Goal: Task Accomplishment & Management: Use online tool/utility

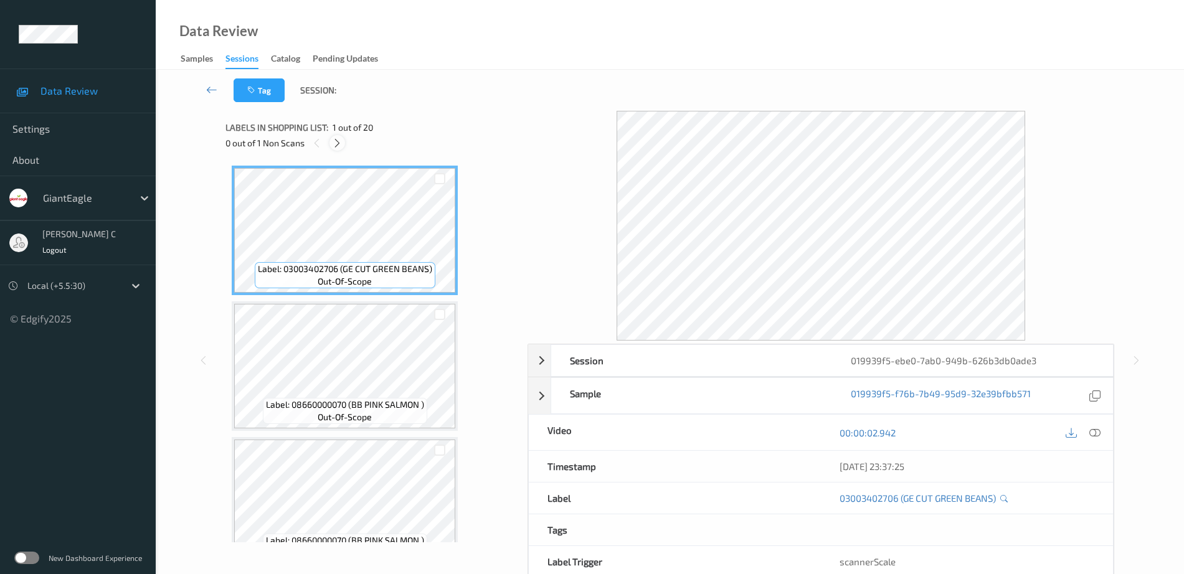
click at [342, 136] on div "0 out of 1 Non Scans" at bounding box center [371, 143] width 293 height 16
click at [340, 149] on div at bounding box center [337, 143] width 16 height 16
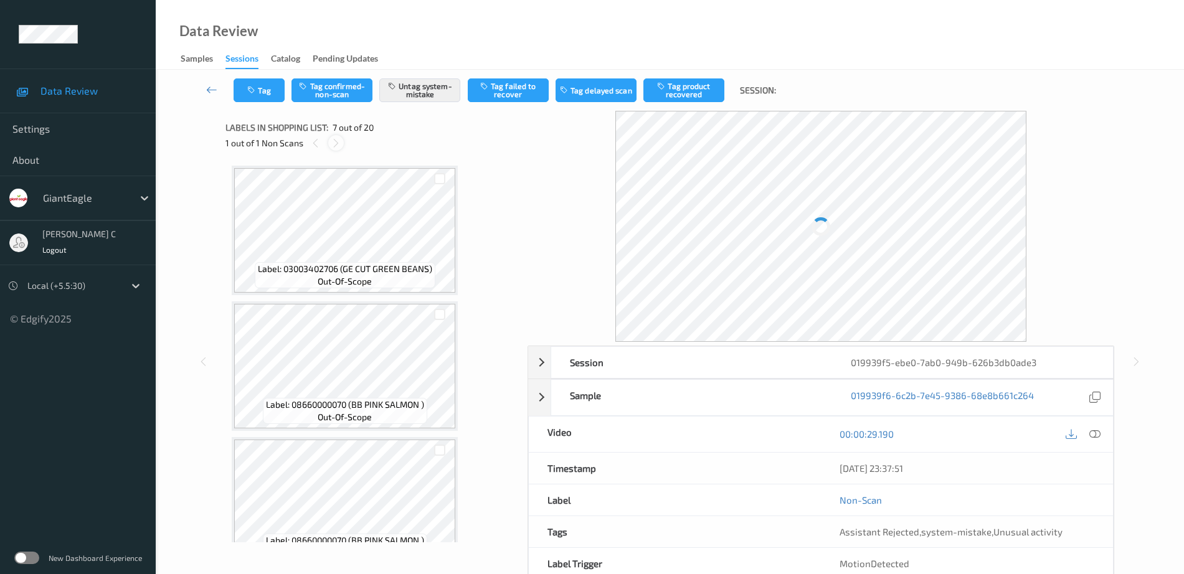
scroll to position [685, 0]
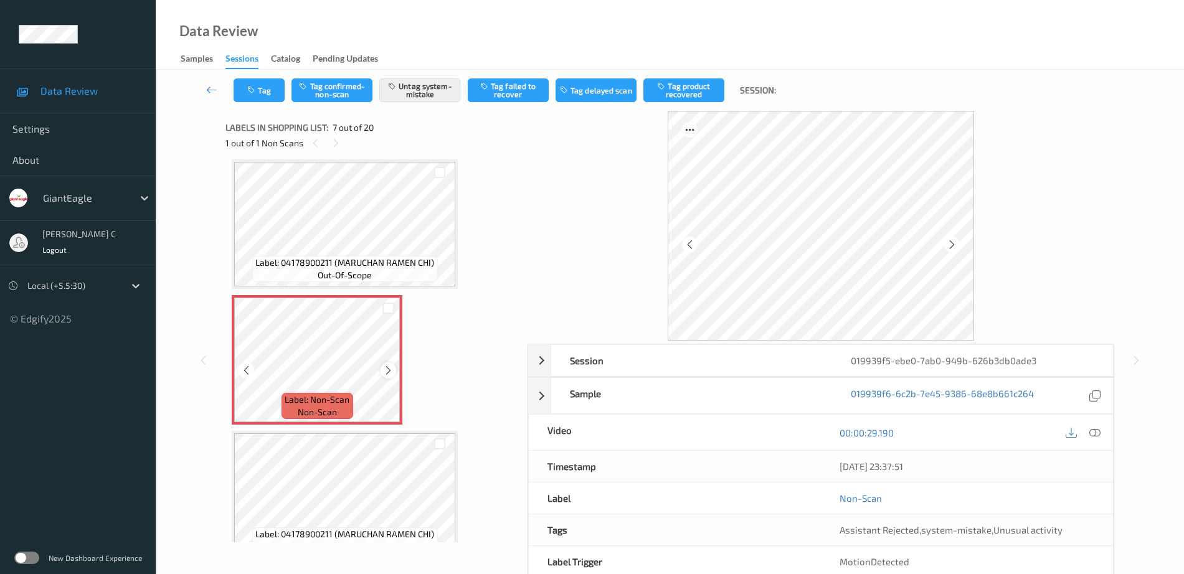
click at [387, 366] on icon at bounding box center [388, 370] width 11 height 11
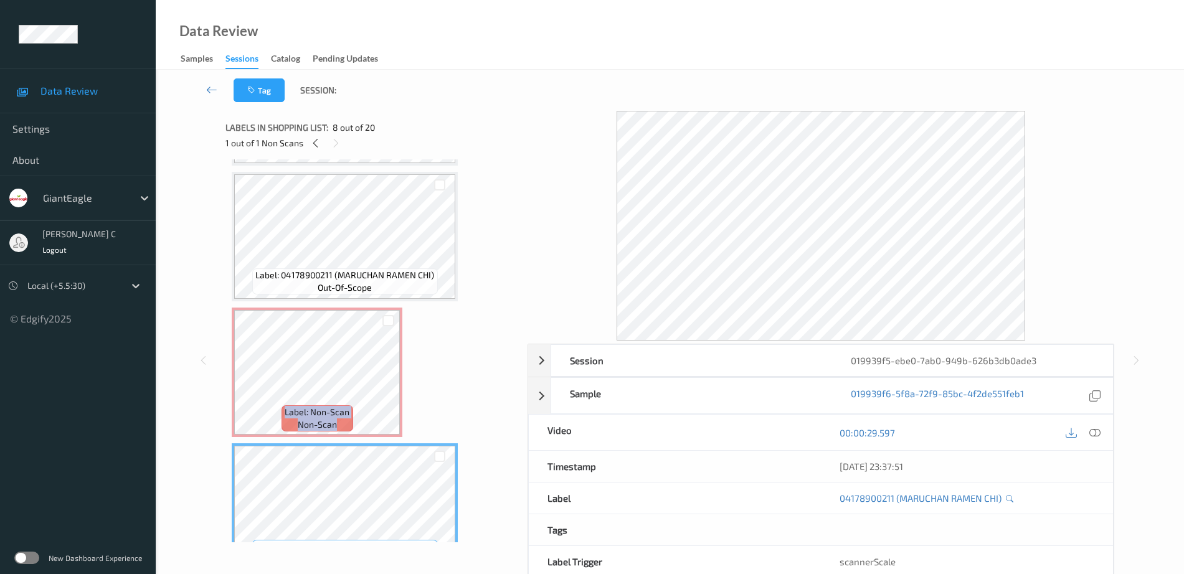
scroll to position [529, 0]
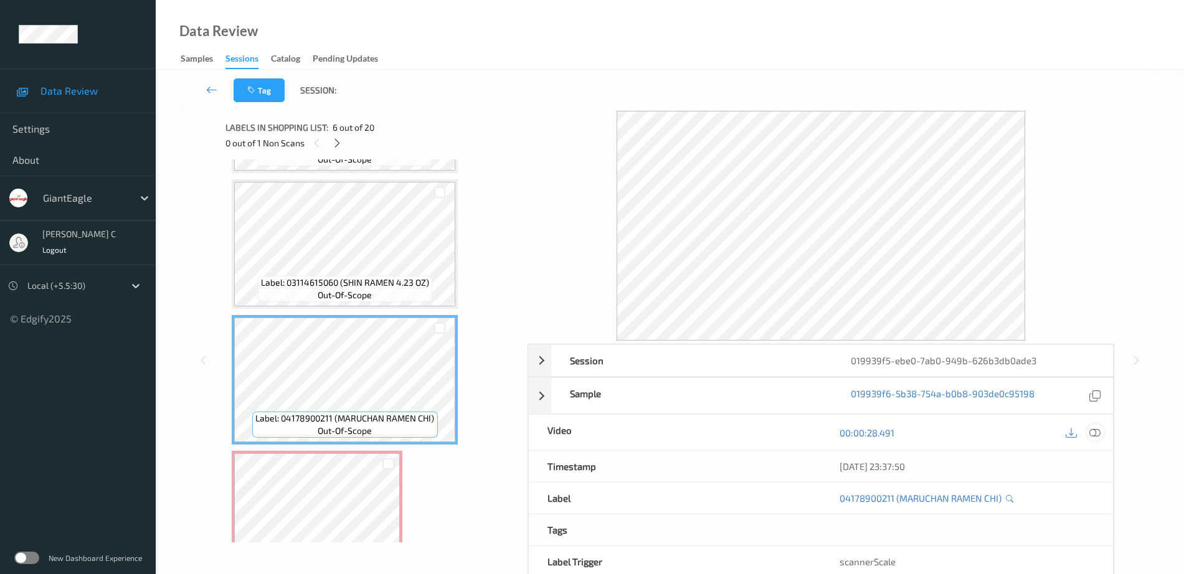
click at [1100, 428] on icon at bounding box center [1094, 432] width 11 height 11
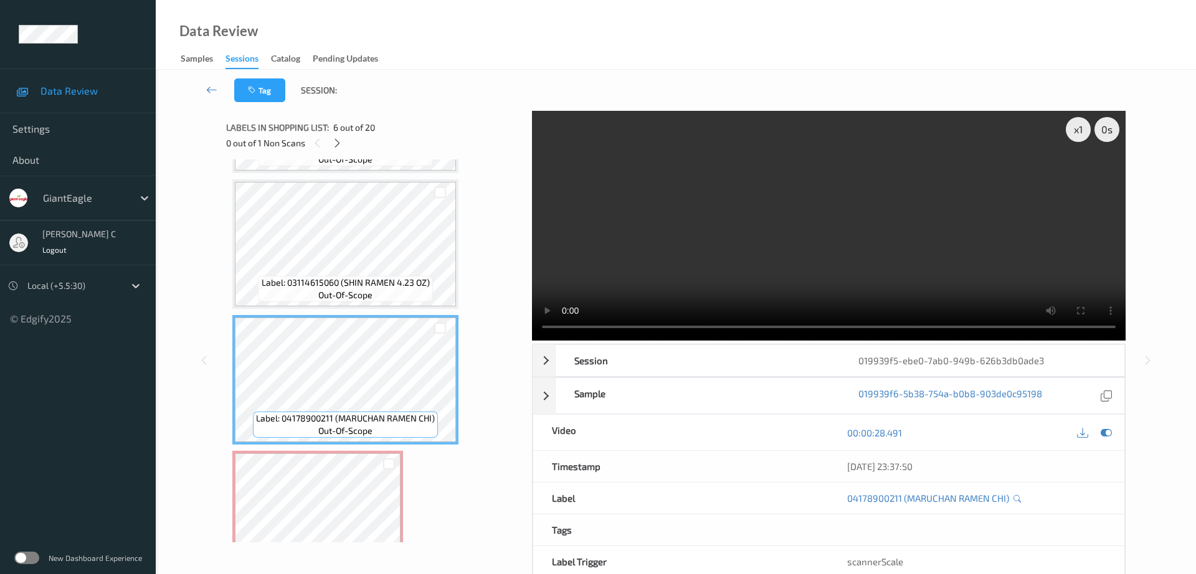
click at [531, 177] on div "x 1 0 s Session 019939f5-ebe0-7ab0-949b-626b3db0ade3 Session ID 019939f5-ebe0-7…" at bounding box center [675, 360] width 899 height 499
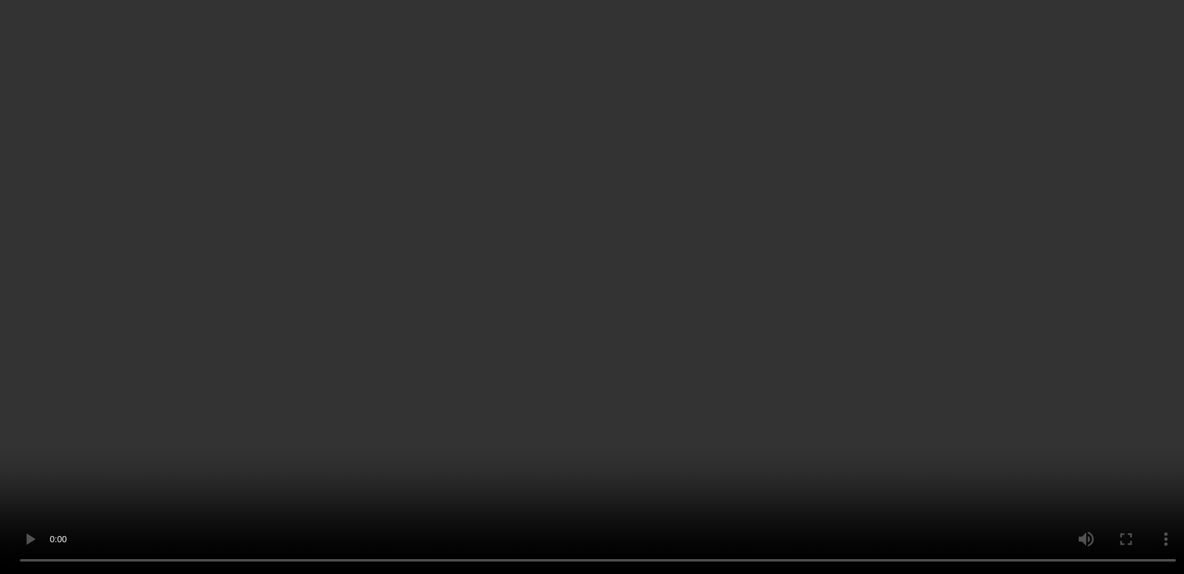
scroll to position [607, 0]
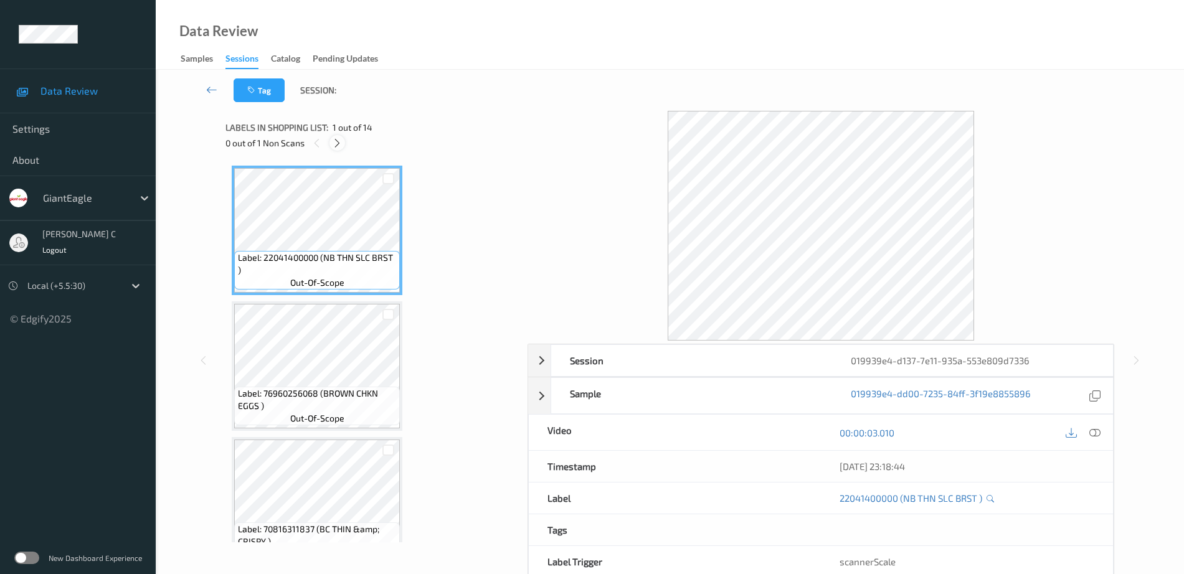
click at [336, 146] on icon at bounding box center [337, 143] width 11 height 11
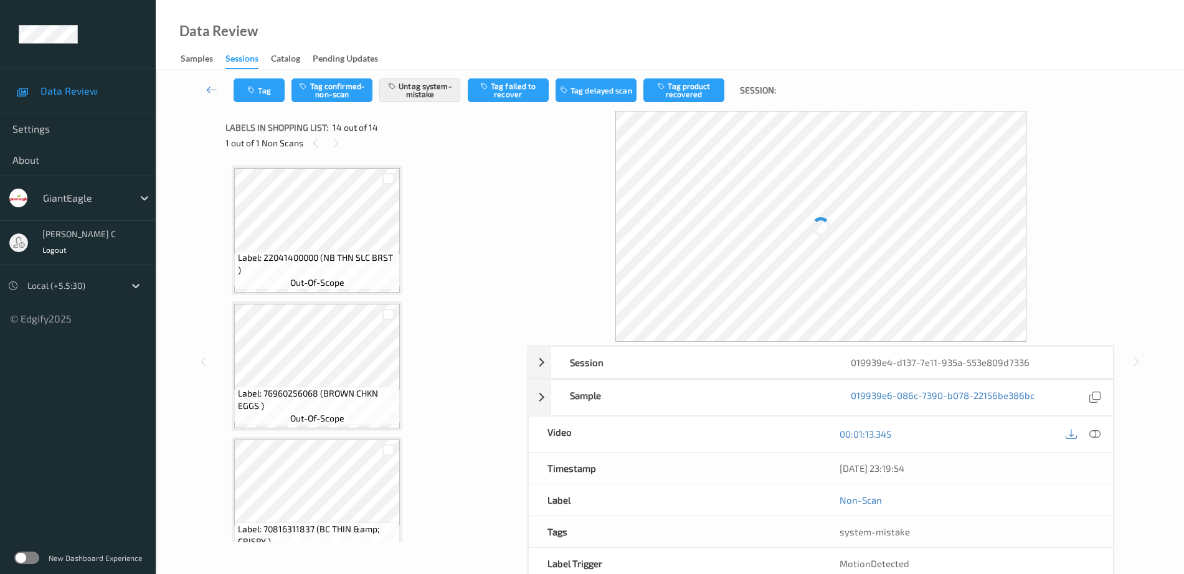
scroll to position [1524, 0]
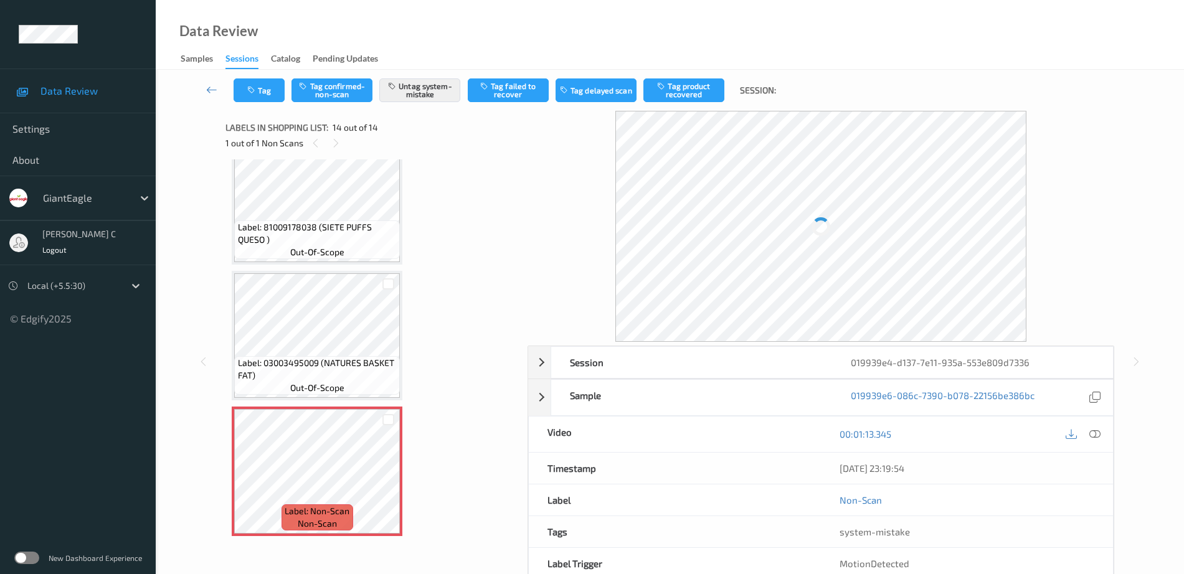
click at [333, 399] on div "Label: 03003495009 (NATURES BASKET FAT) out-of-scope" at bounding box center [317, 336] width 171 height 130
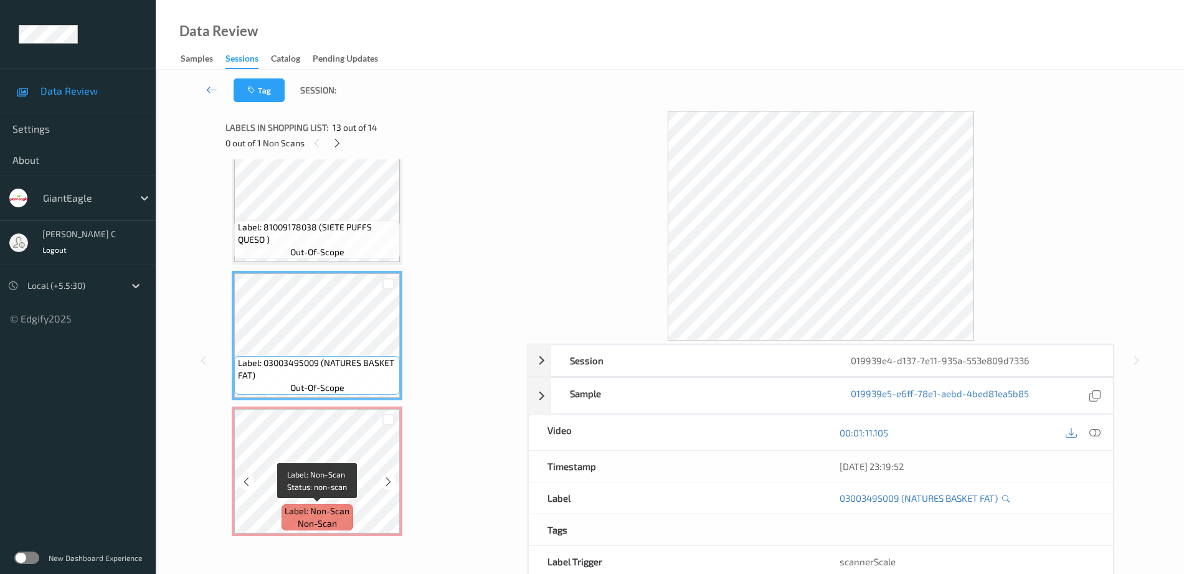
click at [335, 505] on span "Label: Non-Scan" at bounding box center [317, 511] width 65 height 12
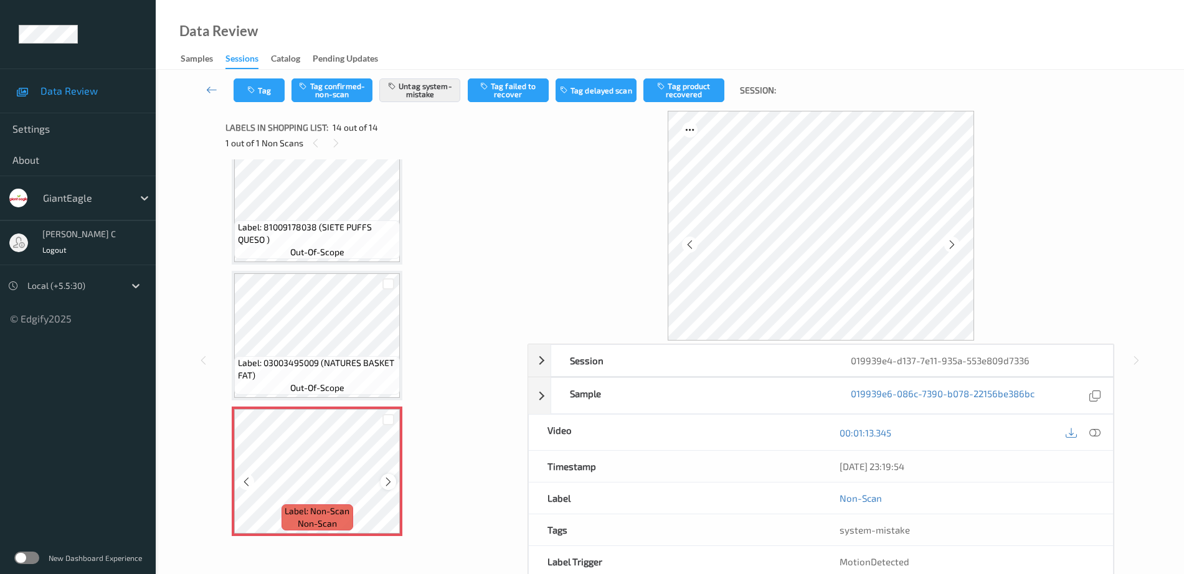
click at [386, 483] on icon at bounding box center [388, 481] width 11 height 11
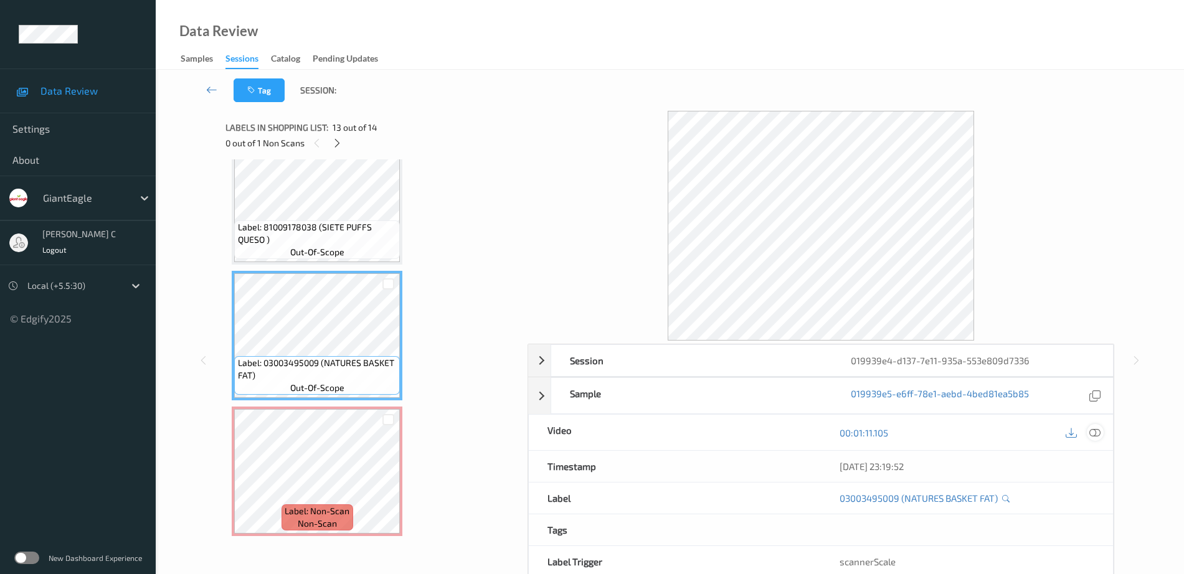
click at [1102, 433] on div at bounding box center [1095, 432] width 17 height 17
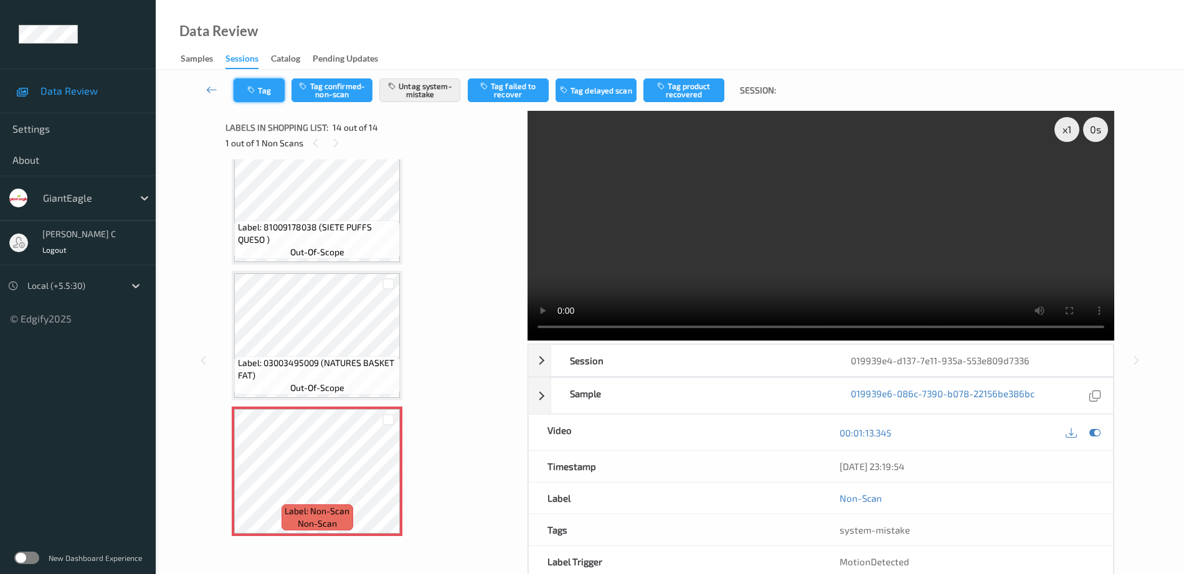
click at [262, 88] on button "Tag" at bounding box center [259, 90] width 51 height 24
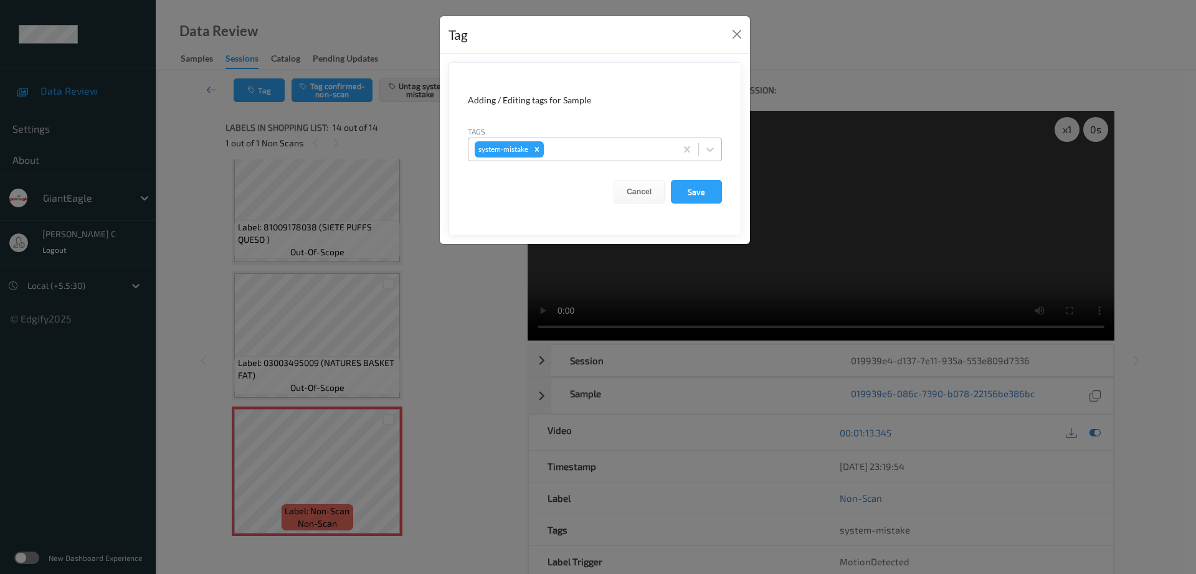
click at [570, 138] on div "system-mistake" at bounding box center [595, 150] width 254 height 24
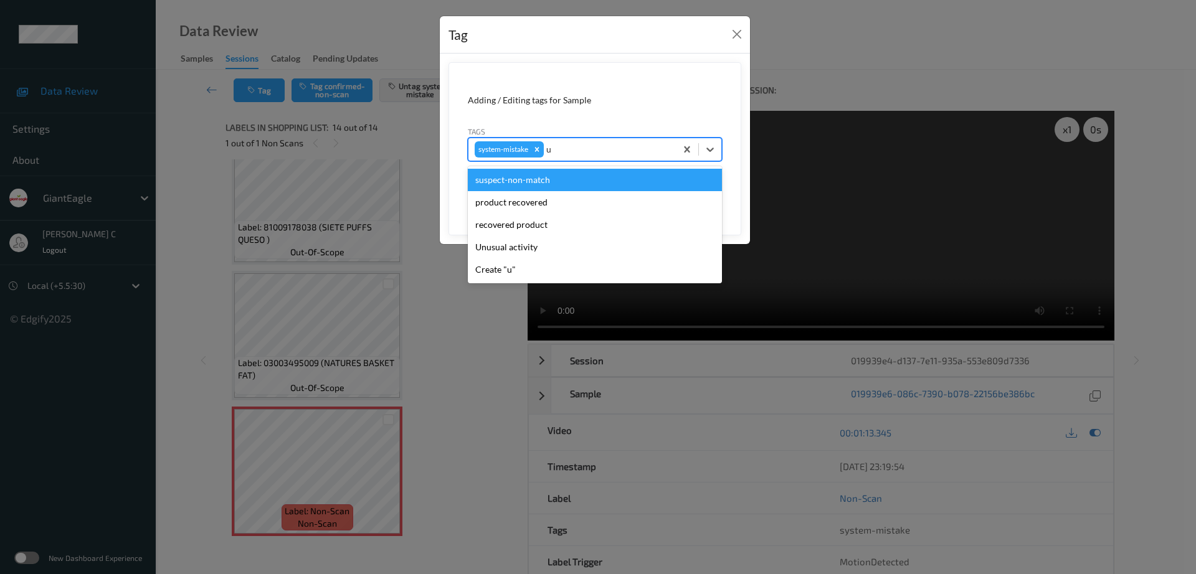
type input "un"
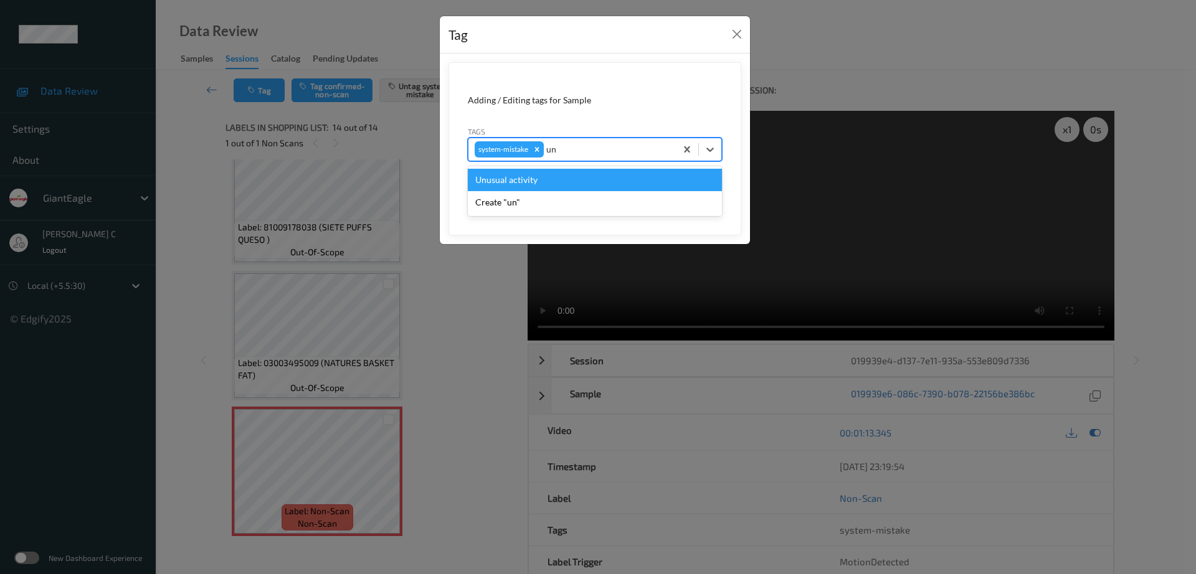
click at [541, 172] on div "Unusual activity" at bounding box center [595, 180] width 254 height 22
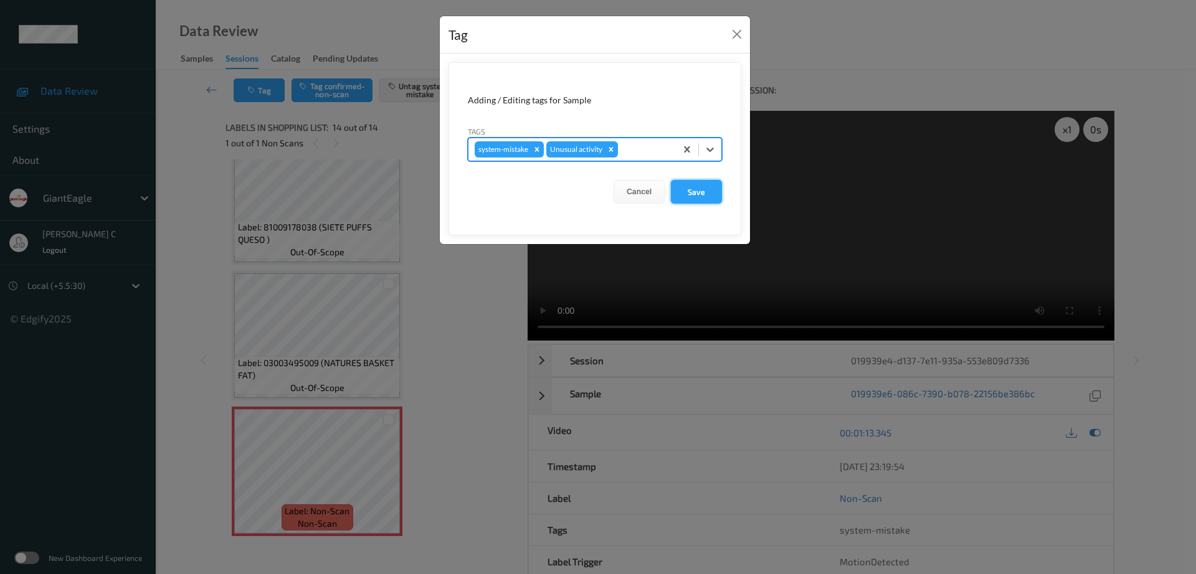
click at [673, 194] on button "Save" at bounding box center [696, 192] width 51 height 24
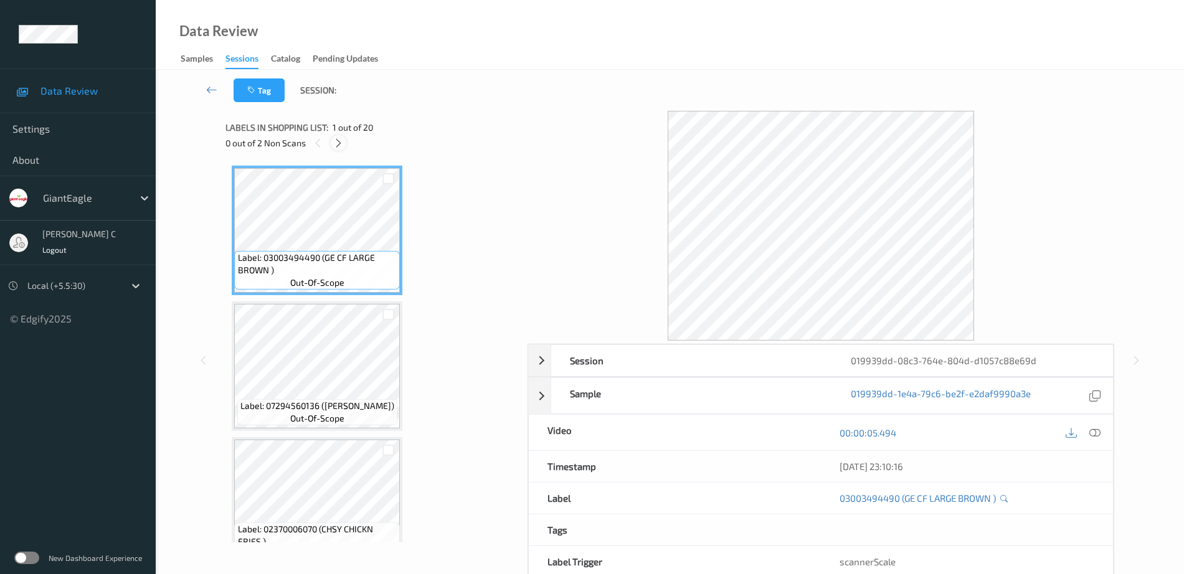
click at [340, 143] on icon at bounding box center [338, 143] width 11 height 11
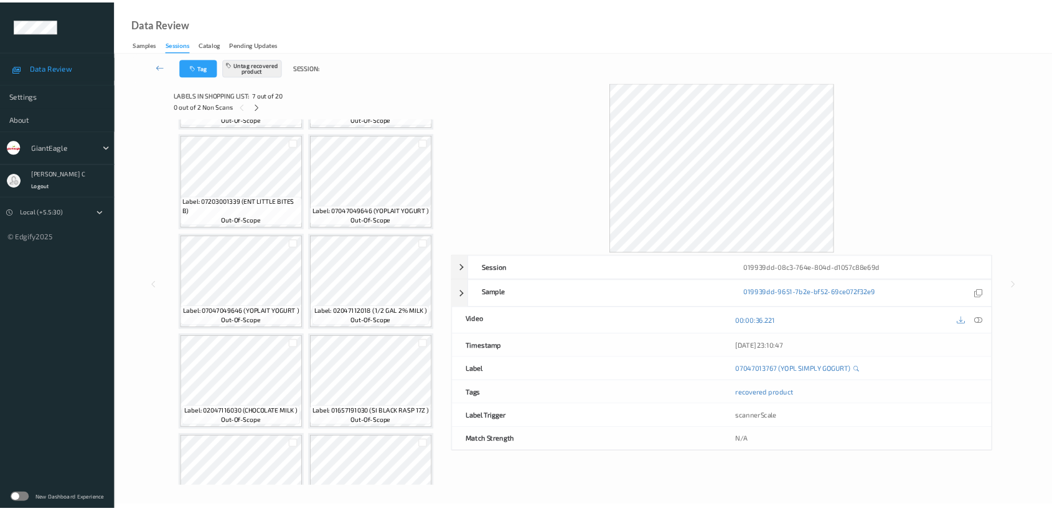
scroll to position [801, 0]
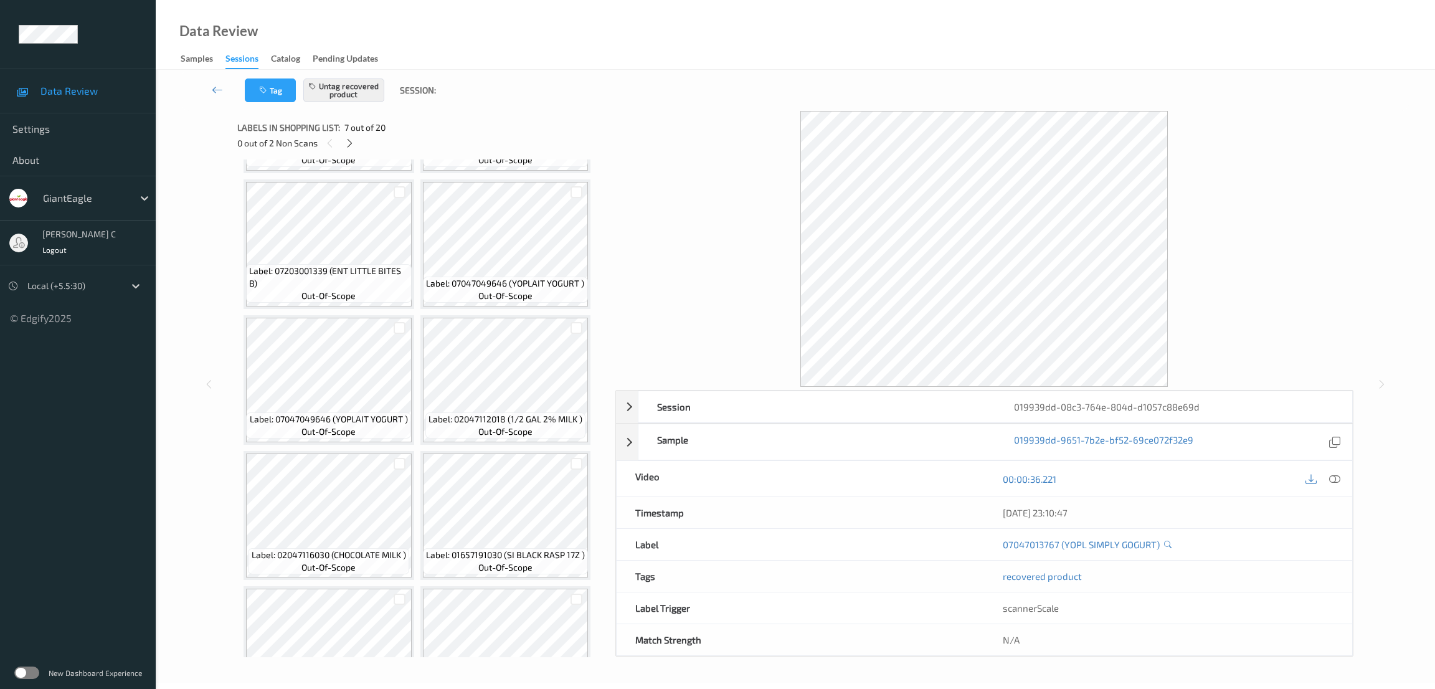
click at [352, 135] on div "0 out of 2 Non Scans" at bounding box center [421, 143] width 369 height 16
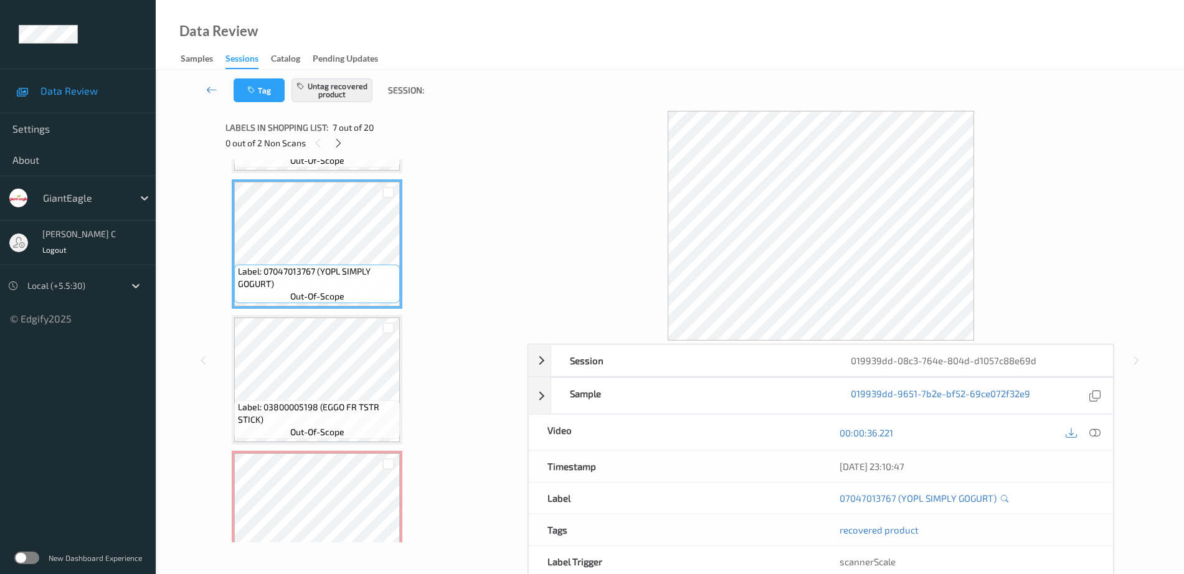
click at [329, 139] on div "0 out of 2 Non Scans" at bounding box center [371, 143] width 293 height 16
click at [338, 145] on icon at bounding box center [338, 143] width 11 height 11
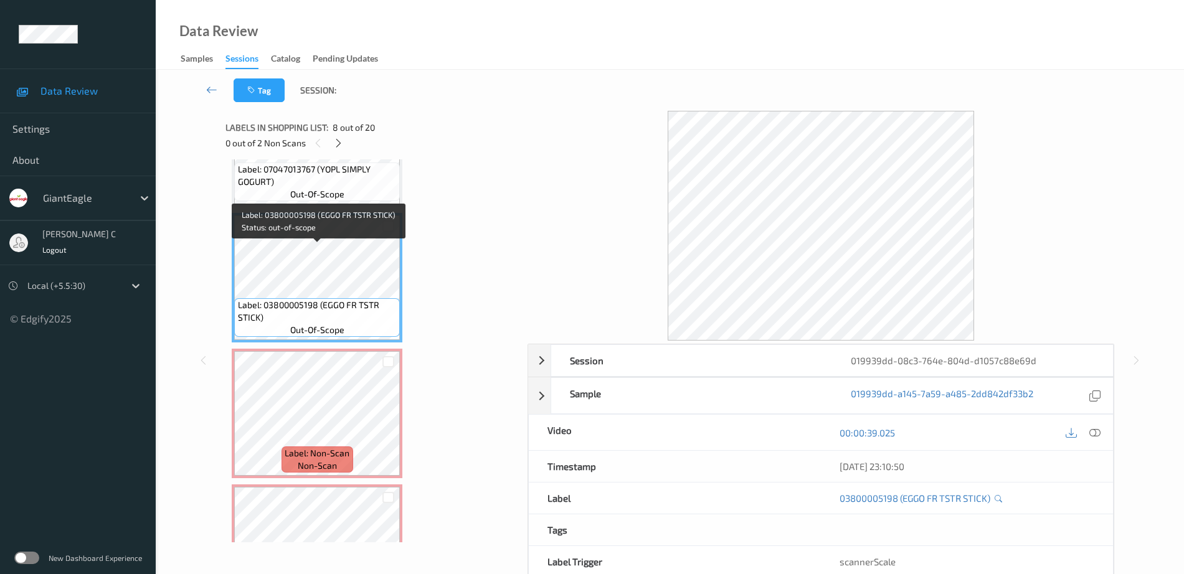
scroll to position [879, 0]
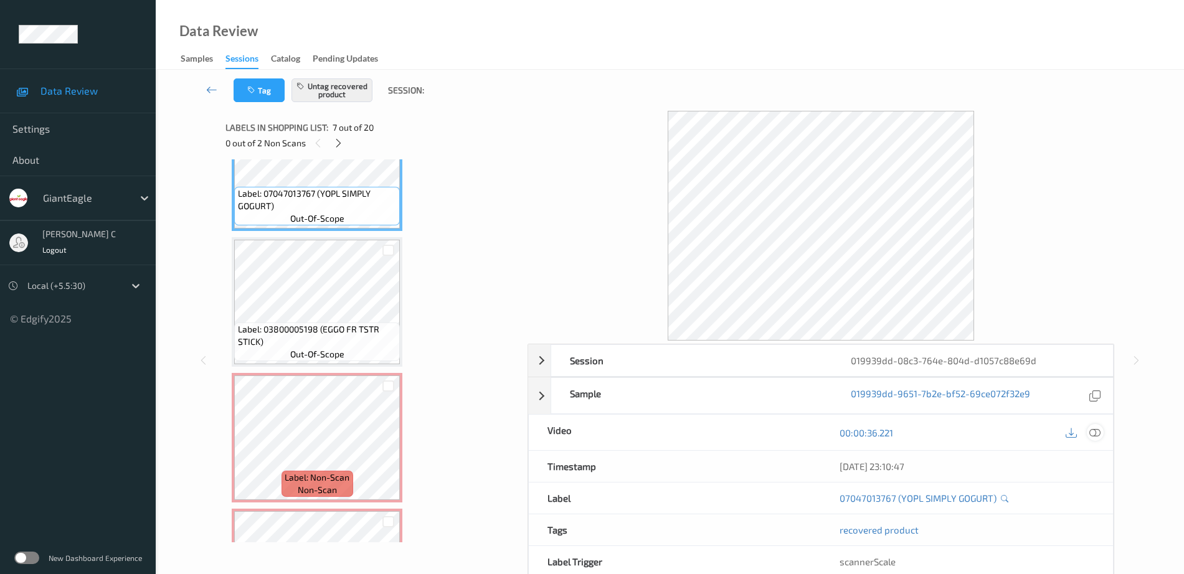
click at [1096, 436] on icon at bounding box center [1094, 432] width 11 height 11
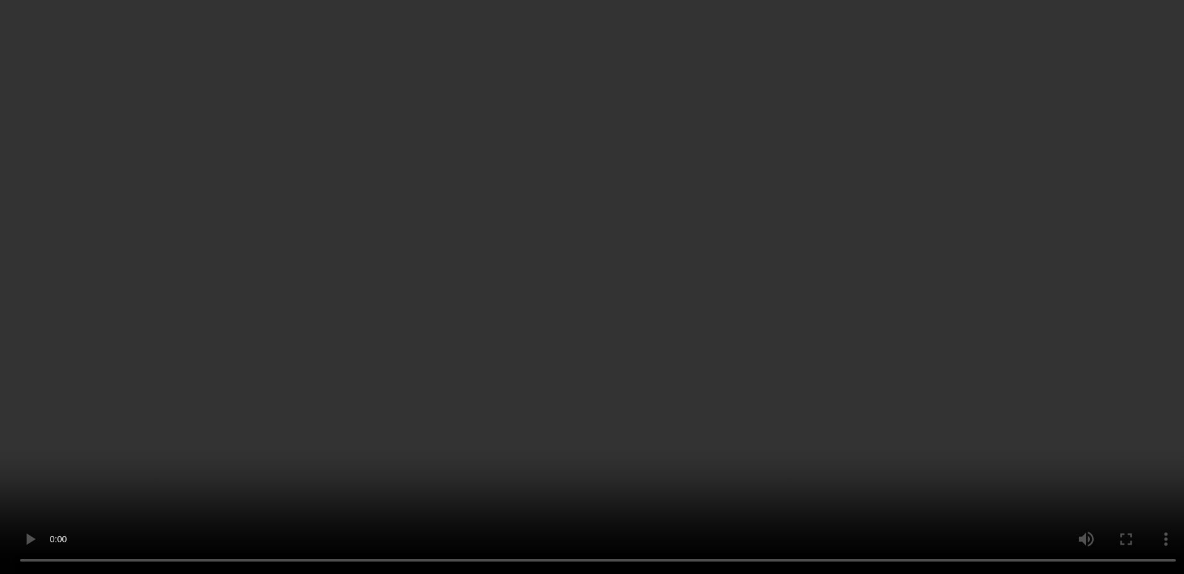
scroll to position [489, 0]
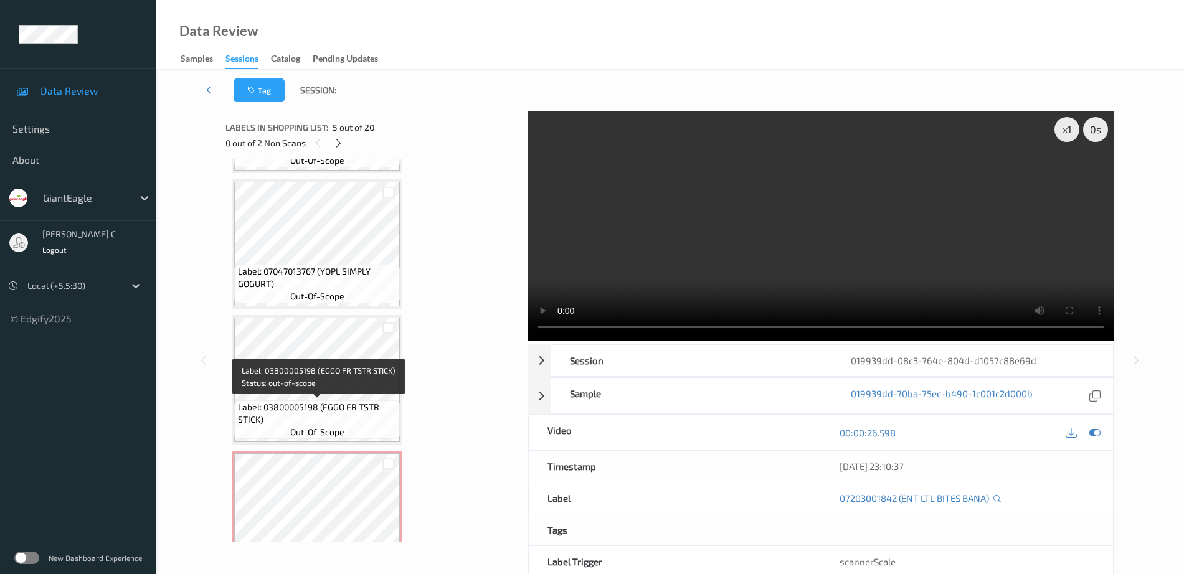
click at [321, 420] on span "Label: 03800005198 (EGGO FR TSTR STICK)" at bounding box center [317, 413] width 159 height 25
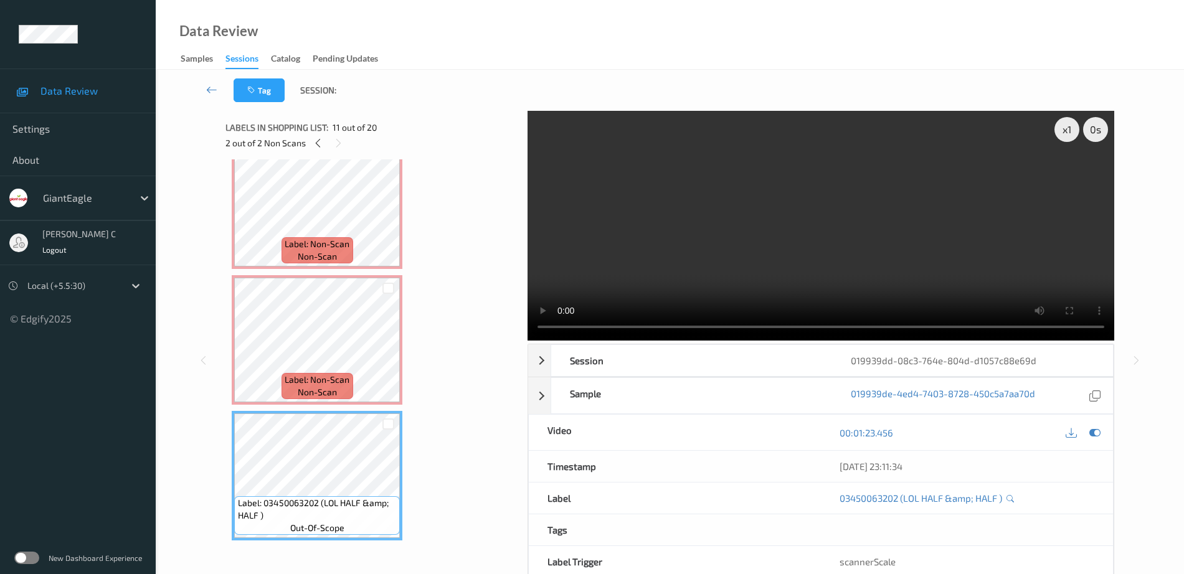
scroll to position [1268, 0]
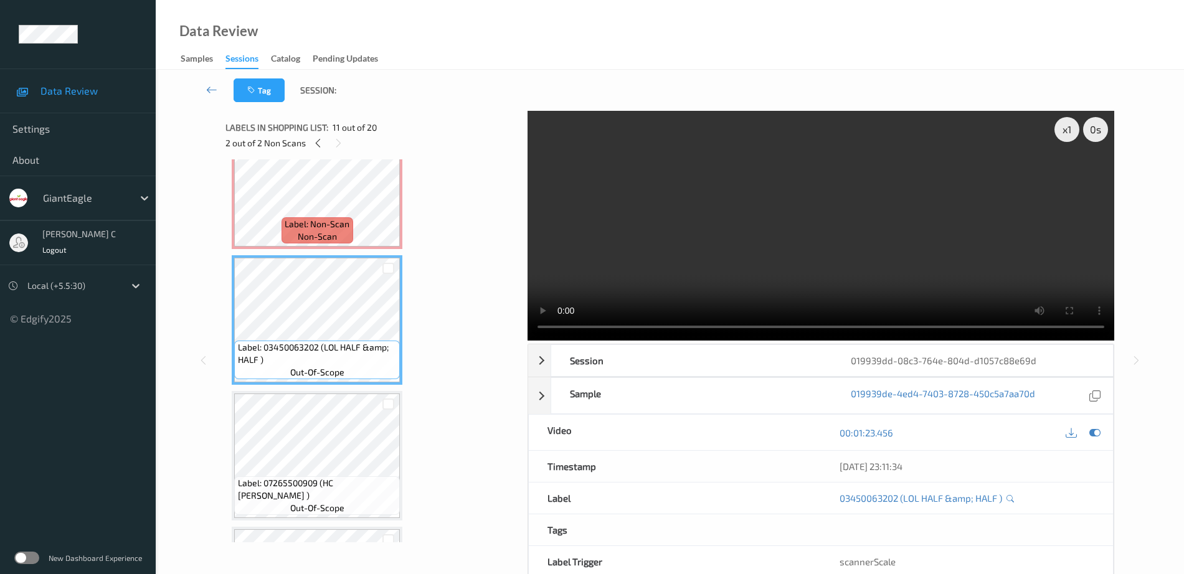
click at [312, 477] on span "Label: 07265500909 (HC CHIK ALFREDO )" at bounding box center [317, 489] width 159 height 25
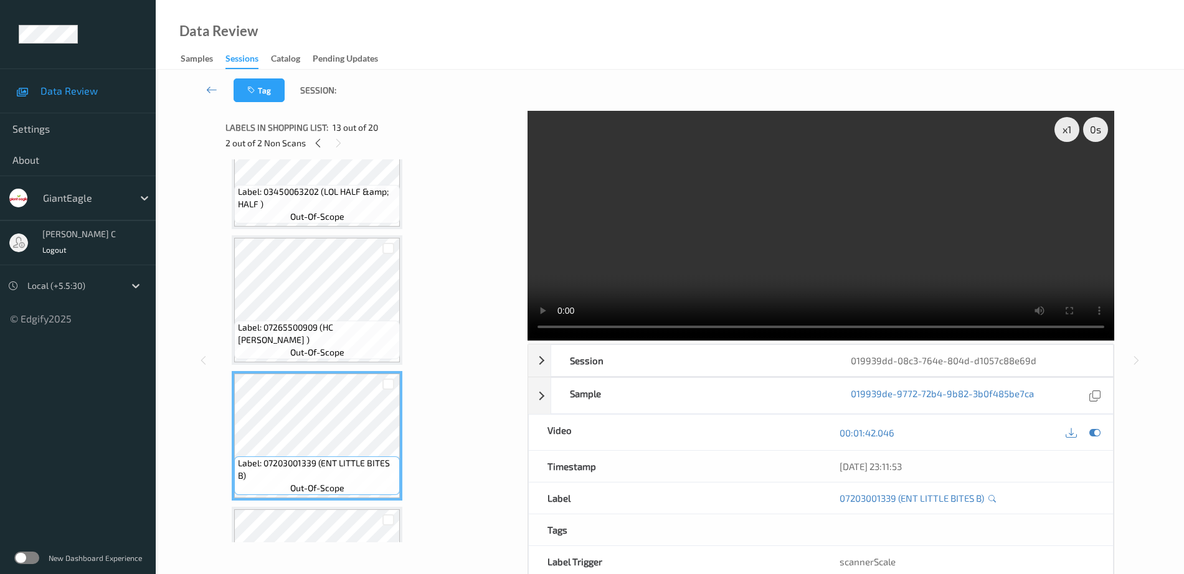
scroll to position [1579, 0]
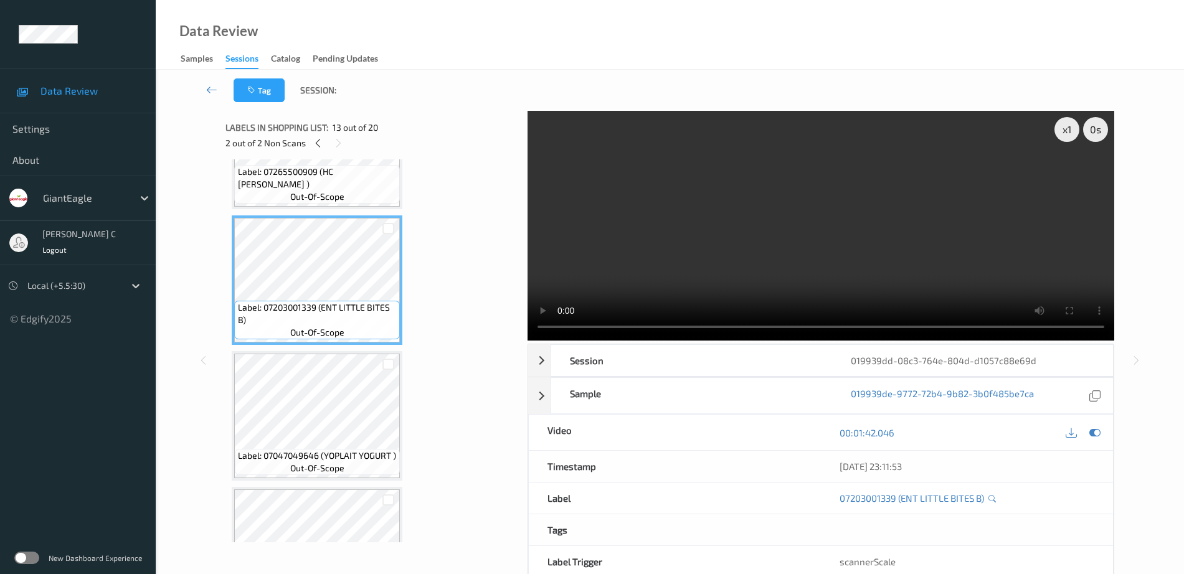
click at [345, 463] on div "Label: 07047049646 (YOPLAIT YOGURT ) out-of-scope" at bounding box center [317, 462] width 164 height 26
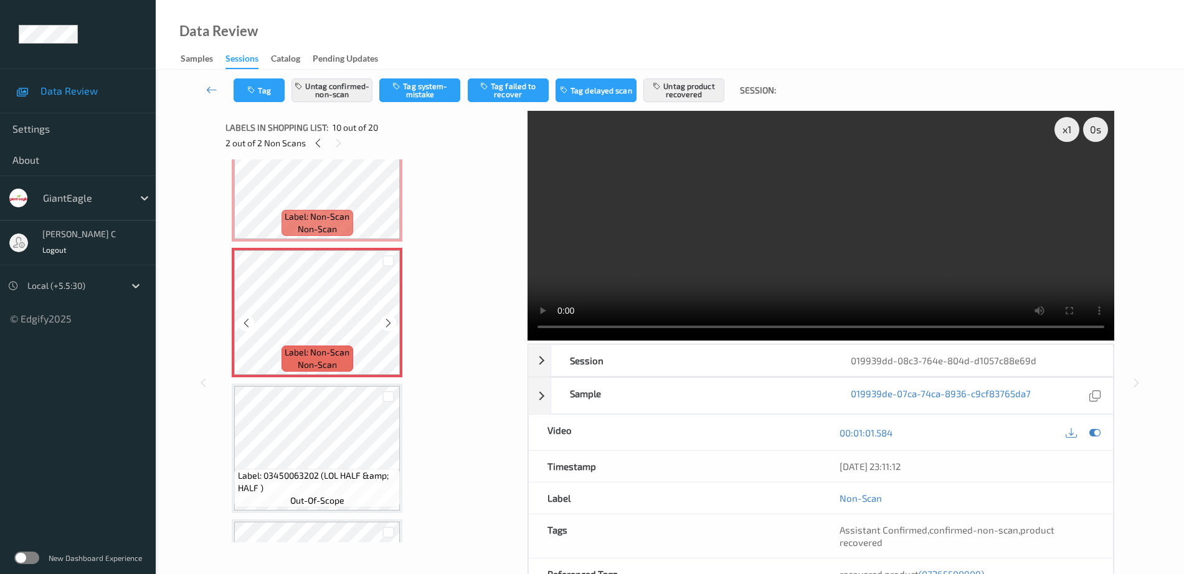
scroll to position [1112, 0]
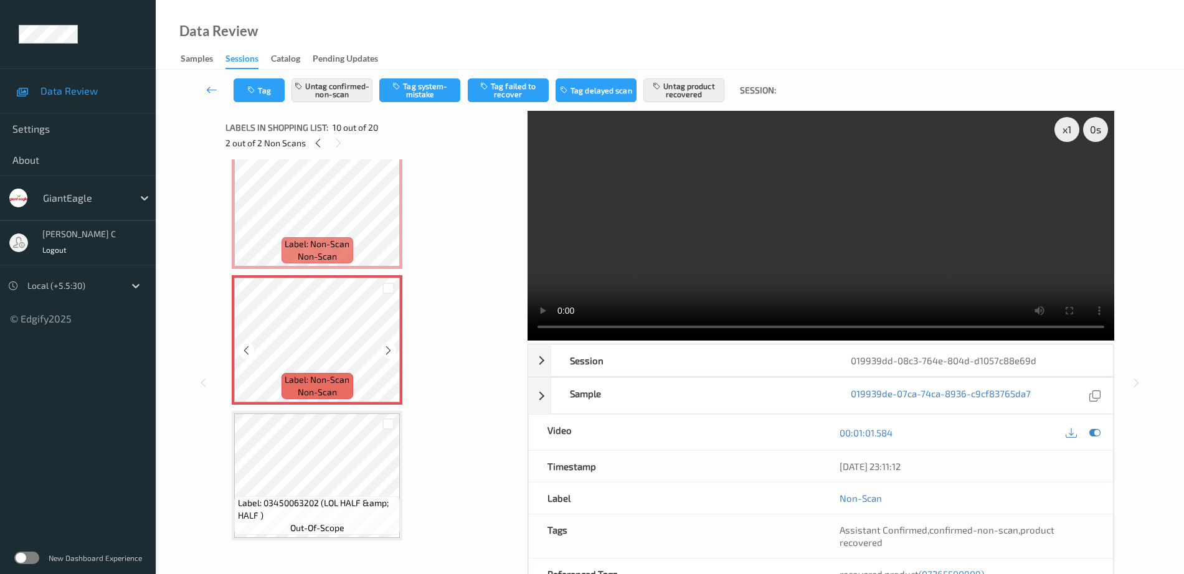
click at [328, 238] on span "Label: Non-Scan" at bounding box center [317, 244] width 65 height 12
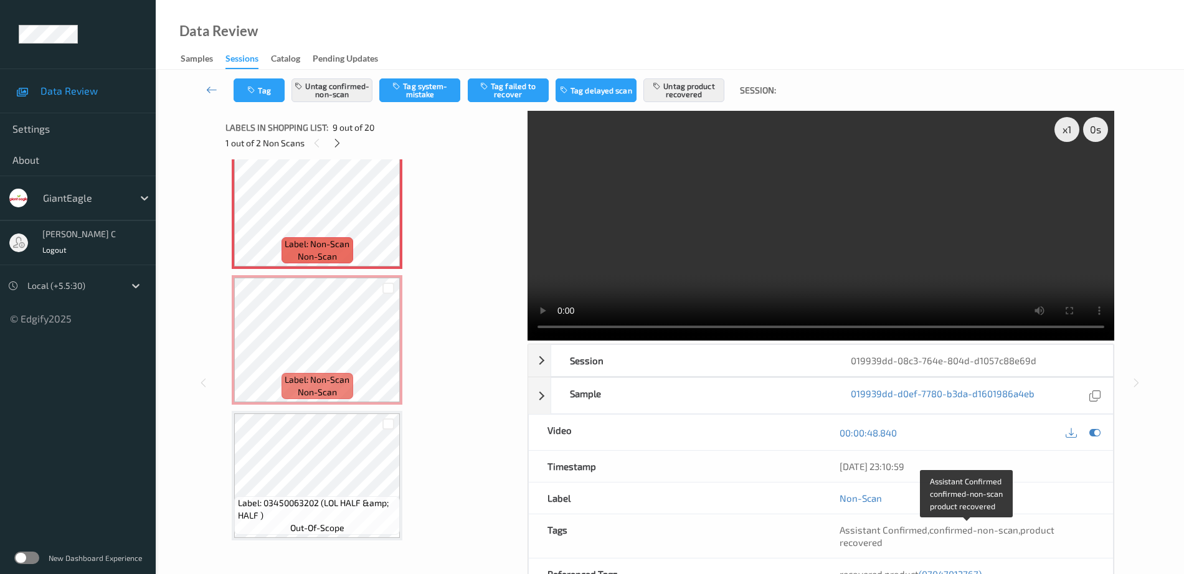
click at [860, 545] on span "product recovered" at bounding box center [946, 536] width 215 height 24
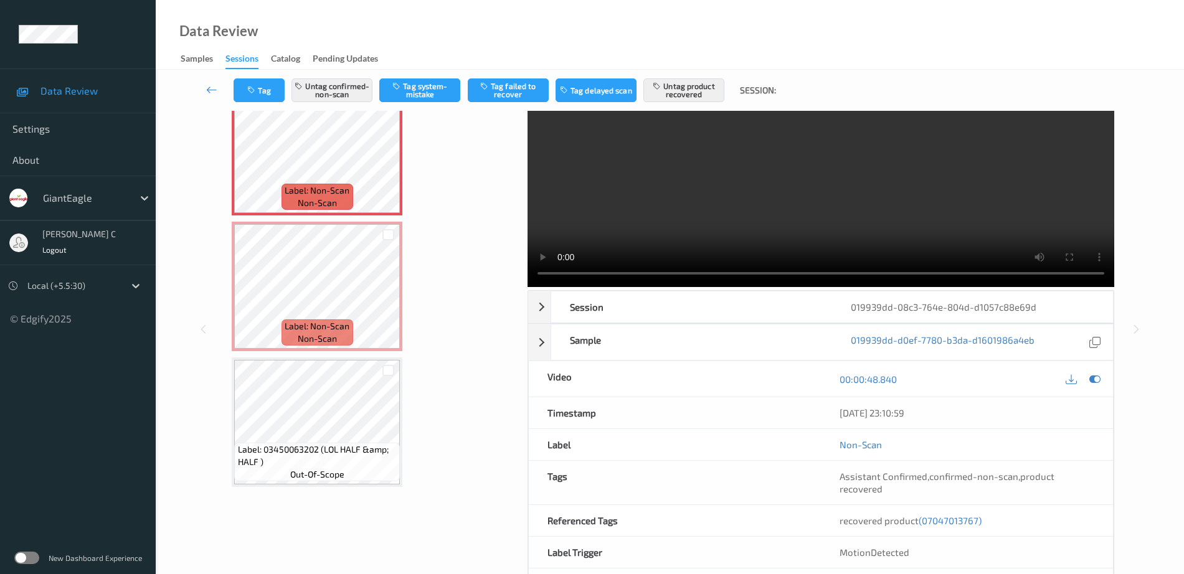
scroll to position [78, 0]
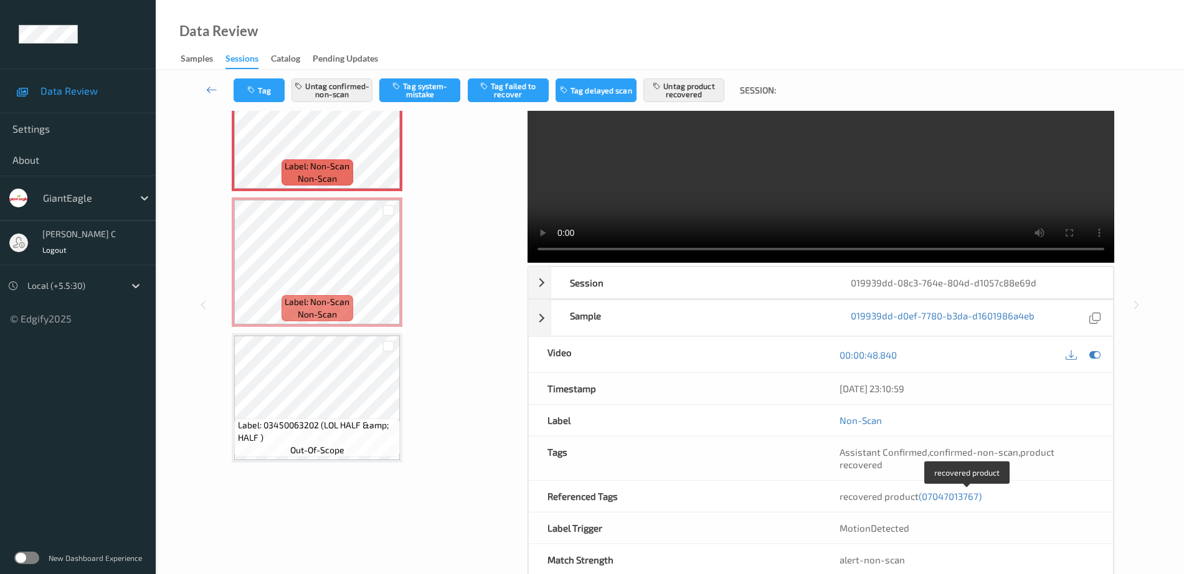
click at [894, 495] on span "recovered product (07047013767)" at bounding box center [910, 496] width 142 height 11
click at [952, 496] on span "(07047013767)" at bounding box center [949, 496] width 63 height 11
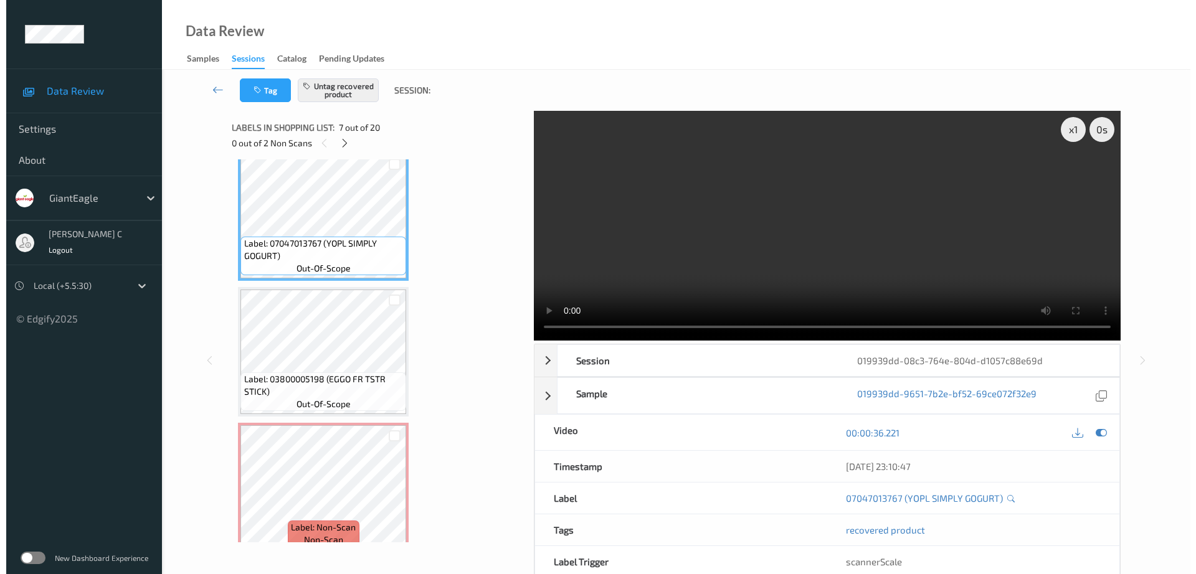
scroll to position [856, 0]
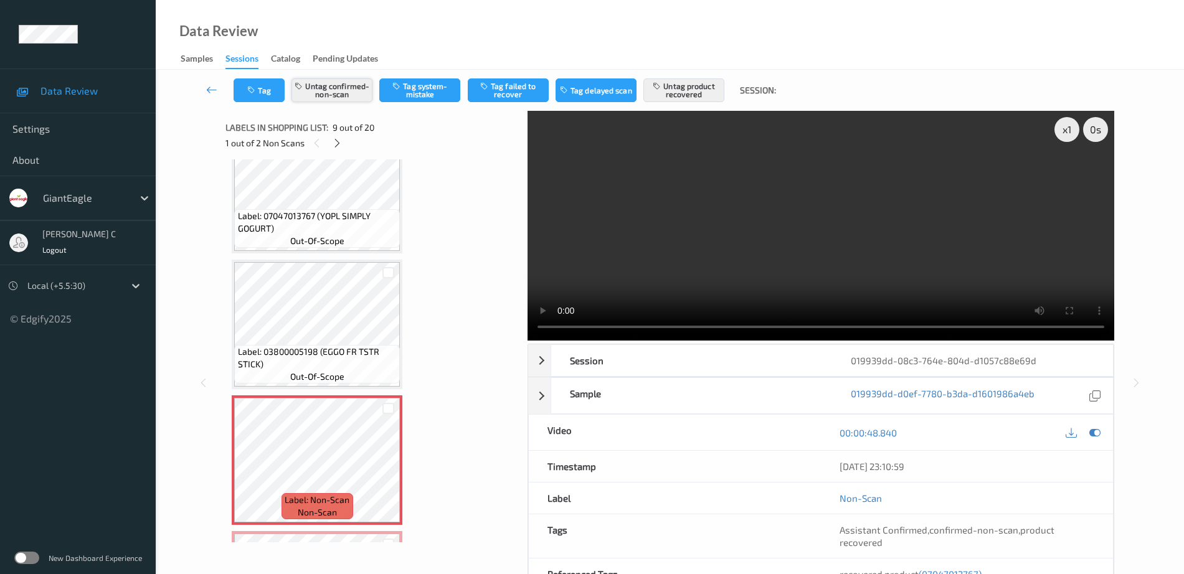
click at [337, 93] on button "Untag confirmed-non-scan" at bounding box center [331, 90] width 81 height 24
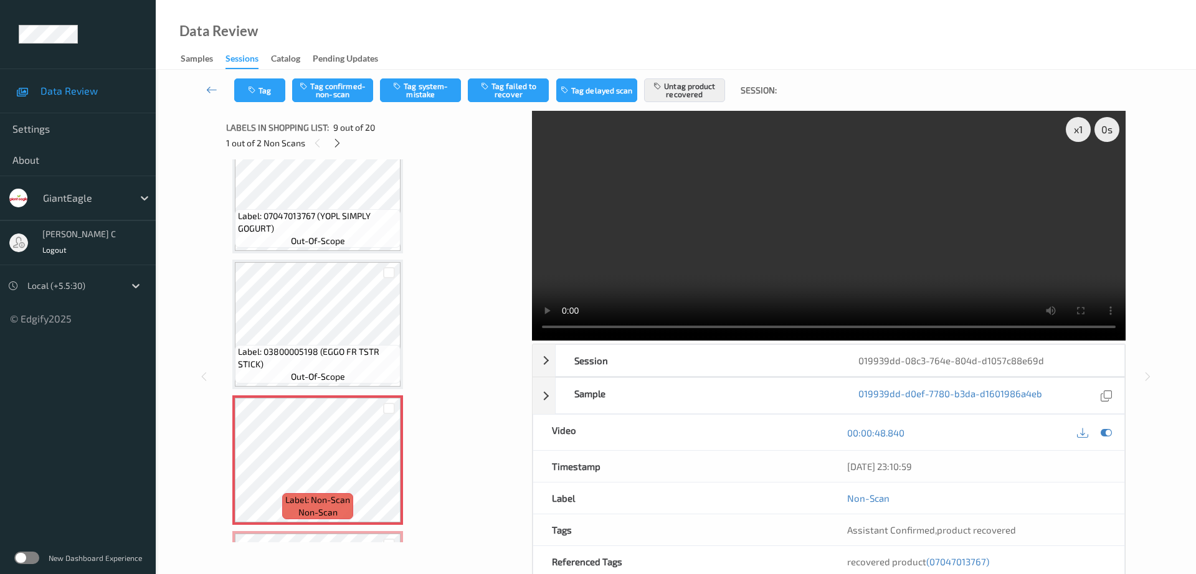
click at [698, 75] on div "Tag Tag confirmed-non-scan Tag system-mistake Tag failed to recover Tag delayed…" at bounding box center [675, 90] width 989 height 41
click at [695, 95] on button "Untag product recovered" at bounding box center [684, 90] width 81 height 24
click at [410, 97] on button "Tag system-mistake" at bounding box center [420, 90] width 81 height 24
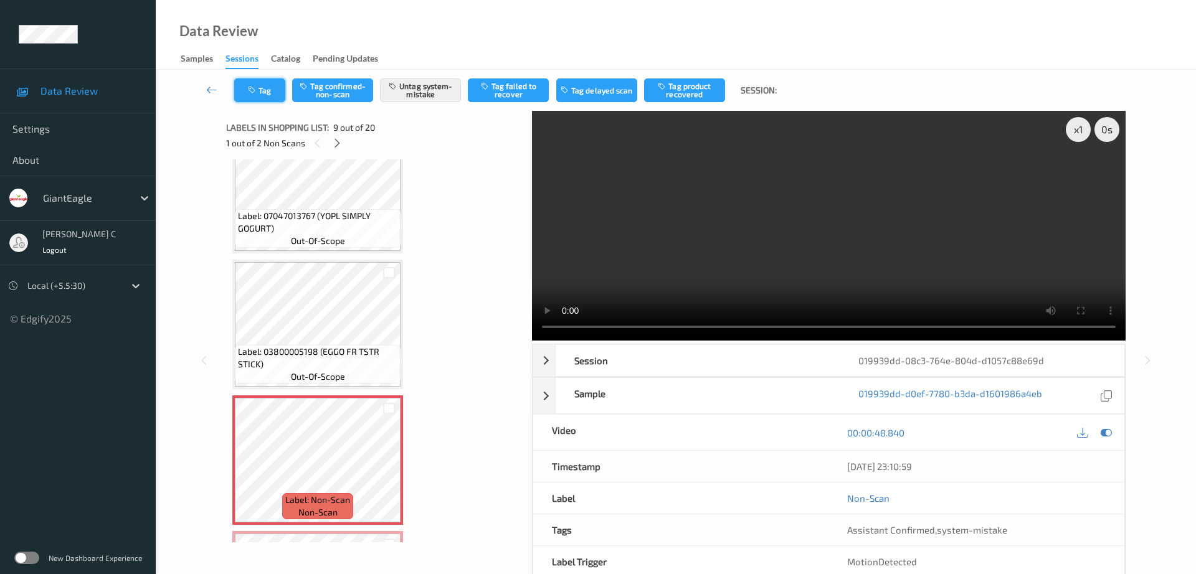
click at [247, 84] on button "Tag" at bounding box center [259, 90] width 51 height 24
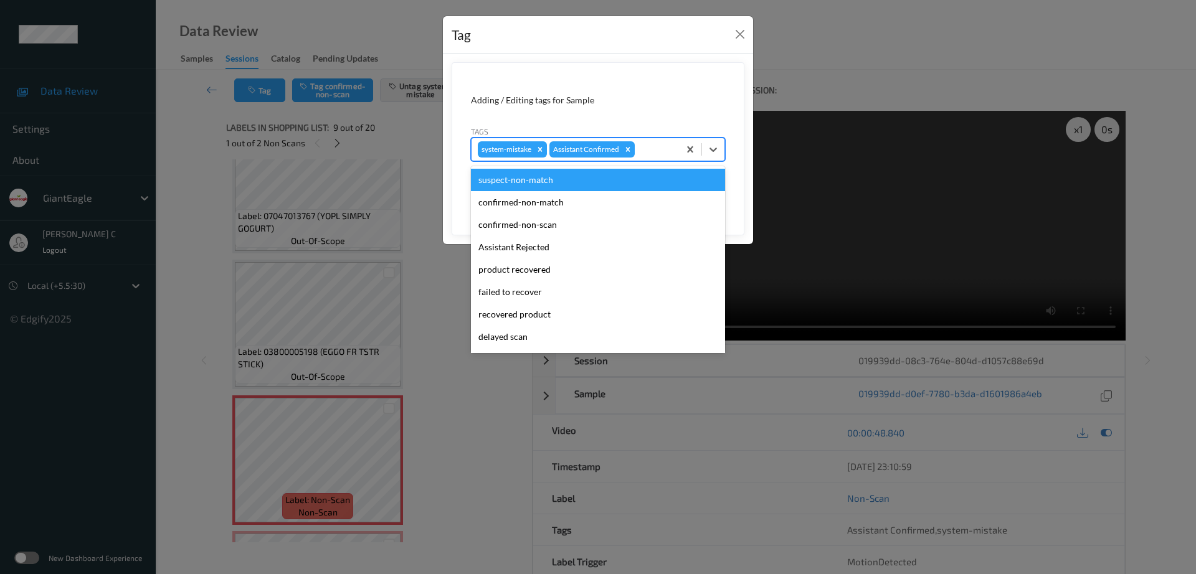
click at [661, 141] on div "system-mistake Assistant Confirmed" at bounding box center [574, 149] width 207 height 21
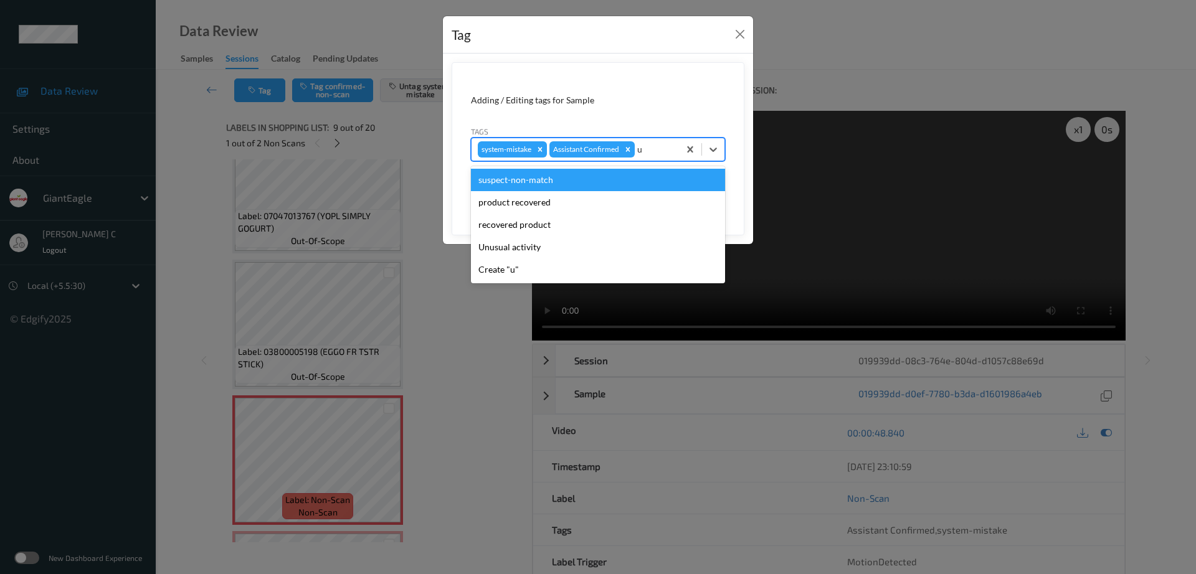
type input "un"
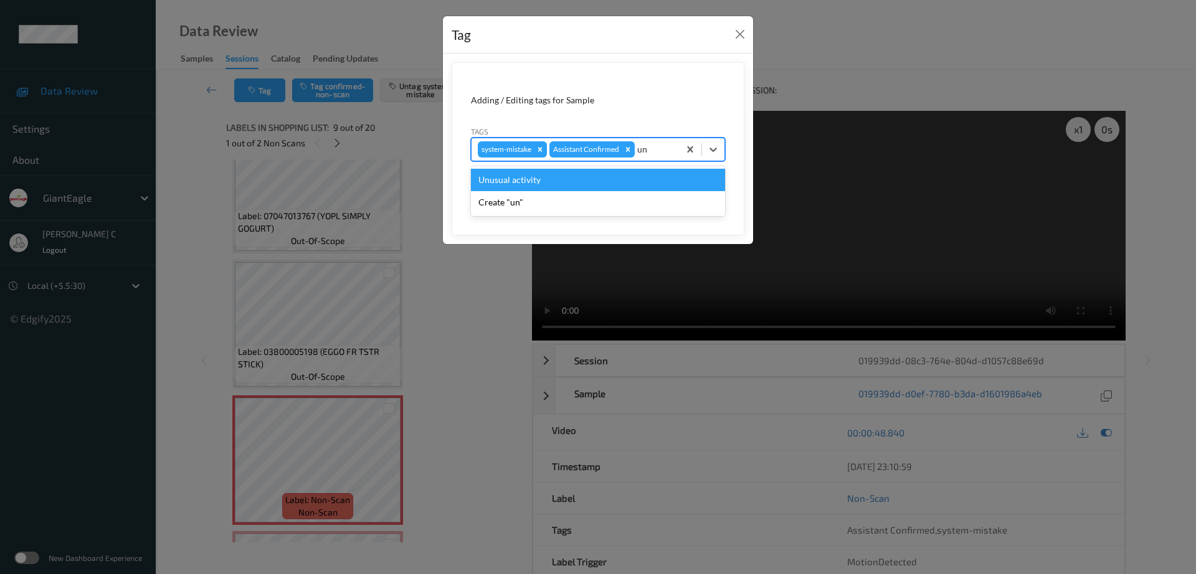
click at [559, 181] on div "Unusual activity" at bounding box center [598, 180] width 254 height 22
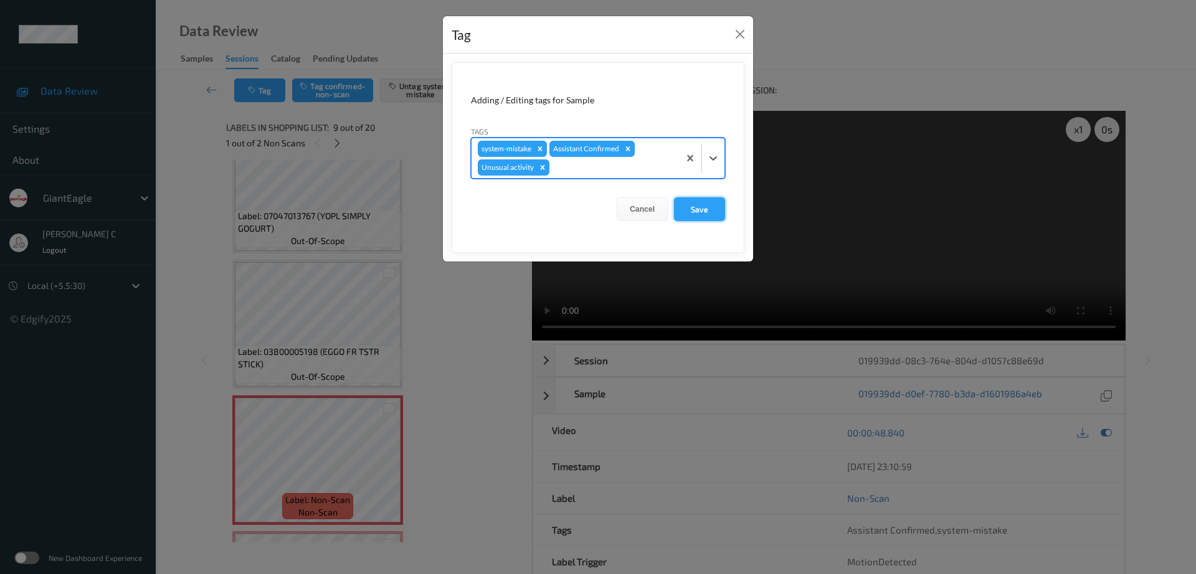
click at [677, 202] on button "Save" at bounding box center [699, 209] width 51 height 24
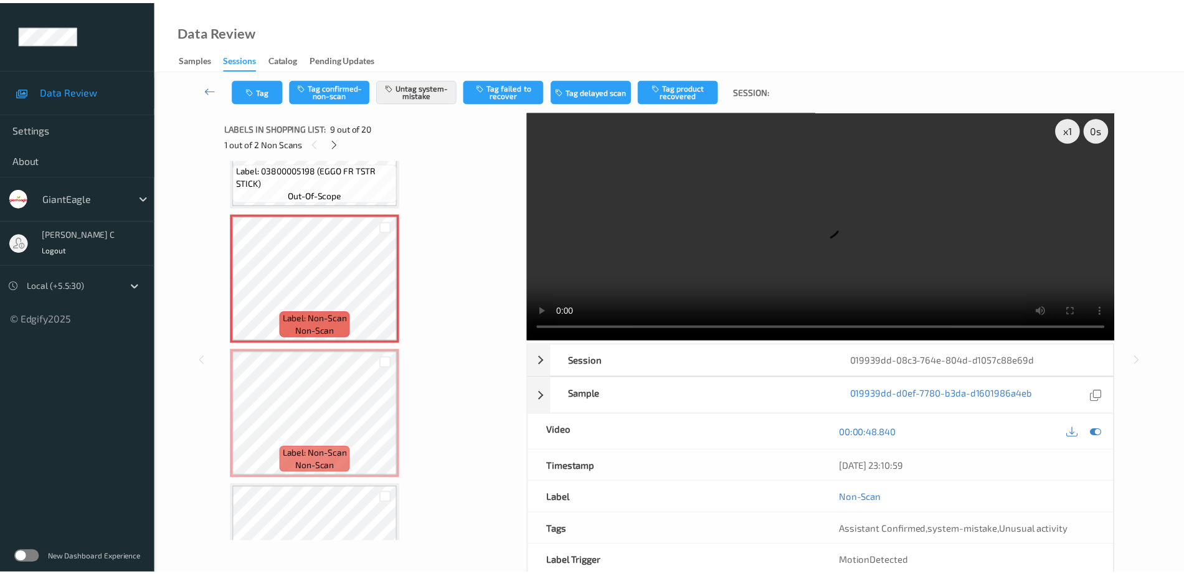
scroll to position [1012, 0]
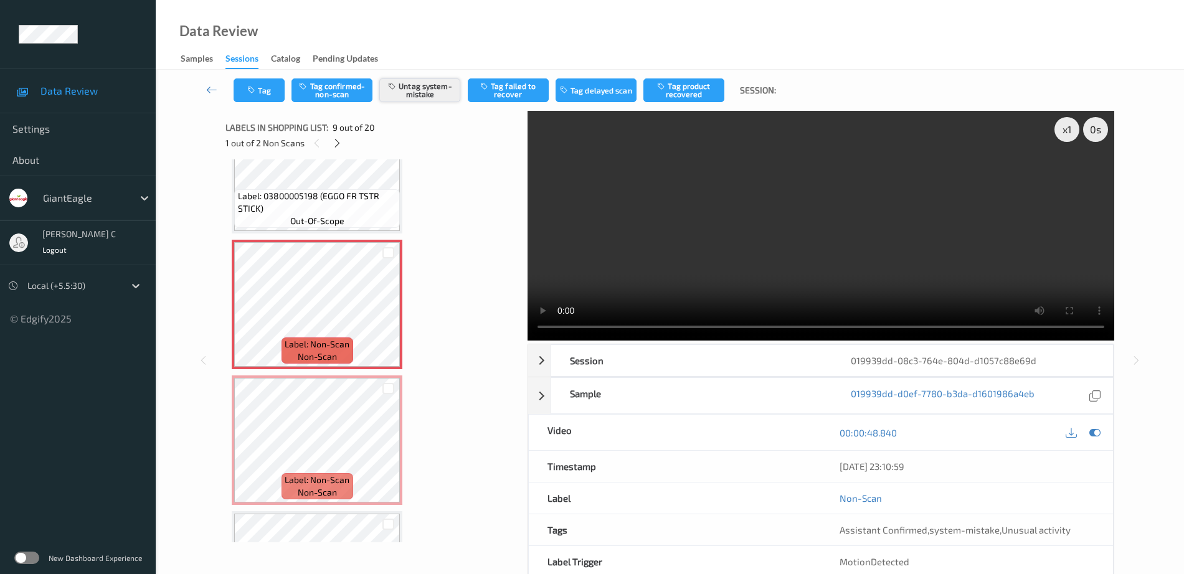
click at [400, 80] on button "Untag system-mistake" at bounding box center [419, 90] width 81 height 24
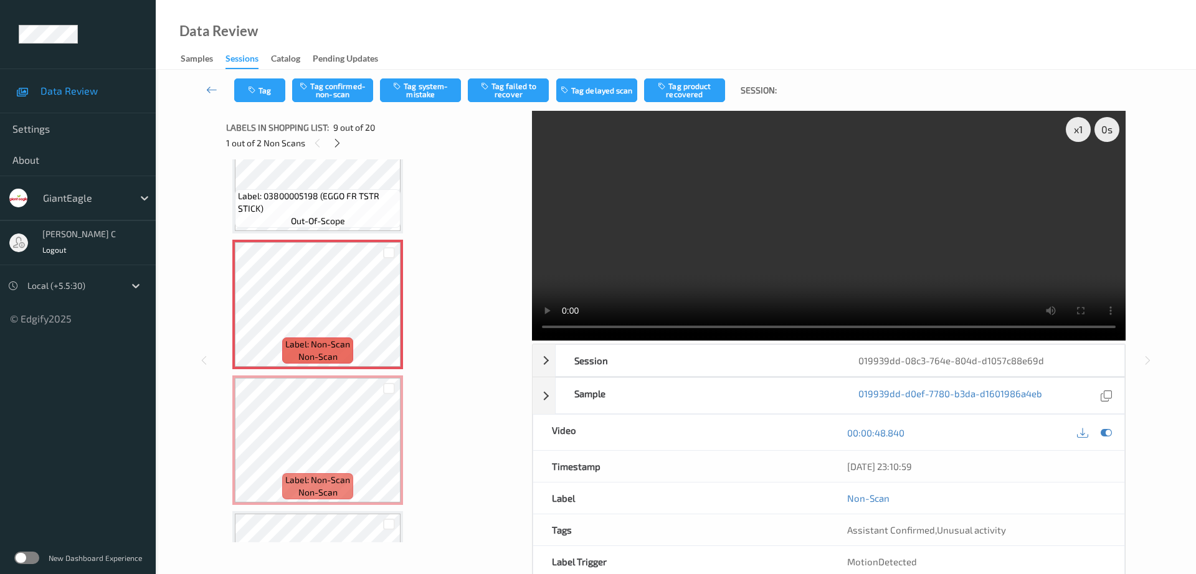
click at [248, 103] on div "Tag Tag confirmed-non-scan Tag system-mistake Tag failed to recover Tag delayed…" at bounding box center [675, 90] width 989 height 41
click at [252, 88] on icon "button" at bounding box center [253, 90] width 11 height 9
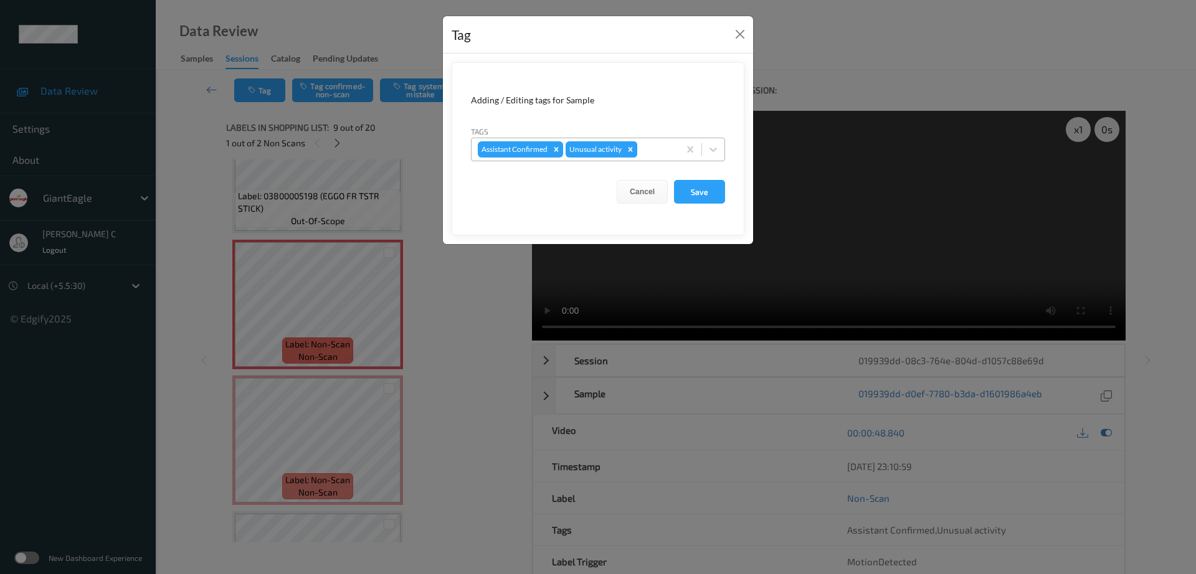
click at [635, 149] on div "Remove Unusual activity" at bounding box center [630, 149] width 14 height 16
click at [692, 197] on button "Save" at bounding box center [699, 192] width 51 height 24
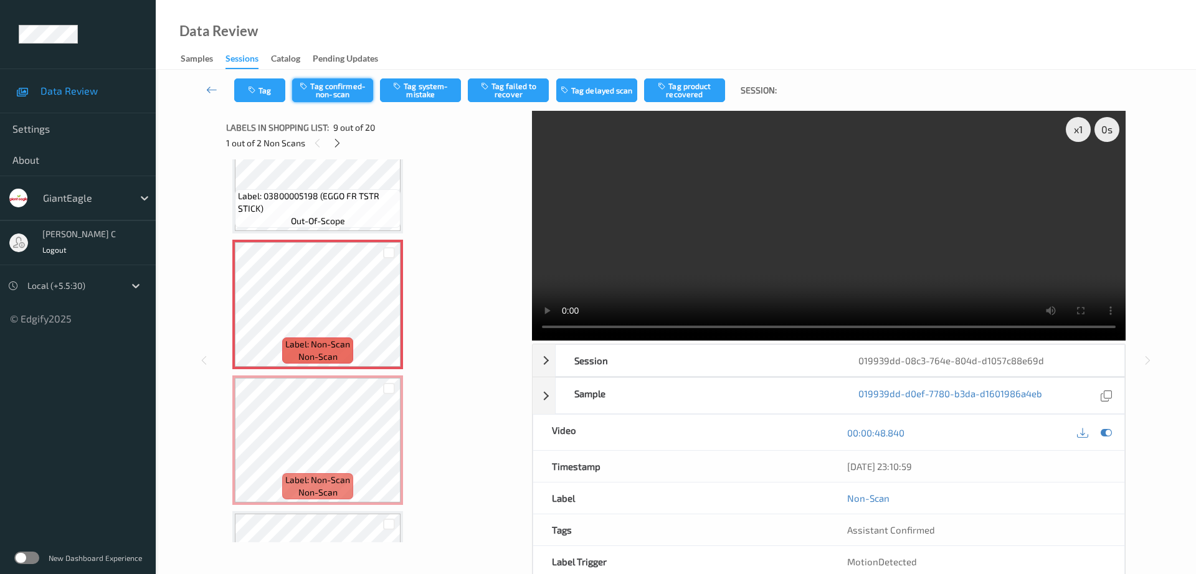
click at [343, 90] on button "Tag confirmed-non-scan" at bounding box center [332, 90] width 81 height 24
click at [691, 88] on button "Tag product recovered" at bounding box center [684, 90] width 81 height 24
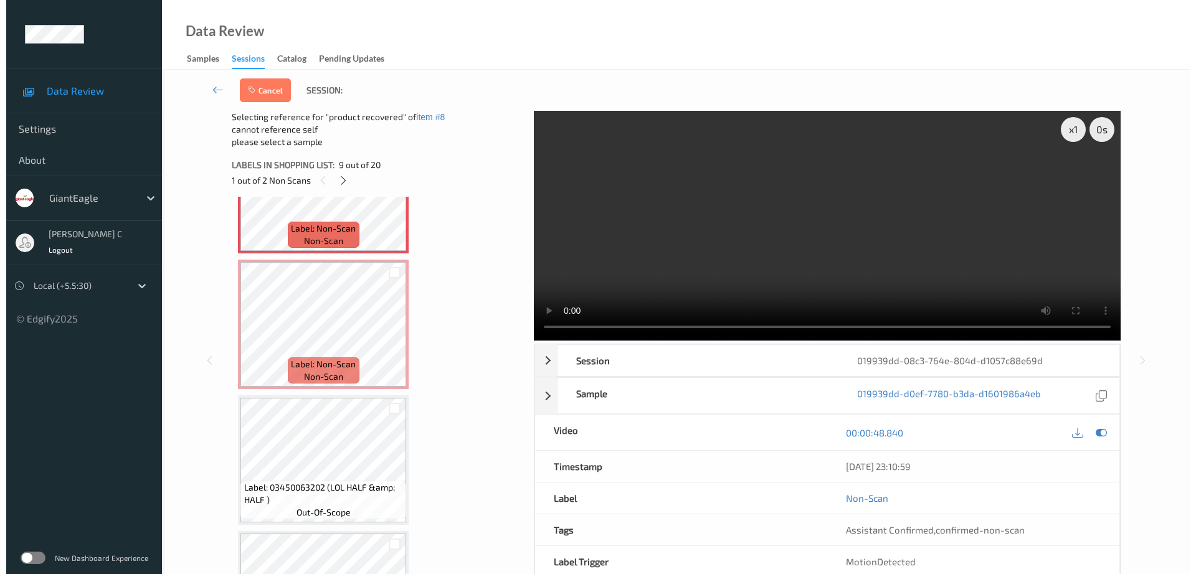
scroll to position [1168, 0]
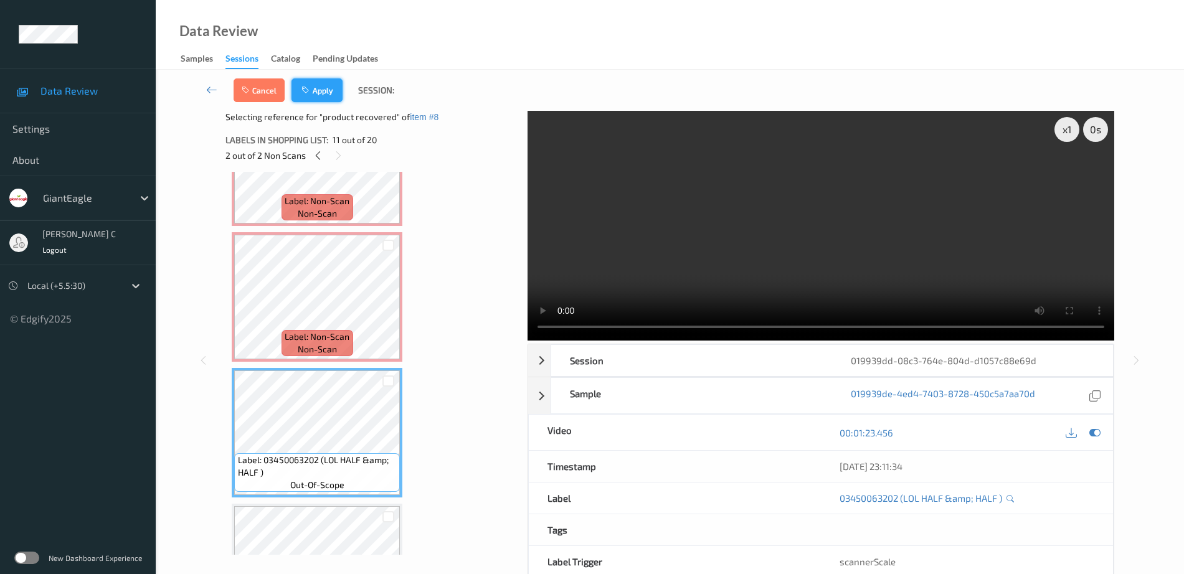
click at [334, 98] on button "Apply" at bounding box center [316, 90] width 51 height 24
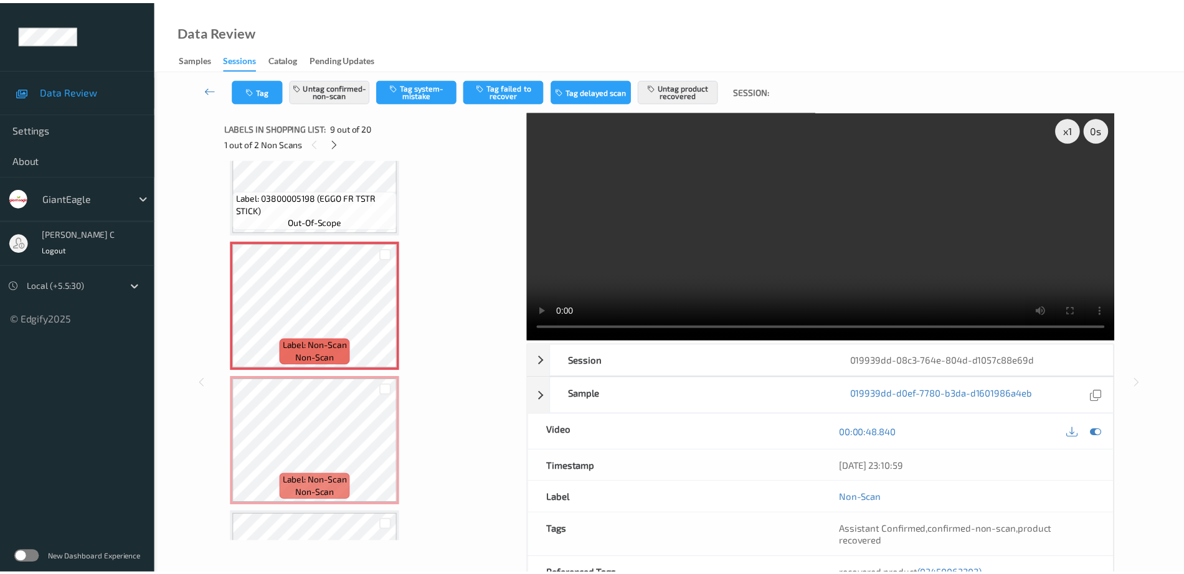
scroll to position [1034, 0]
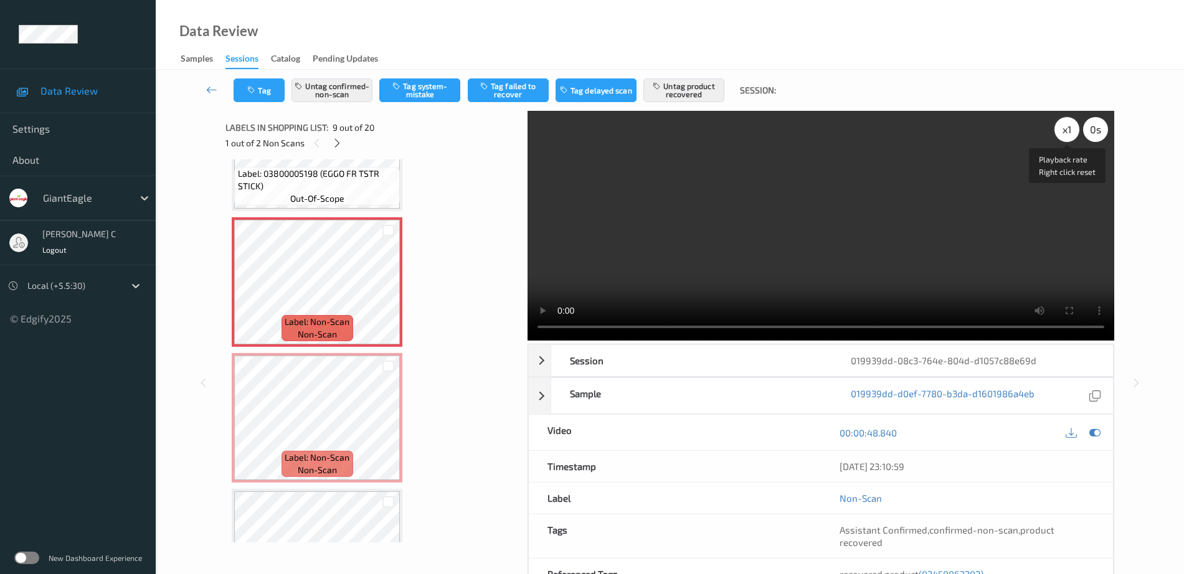
click at [1062, 135] on div "x 1" at bounding box center [1066, 129] width 25 height 25
click at [1062, 135] on div "x 2" at bounding box center [1066, 129] width 25 height 25
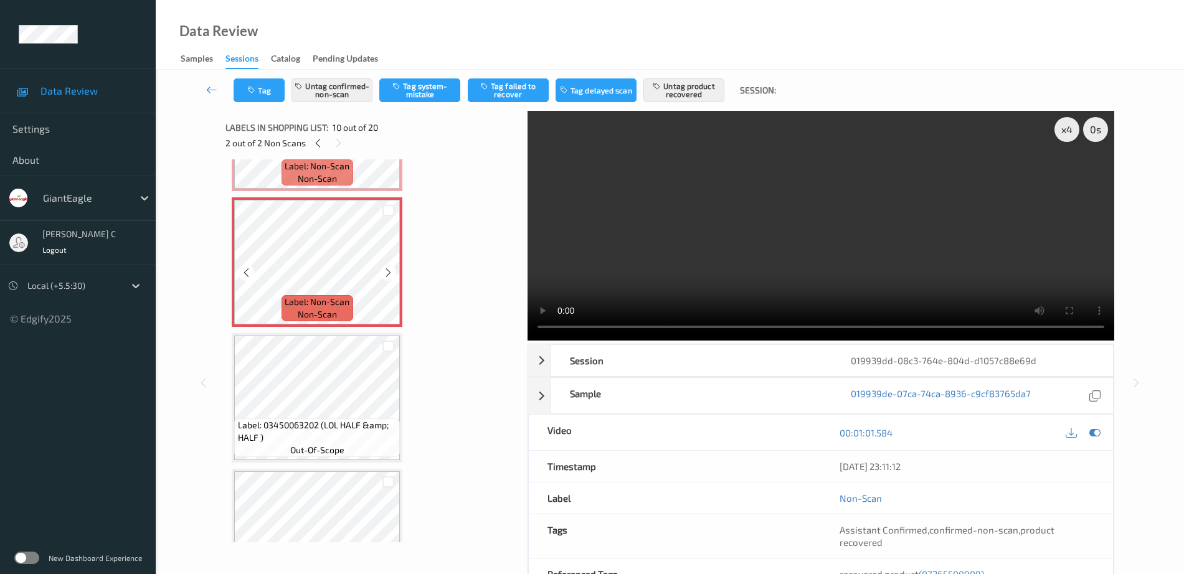
scroll to position [1268, 0]
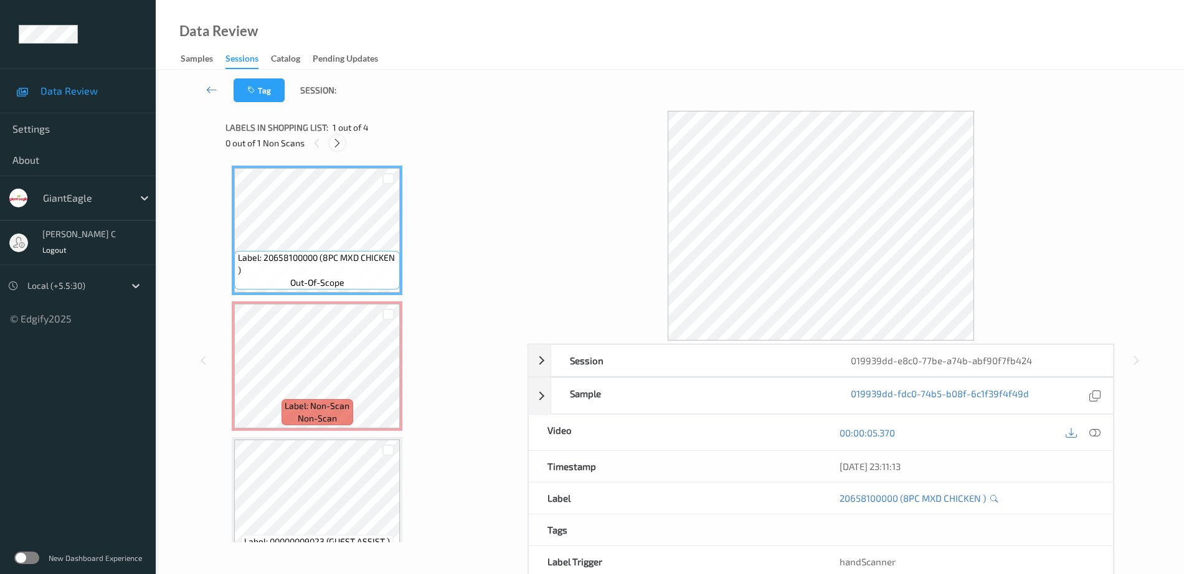
click at [341, 143] on icon at bounding box center [337, 143] width 11 height 11
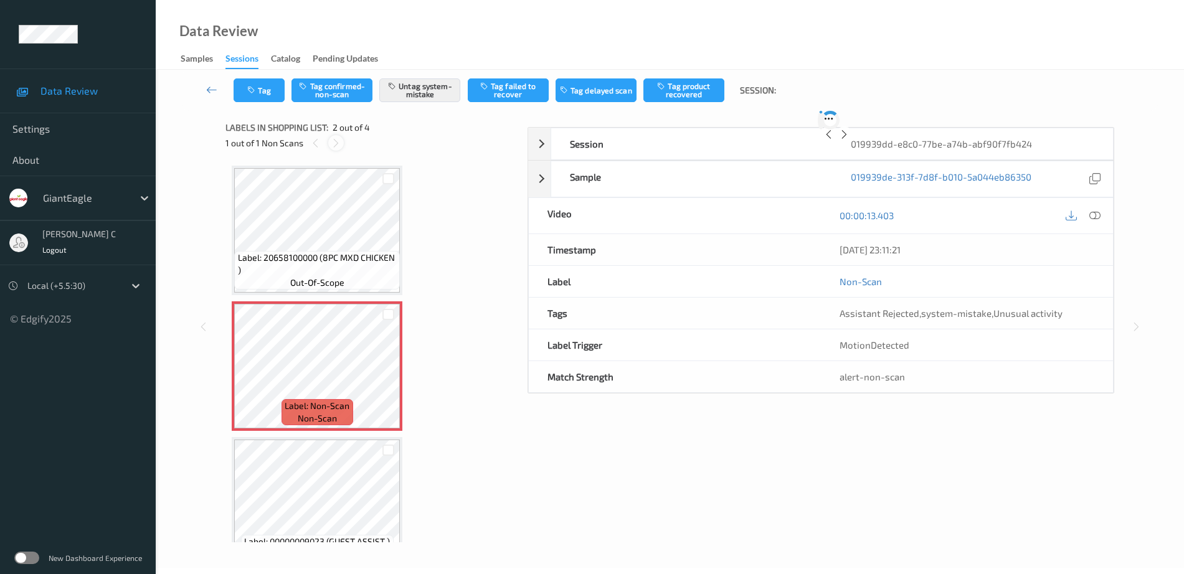
scroll to position [6, 0]
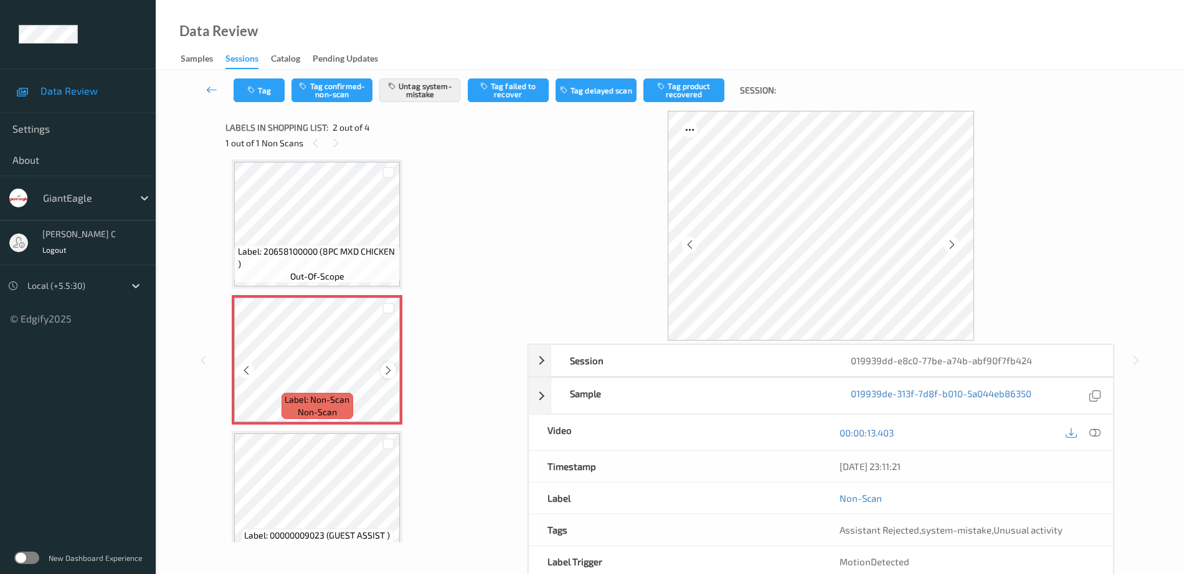
click at [388, 372] on icon at bounding box center [388, 370] width 11 height 11
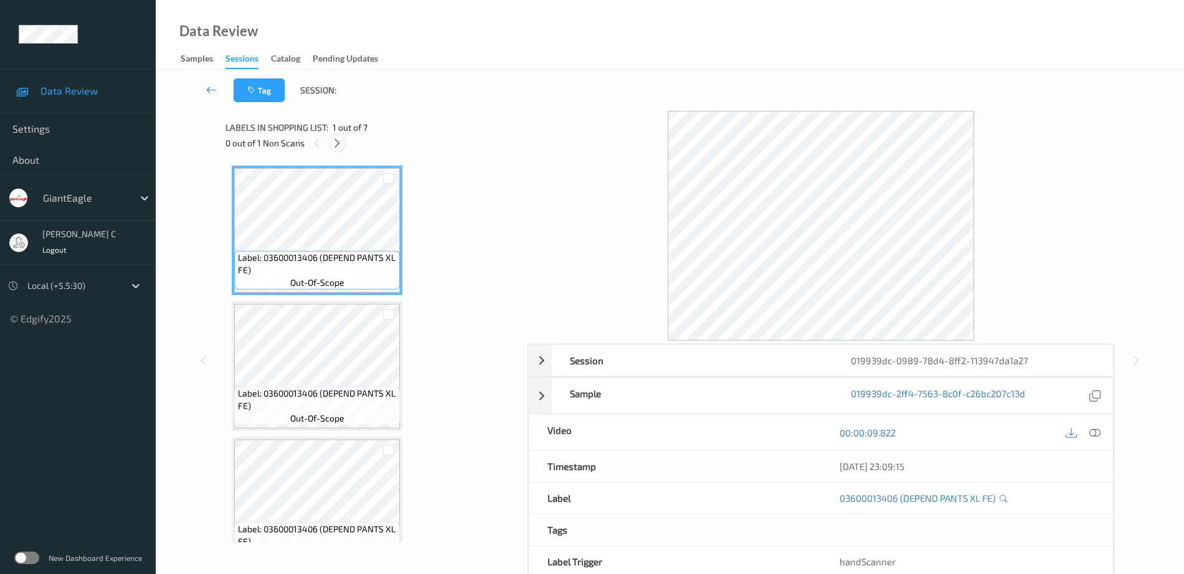
click at [342, 138] on icon at bounding box center [337, 143] width 11 height 11
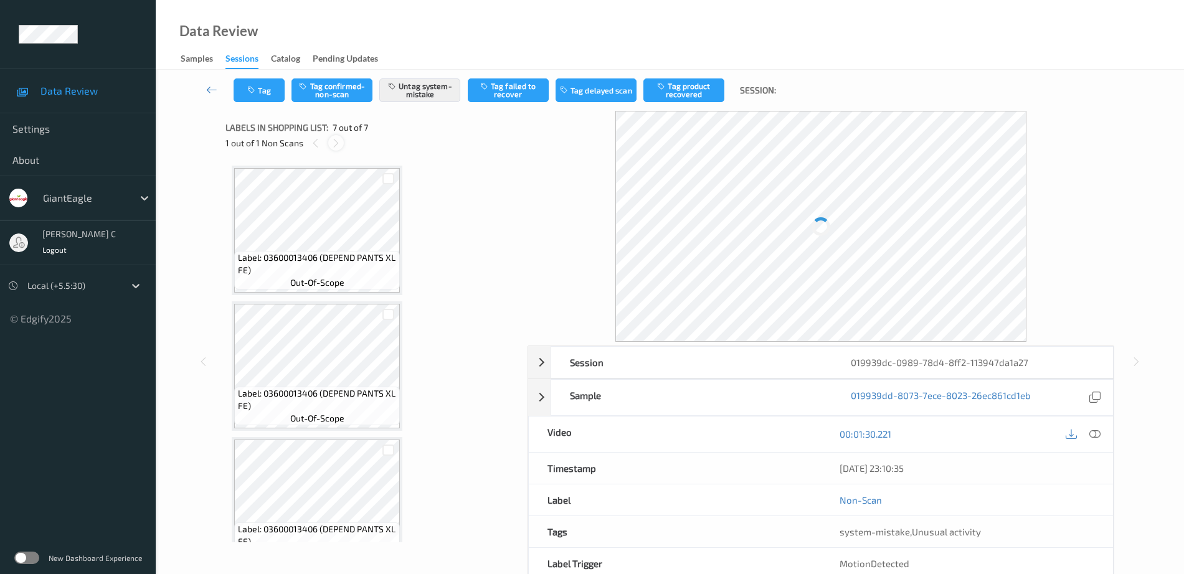
scroll to position [573, 0]
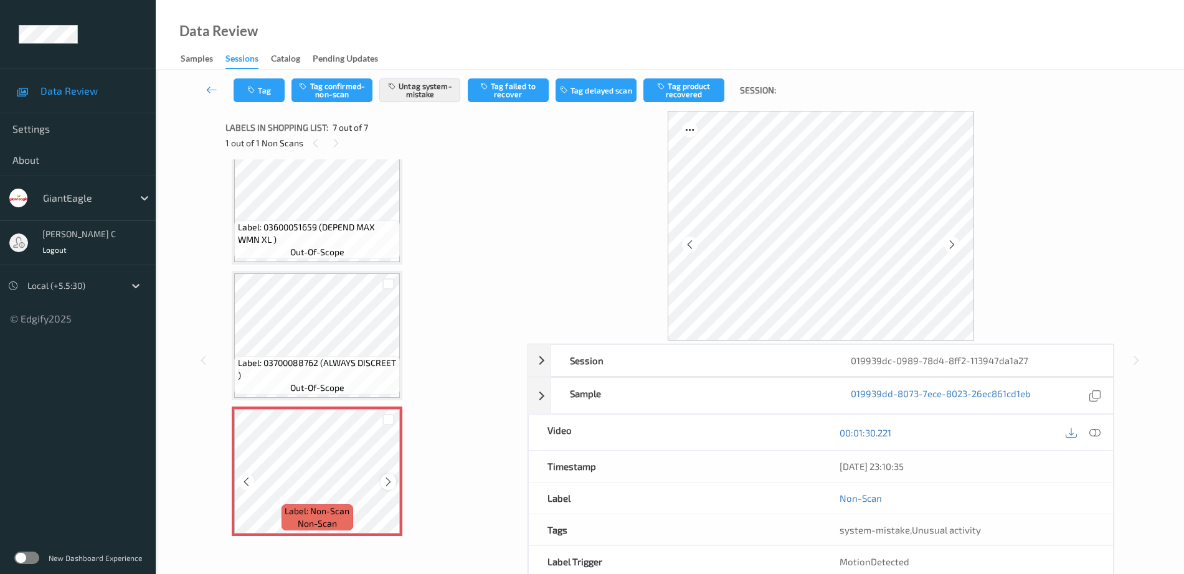
click at [380, 482] on div "Label: Non-Scan non-scan" at bounding box center [317, 472] width 171 height 130
click at [385, 481] on icon at bounding box center [388, 481] width 11 height 11
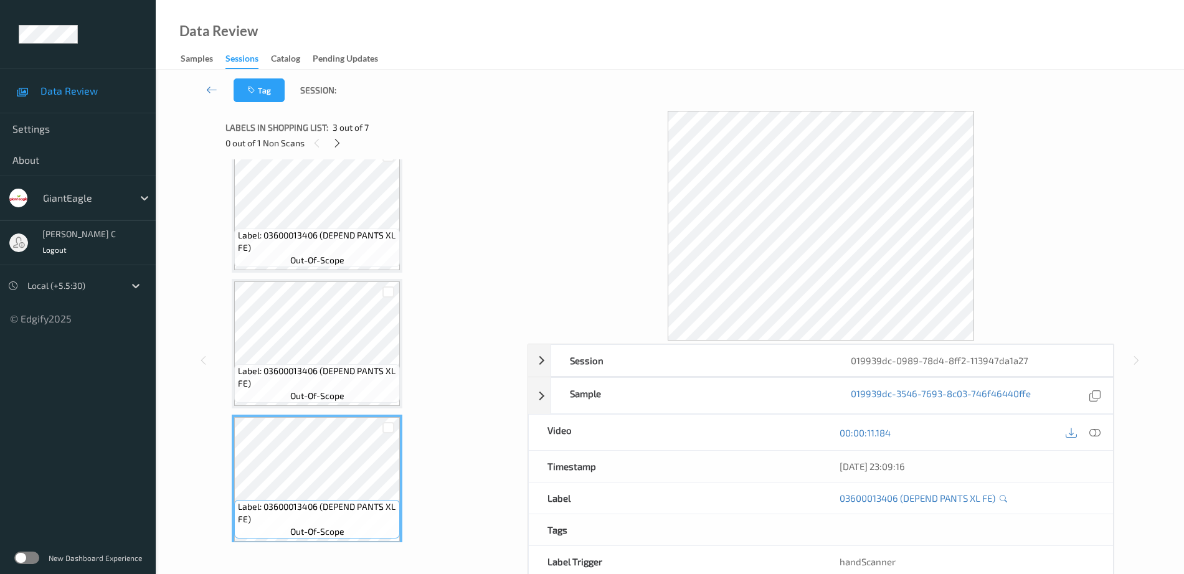
scroll to position [0, 0]
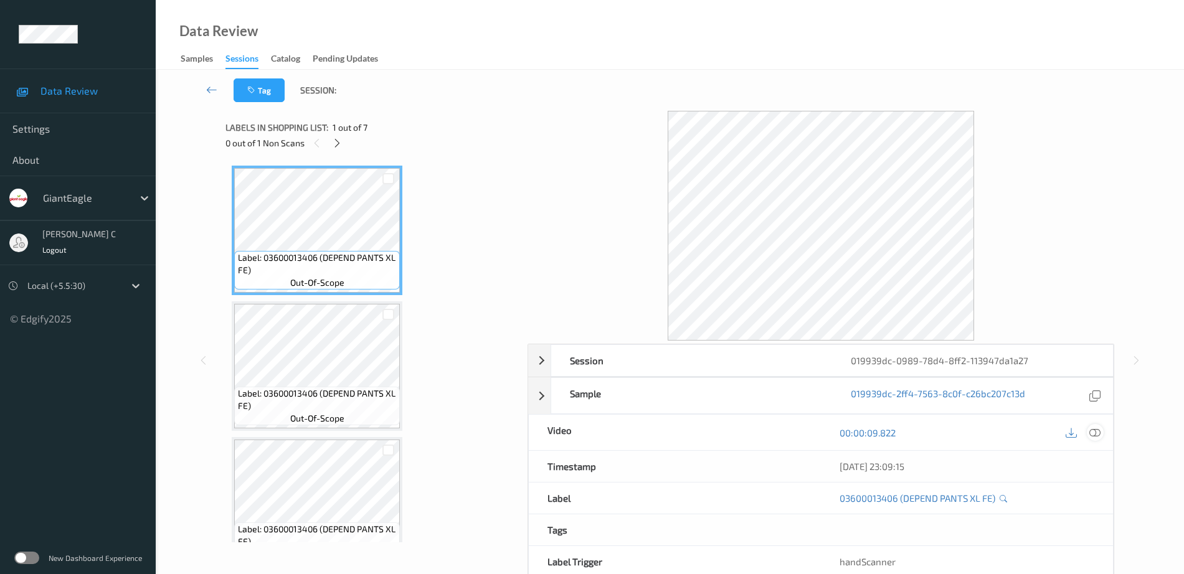
click at [1093, 430] on icon at bounding box center [1094, 432] width 11 height 11
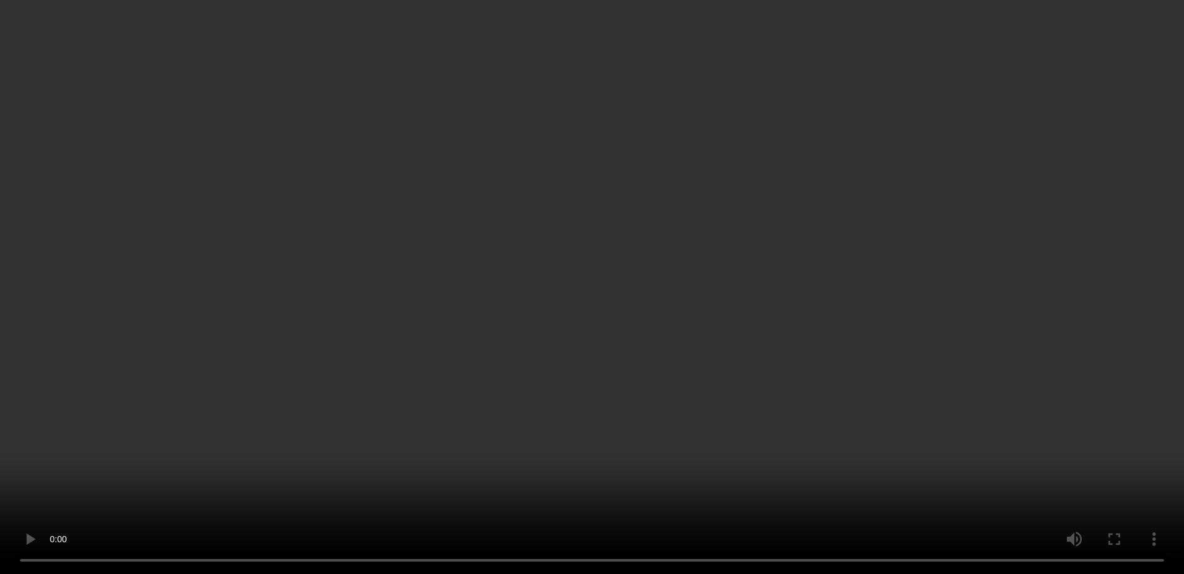
scroll to position [573, 0]
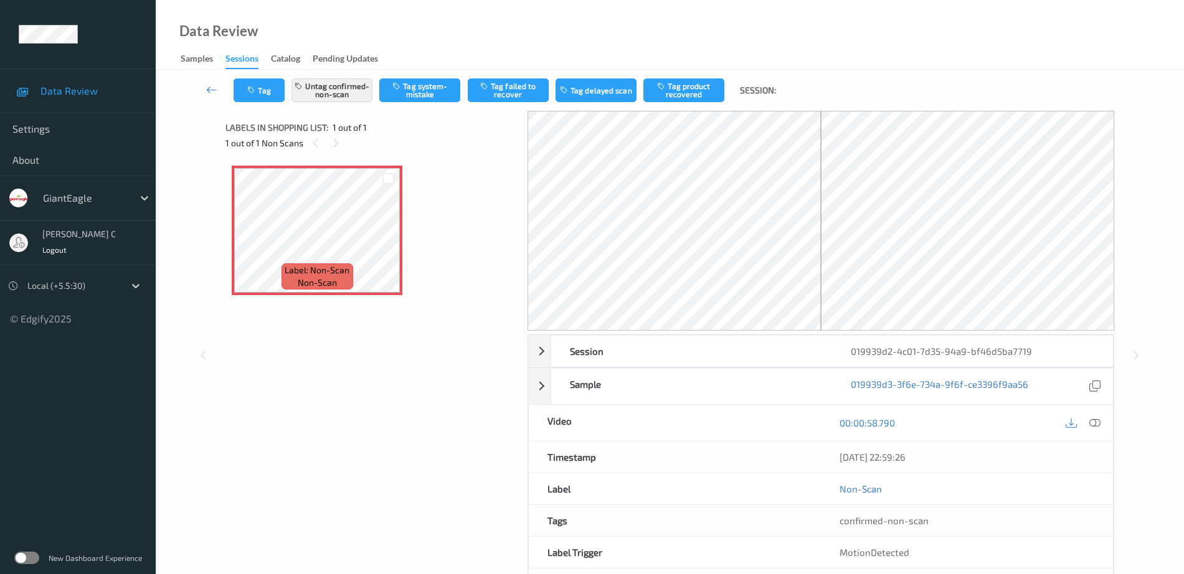
click at [323, 264] on span "Label: Non-Scan" at bounding box center [317, 270] width 65 height 12
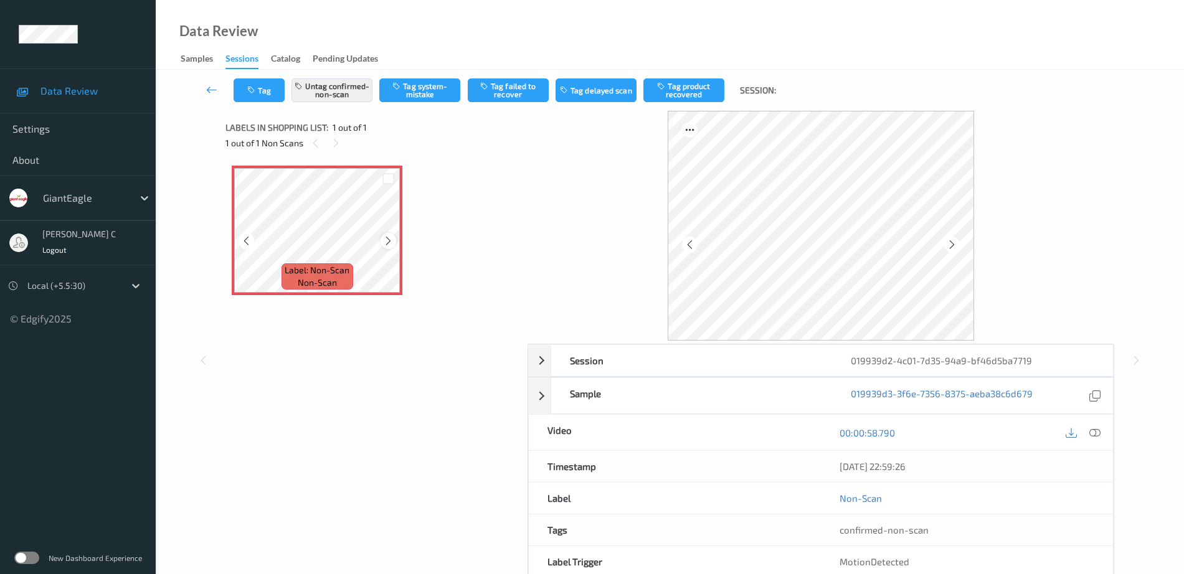
click at [386, 239] on icon at bounding box center [388, 240] width 11 height 11
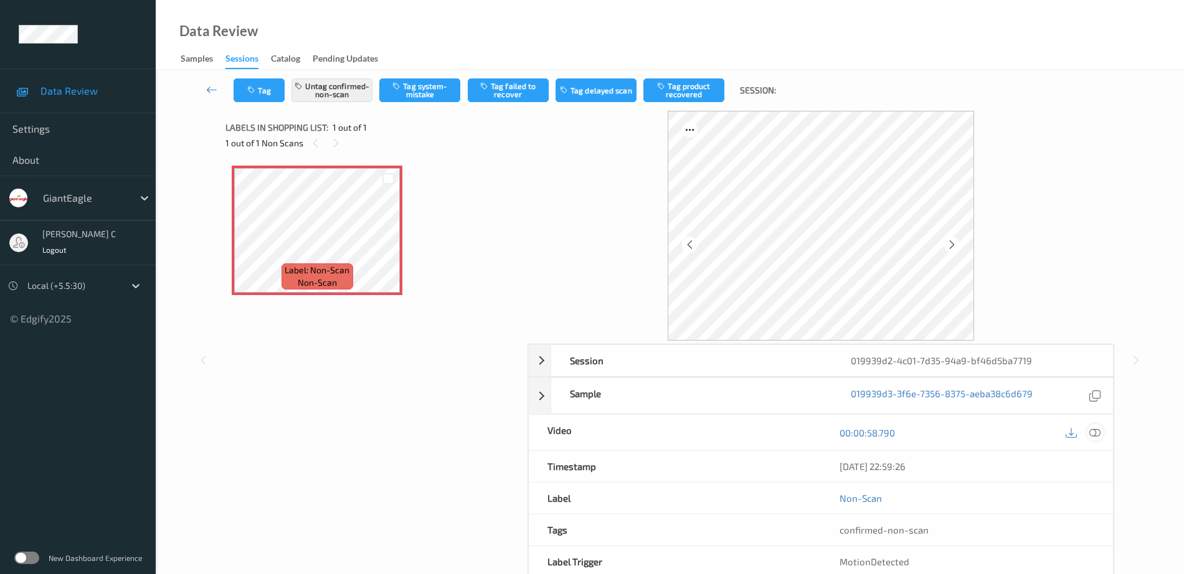
click at [1103, 433] on div at bounding box center [1095, 432] width 17 height 17
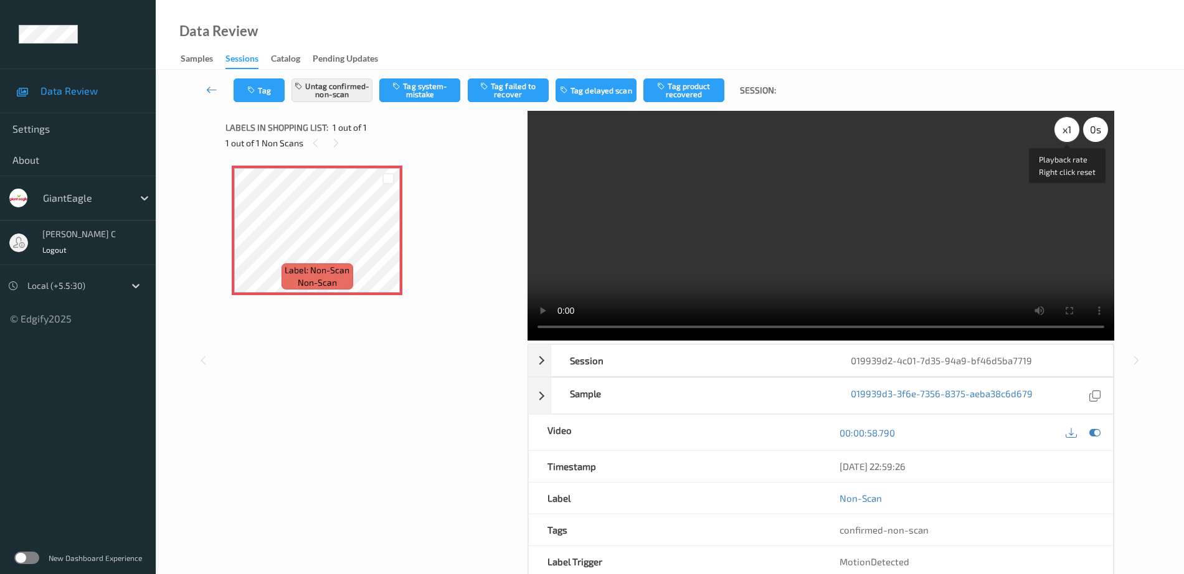
click at [1062, 138] on div "x 1" at bounding box center [1066, 129] width 25 height 25
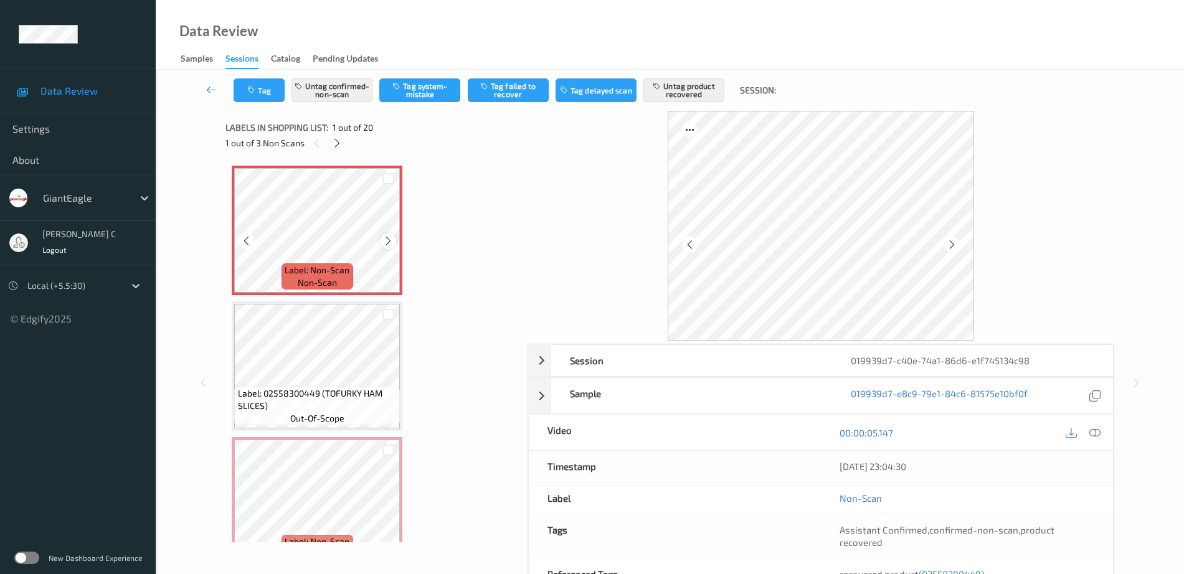
drag, startPoint x: 402, startPoint y: 243, endPoint x: 386, endPoint y: 237, distance: 16.5
click at [386, 237] on icon at bounding box center [388, 240] width 11 height 11
click at [388, 236] on icon at bounding box center [388, 240] width 11 height 11
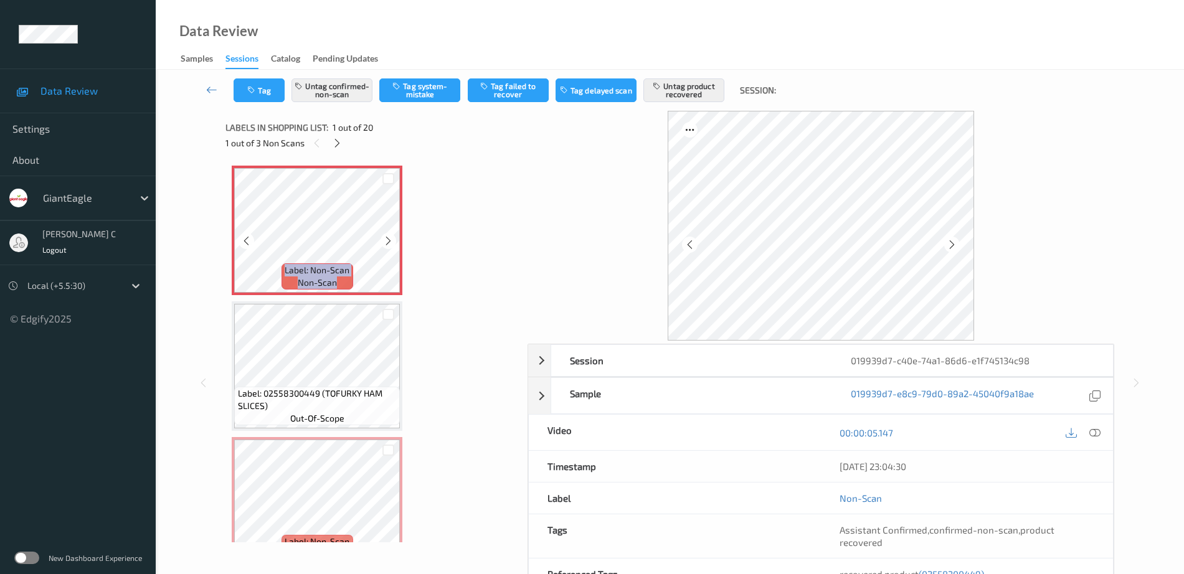
click at [388, 236] on icon at bounding box center [388, 240] width 11 height 11
click at [1094, 430] on icon at bounding box center [1094, 432] width 11 height 11
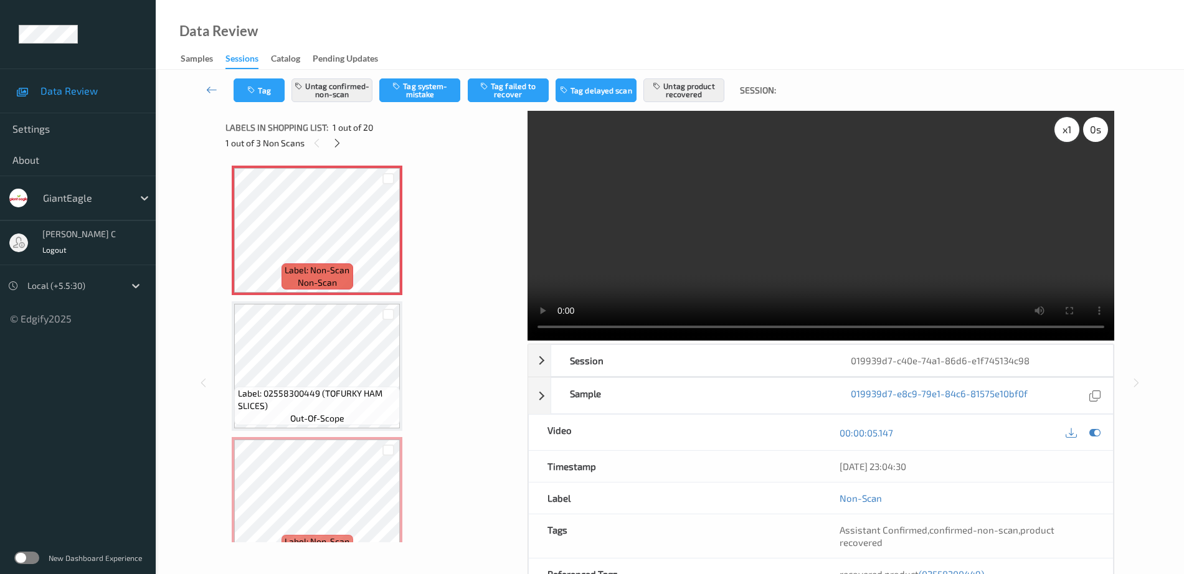
click at [1070, 135] on div "x 1" at bounding box center [1066, 129] width 25 height 25
click at [1070, 135] on div "x 2" at bounding box center [1066, 129] width 25 height 25
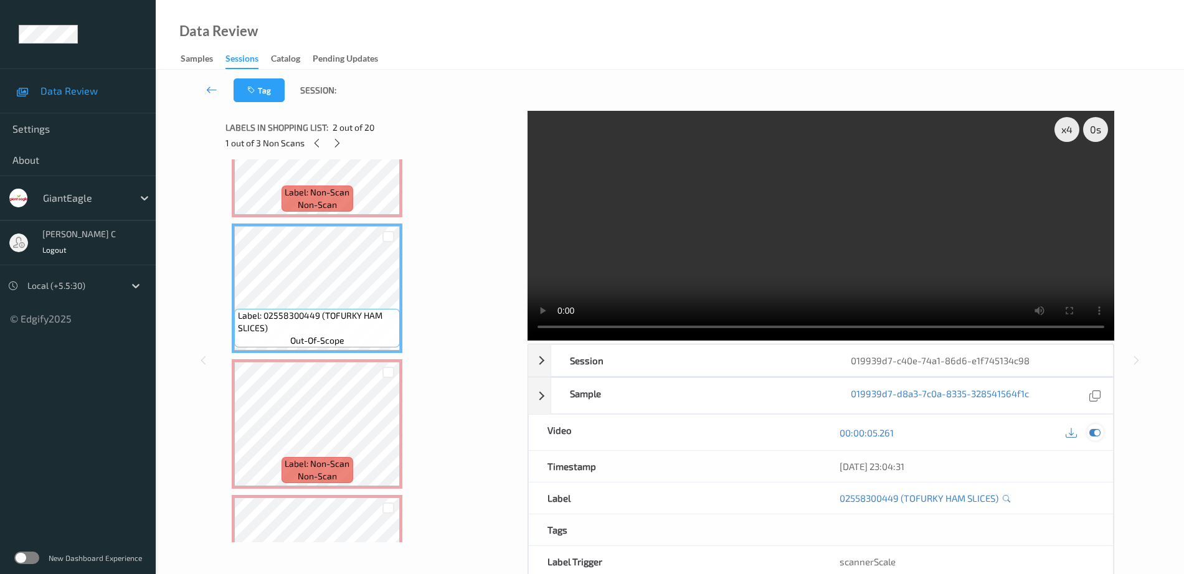
click at [1100, 432] on icon at bounding box center [1094, 432] width 11 height 11
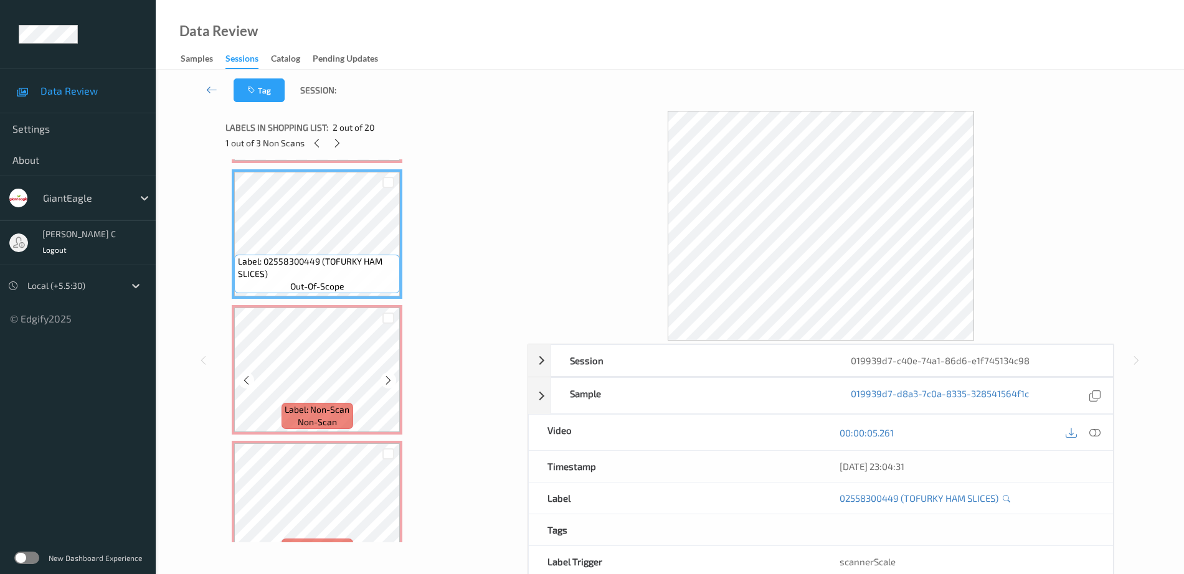
scroll to position [156, 0]
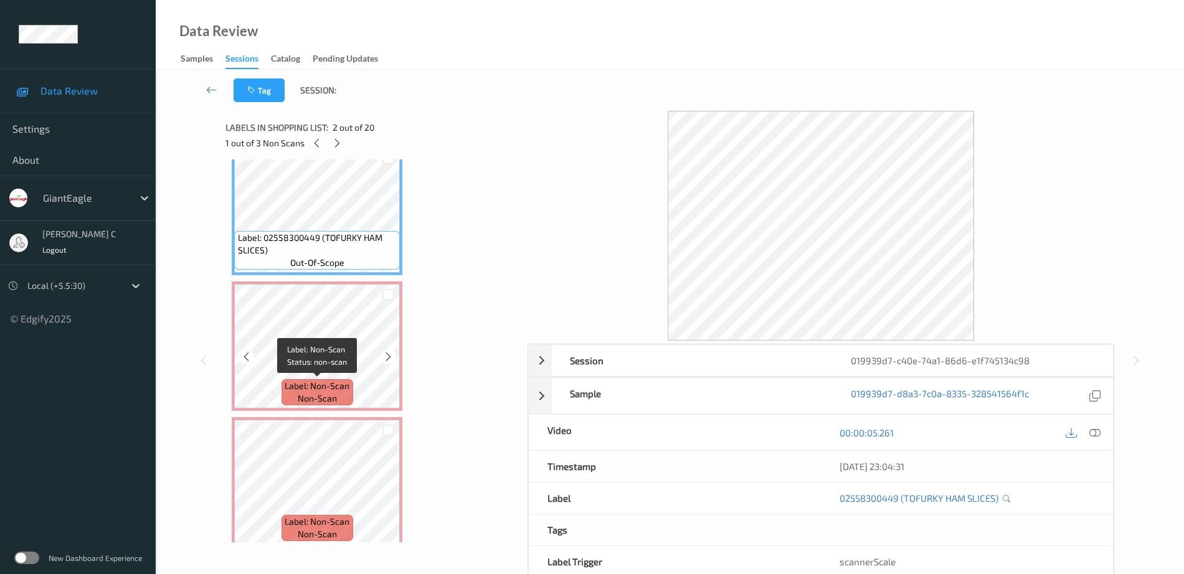
click at [305, 382] on span "Label: Non-Scan" at bounding box center [317, 386] width 65 height 12
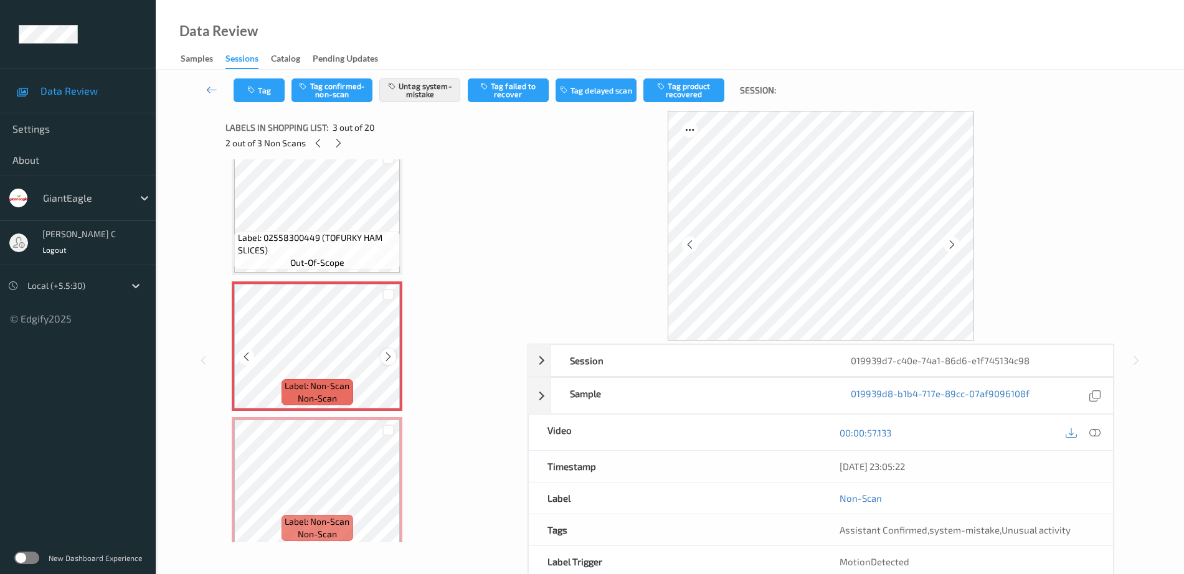
click at [385, 358] on icon at bounding box center [388, 356] width 11 height 11
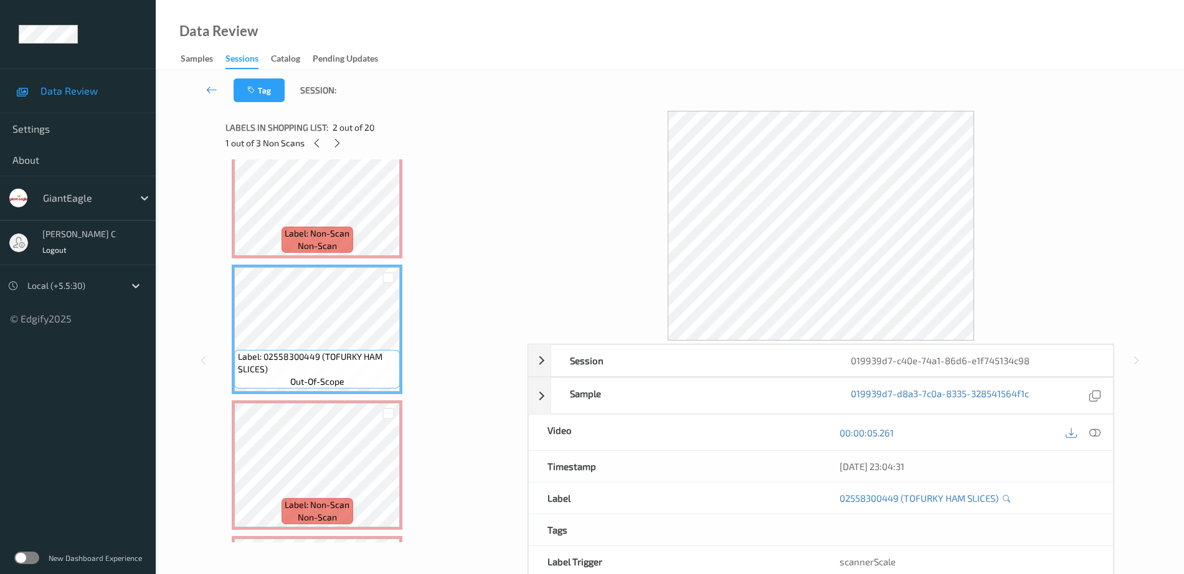
scroll to position [0, 0]
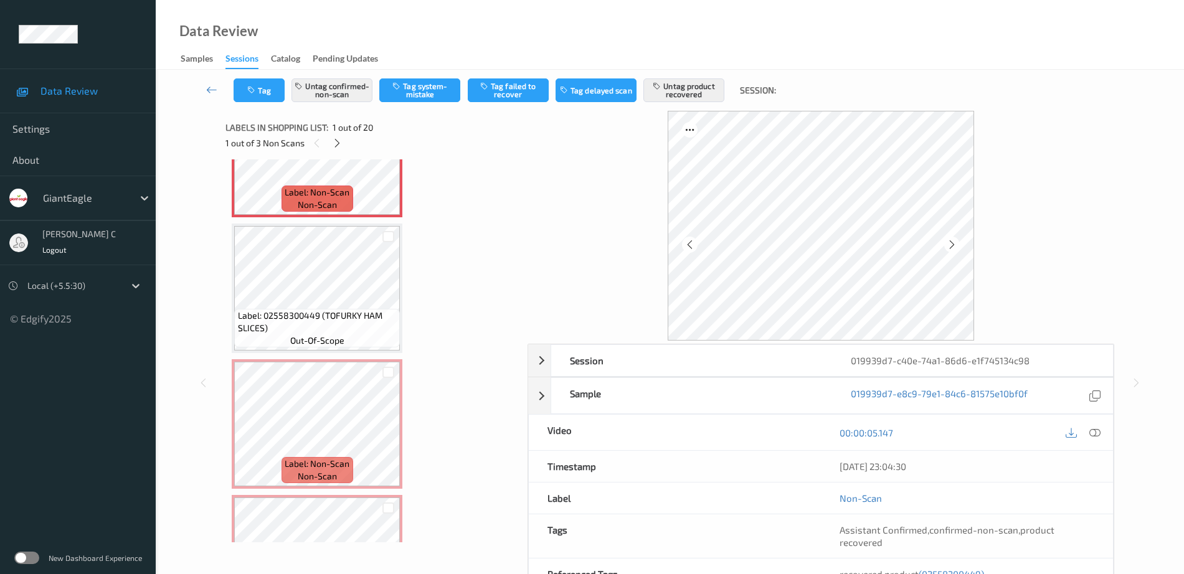
click at [310, 311] on span "Label: 02558300449 (TOFURKY HAM SLICES)" at bounding box center [317, 321] width 159 height 25
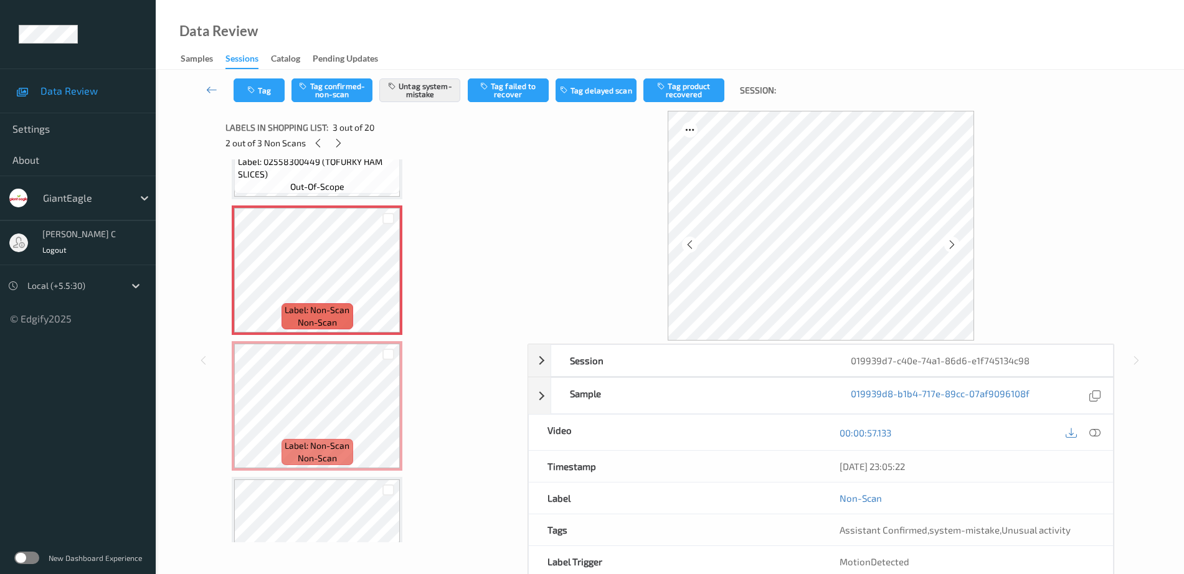
scroll to position [311, 0]
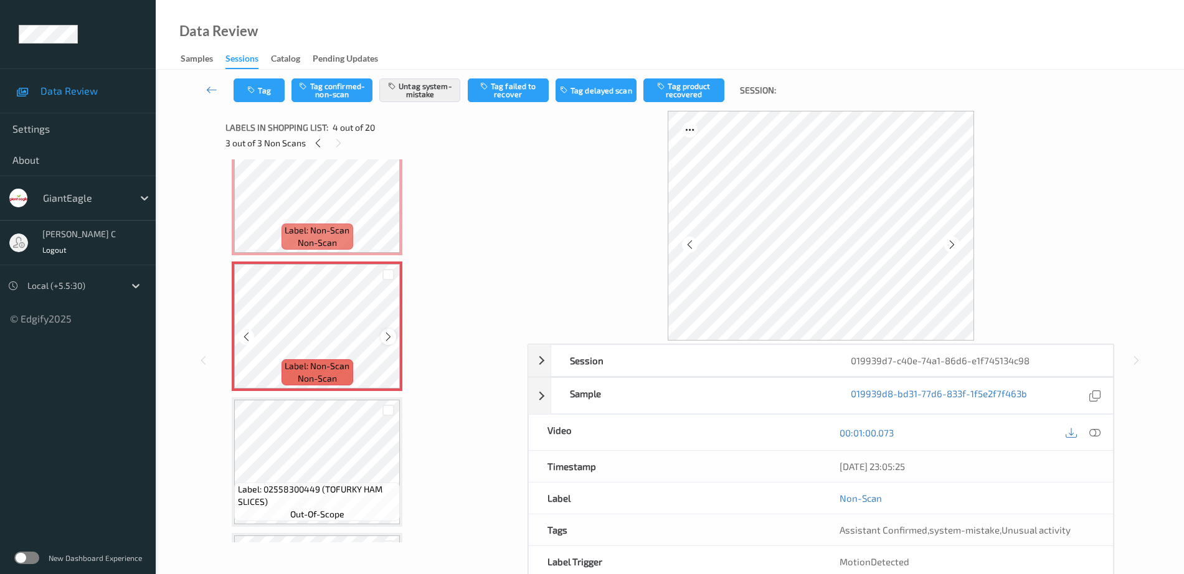
click at [385, 341] on icon at bounding box center [388, 336] width 11 height 11
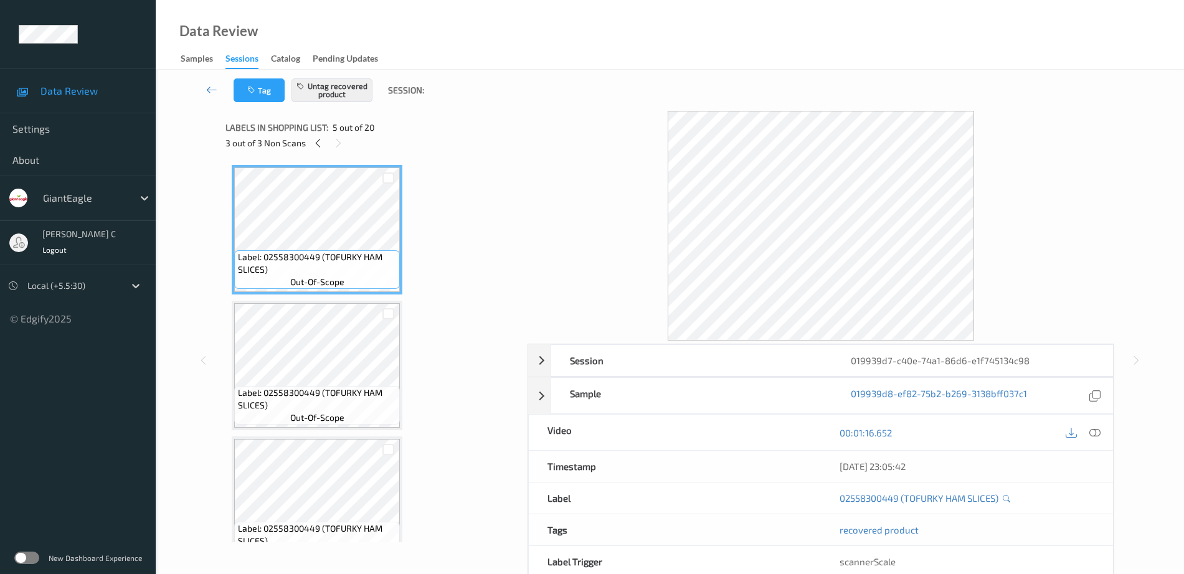
scroll to position [545, 0]
click at [345, 147] on div at bounding box center [339, 143] width 16 height 16
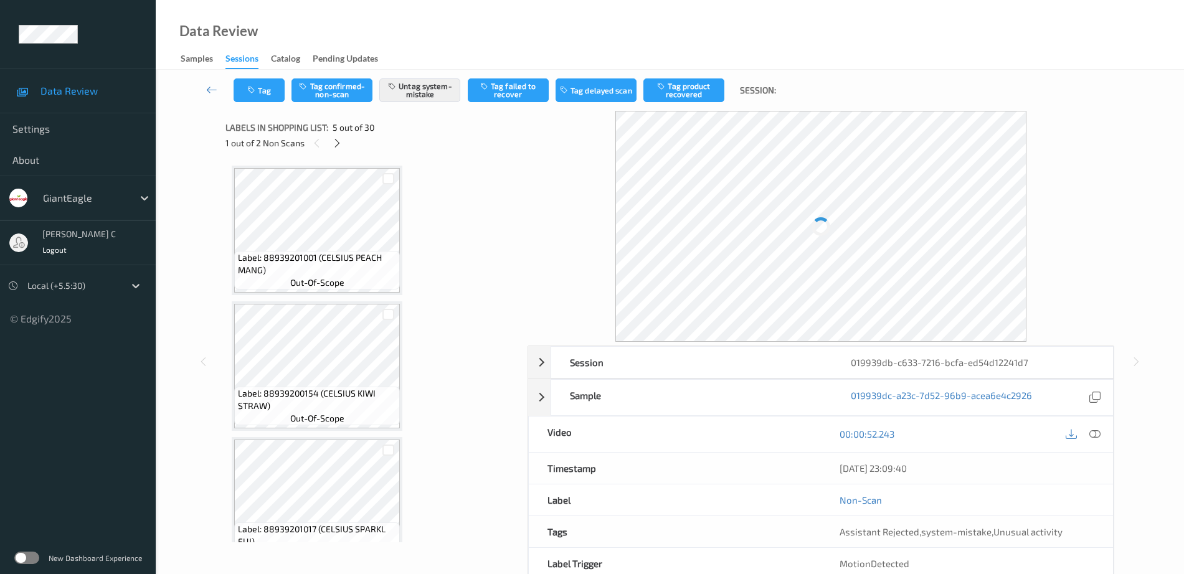
scroll to position [413, 0]
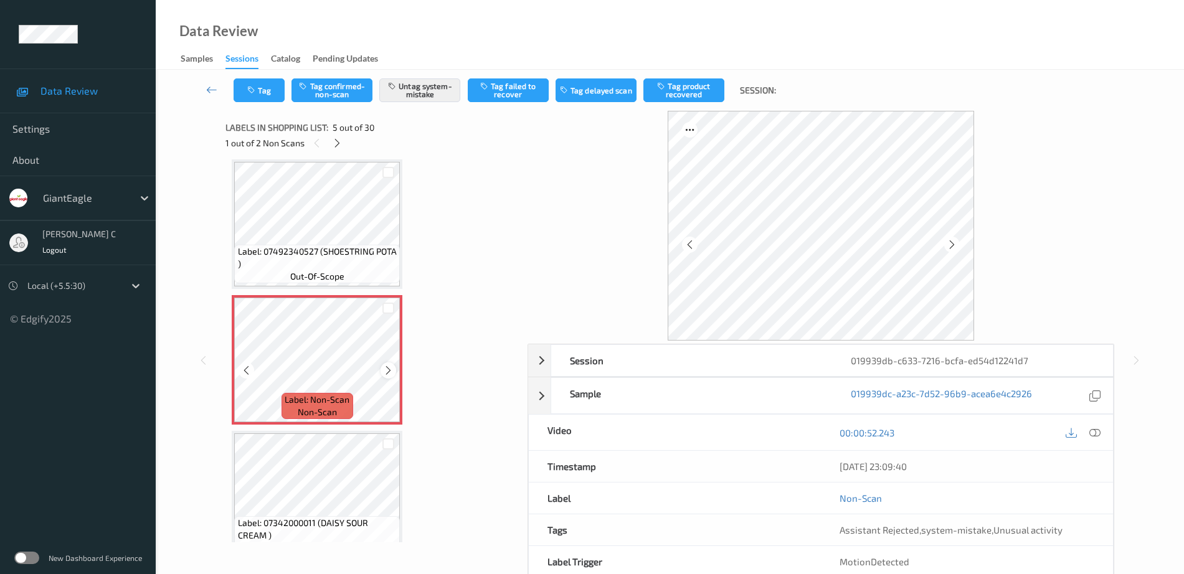
click at [388, 366] on icon at bounding box center [388, 370] width 11 height 11
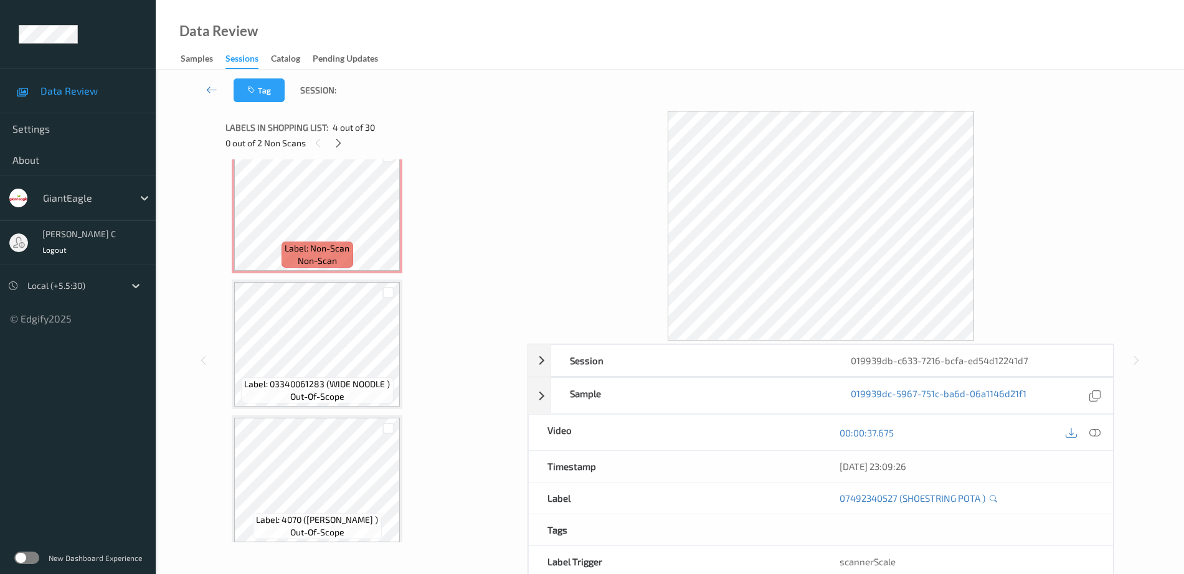
scroll to position [2982, 0]
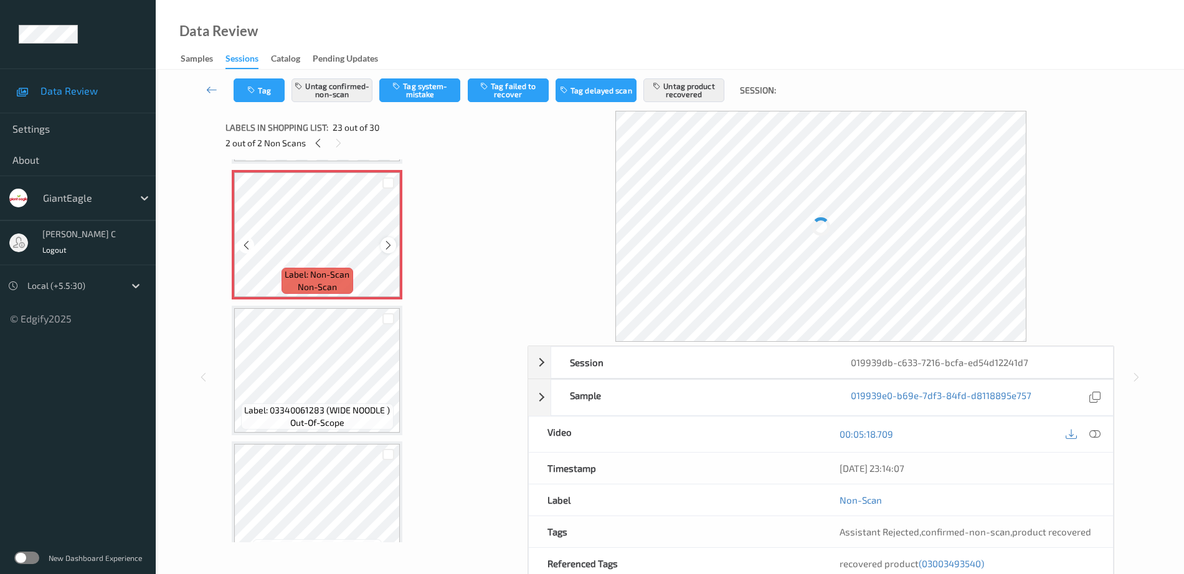
click at [389, 244] on icon at bounding box center [388, 245] width 11 height 11
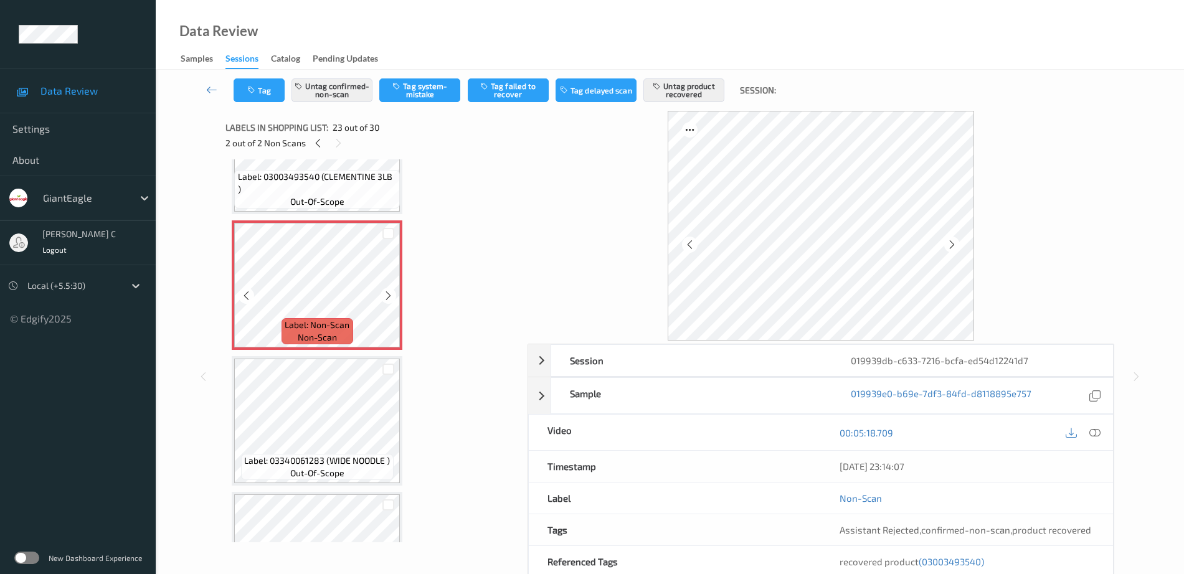
scroll to position [2904, 0]
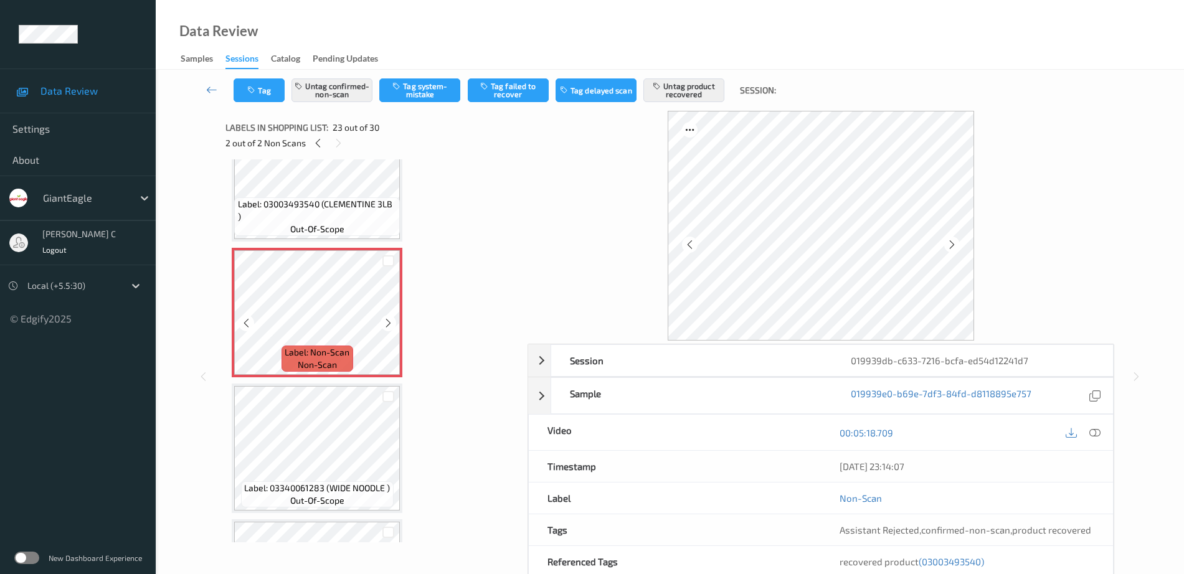
click at [333, 213] on span "Label: 03003493540 (CLEMENTINE 3LB )" at bounding box center [317, 210] width 159 height 25
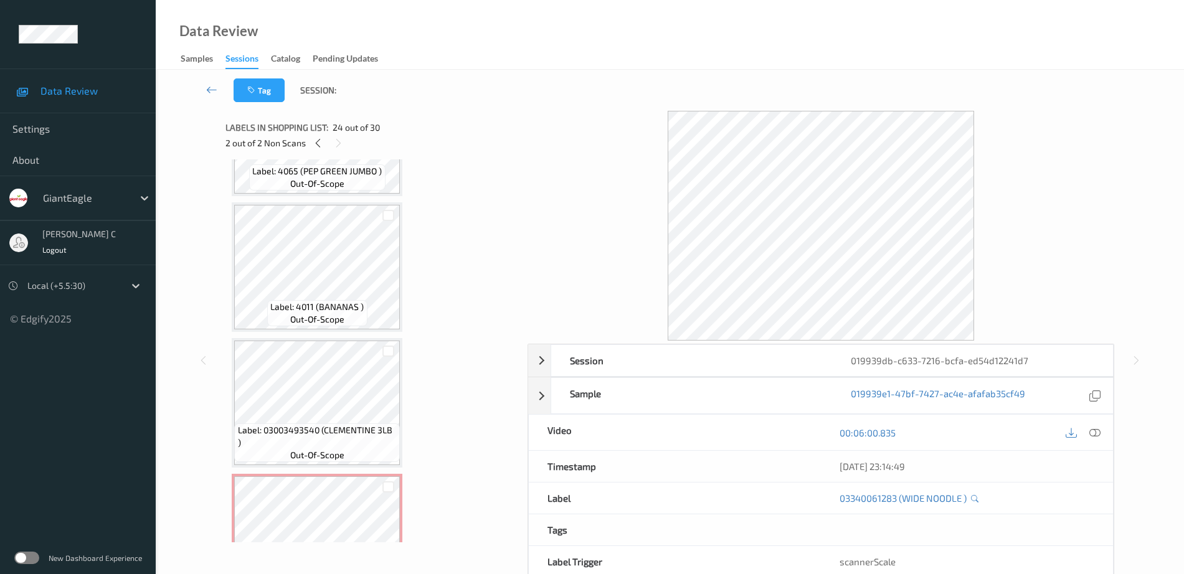
scroll to position [2671, 0]
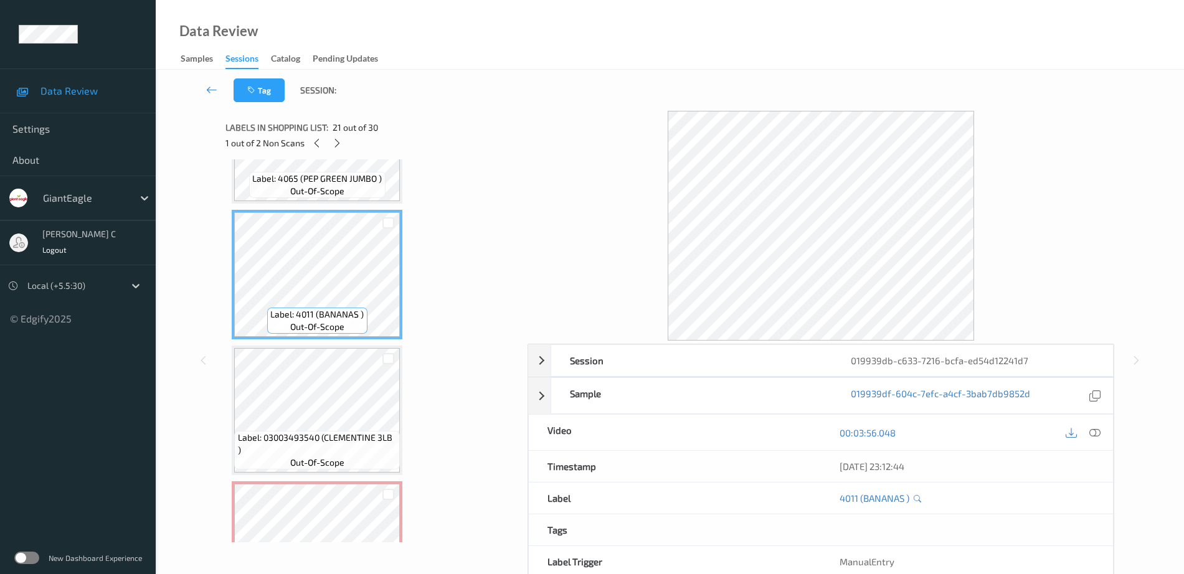
click at [1093, 427] on icon at bounding box center [1094, 432] width 11 height 11
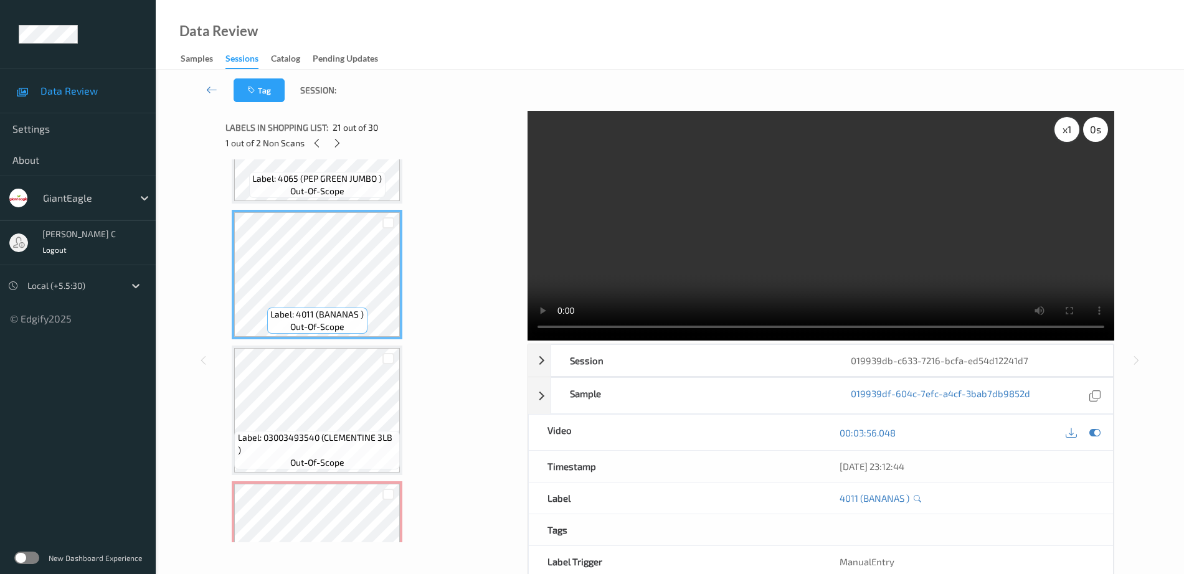
click at [1058, 125] on div "x 1" at bounding box center [1066, 129] width 25 height 25
click at [1058, 125] on div "x 2" at bounding box center [1066, 129] width 25 height 25
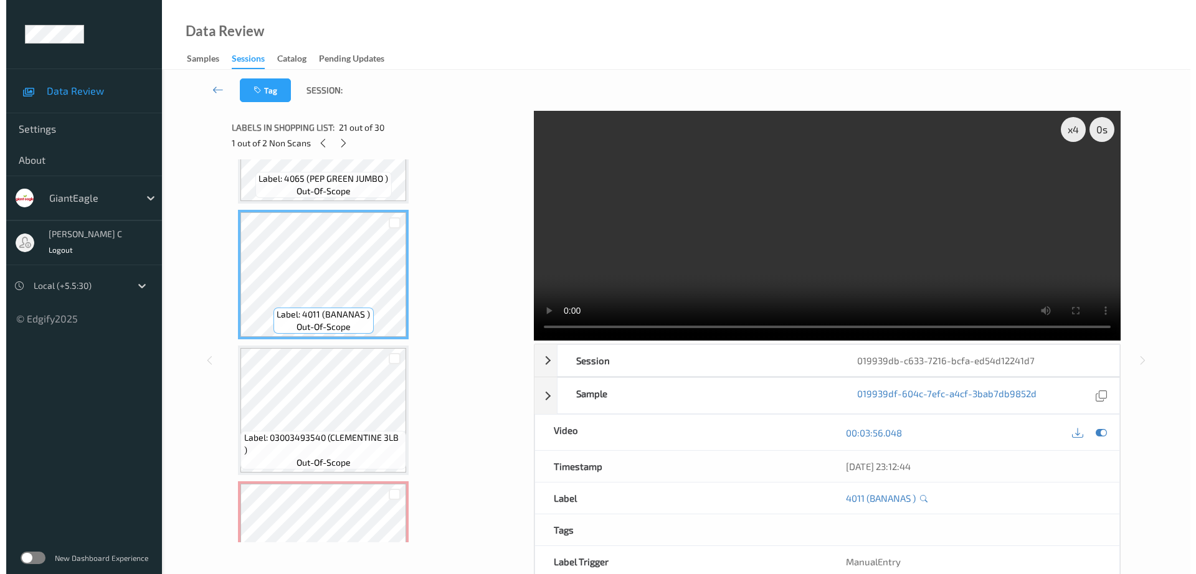
scroll to position [2826, 0]
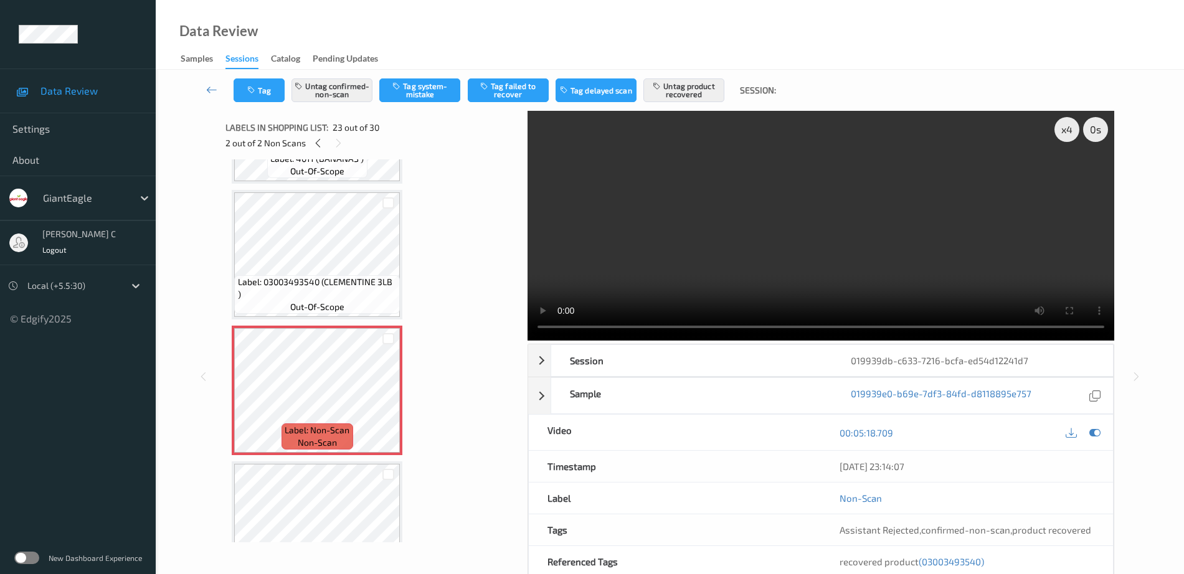
click at [328, 285] on span "Label: 03003493540 (CLEMENTINE 3LB )" at bounding box center [317, 288] width 159 height 25
click at [677, 84] on button "Untag product recovered" at bounding box center [683, 90] width 81 height 24
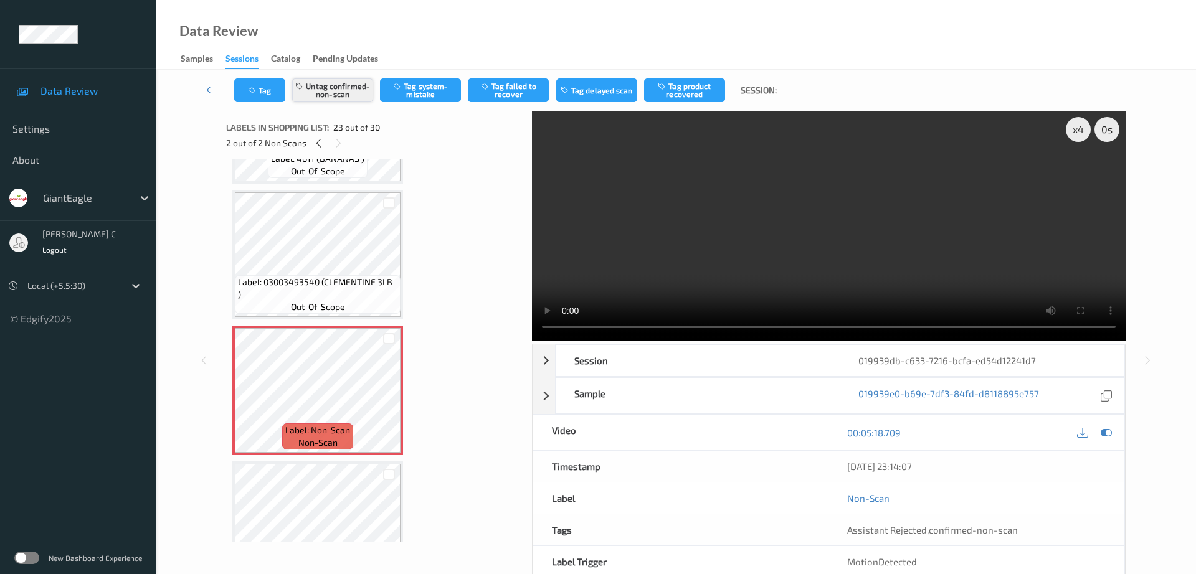
click at [322, 89] on button "Untag confirmed-non-scan" at bounding box center [332, 90] width 81 height 24
click at [418, 91] on button "Tag system-mistake" at bounding box center [420, 90] width 81 height 24
click at [258, 83] on button "Tag" at bounding box center [259, 90] width 51 height 24
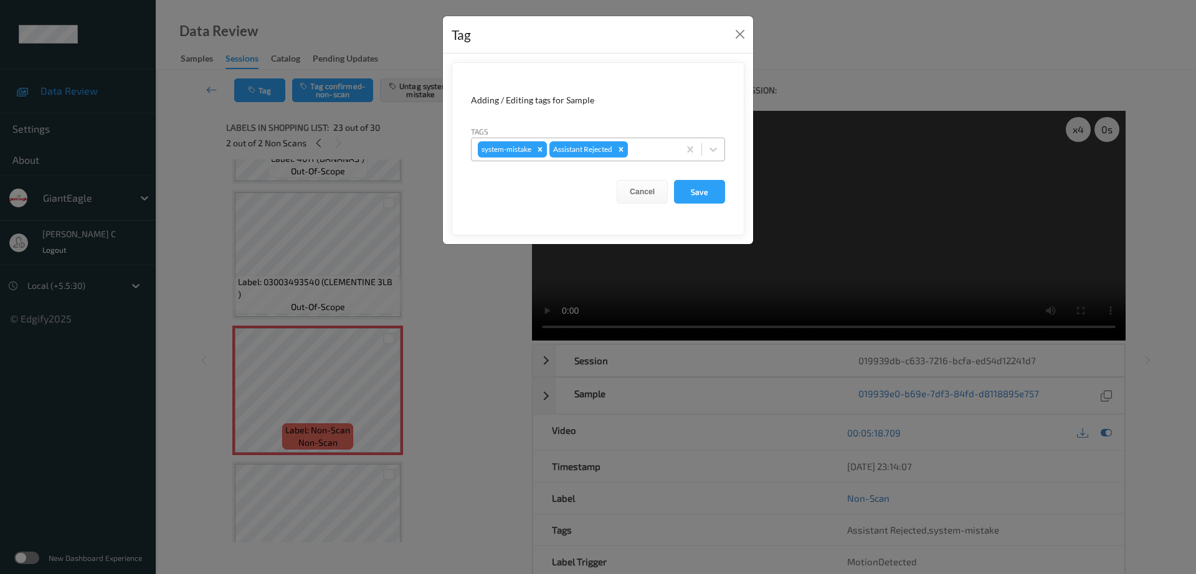
click at [636, 143] on div at bounding box center [651, 149] width 42 height 15
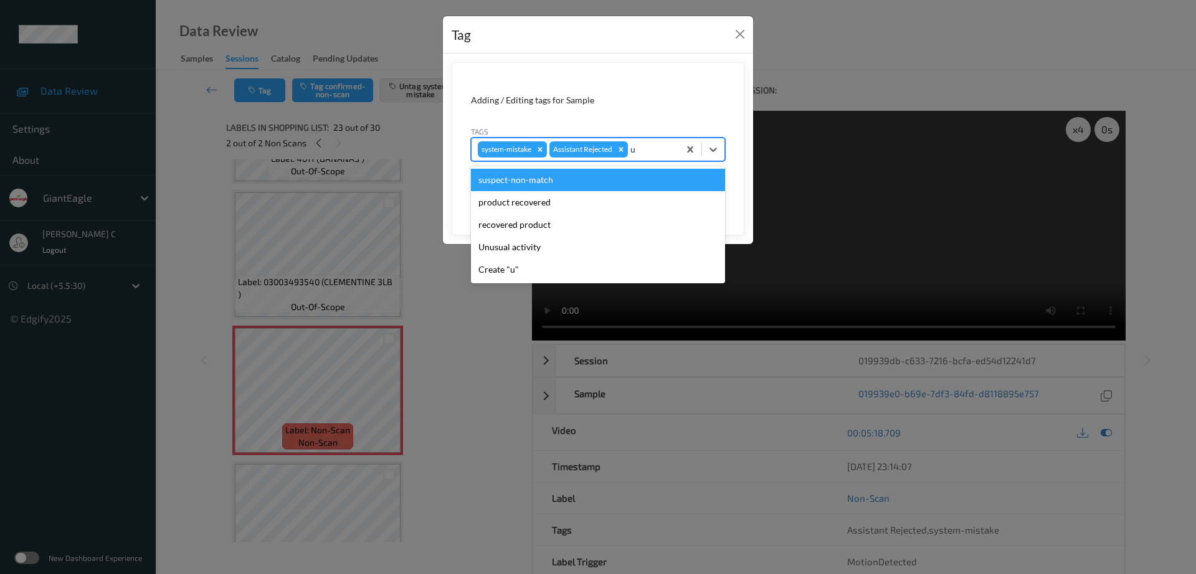
type input "un"
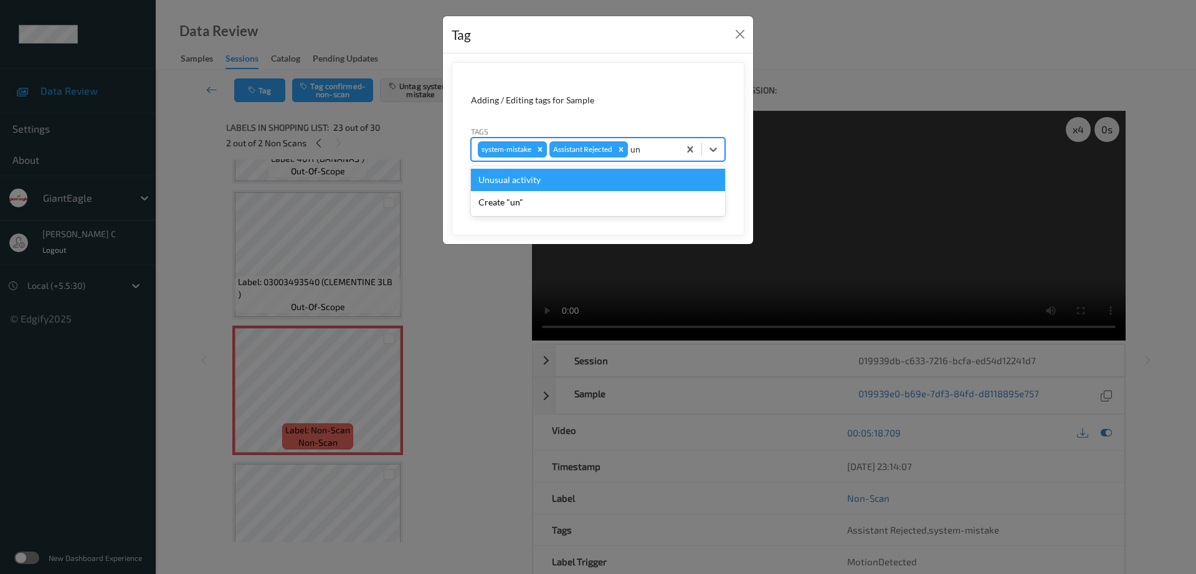
click at [575, 179] on div "Unusual activity" at bounding box center [598, 180] width 254 height 22
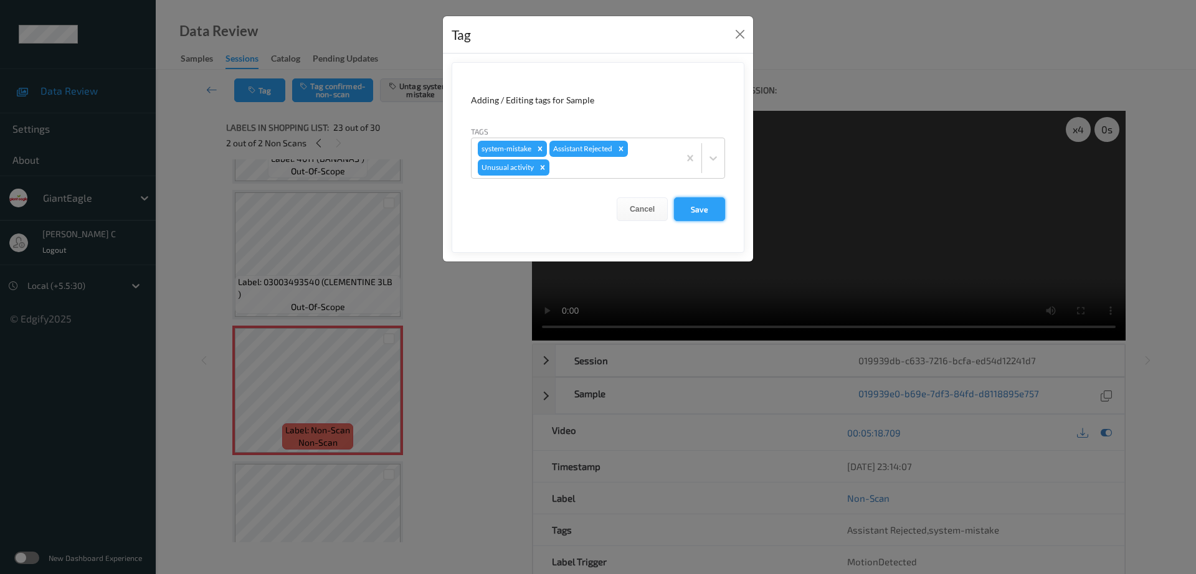
click at [690, 199] on button "Save" at bounding box center [699, 209] width 51 height 24
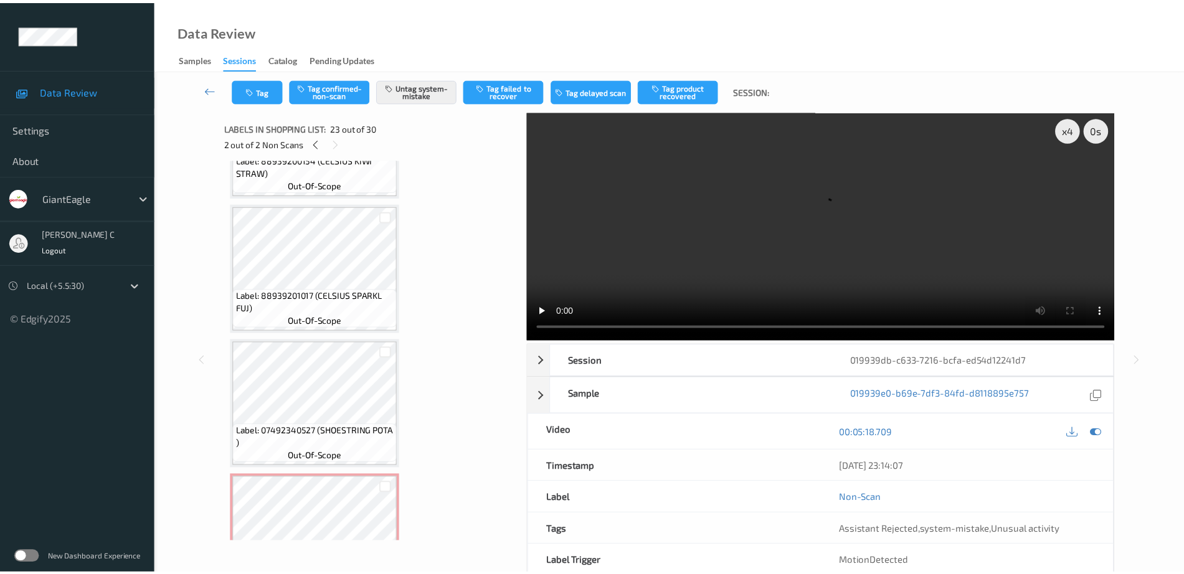
scroll to position [389, 0]
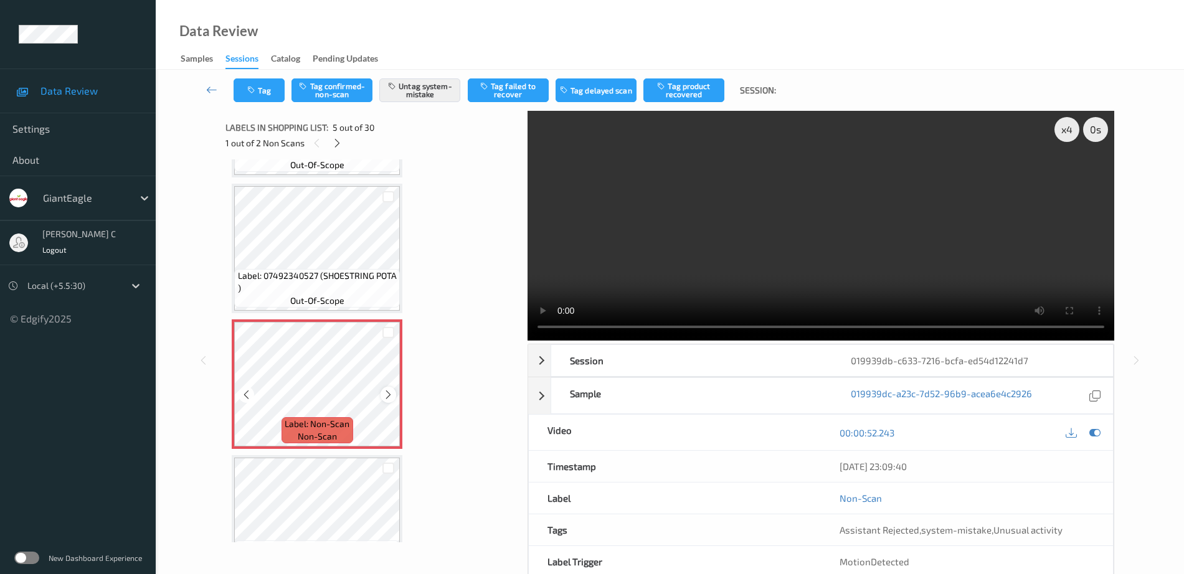
click at [384, 396] on icon at bounding box center [388, 394] width 11 height 11
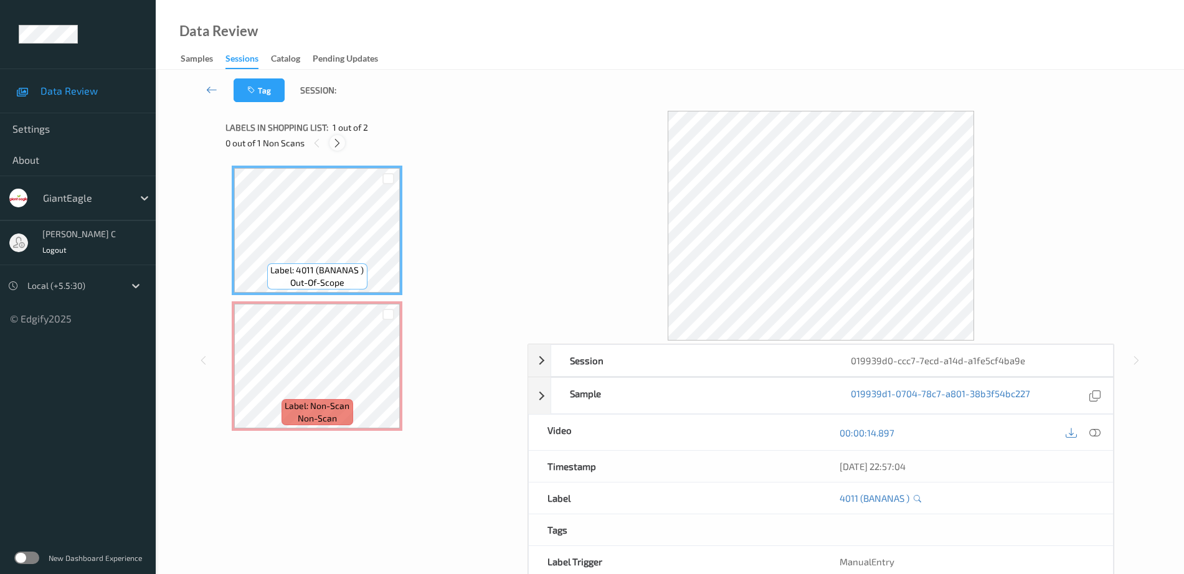
click at [337, 139] on icon at bounding box center [337, 143] width 11 height 11
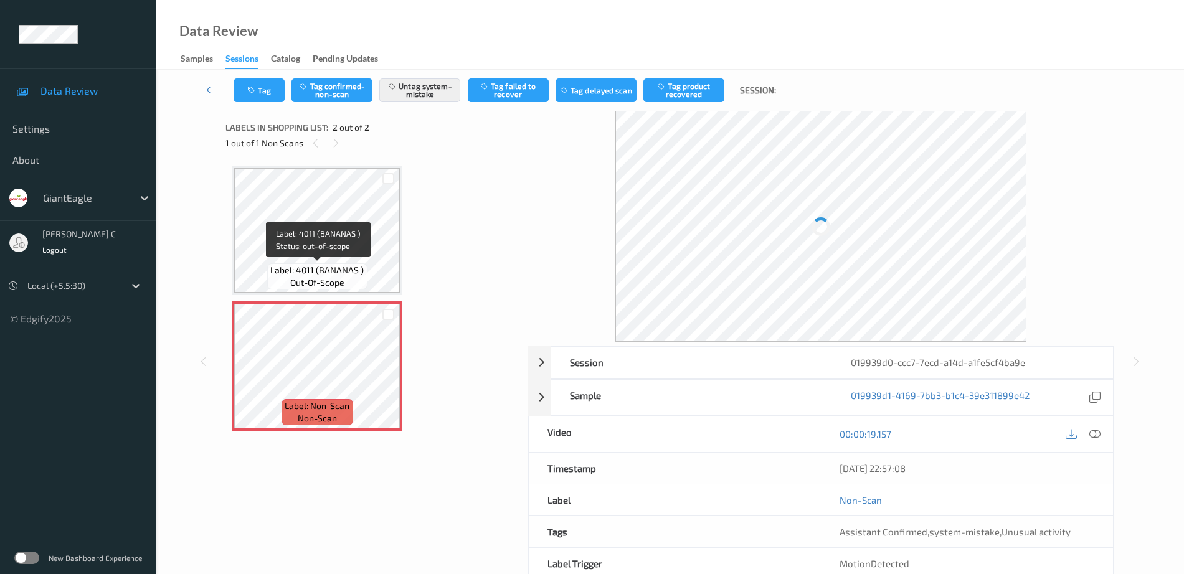
click at [330, 264] on span "Label: 4011 (BANANAS )" at bounding box center [316, 270] width 93 height 12
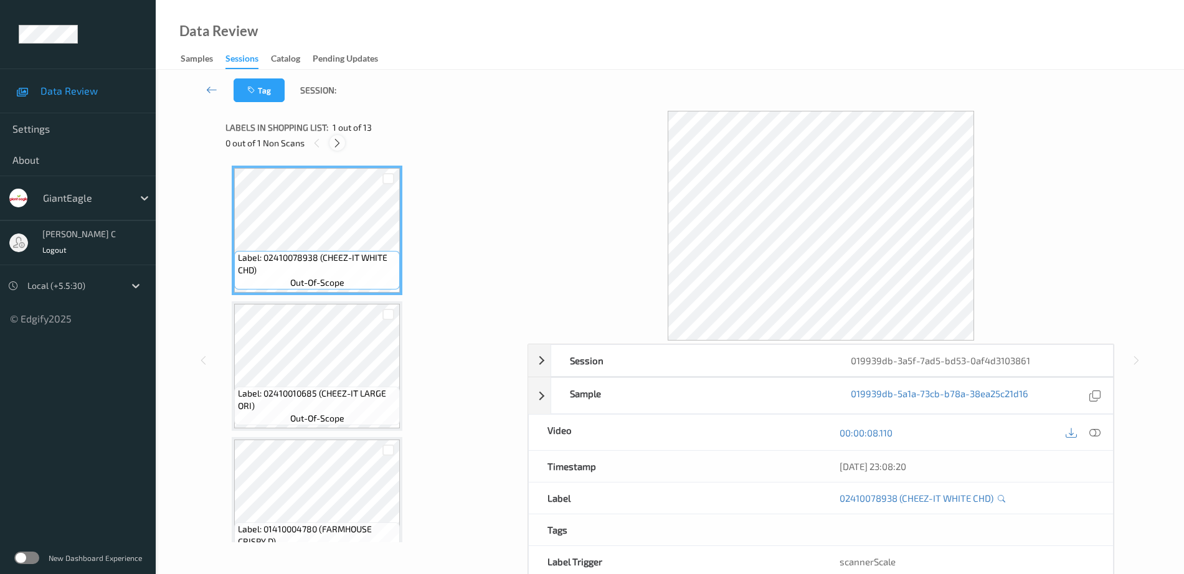
click at [334, 146] on icon at bounding box center [337, 143] width 11 height 11
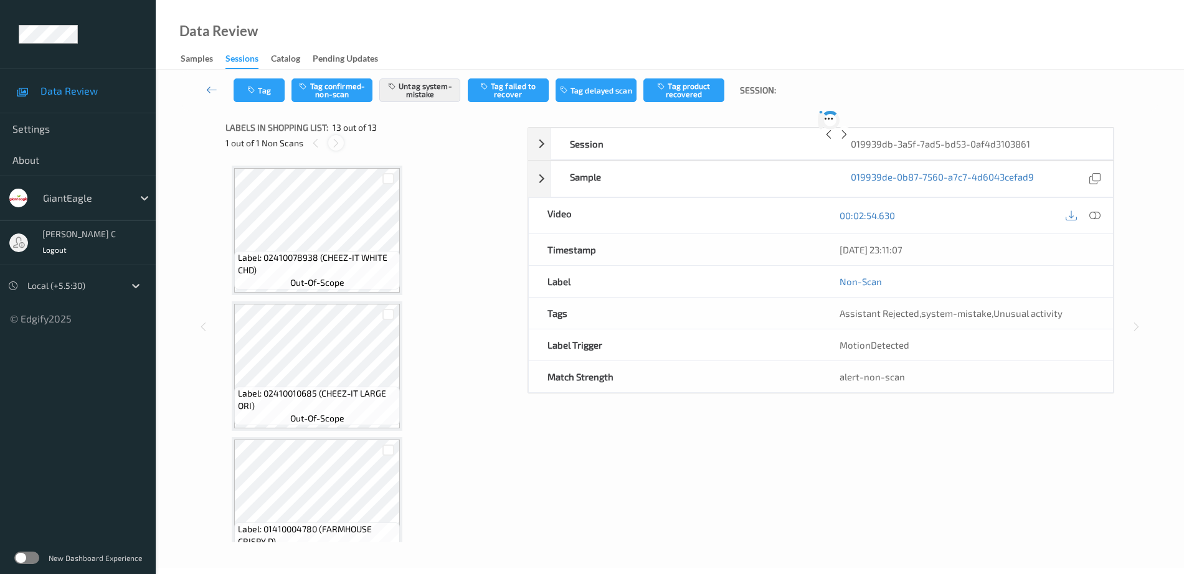
scroll to position [1388, 0]
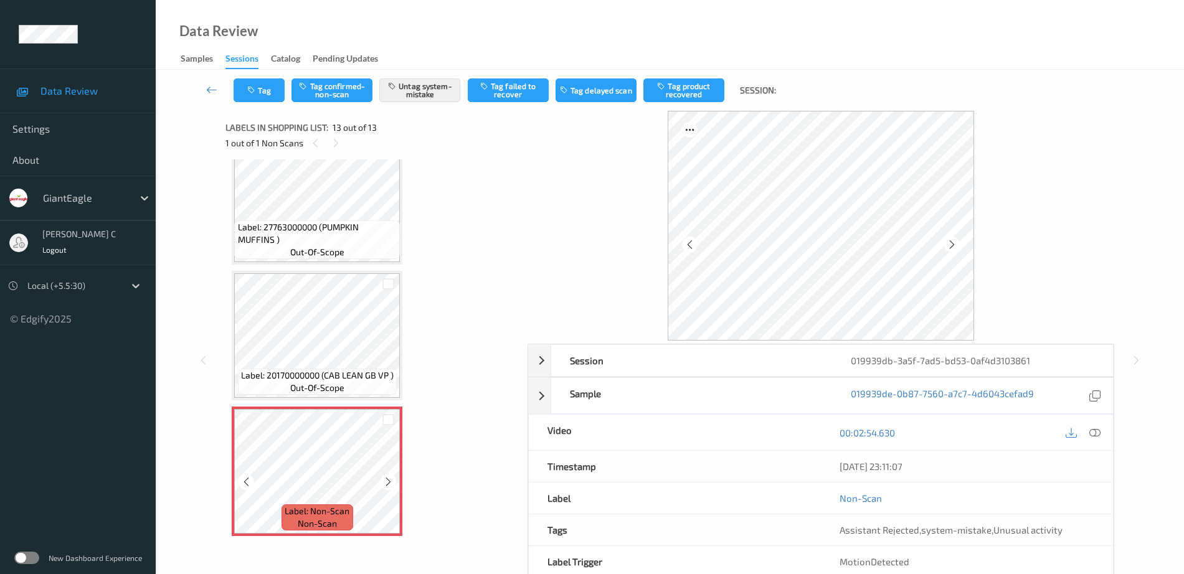
click at [392, 476] on icon at bounding box center [388, 481] width 11 height 11
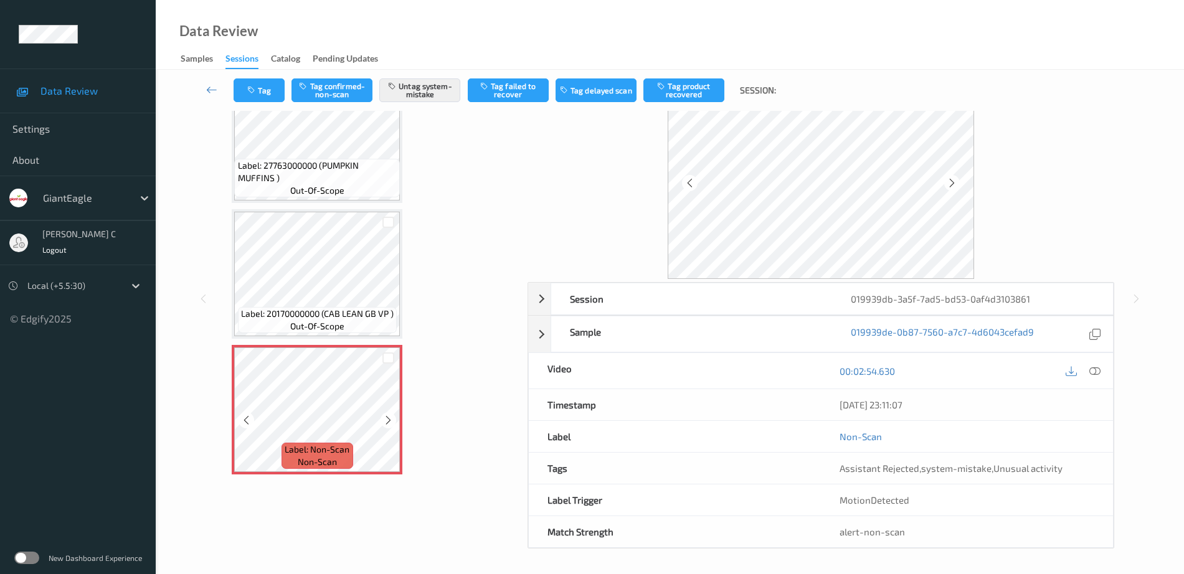
scroll to position [1310, 0]
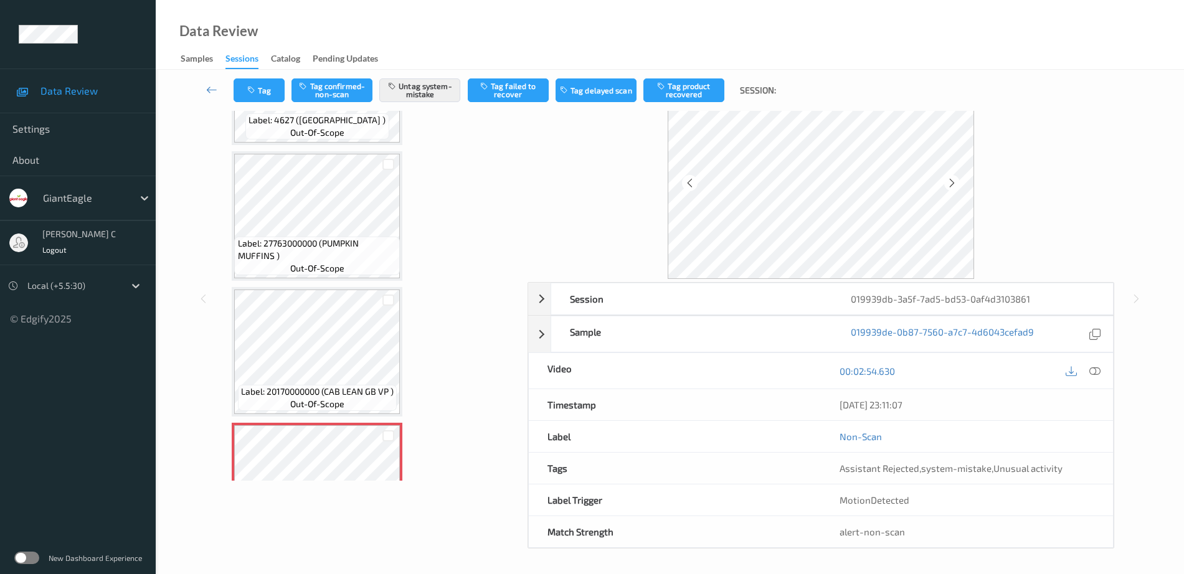
click at [292, 257] on span "Label: 27763000000 (PUMPKIN MUFFINS )" at bounding box center [317, 249] width 159 height 25
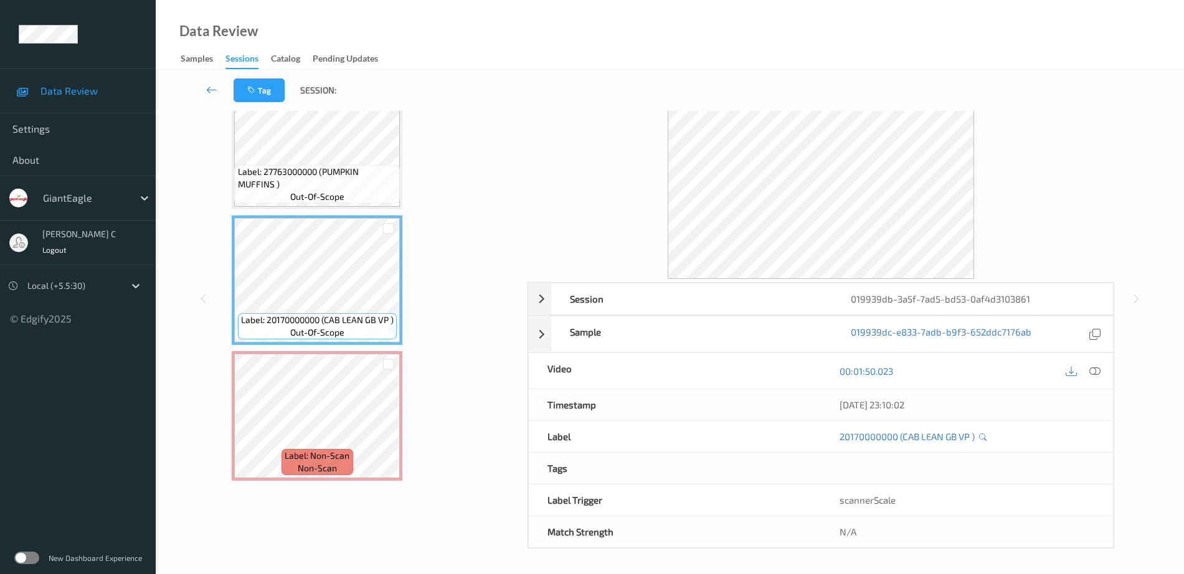
scroll to position [1388, 0]
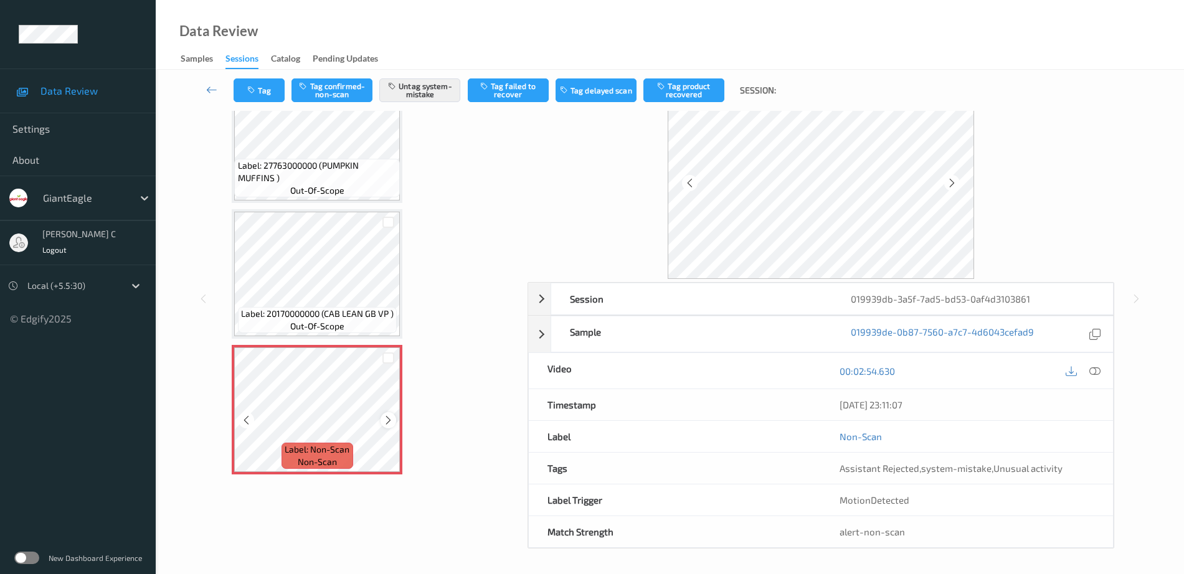
click at [389, 418] on icon at bounding box center [388, 420] width 11 height 11
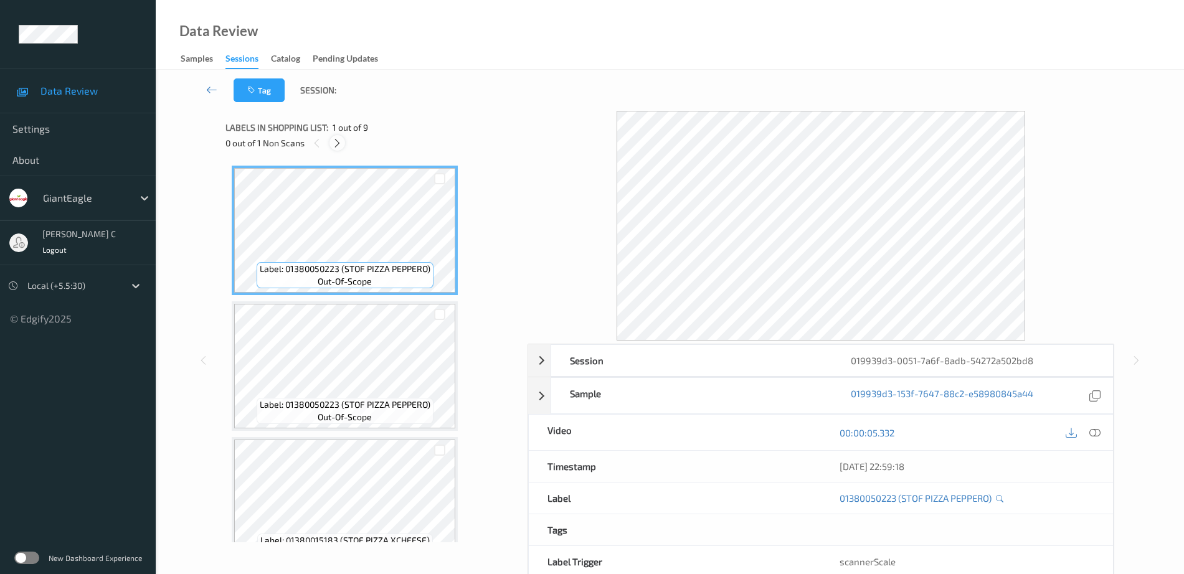
click at [341, 143] on icon at bounding box center [337, 143] width 11 height 11
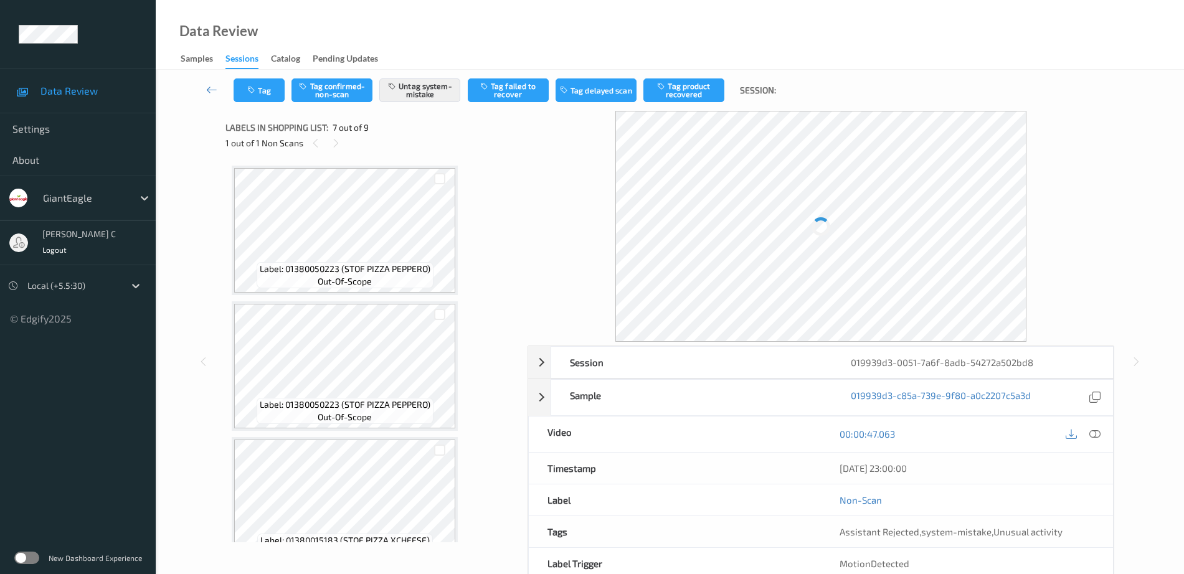
scroll to position [685, 0]
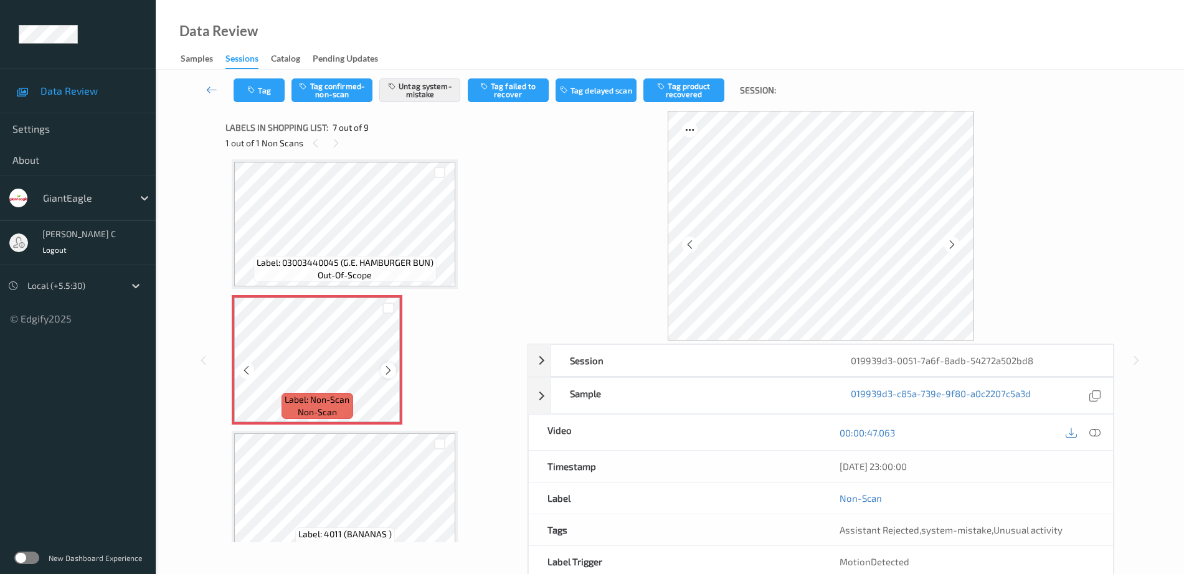
click at [385, 369] on icon at bounding box center [388, 370] width 11 height 11
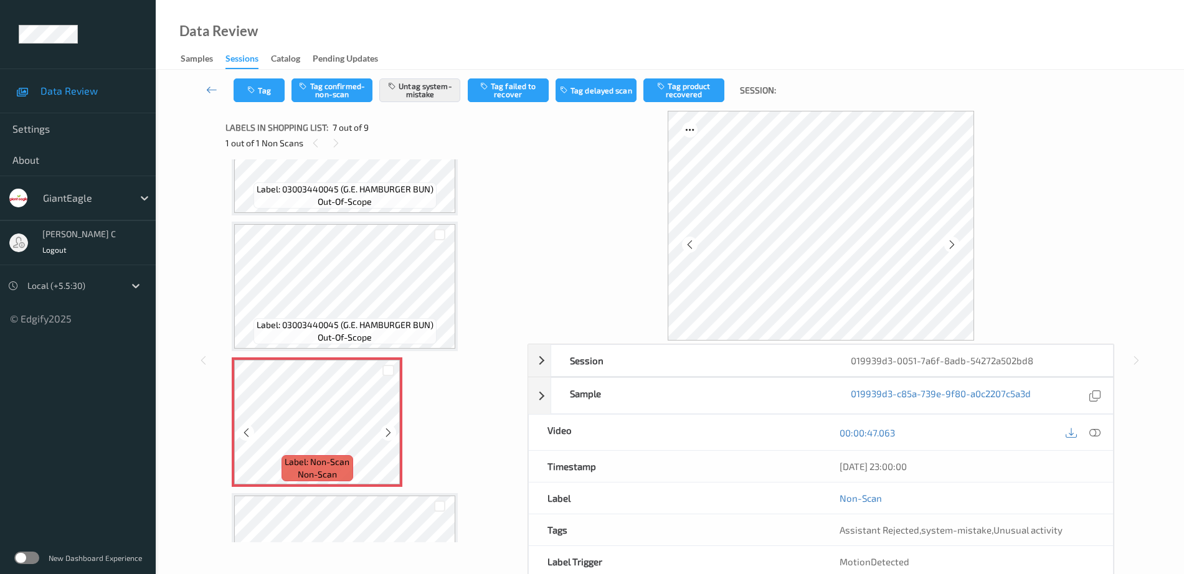
scroll to position [701, 0]
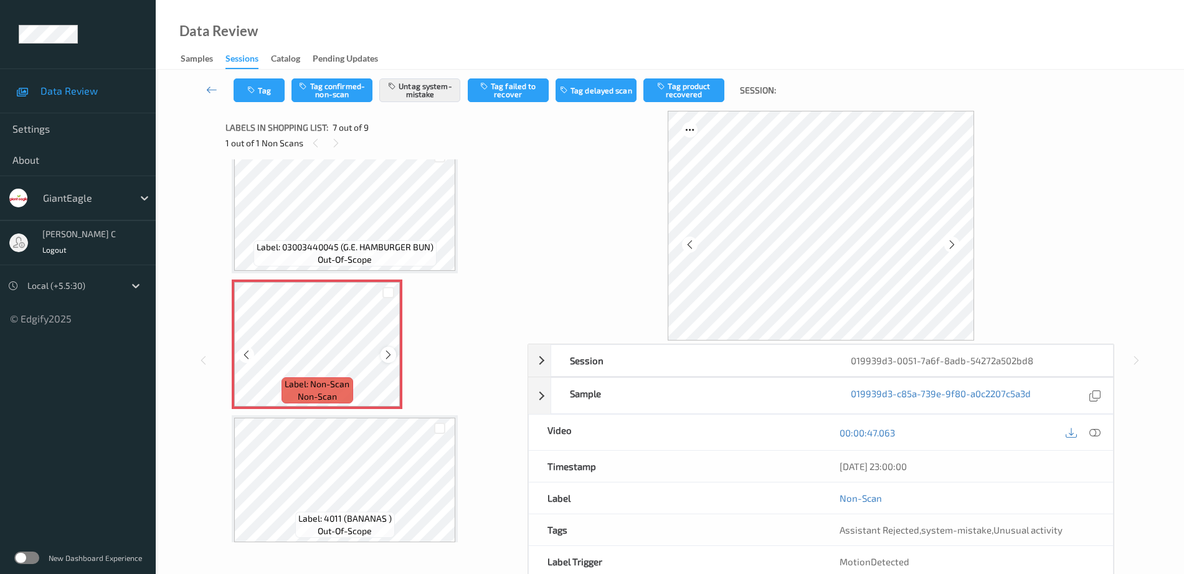
click at [388, 362] on div at bounding box center [388, 355] width 16 height 16
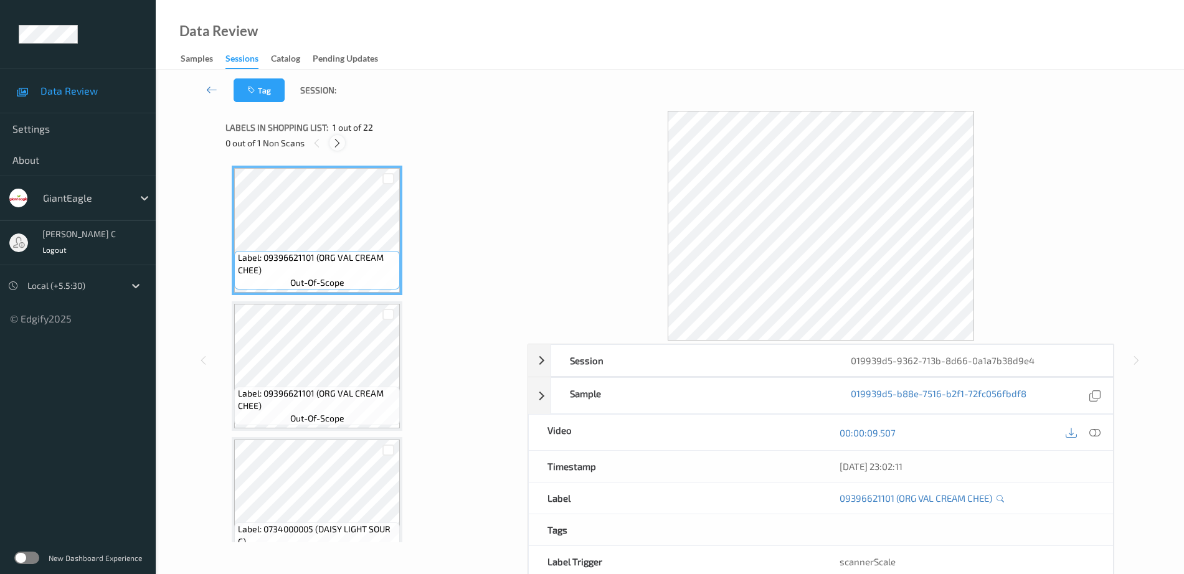
click at [339, 143] on icon at bounding box center [337, 143] width 11 height 11
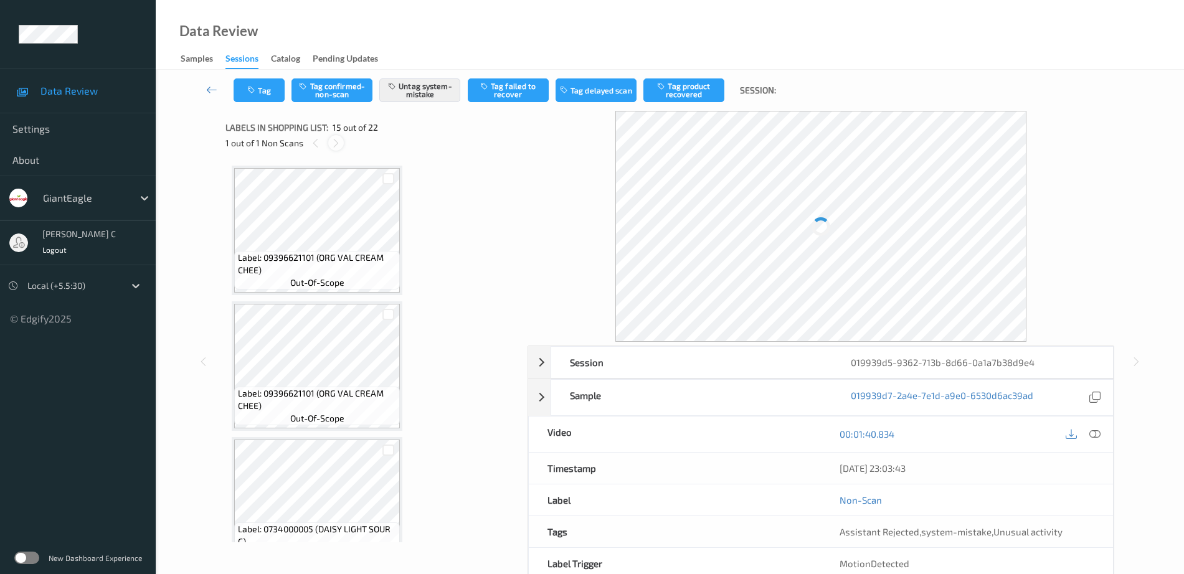
scroll to position [1771, 0]
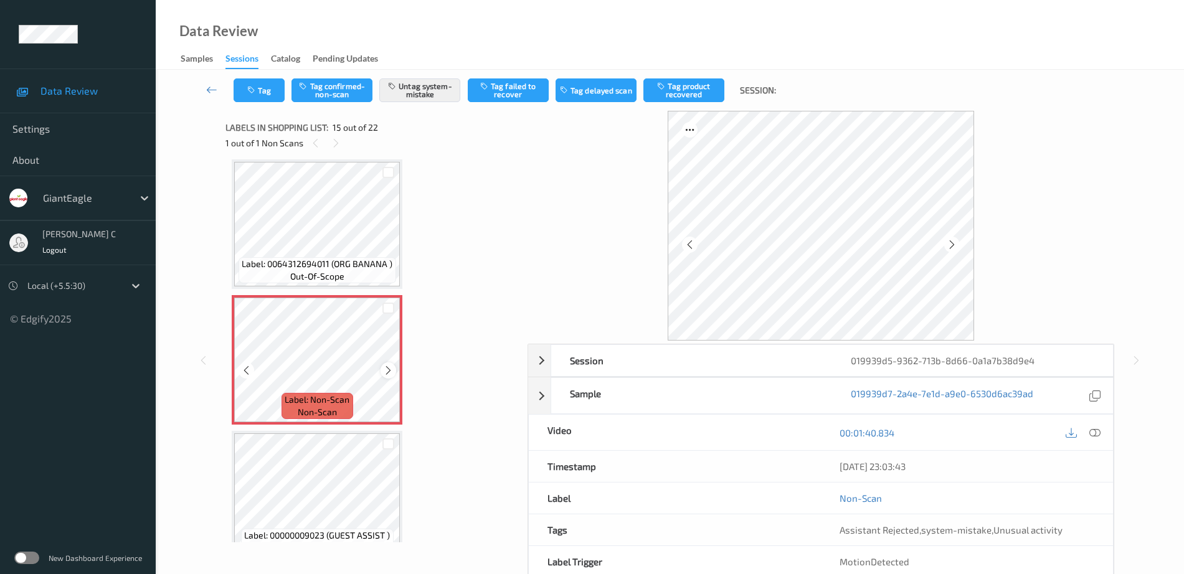
click at [385, 367] on icon at bounding box center [388, 370] width 11 height 11
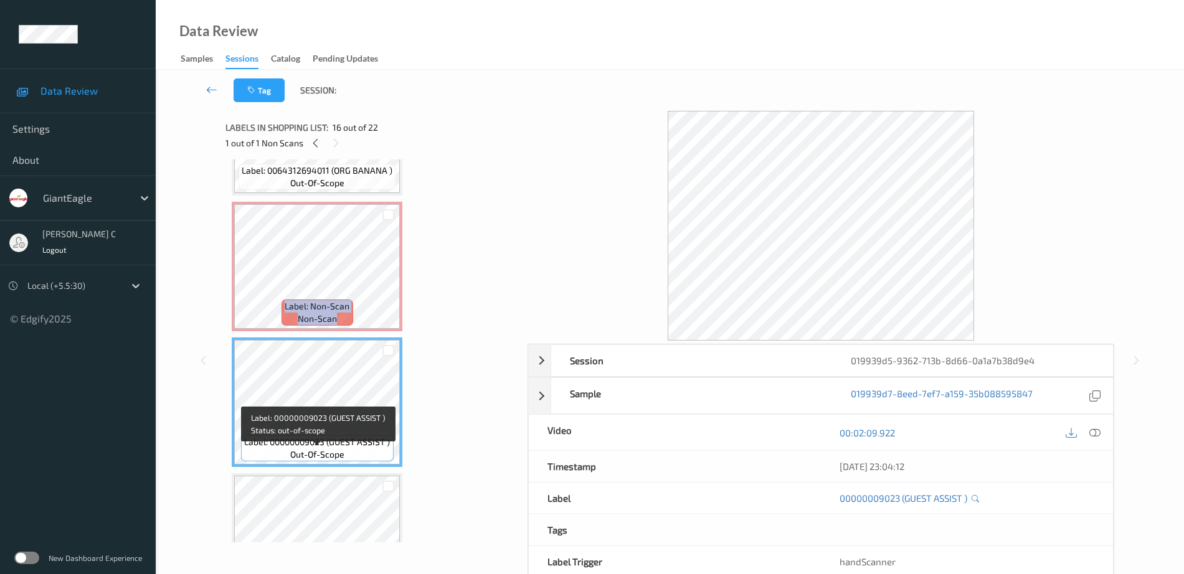
scroll to position [1849, 0]
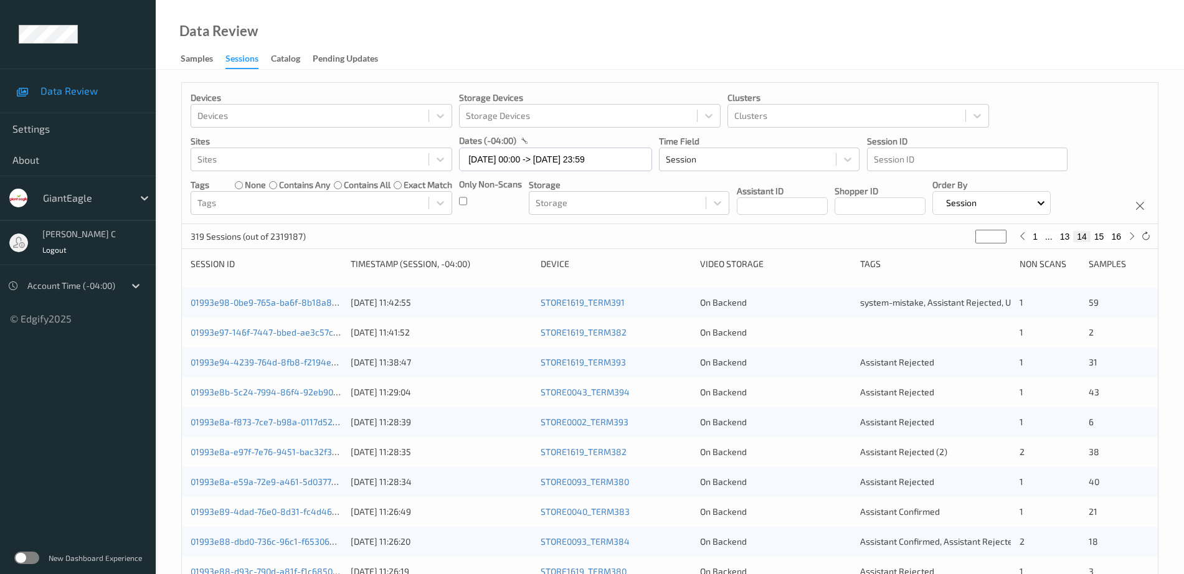
click at [1035, 236] on button "1" at bounding box center [1035, 236] width 12 height 11
type input "*"
click at [1062, 239] on button "2" at bounding box center [1061, 236] width 12 height 11
type input "*"
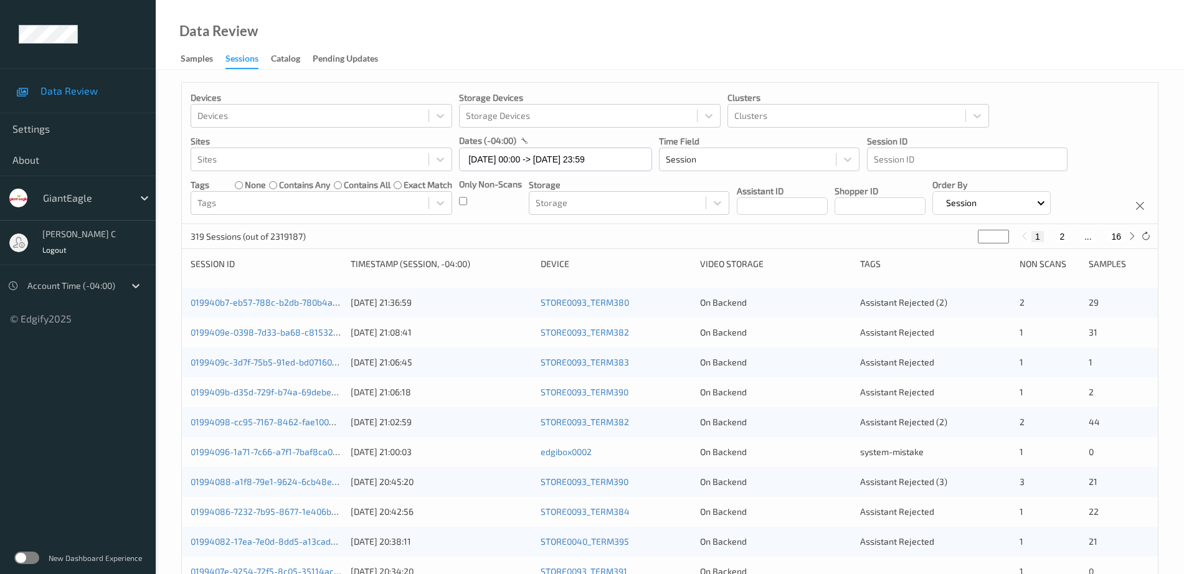
type input "*"
click at [1075, 235] on button "3" at bounding box center [1074, 236] width 12 height 11
type input "*"
click at [1079, 240] on button "4" at bounding box center [1081, 236] width 12 height 11
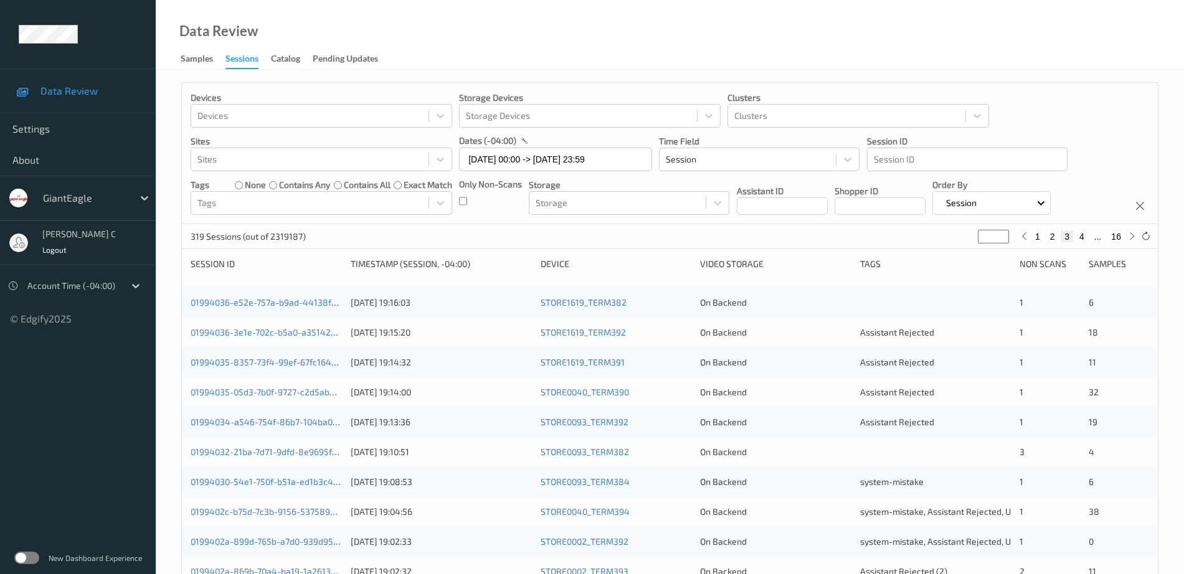
type input "*"
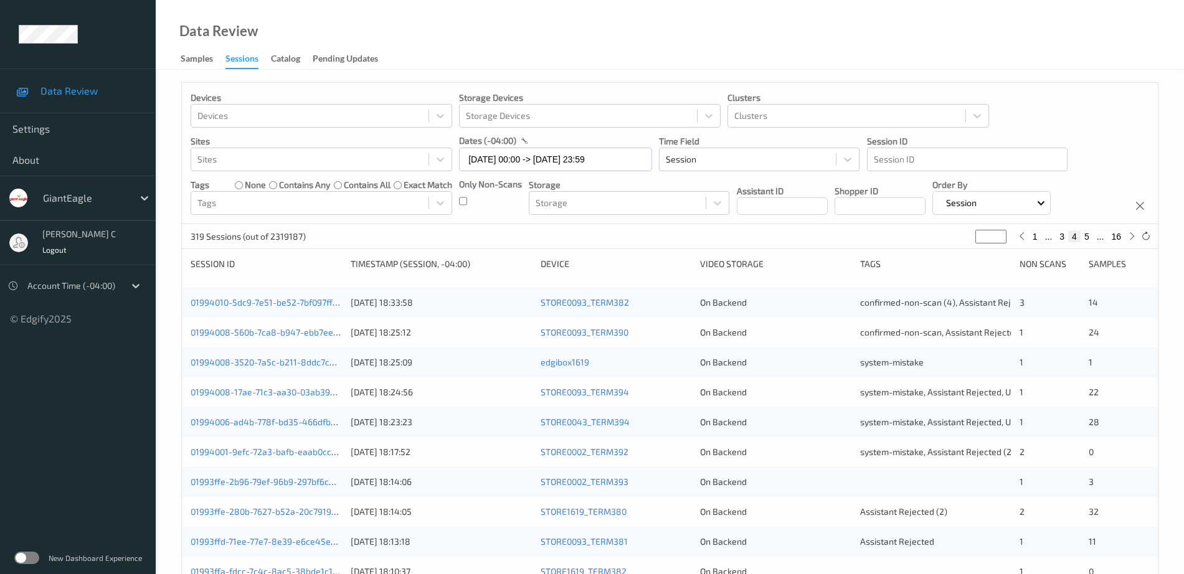
click at [1035, 237] on button "1" at bounding box center [1035, 236] width 12 height 11
type input "*"
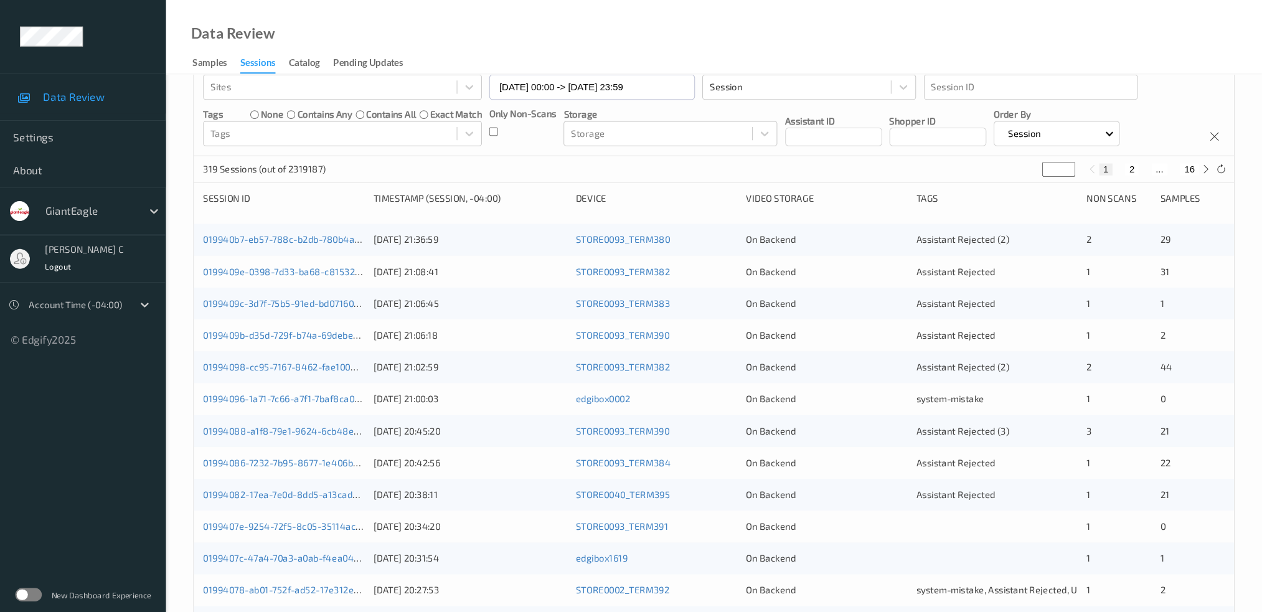
scroll to position [77, 0]
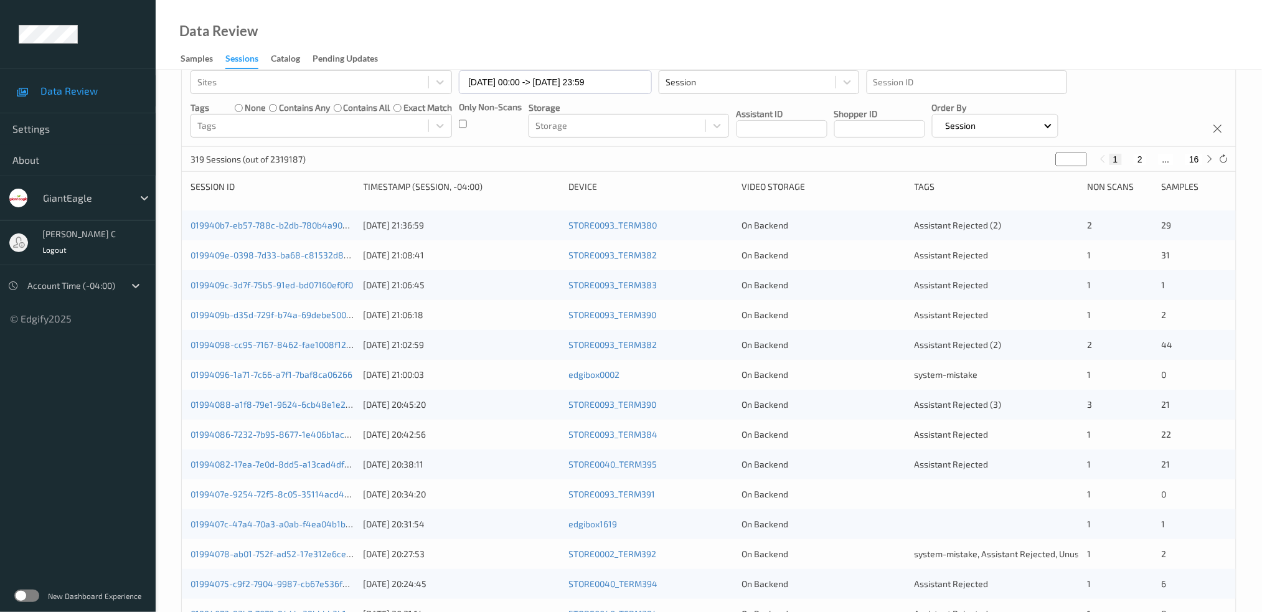
click at [1144, 161] on button "2" at bounding box center [1140, 159] width 12 height 11
type input "*"
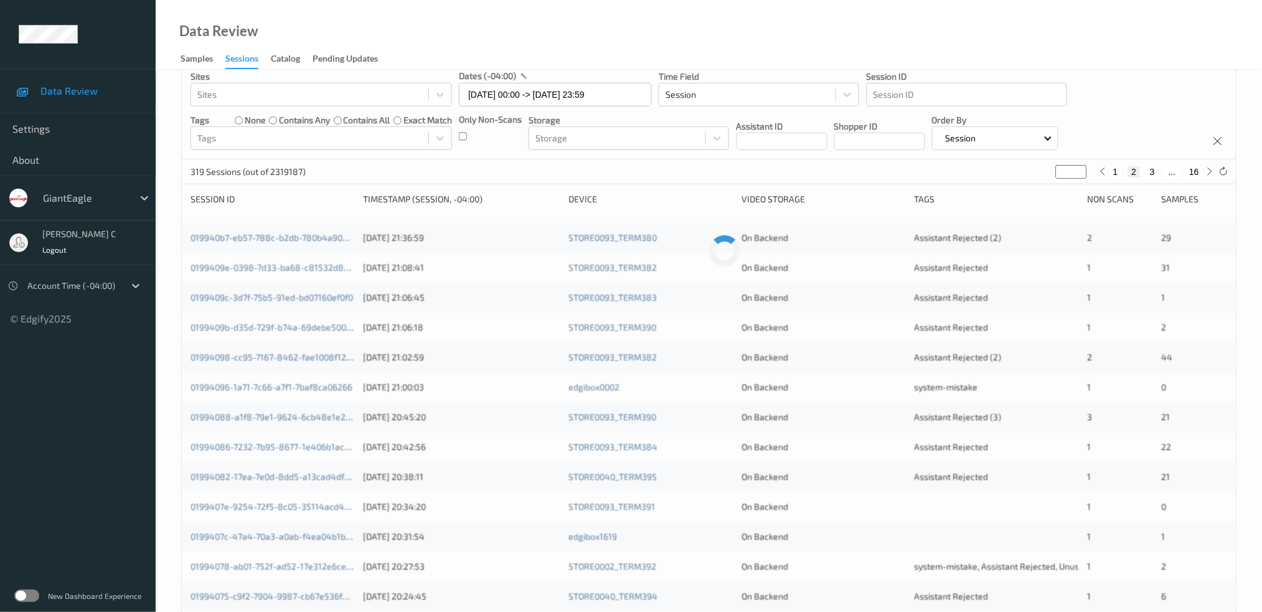
scroll to position [0, 0]
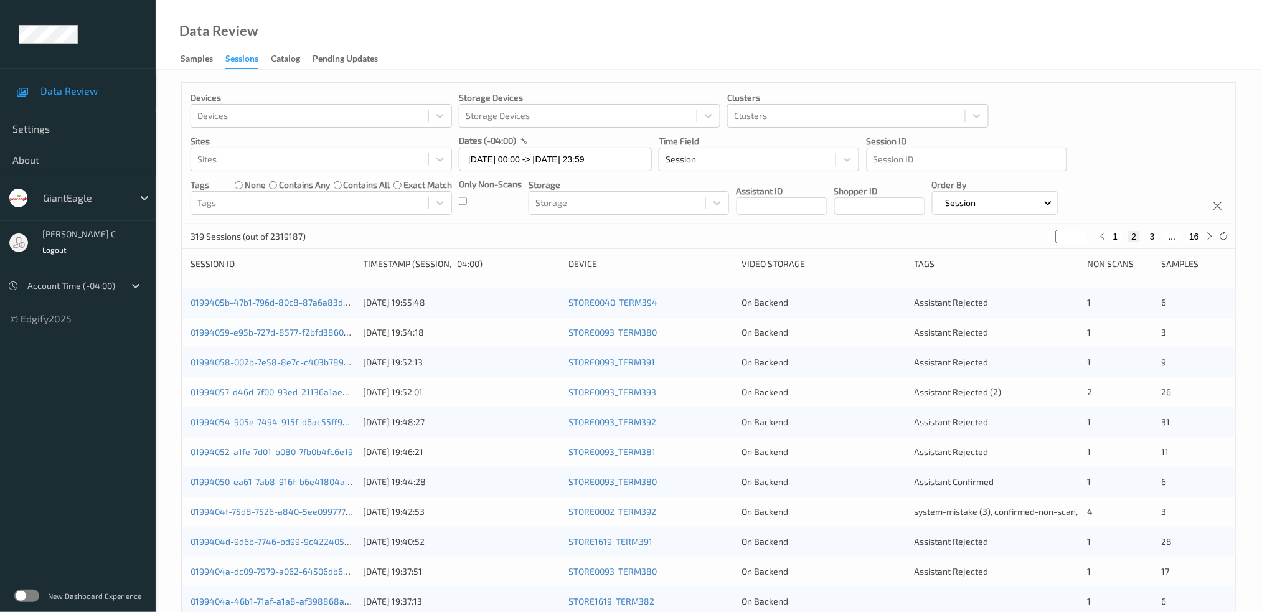
click at [1156, 238] on button "3" at bounding box center [1152, 236] width 12 height 11
type input "*"
click at [1156, 238] on button "4" at bounding box center [1160, 236] width 12 height 11
type input "*"
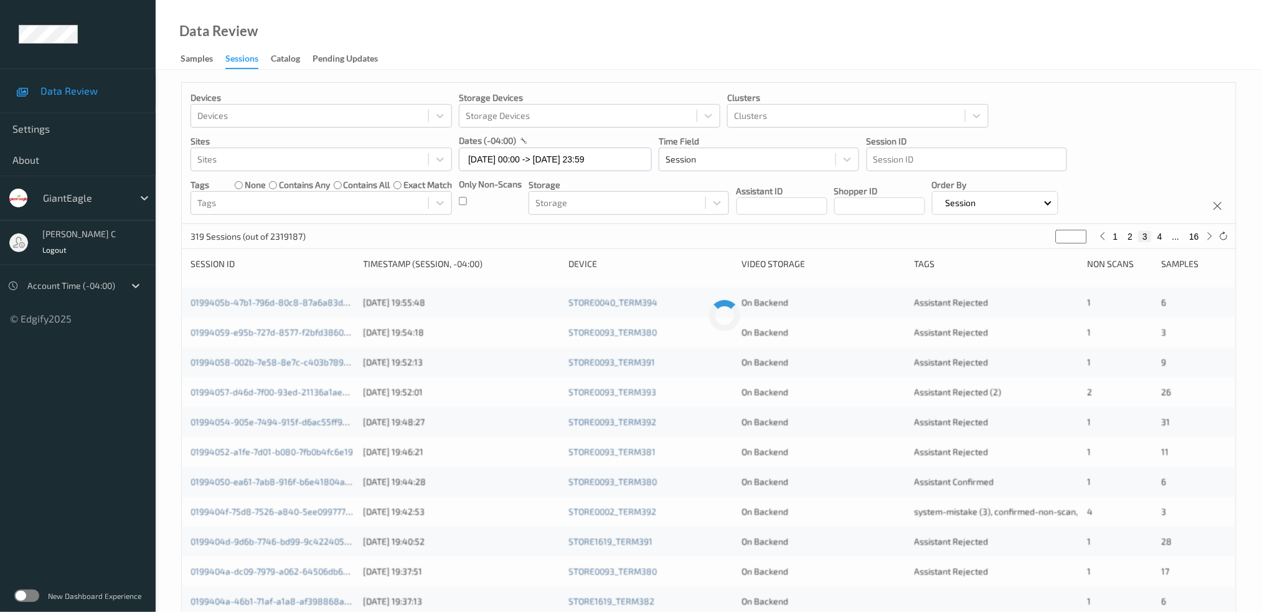
type input "*"
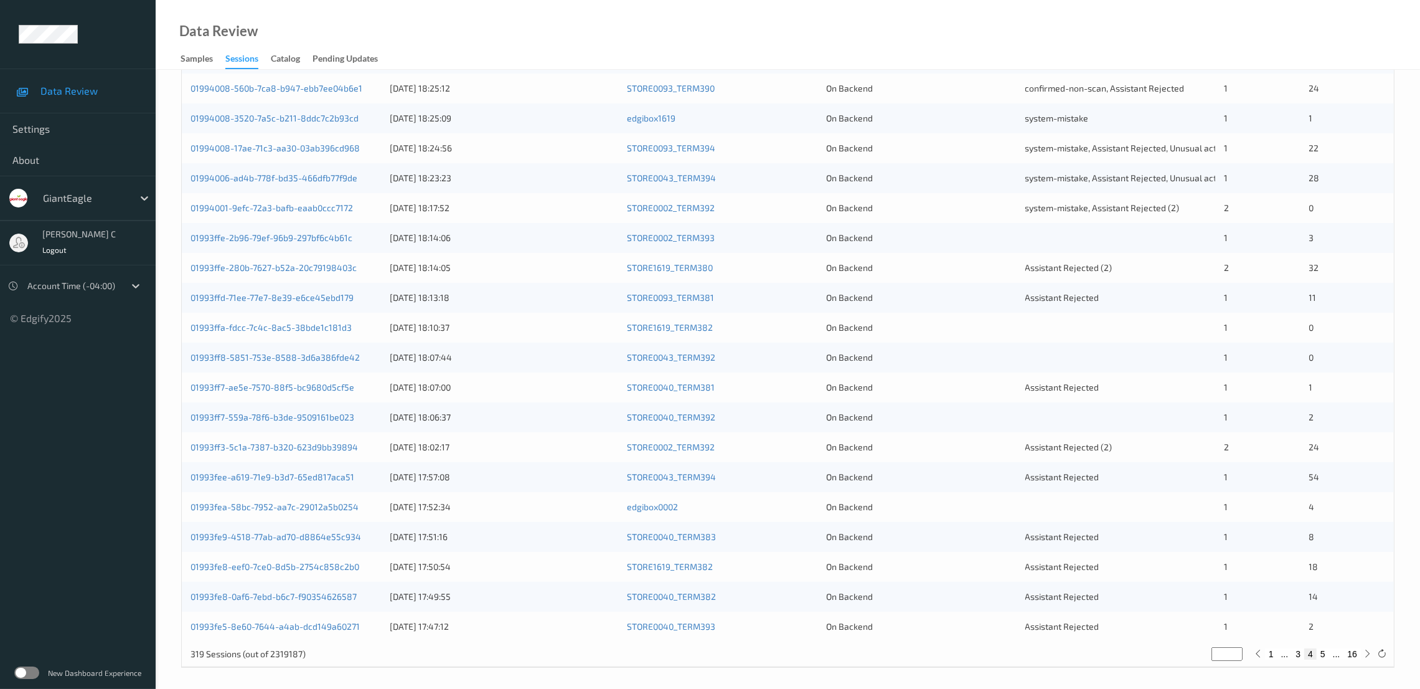
scroll to position [240, 0]
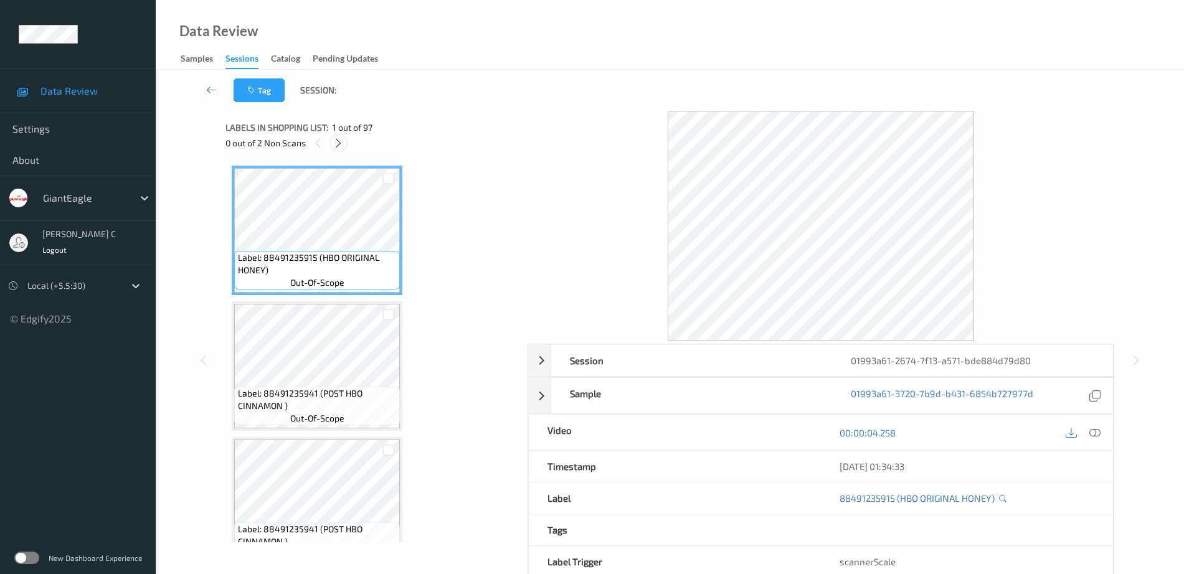
click at [337, 139] on icon at bounding box center [338, 143] width 11 height 11
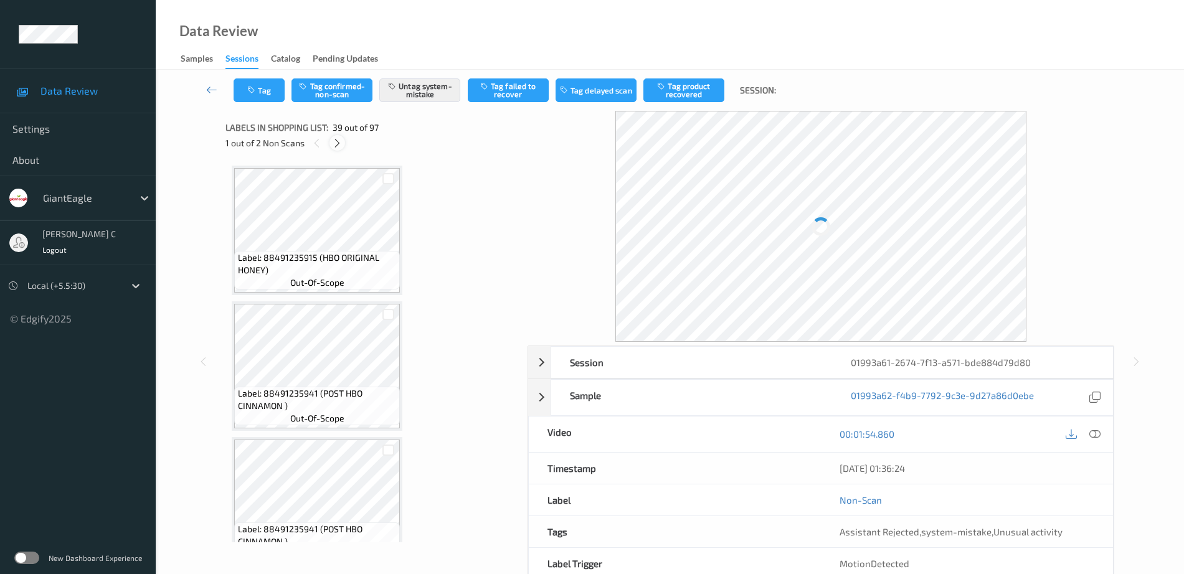
scroll to position [5029, 0]
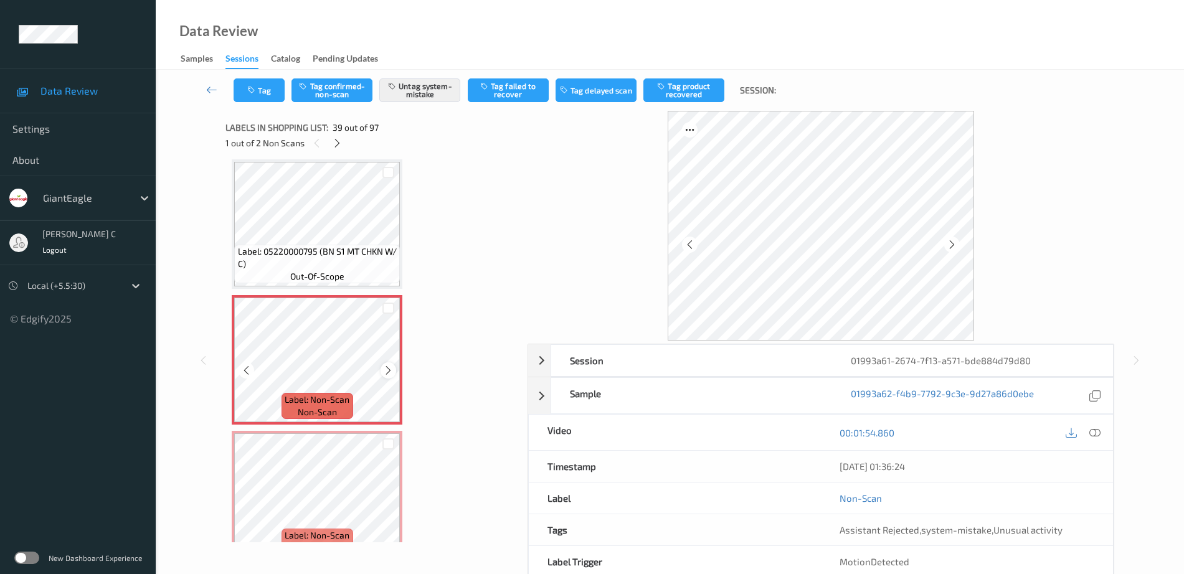
drag, startPoint x: 404, startPoint y: 375, endPoint x: 384, endPoint y: 369, distance: 20.1
click at [384, 369] on icon at bounding box center [388, 370] width 11 height 11
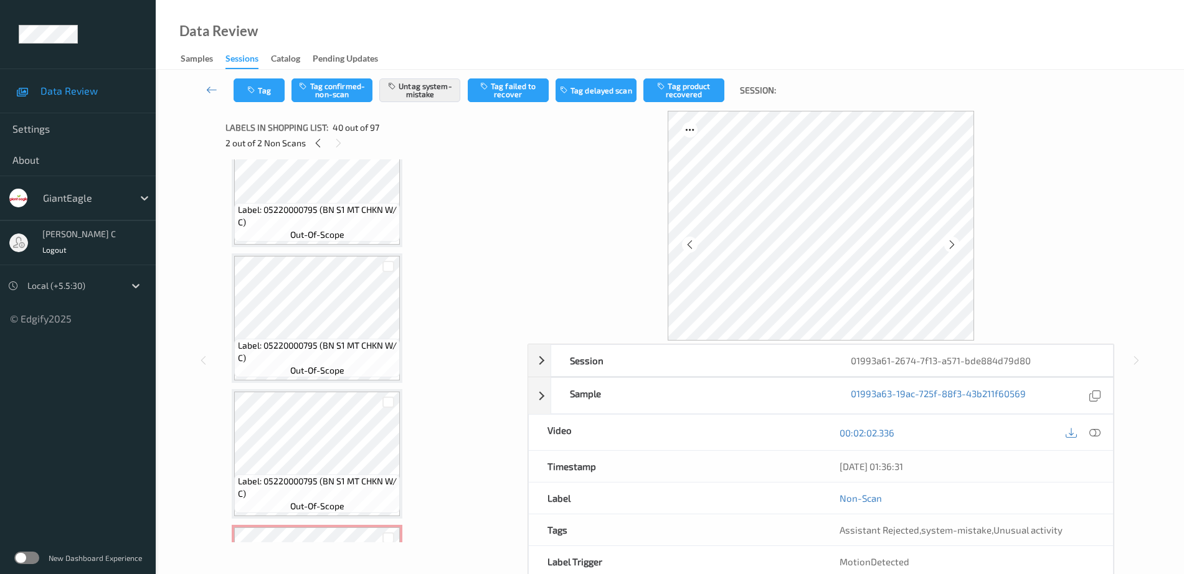
scroll to position [4795, 0]
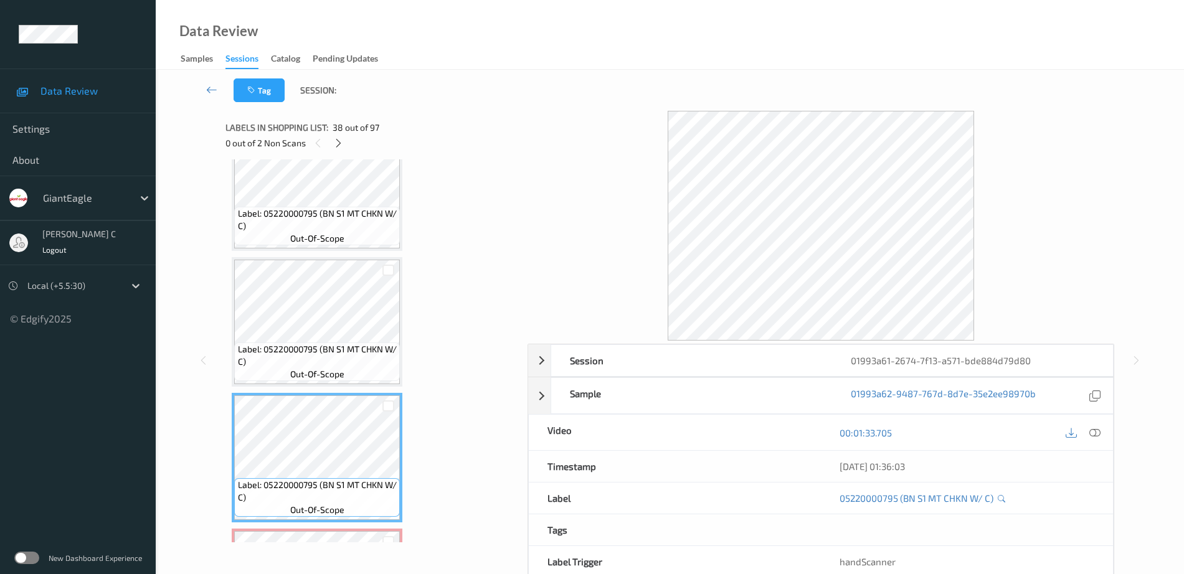
scroll to position [4717, 0]
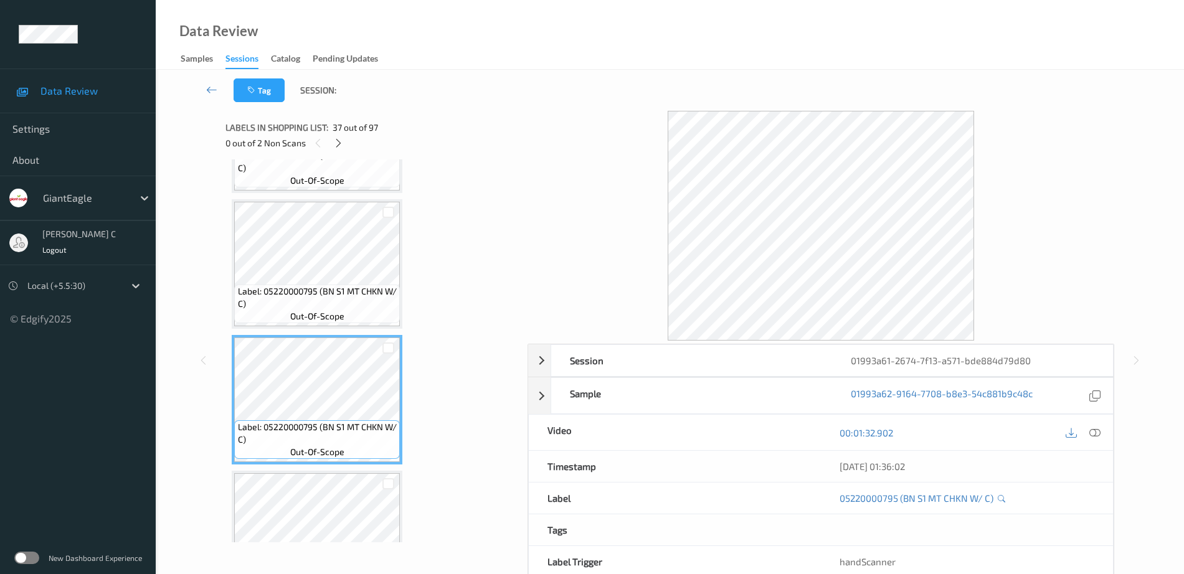
click at [322, 316] on span "out-of-scope" at bounding box center [317, 316] width 54 height 12
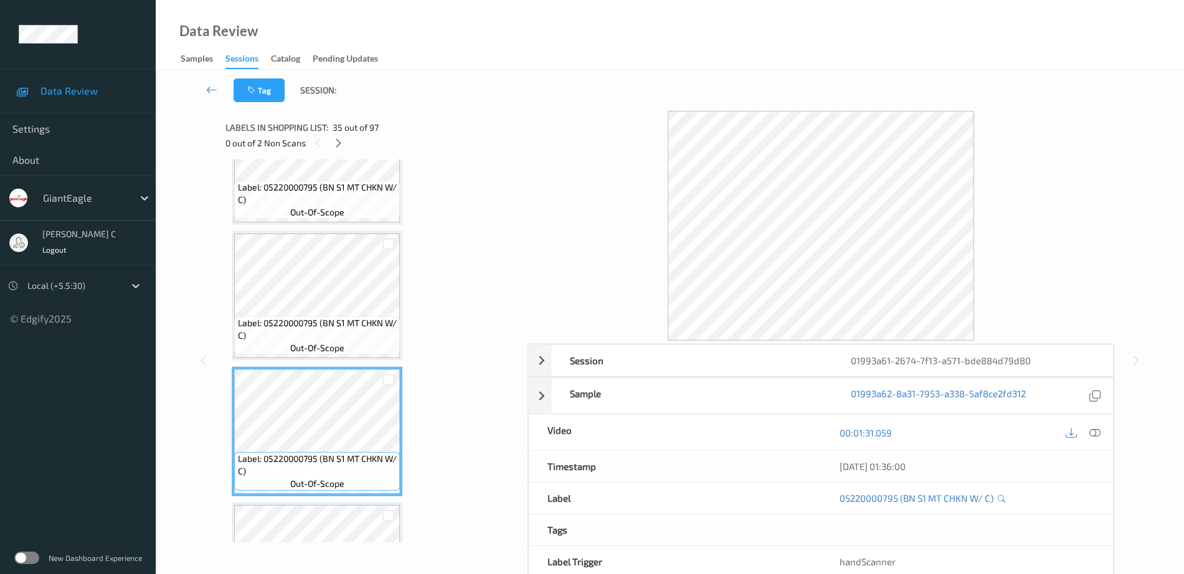
scroll to position [4406, 0]
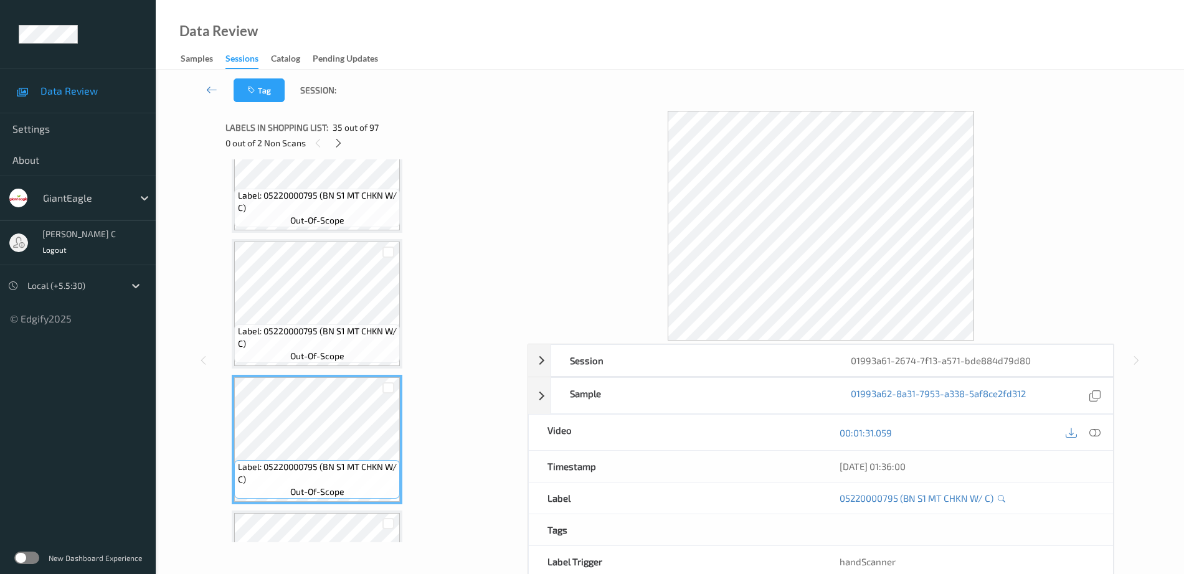
click at [331, 205] on span "Label: 05220000795 (BN S1 MT CHKN W/ C)" at bounding box center [317, 201] width 159 height 25
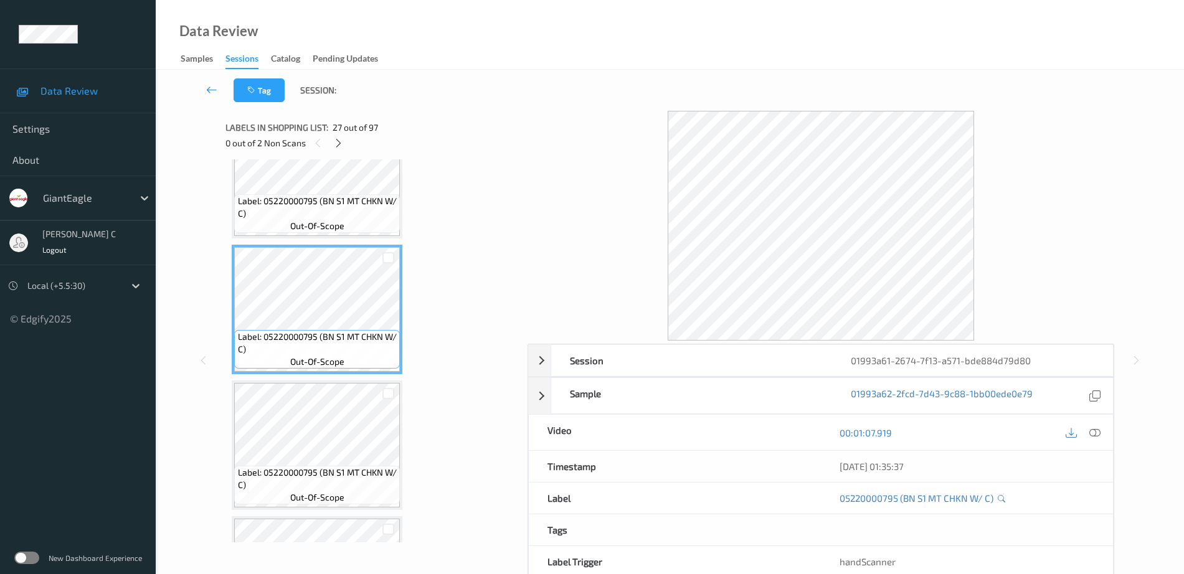
scroll to position [3316, 0]
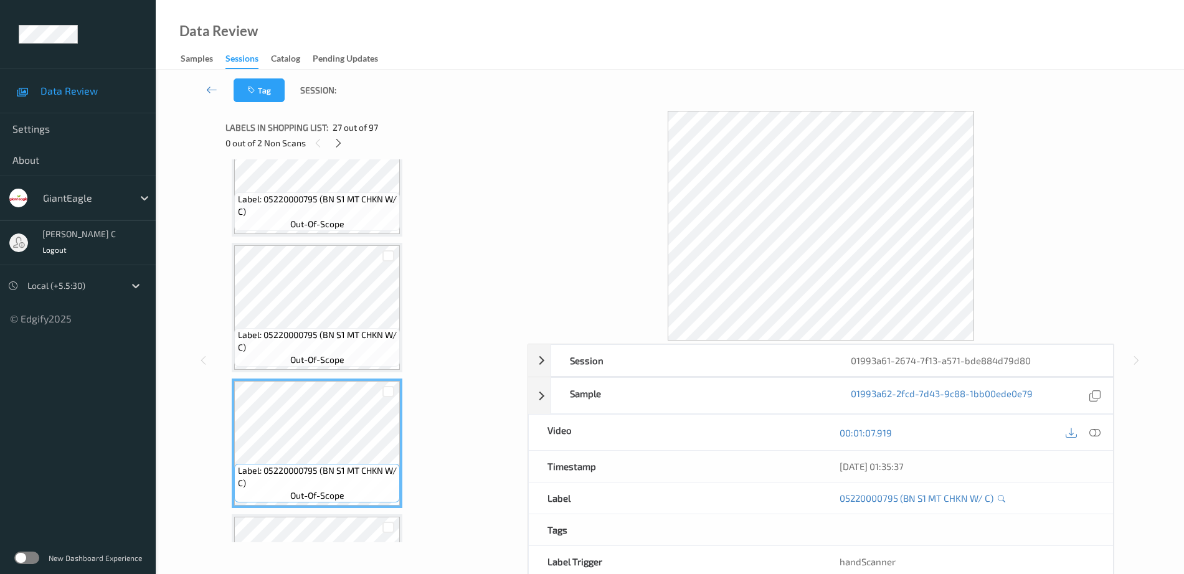
click at [313, 215] on span "Label: 05220000795 (BN S1 MT CHKN W/ C)" at bounding box center [317, 205] width 159 height 25
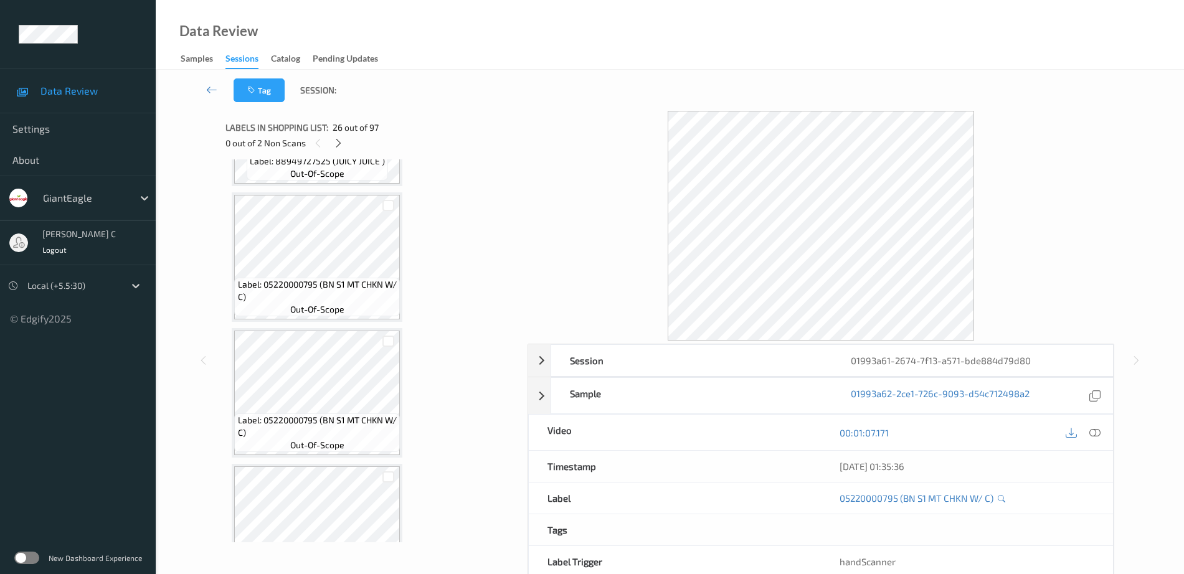
scroll to position [904, 0]
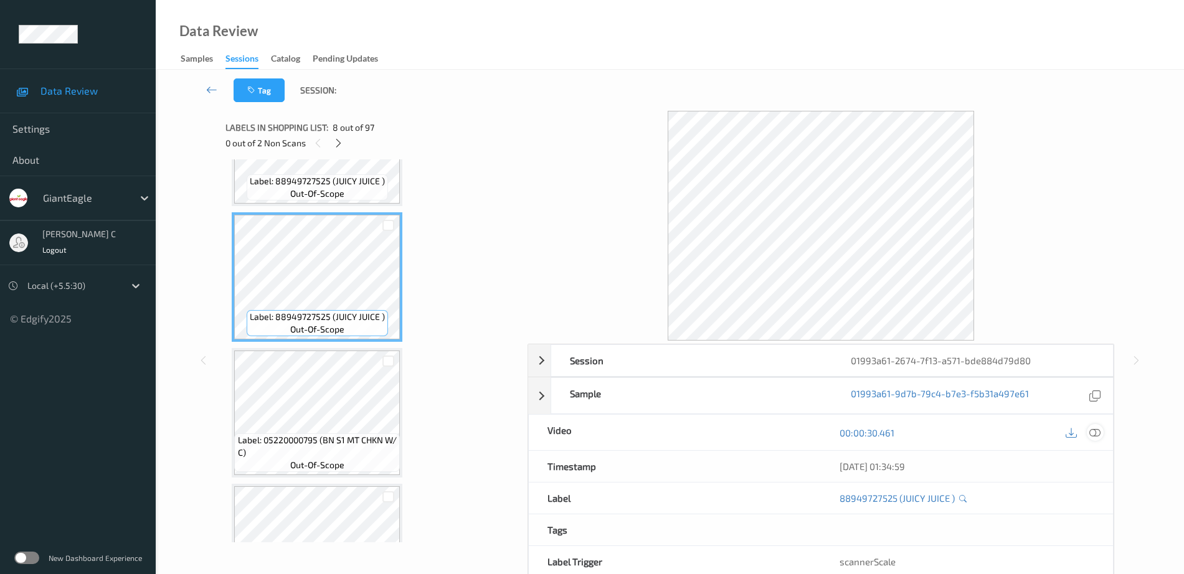
click at [1096, 433] on icon at bounding box center [1094, 432] width 11 height 11
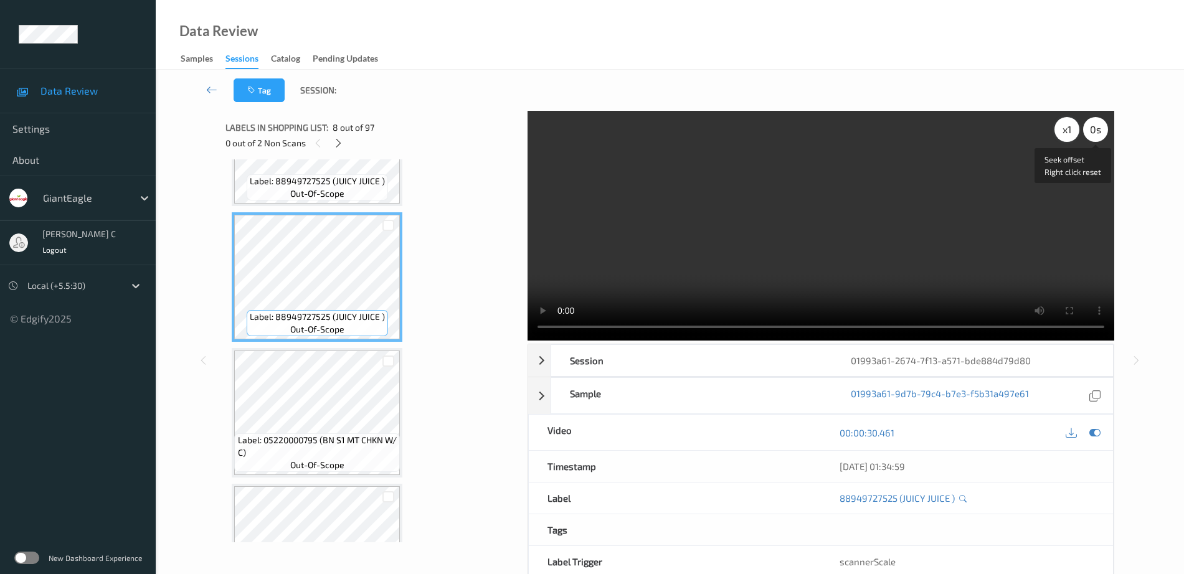
click at [1072, 136] on div "x 1" at bounding box center [1066, 129] width 25 height 25
click at [1072, 136] on div "x 2" at bounding box center [1066, 129] width 25 height 25
click at [1066, 128] on div "x 4" at bounding box center [1066, 129] width 25 height 25
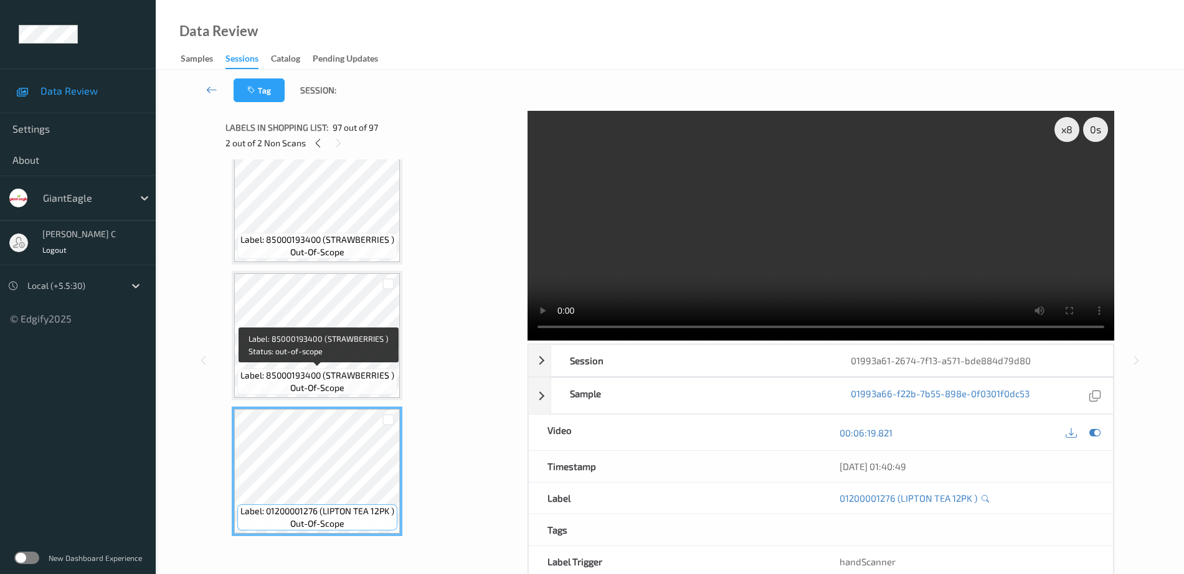
scroll to position [12401, 0]
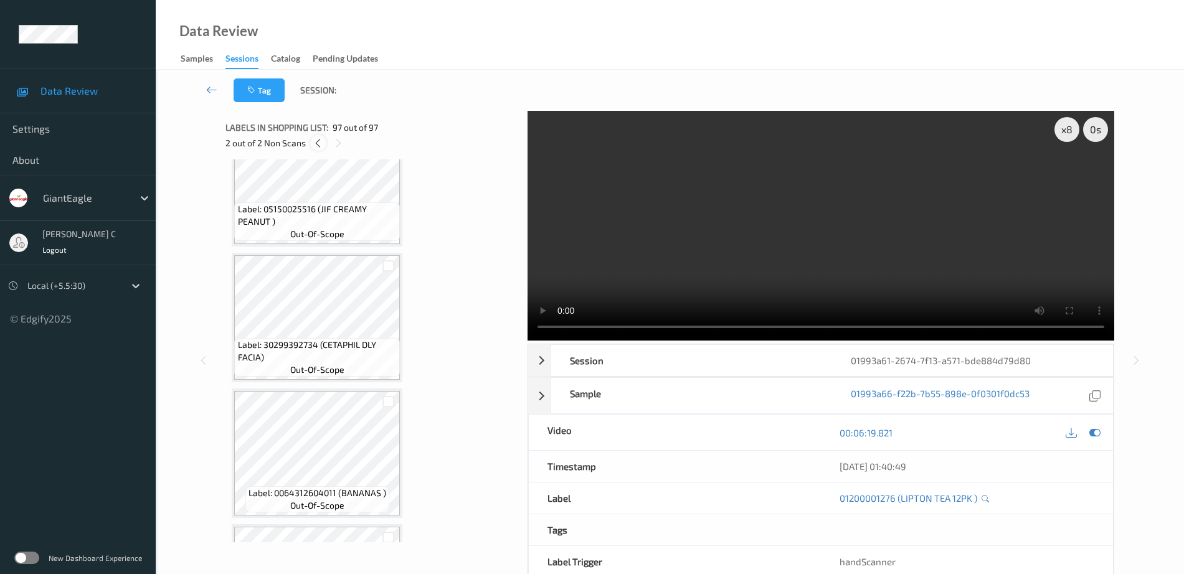
click at [319, 140] on icon at bounding box center [318, 143] width 11 height 11
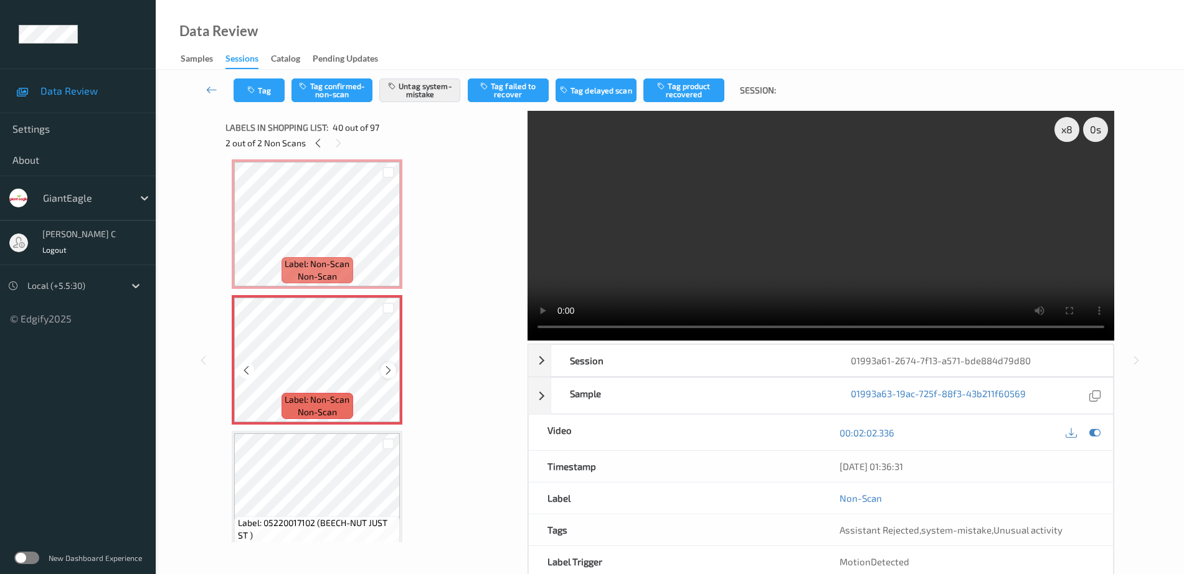
click at [385, 370] on icon at bounding box center [388, 370] width 11 height 11
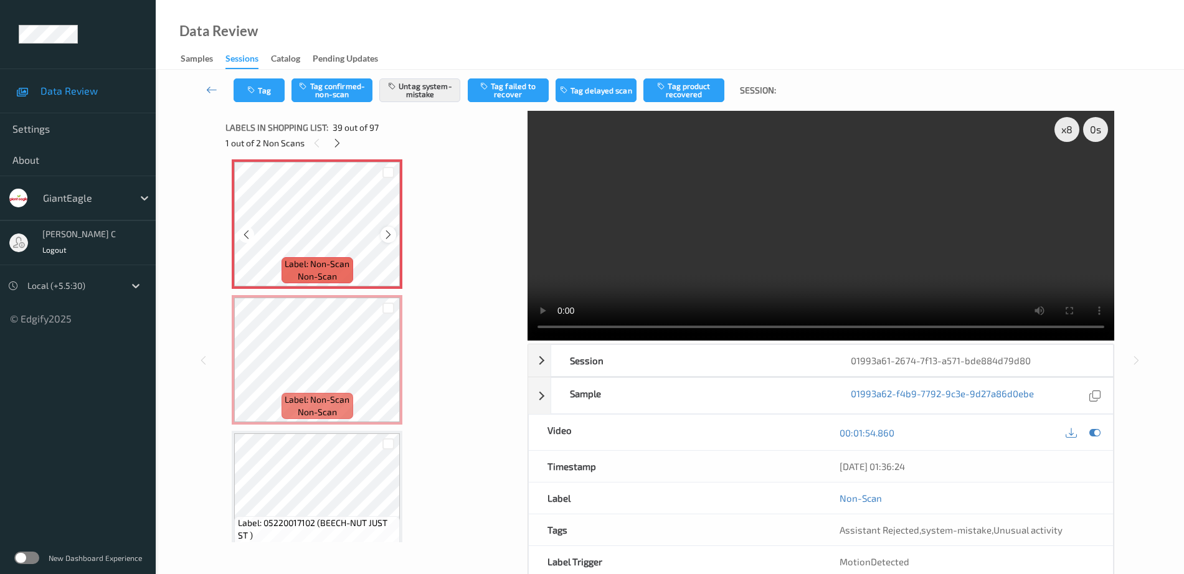
click at [389, 227] on div at bounding box center [388, 235] width 16 height 16
click at [237, 164] on div "Label: Non-Scan non-scan" at bounding box center [234, 161] width 5 height 5
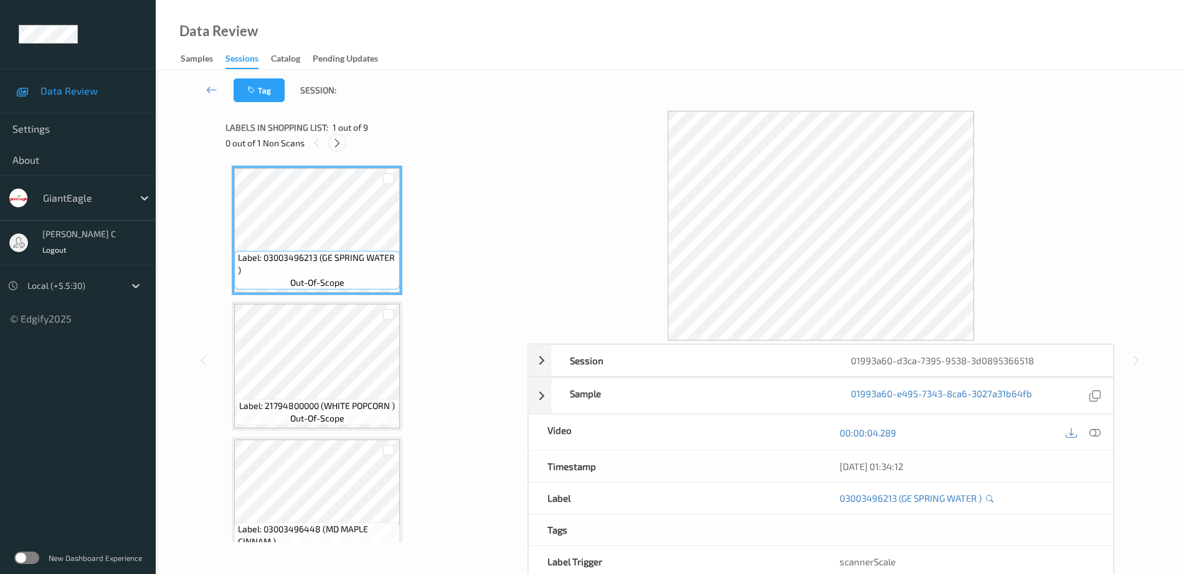
click at [341, 148] on icon at bounding box center [337, 143] width 11 height 11
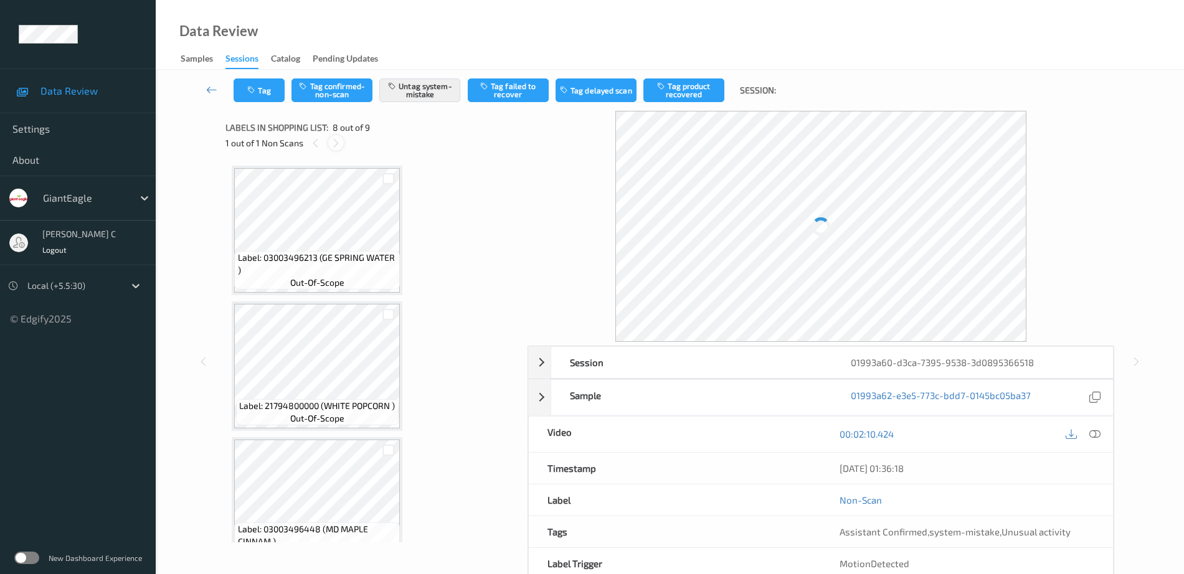
scroll to position [821, 0]
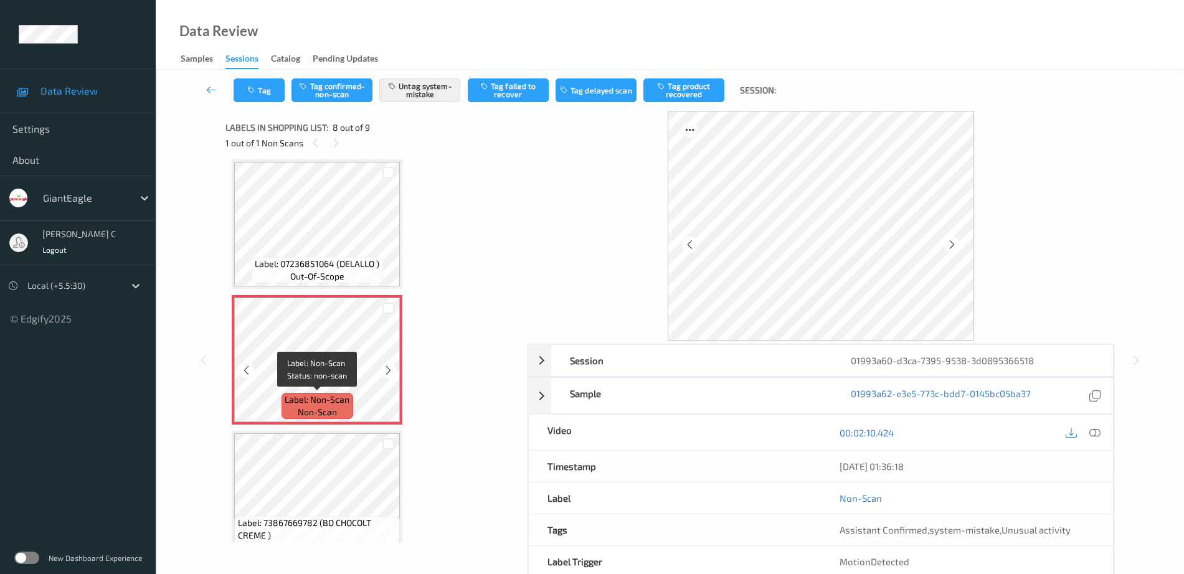
click at [343, 396] on span "Label: Non-Scan" at bounding box center [317, 400] width 65 height 12
click at [389, 369] on icon at bounding box center [388, 370] width 11 height 11
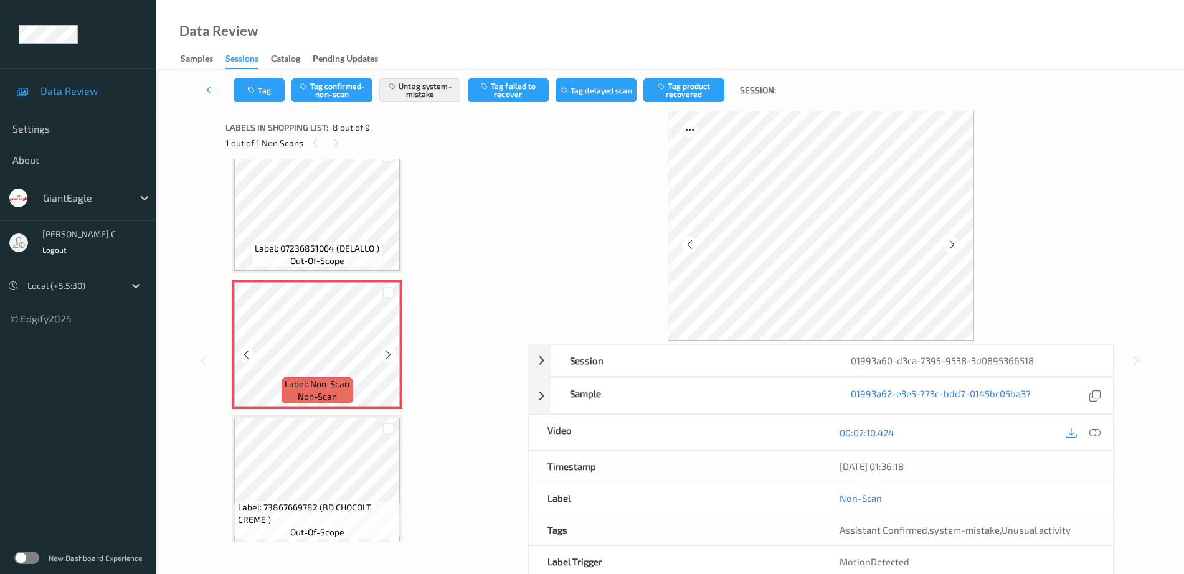
scroll to position [845, 0]
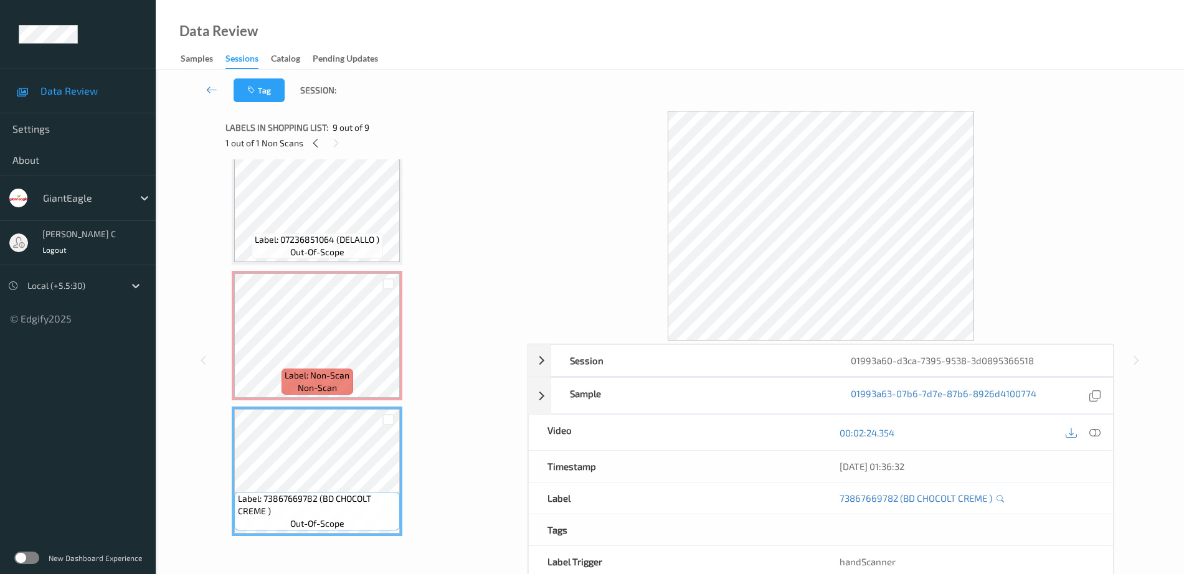
click at [323, 375] on span "Label: Non-Scan" at bounding box center [317, 375] width 65 height 12
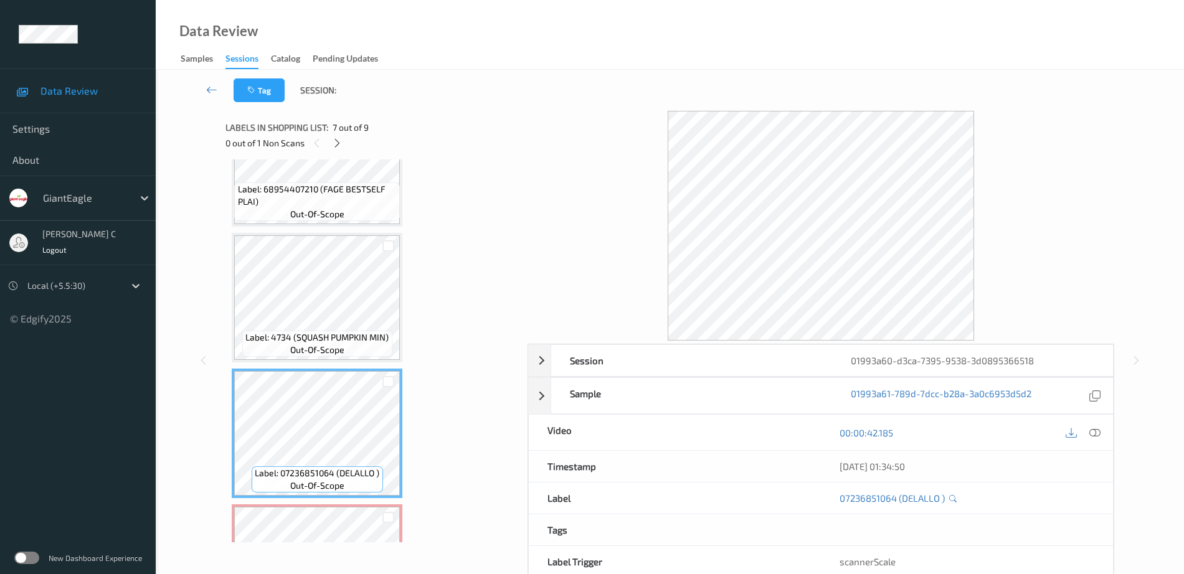
scroll to position [689, 0]
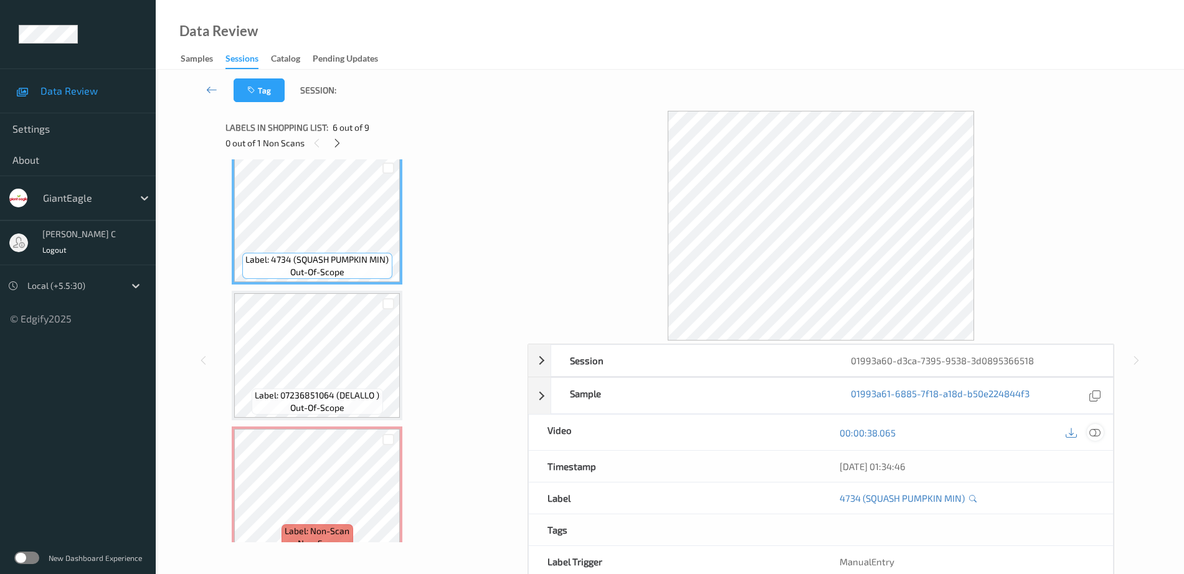
click at [1097, 437] on icon at bounding box center [1094, 432] width 11 height 11
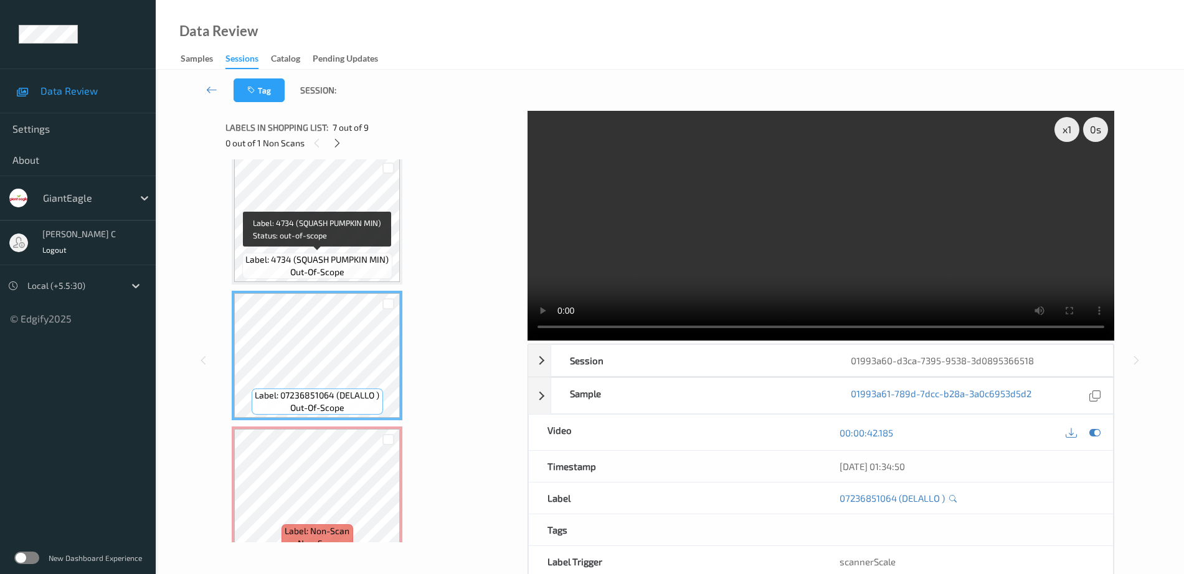
click at [323, 256] on span "Label: 4734 (SQUASH PUMPKIN MIN)" at bounding box center [316, 259] width 143 height 12
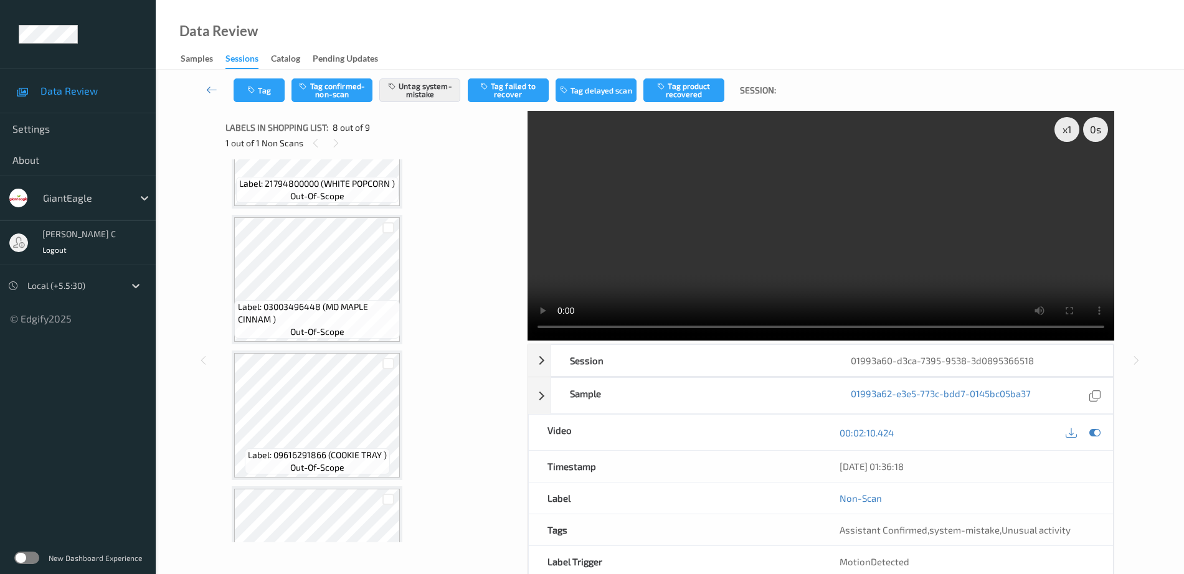
scroll to position [67, 0]
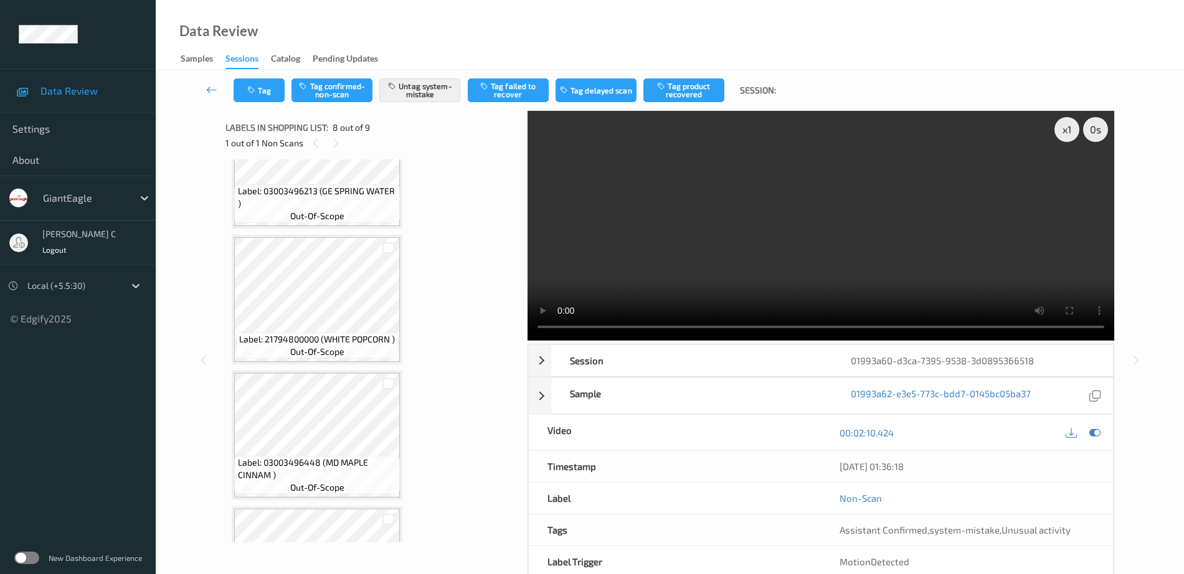
click at [333, 215] on span "out-of-scope" at bounding box center [317, 216] width 54 height 12
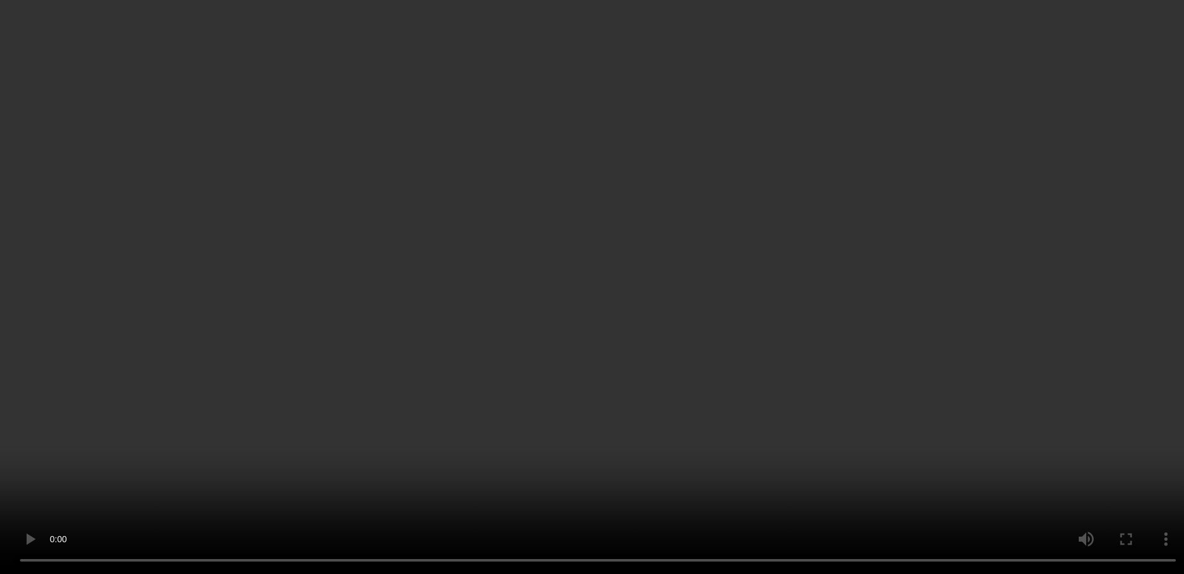
scroll to position [845, 0]
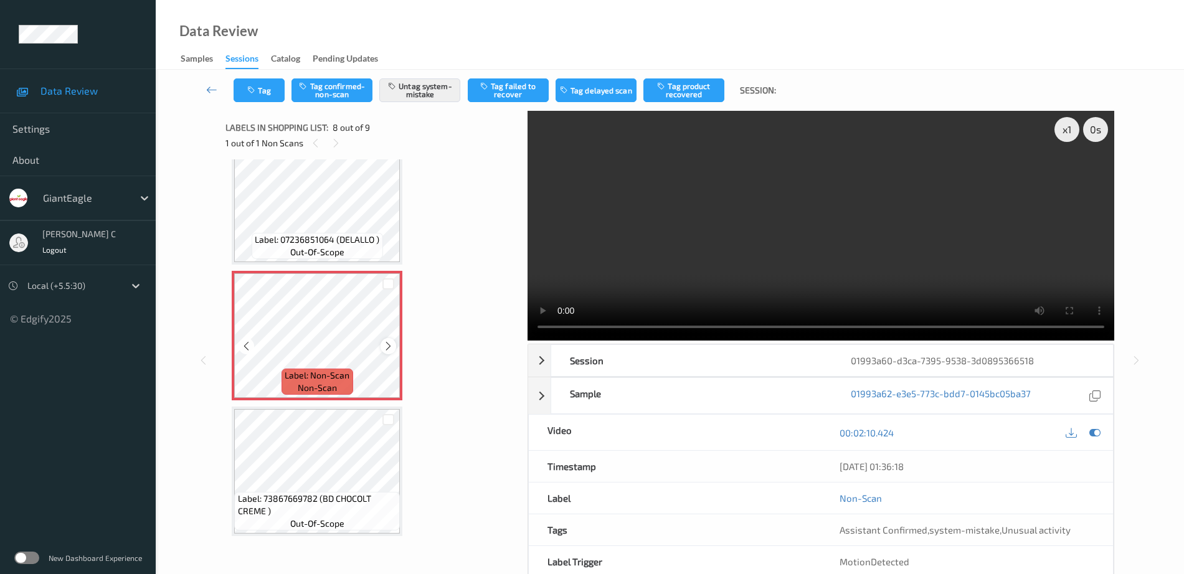
click at [394, 344] on div at bounding box center [388, 346] width 16 height 16
click at [392, 344] on icon at bounding box center [388, 346] width 11 height 11
click at [237, 276] on div "Label: Non-Scan non-scan" at bounding box center [234, 273] width 5 height 5
click at [392, 344] on icon at bounding box center [388, 346] width 11 height 11
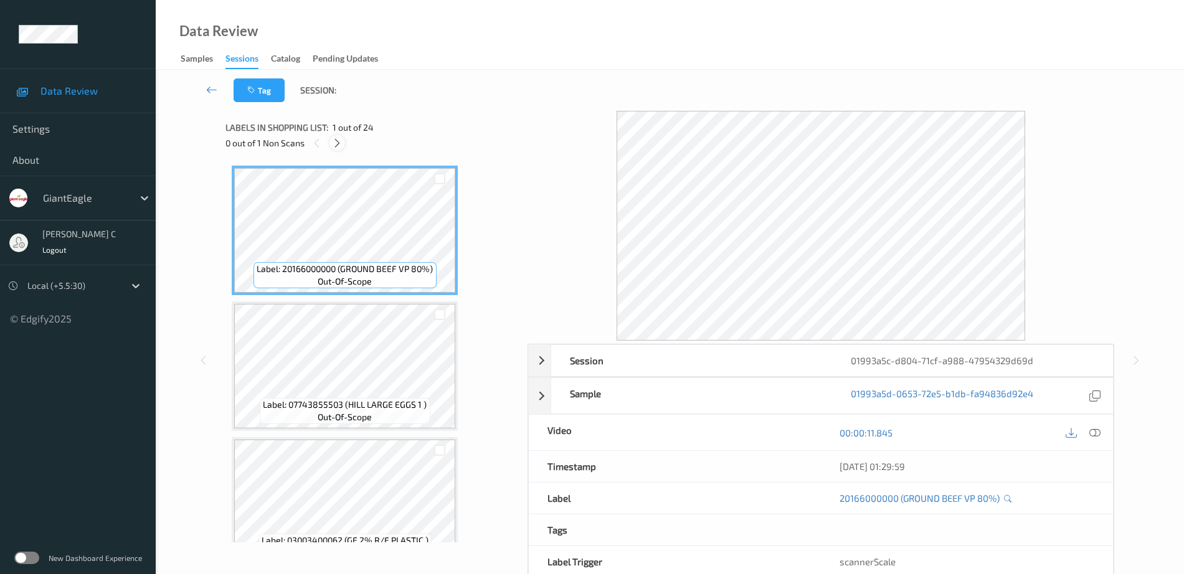
click at [338, 138] on icon at bounding box center [337, 143] width 11 height 11
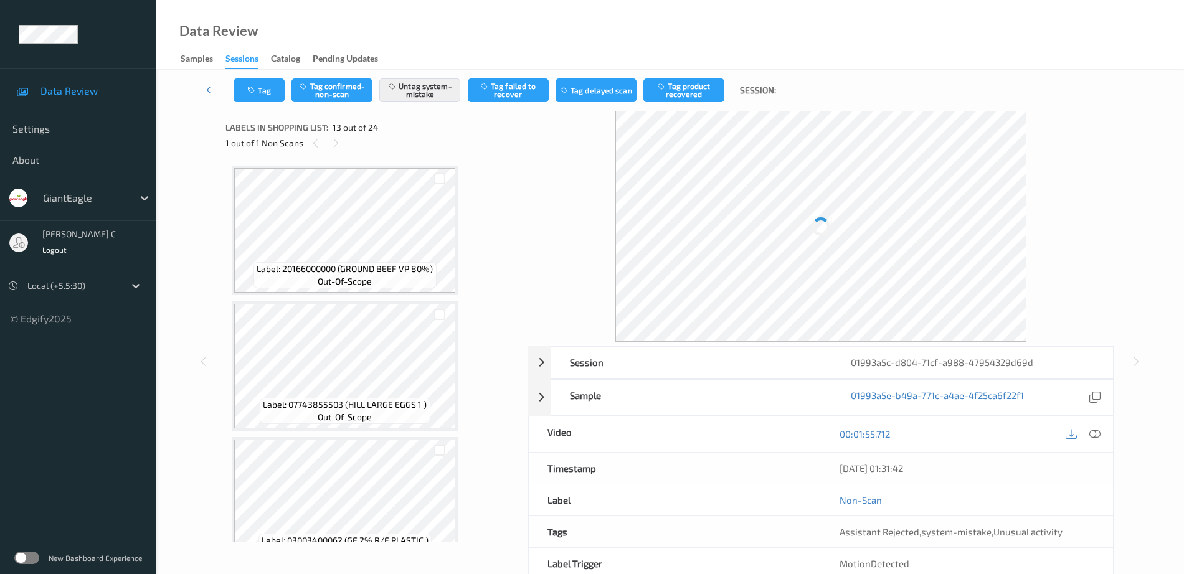
scroll to position [1499, 0]
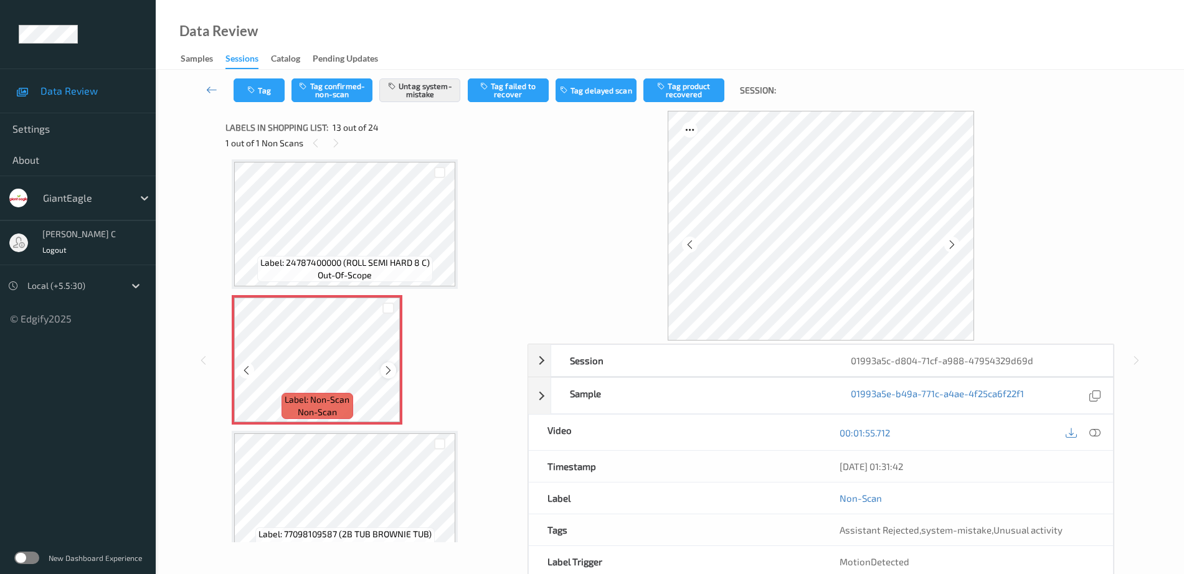
click at [386, 370] on icon at bounding box center [388, 370] width 11 height 11
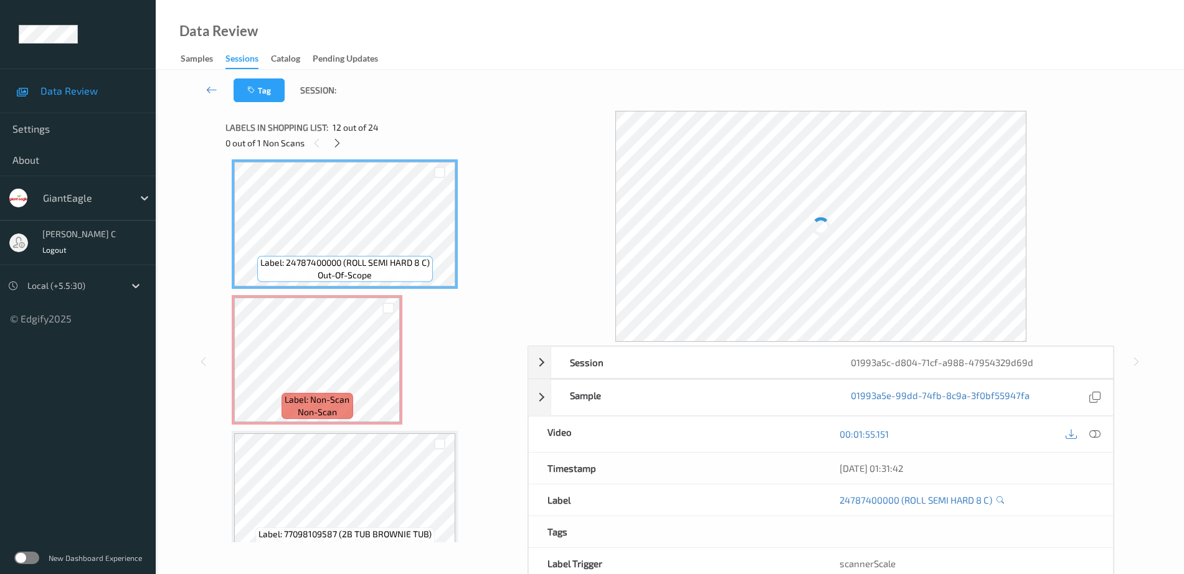
scroll to position [1344, 0]
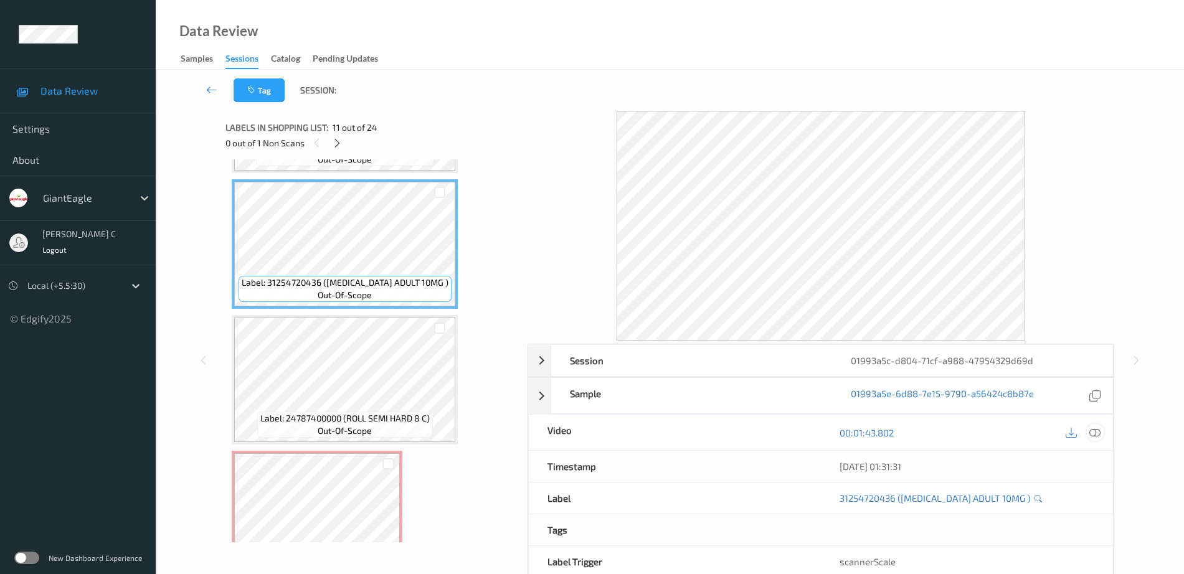
click at [1097, 437] on icon at bounding box center [1094, 432] width 11 height 11
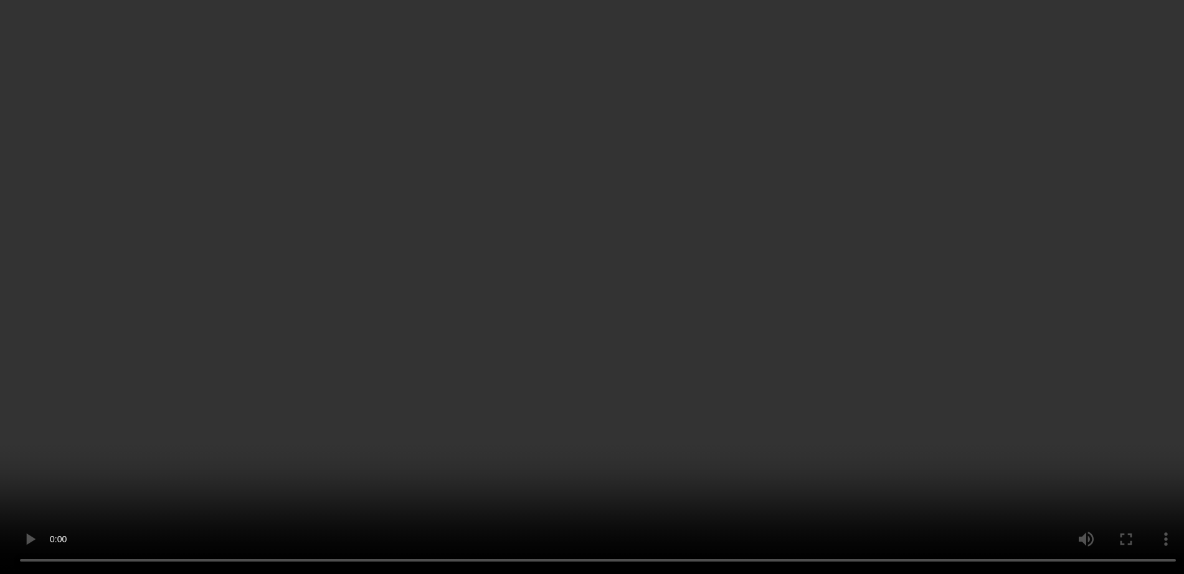
scroll to position [1577, 0]
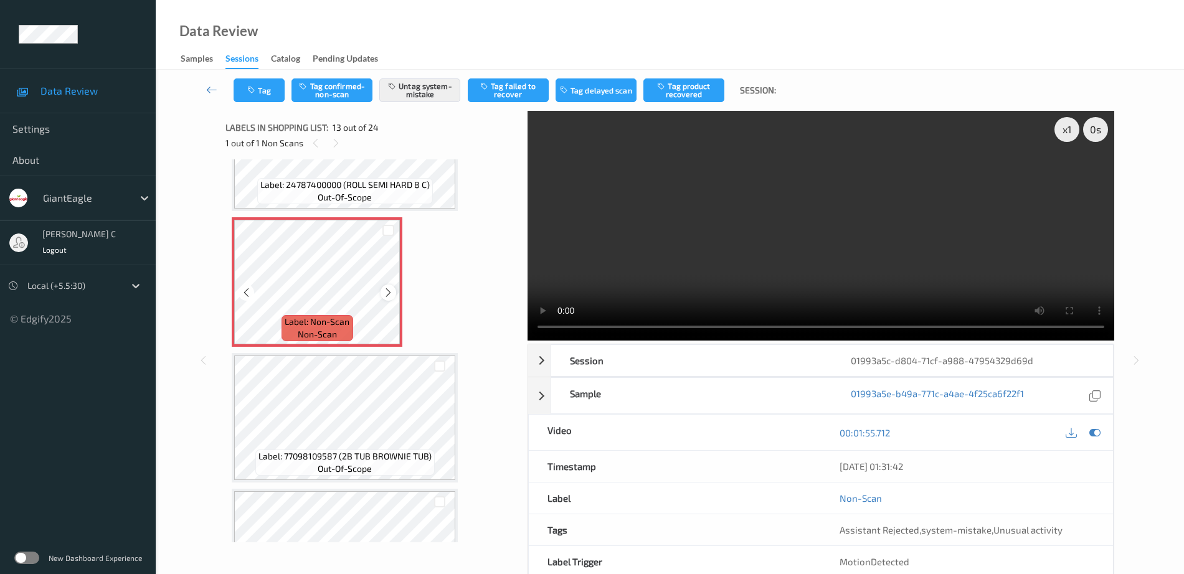
click at [388, 286] on div at bounding box center [388, 293] width 16 height 16
click at [388, 295] on icon at bounding box center [388, 292] width 11 height 11
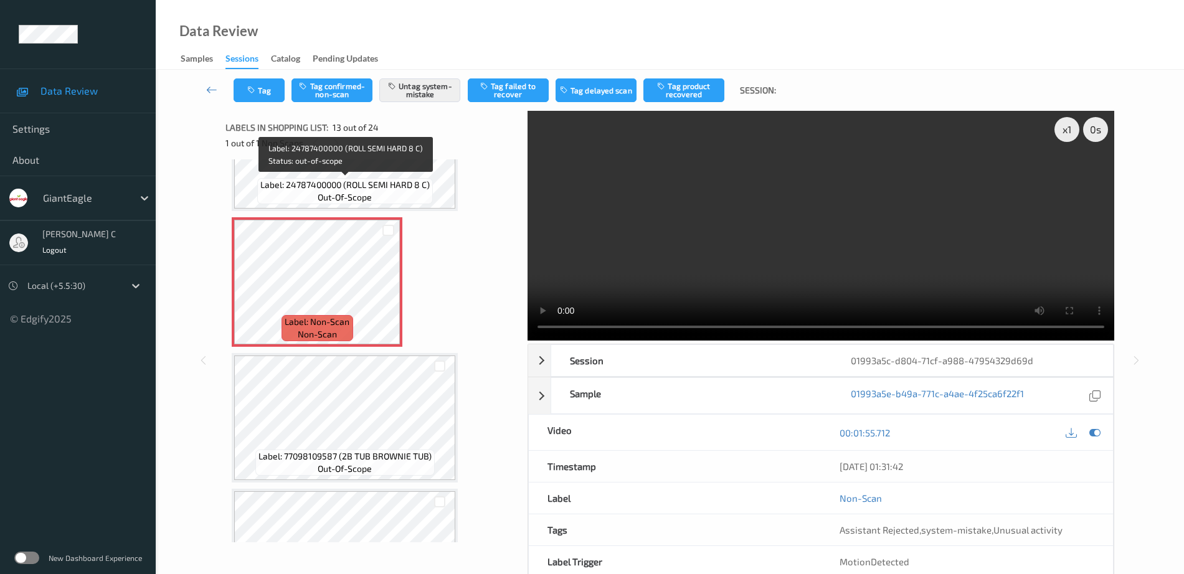
click at [318, 181] on span "Label: 24787400000 (ROLL SEMI HARD 8 C)" at bounding box center [344, 185] width 169 height 12
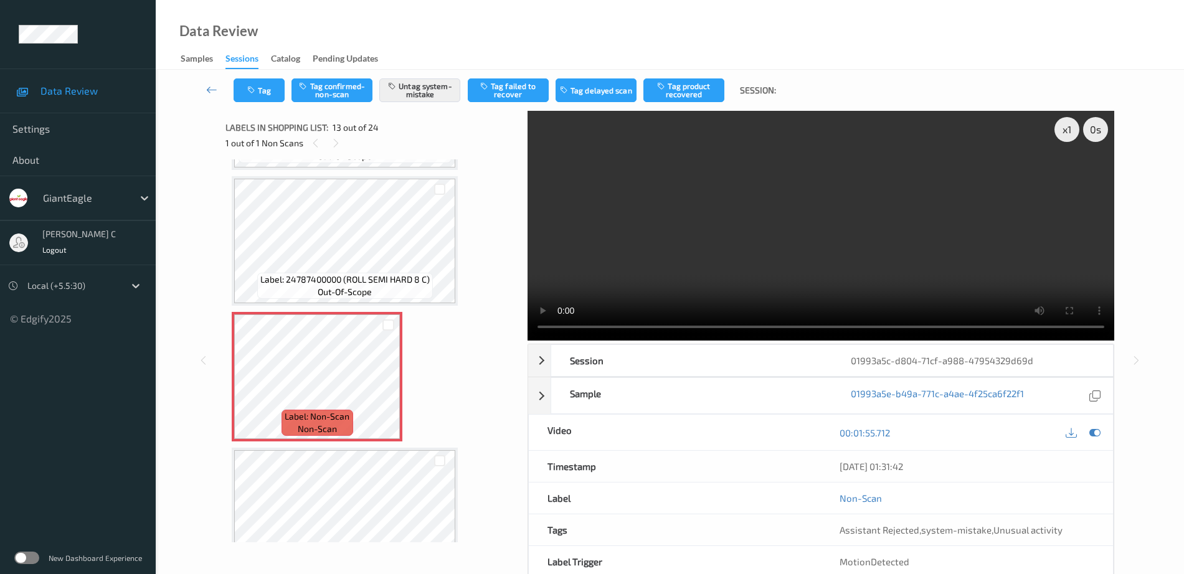
scroll to position [1422, 0]
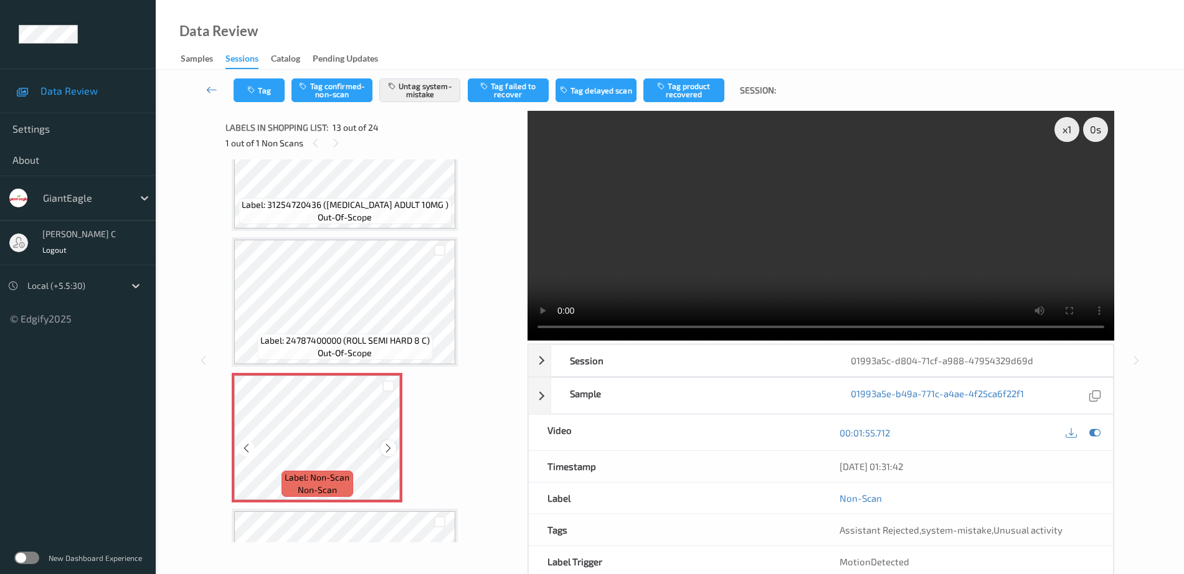
click at [392, 449] on icon at bounding box center [388, 448] width 11 height 11
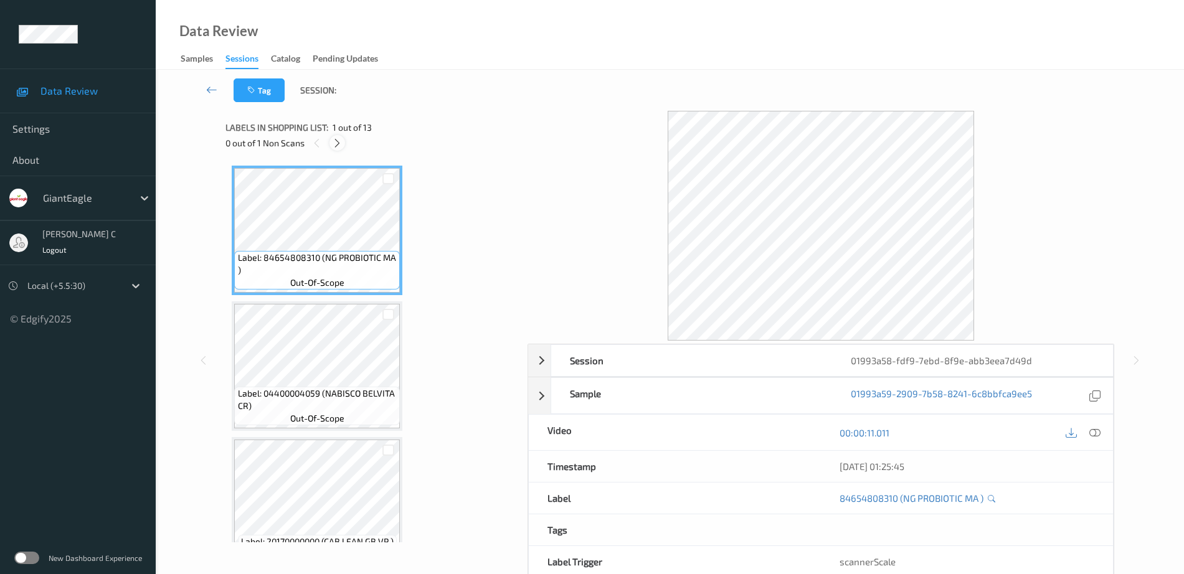
click at [337, 139] on icon at bounding box center [337, 143] width 11 height 11
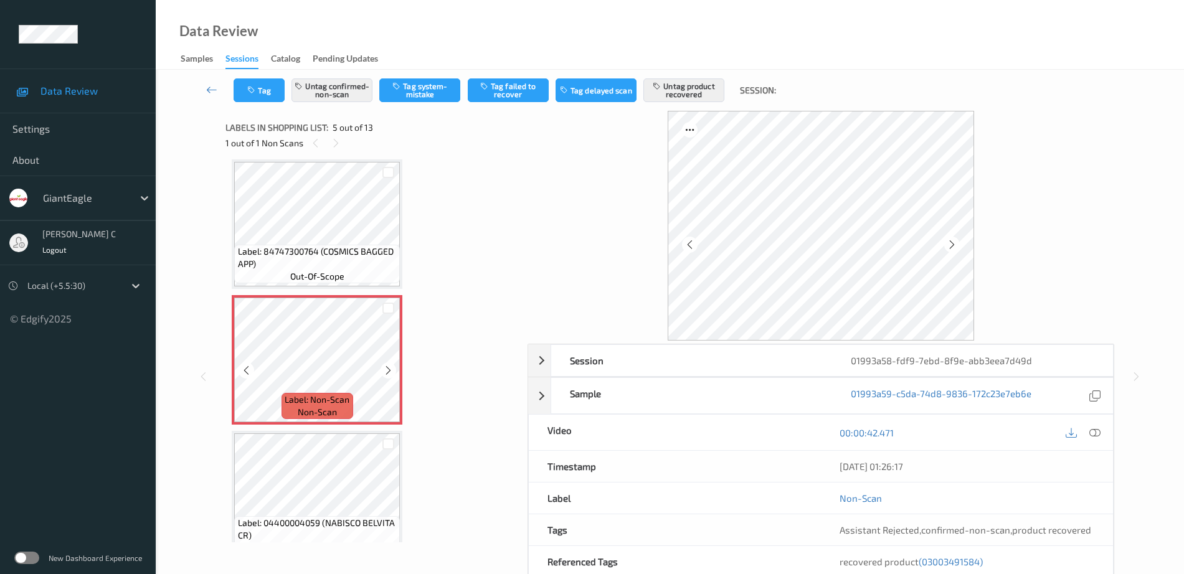
click at [386, 373] on icon at bounding box center [388, 370] width 11 height 11
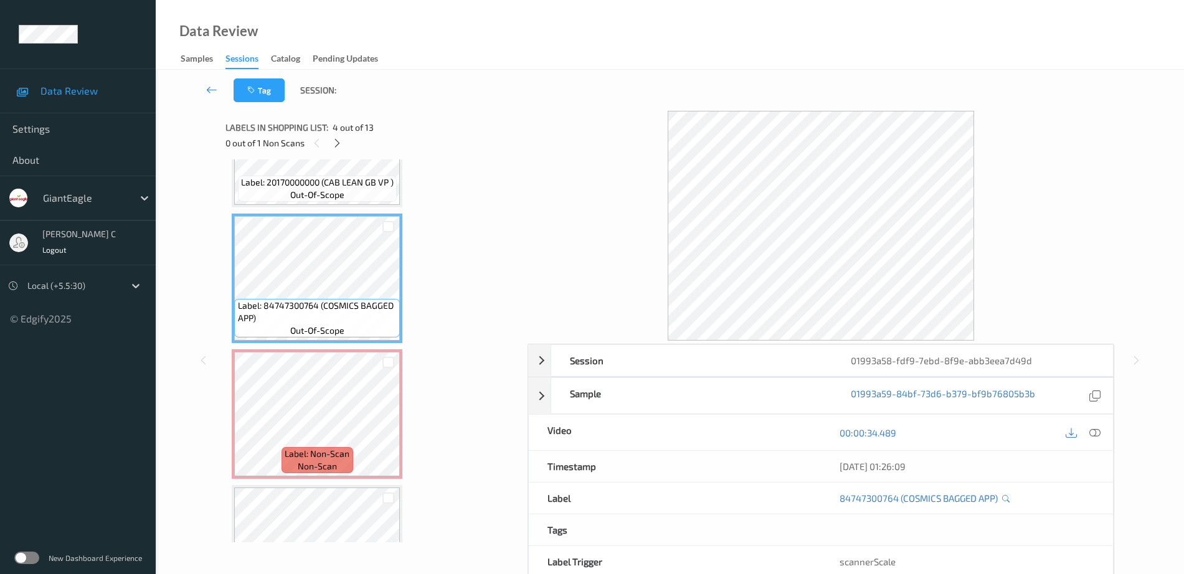
scroll to position [336, 0]
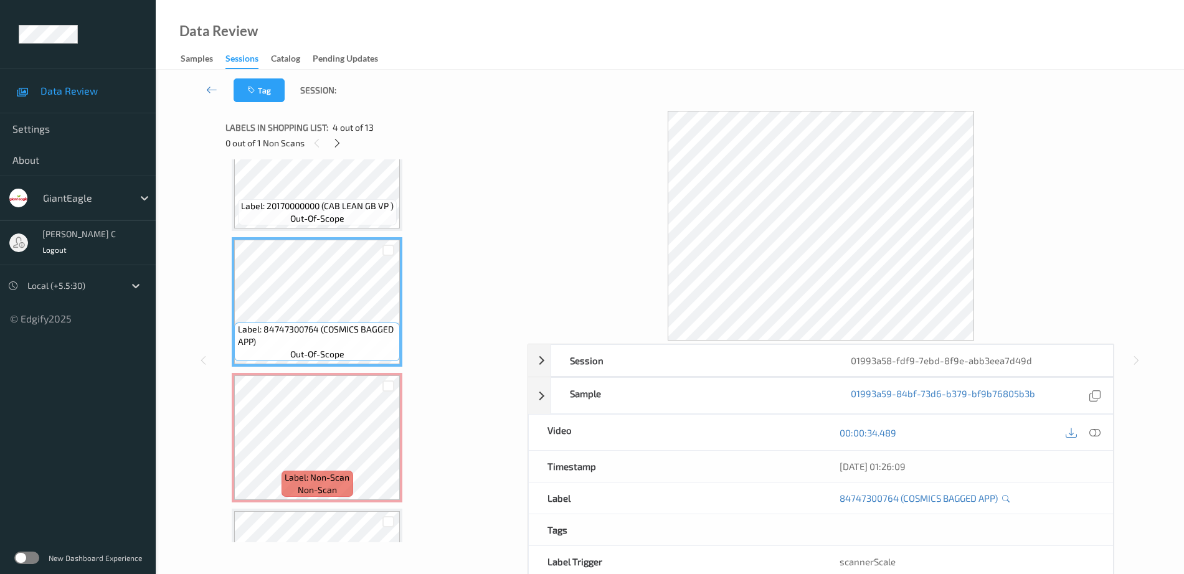
click at [300, 215] on span "out-of-scope" at bounding box center [317, 218] width 54 height 12
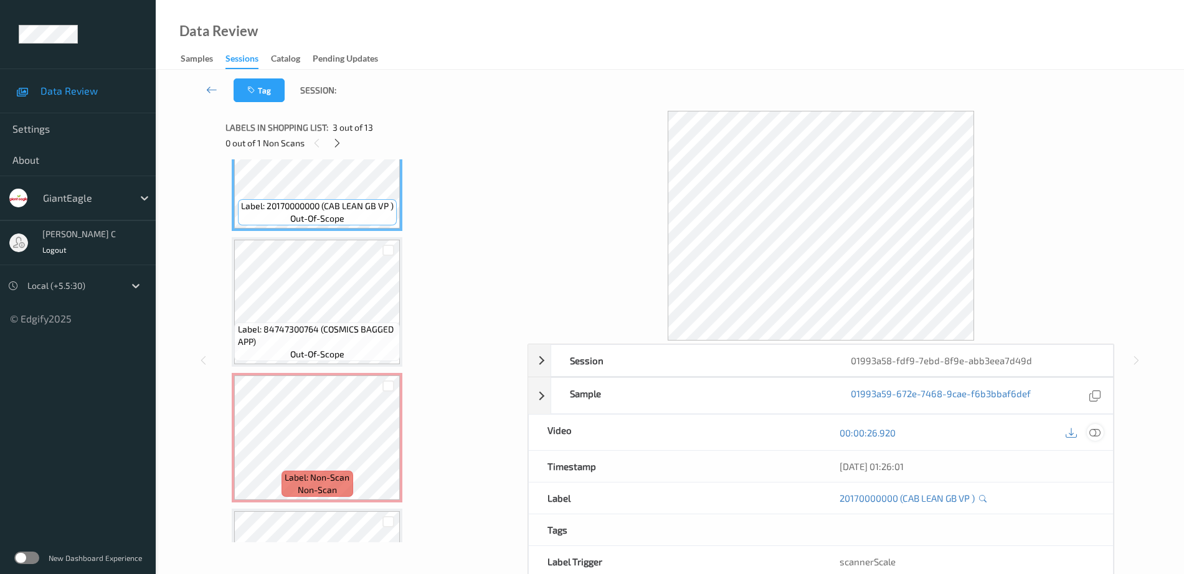
click at [1098, 435] on icon at bounding box center [1094, 432] width 11 height 11
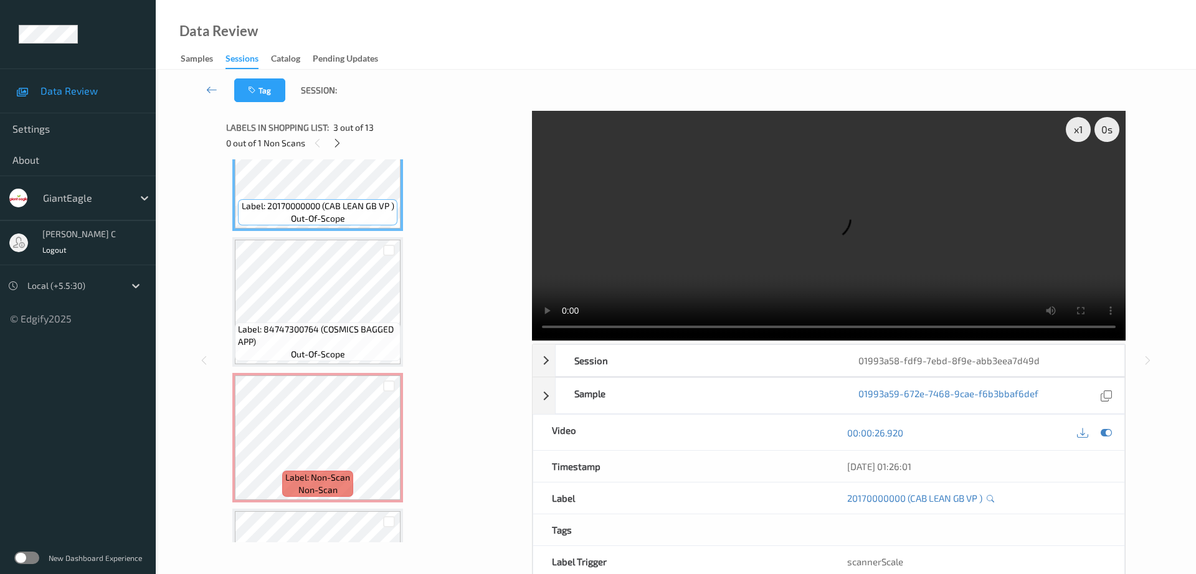
click at [534, 177] on div "x 1 0 s Session 01993a58-fdf9-7ebd-8f9e-abb3eea7d49d Session ID 01993a58-fdf9-7…" at bounding box center [675, 360] width 899 height 499
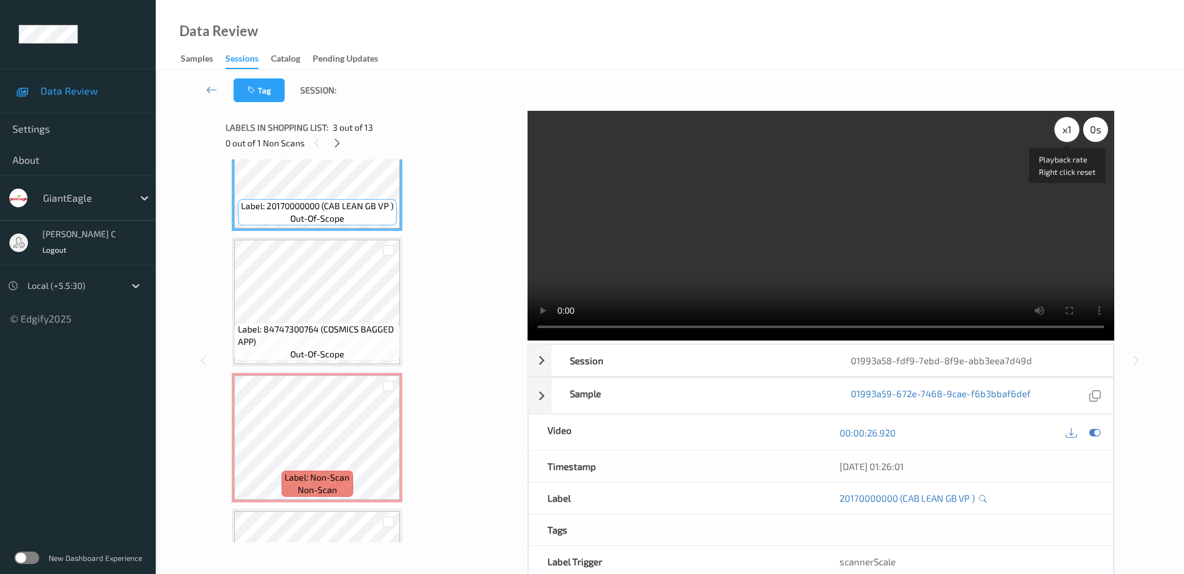
click at [1065, 125] on div "x 1" at bounding box center [1066, 129] width 25 height 25
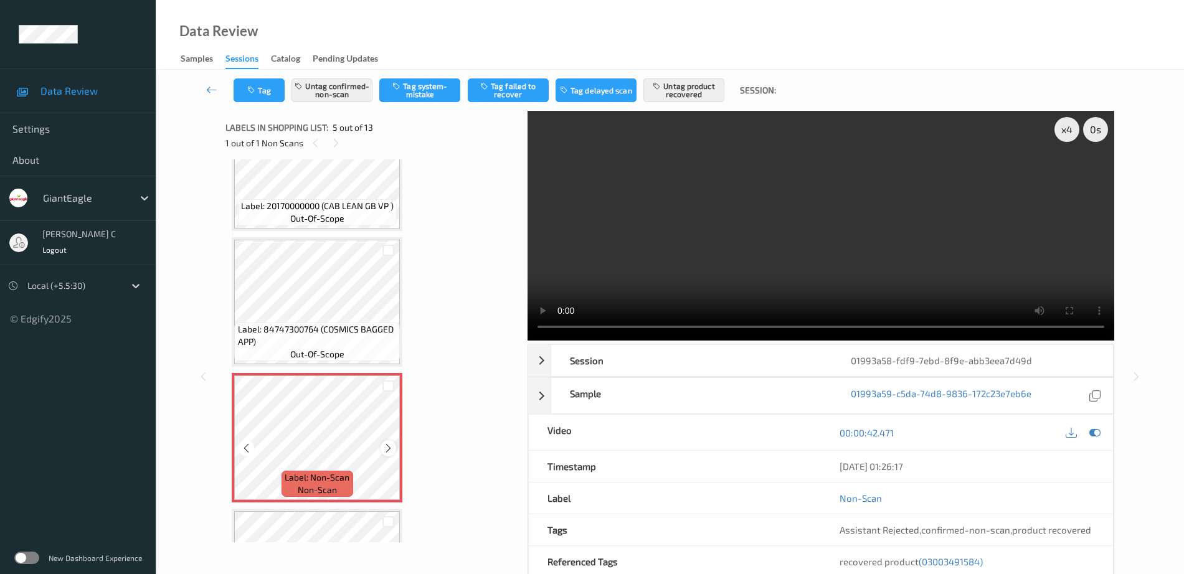
click at [387, 450] on icon at bounding box center [388, 448] width 11 height 11
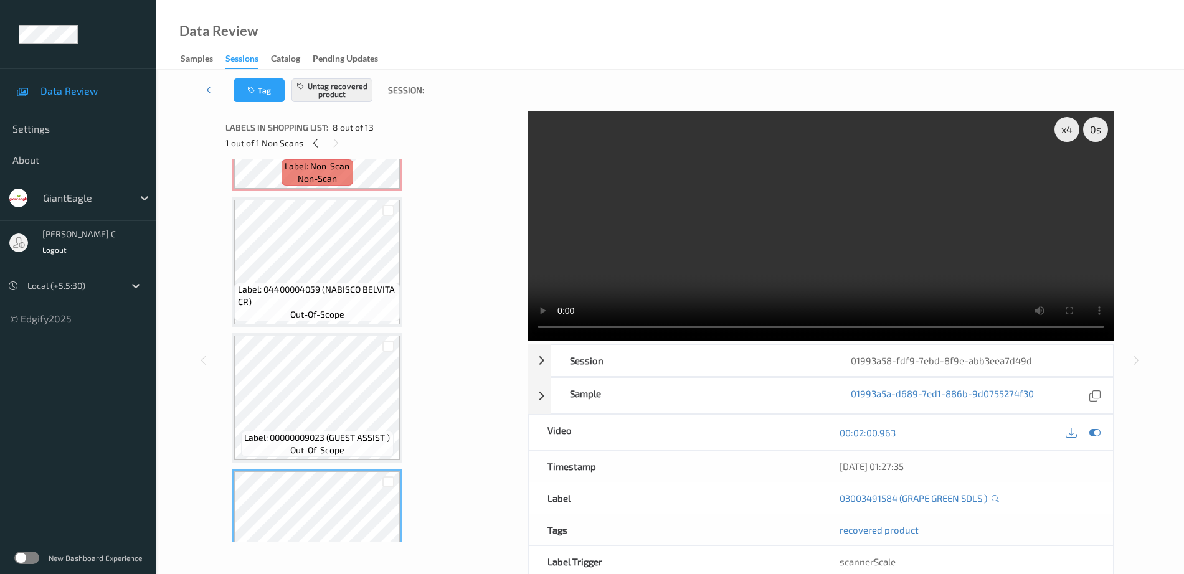
scroll to position [725, 0]
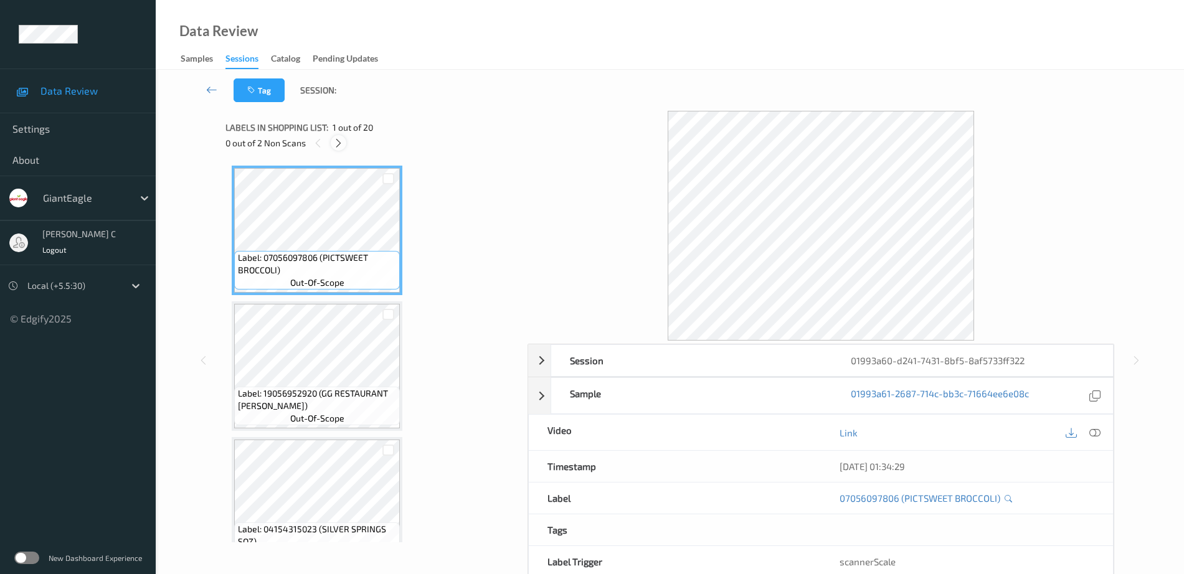
click at [334, 143] on div at bounding box center [339, 143] width 16 height 16
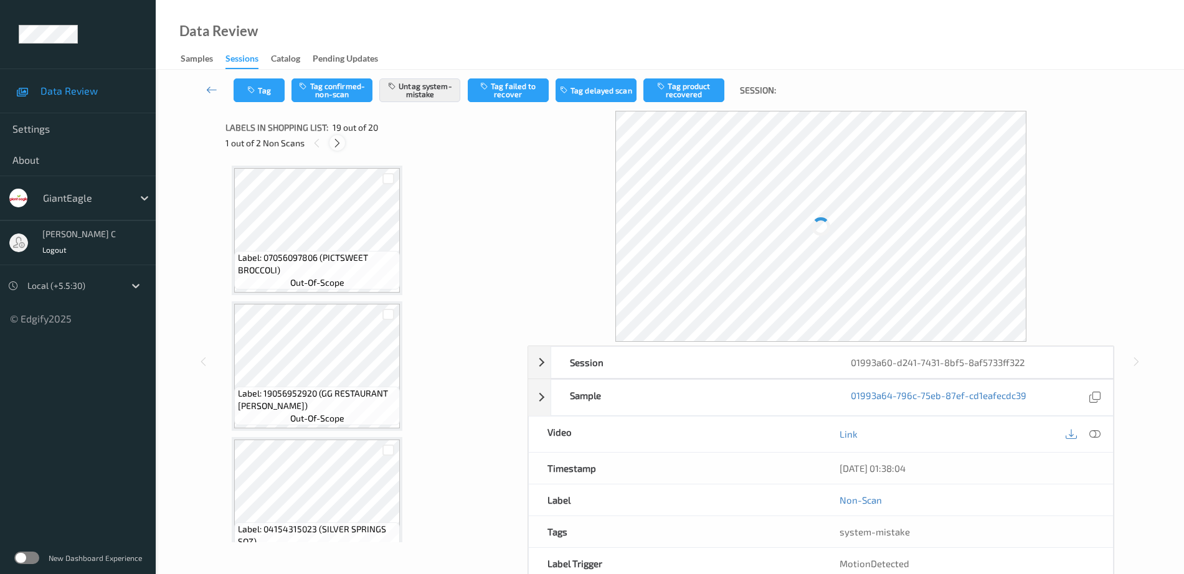
scroll to position [2314, 0]
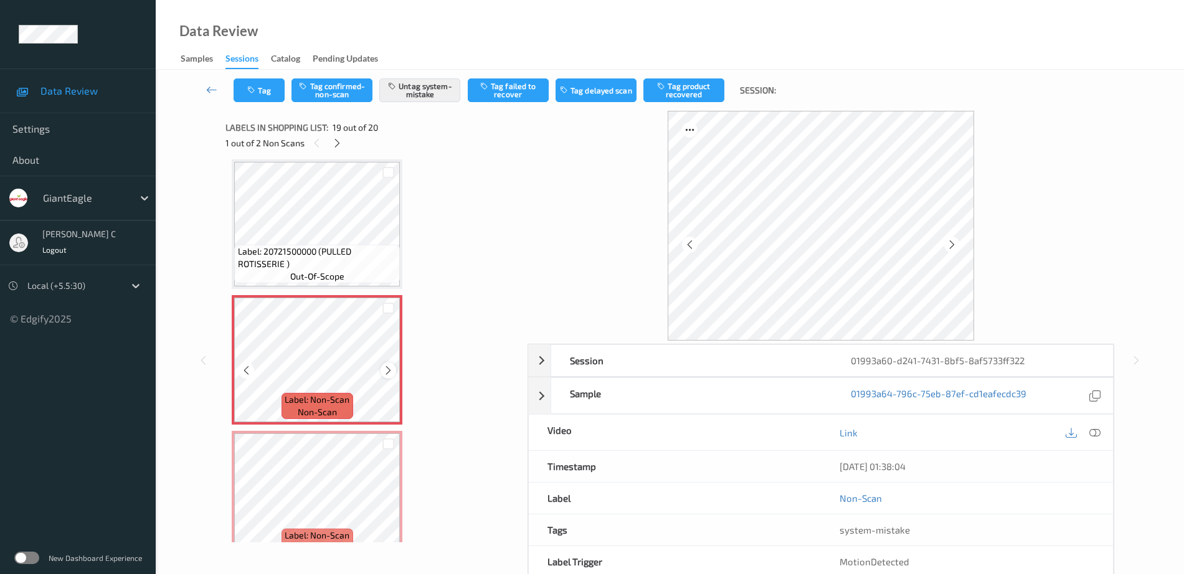
click at [390, 370] on icon at bounding box center [388, 370] width 11 height 11
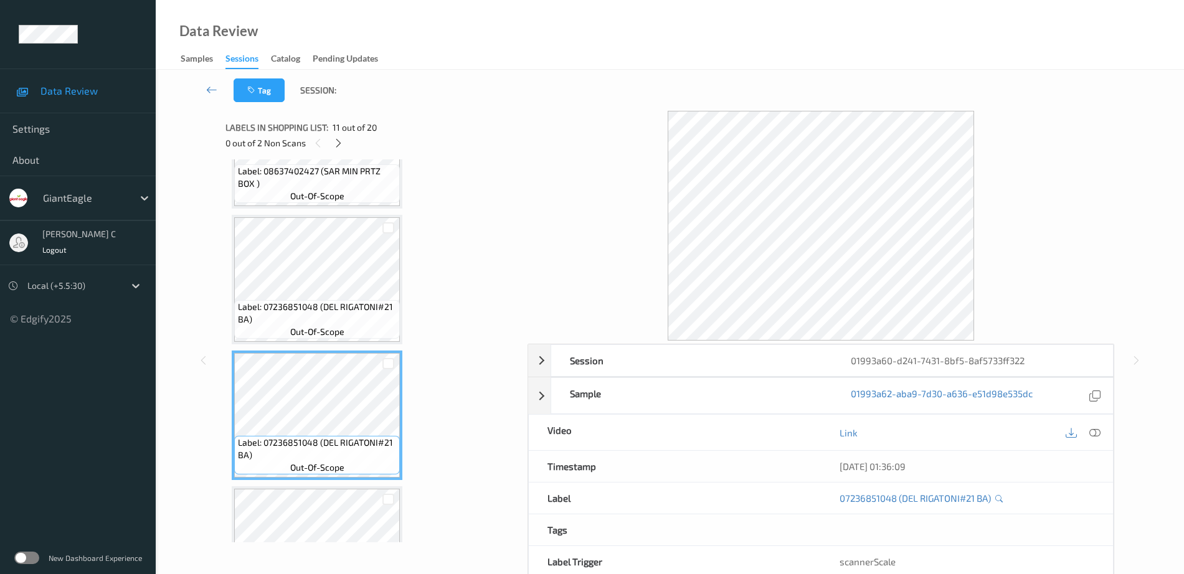
scroll to position [1171, 0]
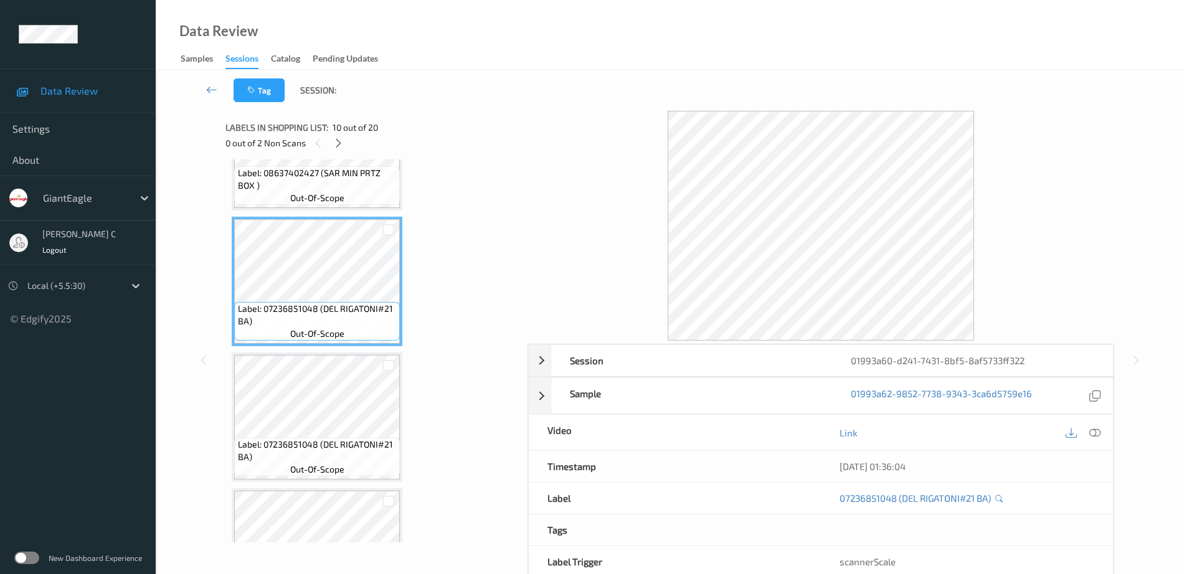
click at [311, 172] on span "Label: 08637402427 (SAR MIN PRTZ BOX )" at bounding box center [317, 179] width 159 height 25
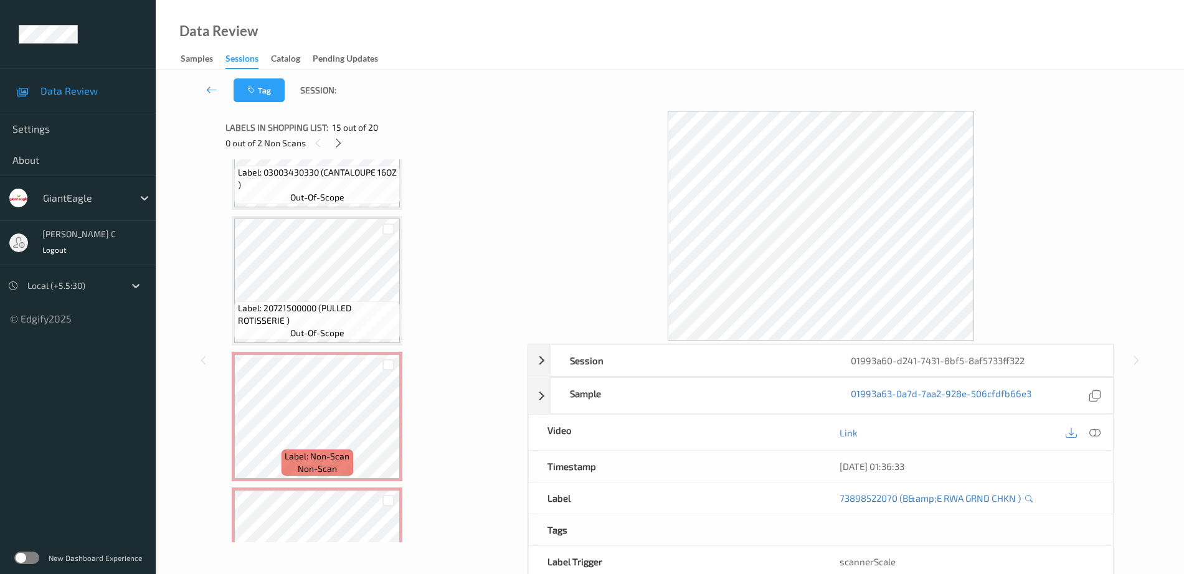
scroll to position [2338, 0]
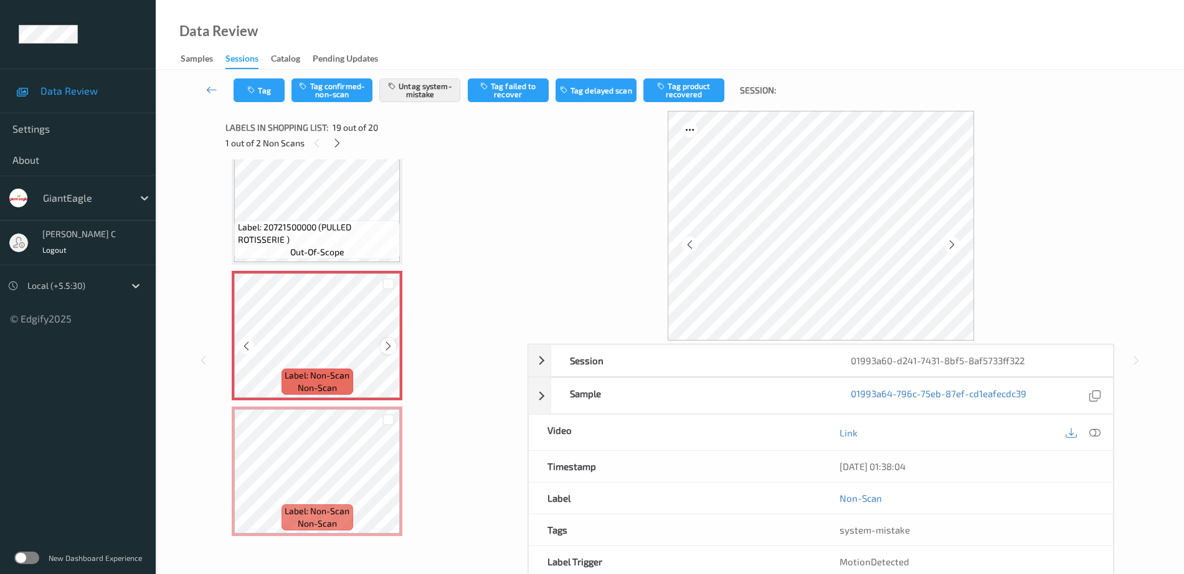
click at [388, 345] on icon at bounding box center [388, 346] width 11 height 11
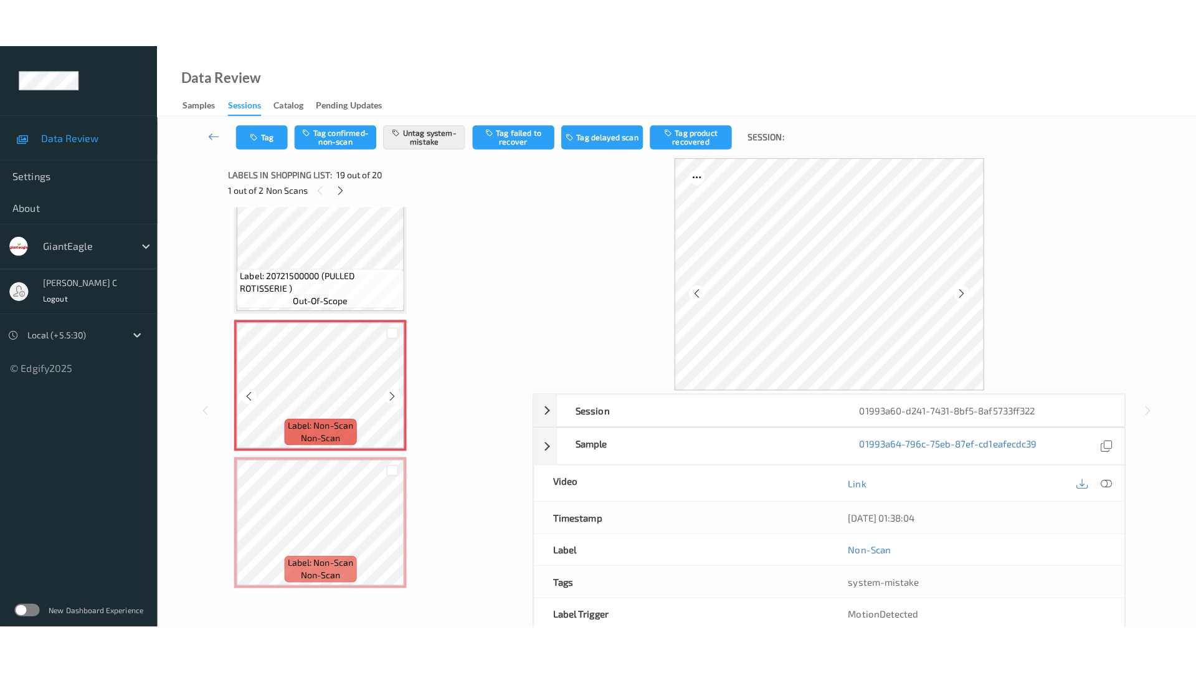
scroll to position [2260, 0]
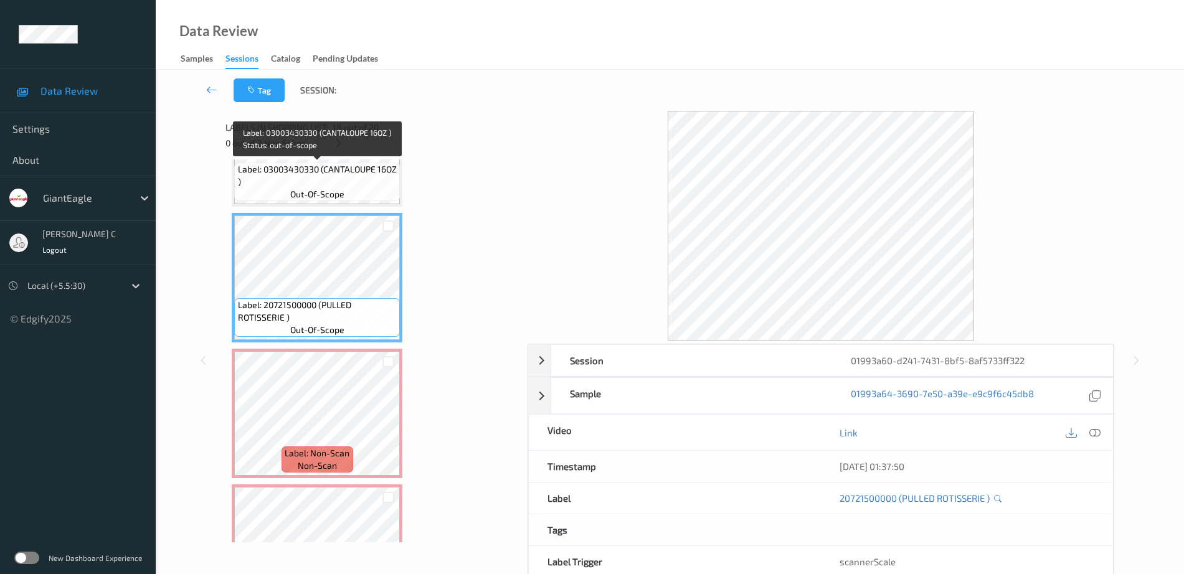
click at [335, 178] on span "Label: 03003430330 (CANTALOUPE 16OZ )" at bounding box center [317, 175] width 159 height 25
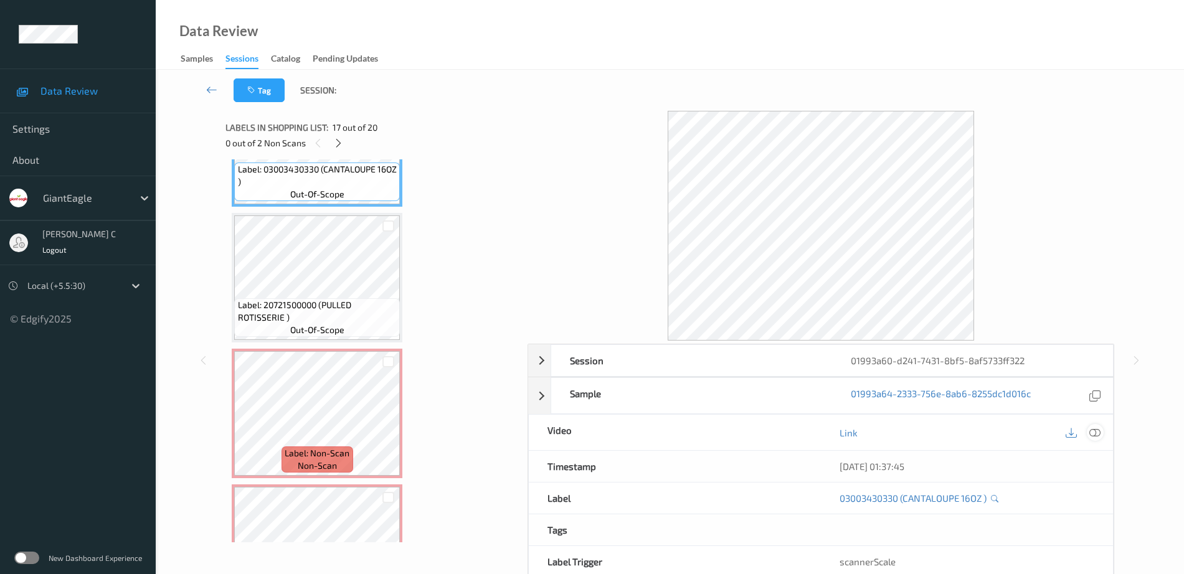
click at [1090, 437] on icon at bounding box center [1094, 432] width 11 height 11
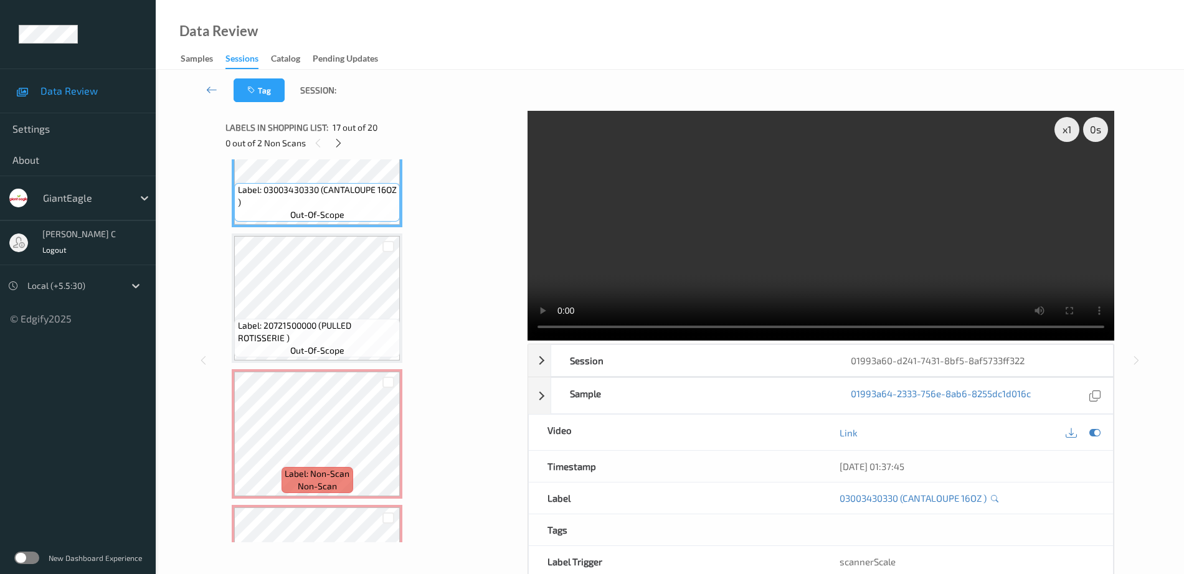
scroll to position [2162, 0]
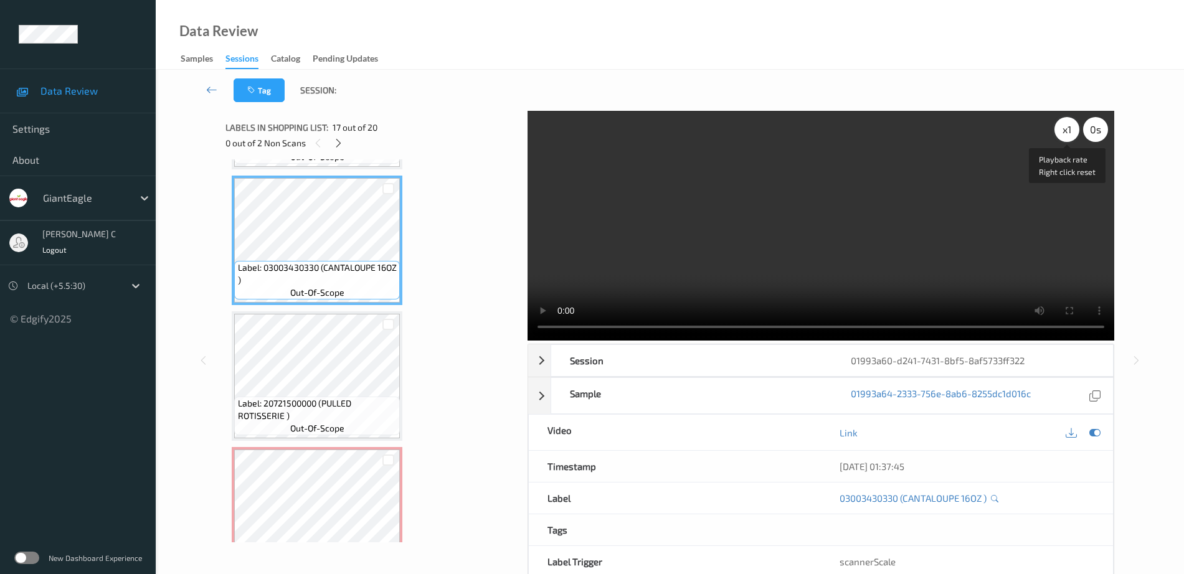
click at [1065, 130] on div "x 1" at bounding box center [1066, 129] width 25 height 25
click at [1065, 130] on div "x 2" at bounding box center [1066, 129] width 25 height 25
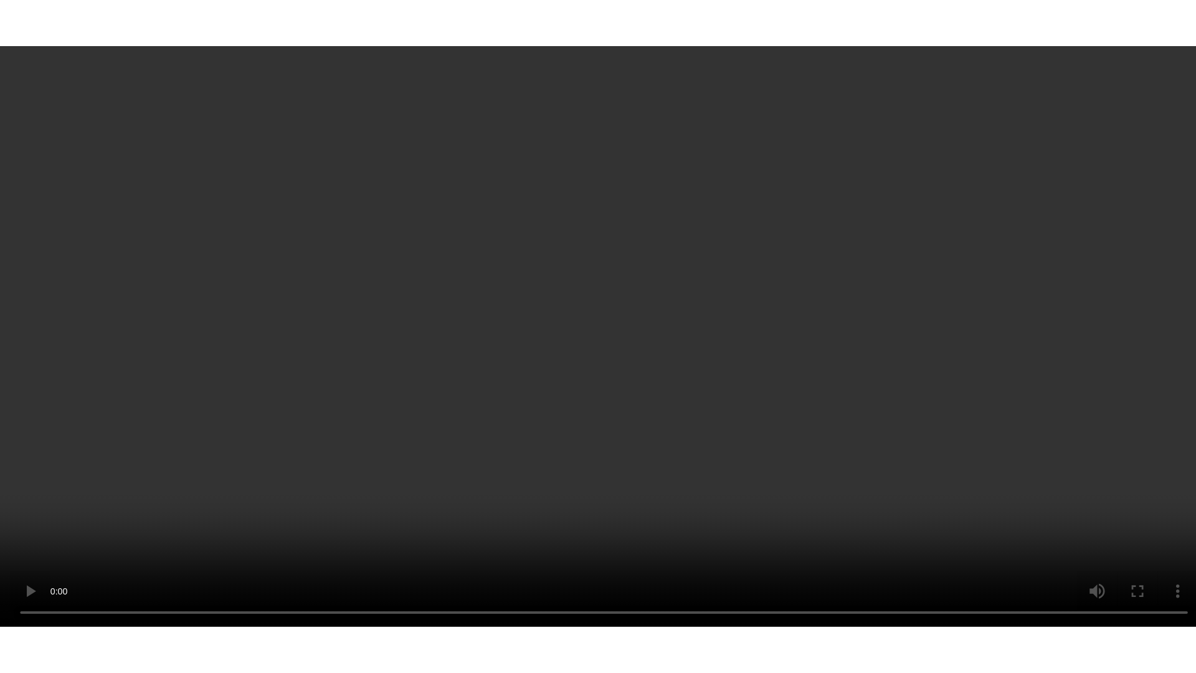
scroll to position [2338, 0]
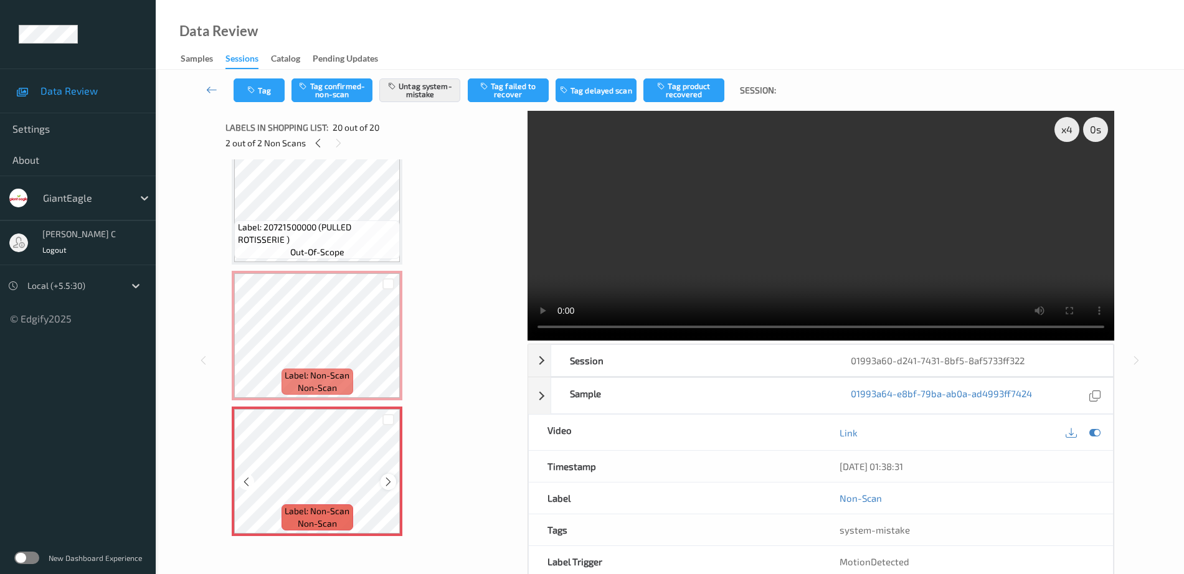
click at [387, 476] on icon at bounding box center [388, 481] width 11 height 11
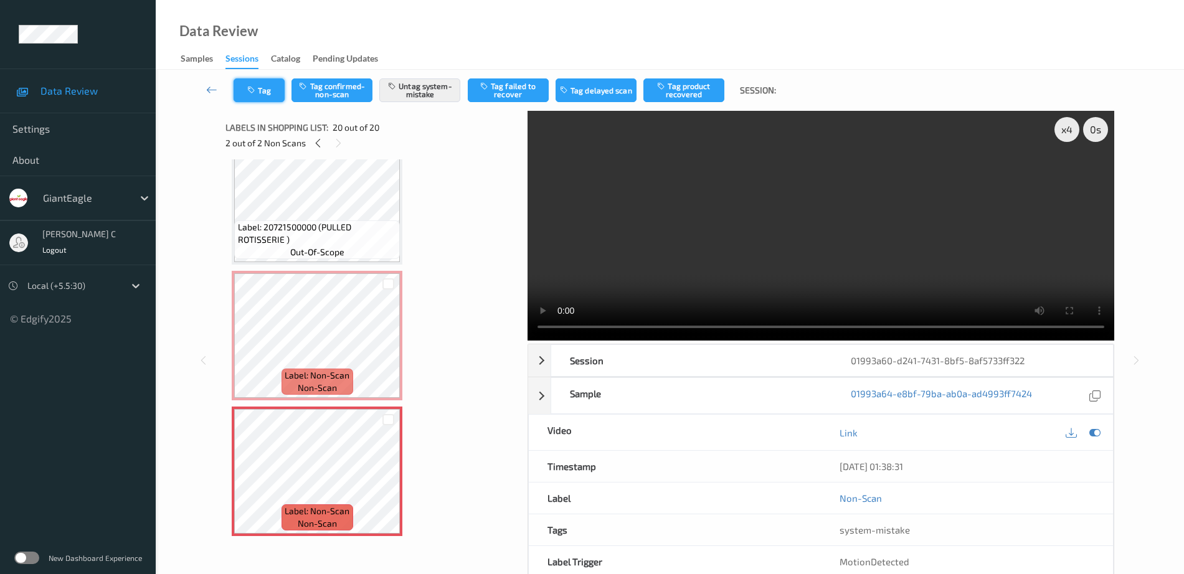
click at [264, 97] on button "Tag" at bounding box center [259, 90] width 51 height 24
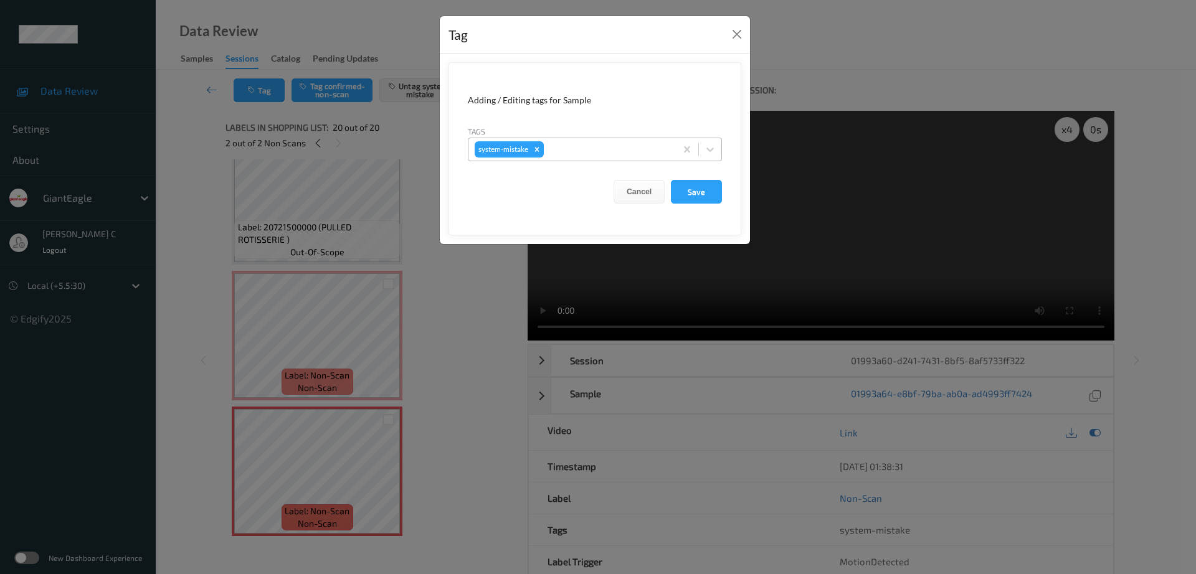
click at [568, 139] on div "system-mistake" at bounding box center [571, 149] width 207 height 21
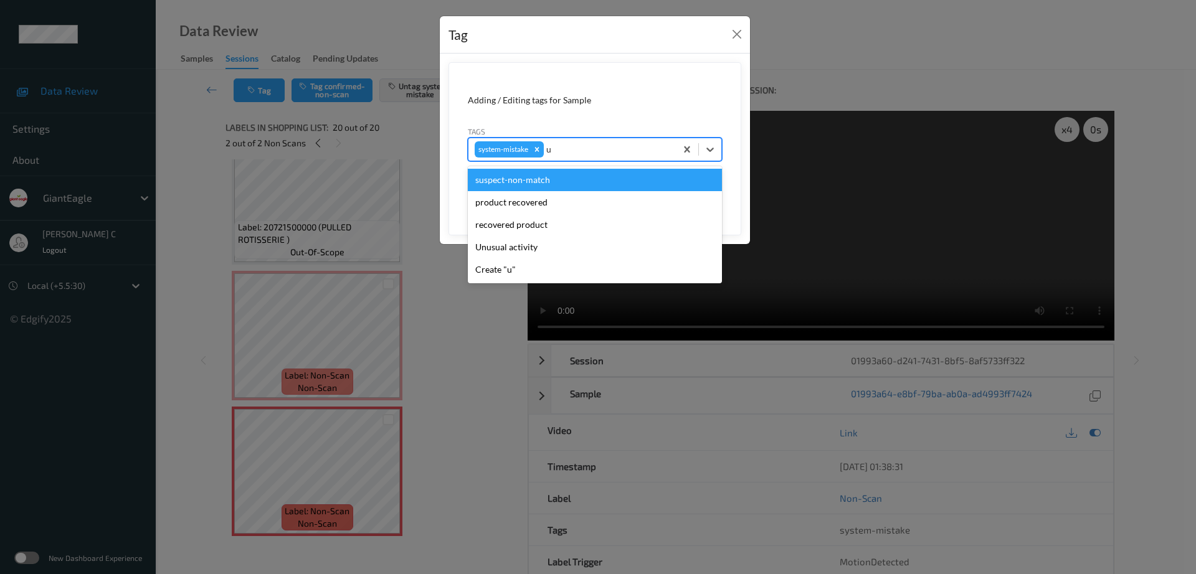
type input "un"
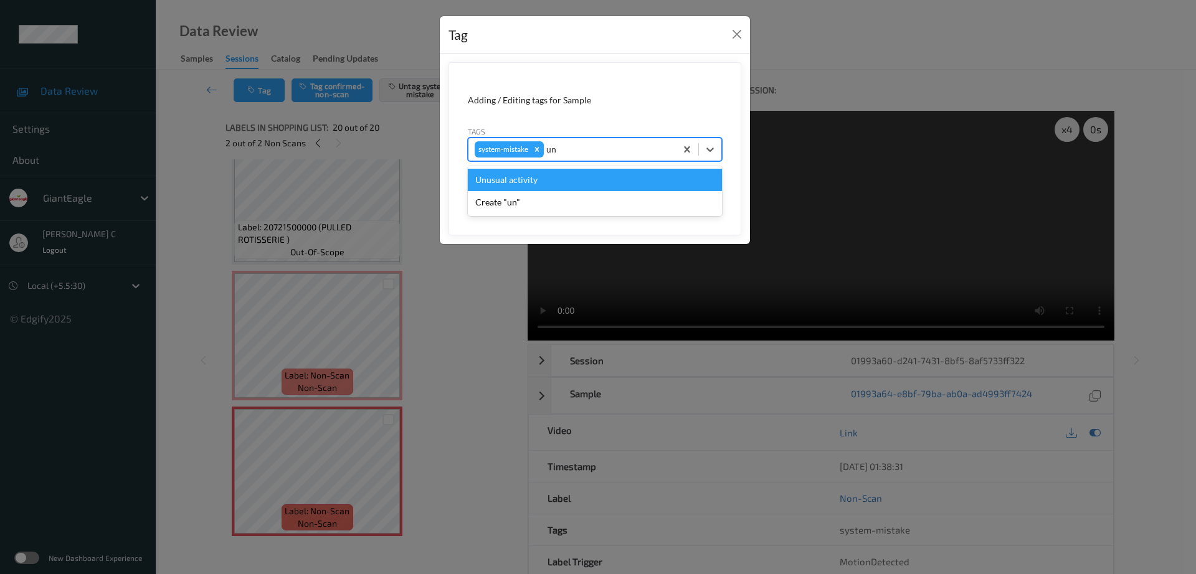
click at [540, 174] on div "Unusual activity" at bounding box center [595, 180] width 254 height 22
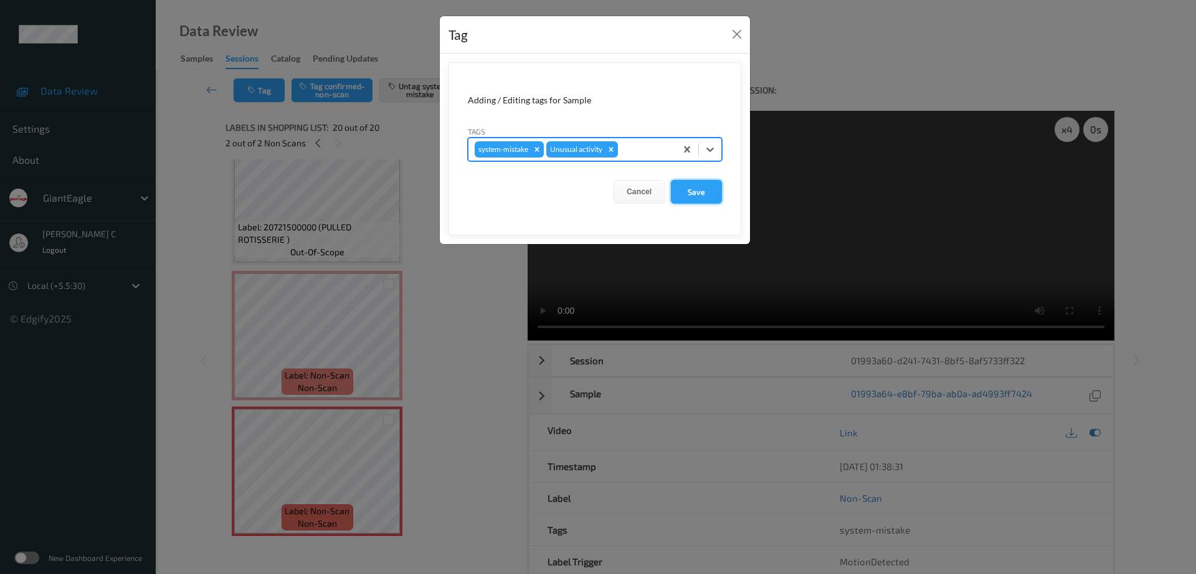
click at [680, 194] on button "Save" at bounding box center [696, 192] width 51 height 24
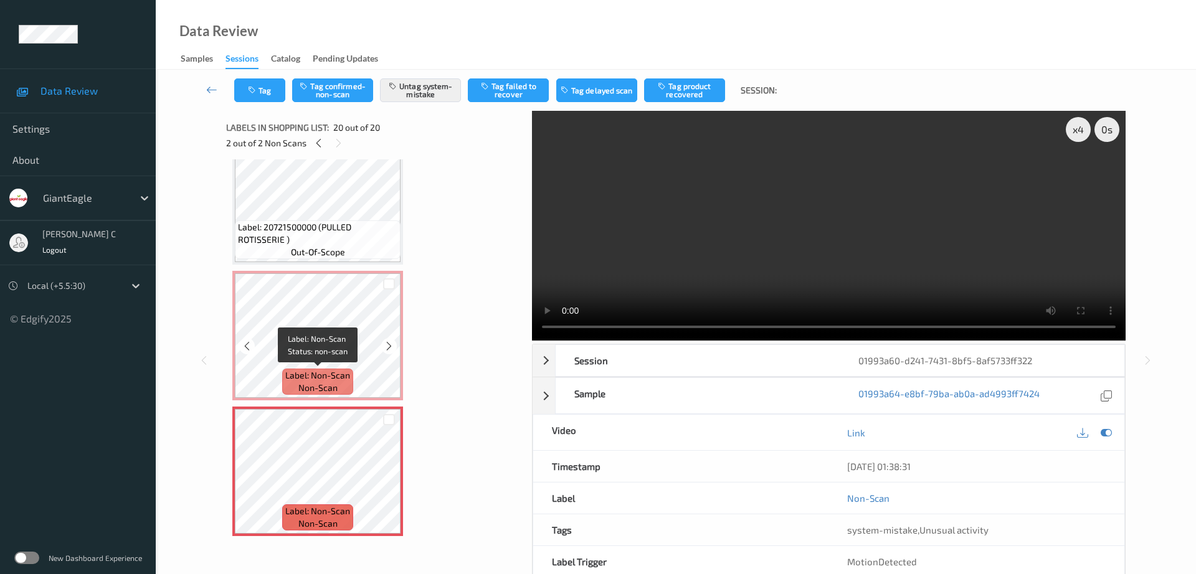
click at [329, 384] on span "non-scan" at bounding box center [317, 388] width 39 height 12
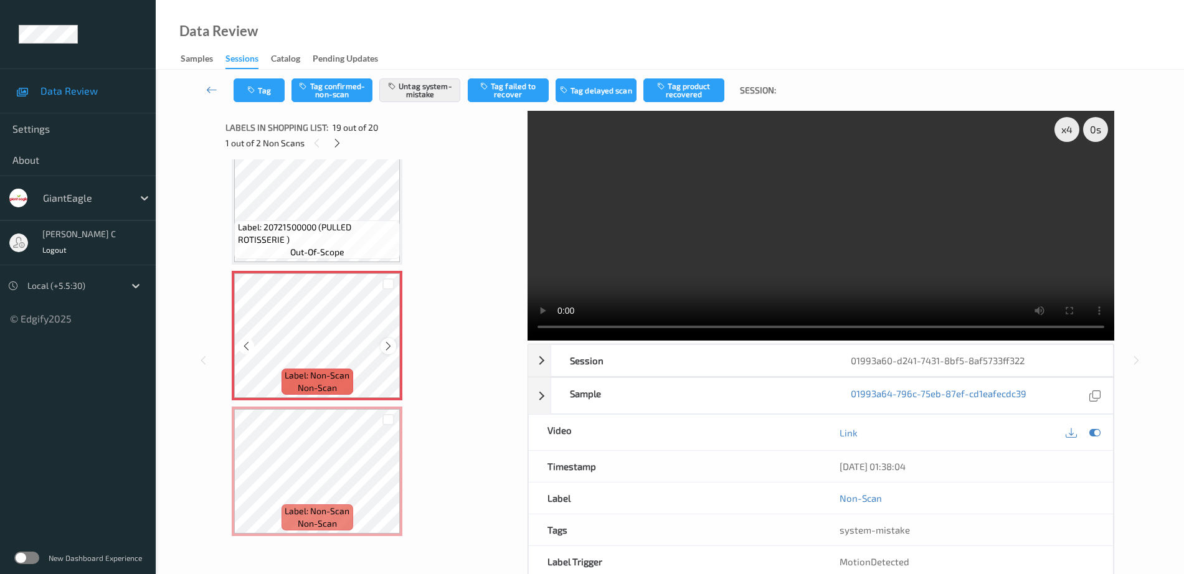
click at [382, 343] on div at bounding box center [388, 346] width 16 height 16
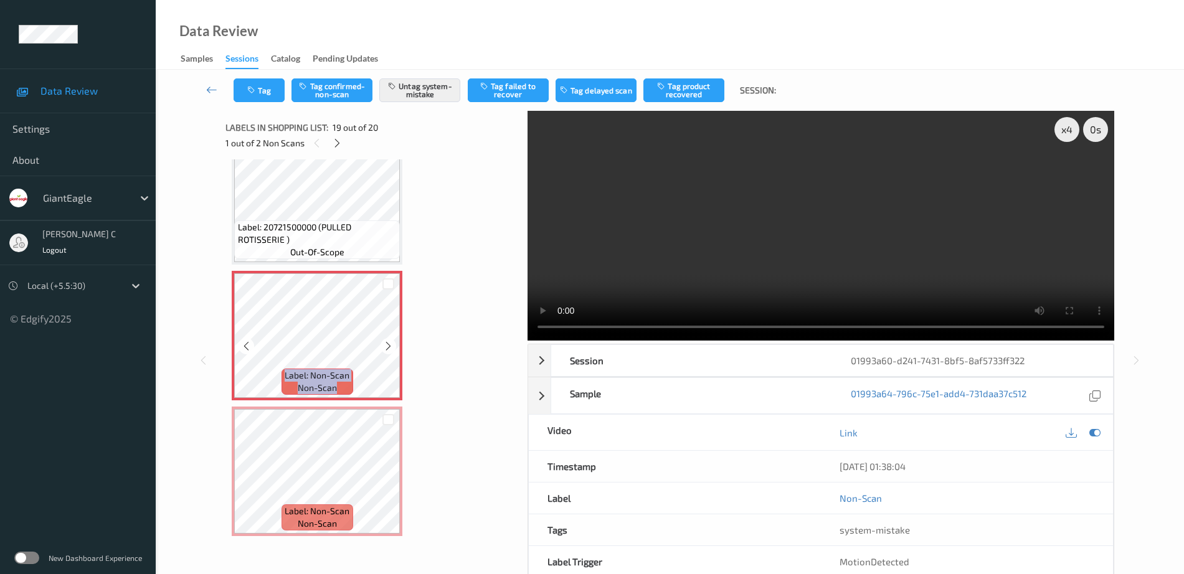
click at [382, 343] on div at bounding box center [388, 346] width 16 height 16
click at [247, 93] on icon "button" at bounding box center [252, 90] width 11 height 9
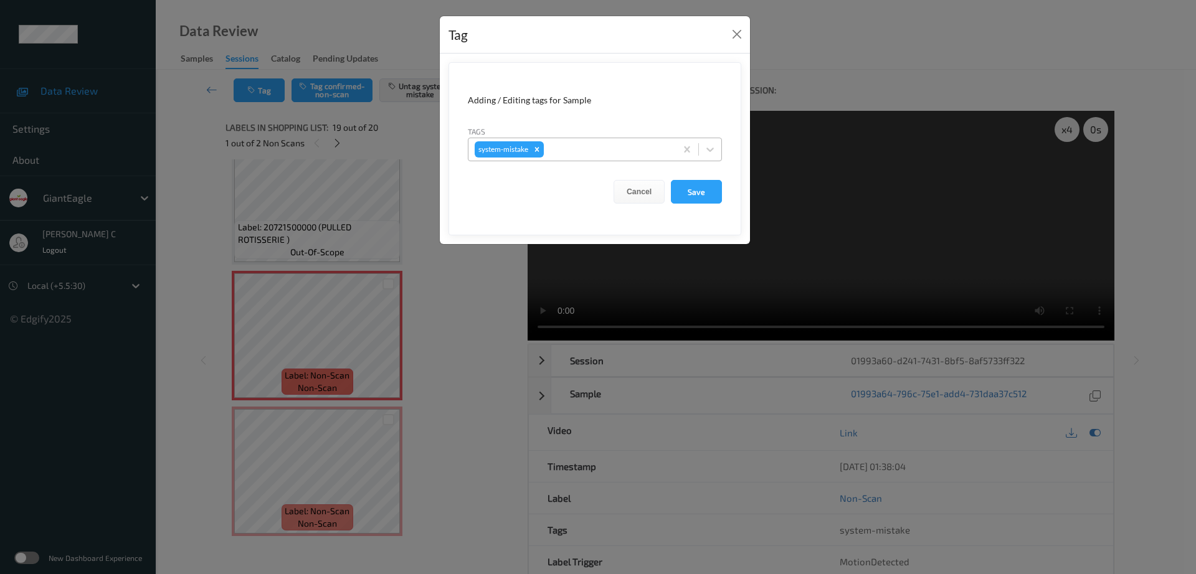
click at [579, 151] on div at bounding box center [607, 149] width 123 height 15
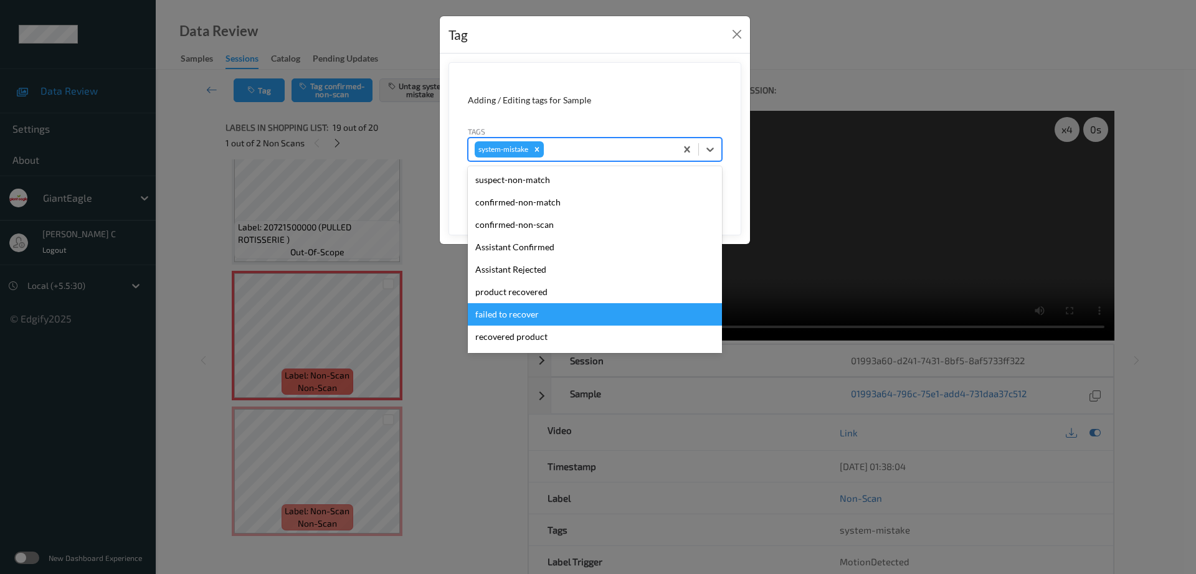
scroll to position [154, 0]
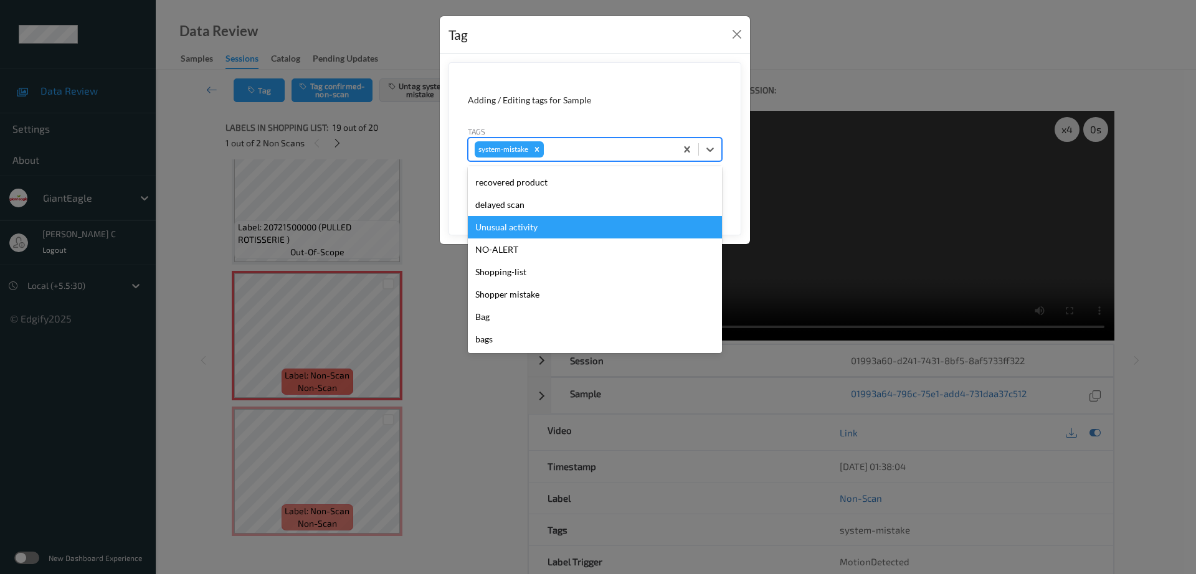
click at [515, 229] on div "Unusual activity" at bounding box center [595, 227] width 254 height 22
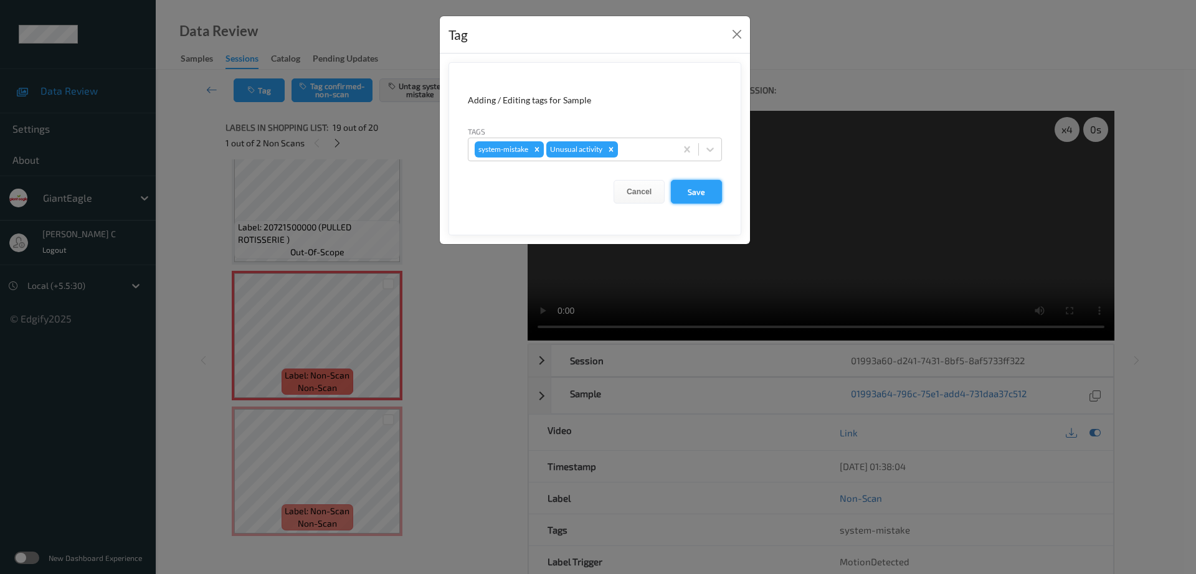
click at [699, 199] on button "Save" at bounding box center [696, 192] width 51 height 24
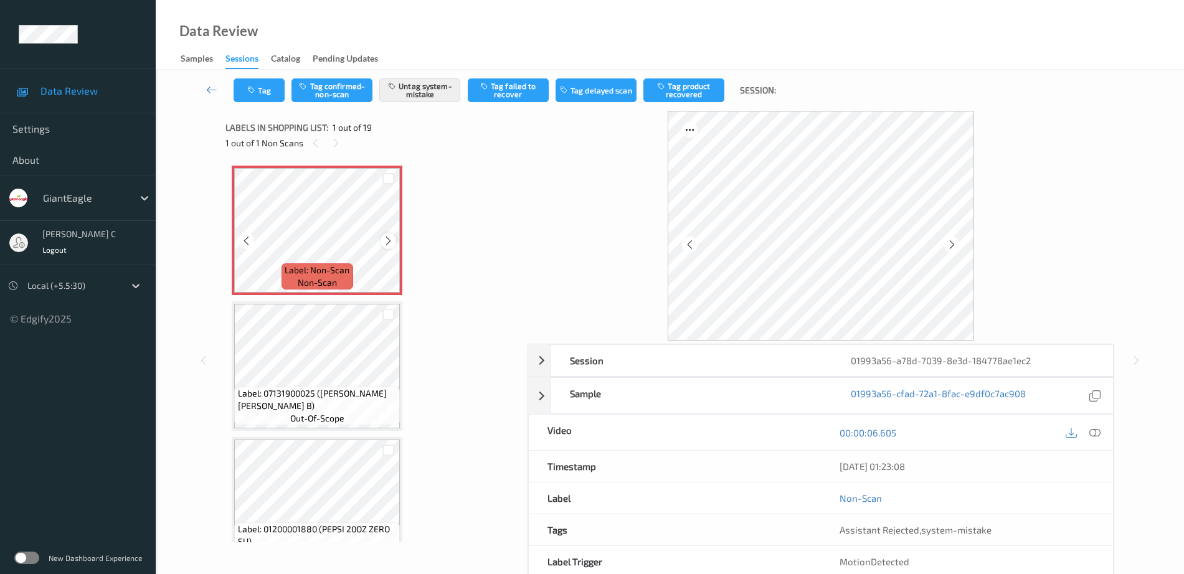
click at [388, 236] on icon at bounding box center [388, 240] width 11 height 11
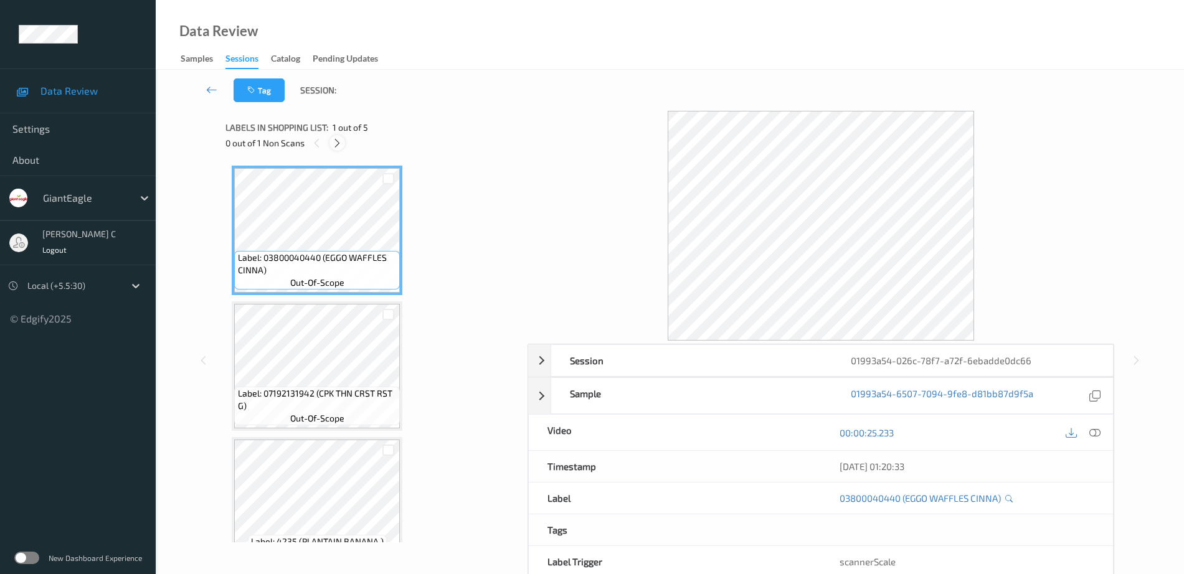
click at [333, 143] on icon at bounding box center [337, 143] width 11 height 11
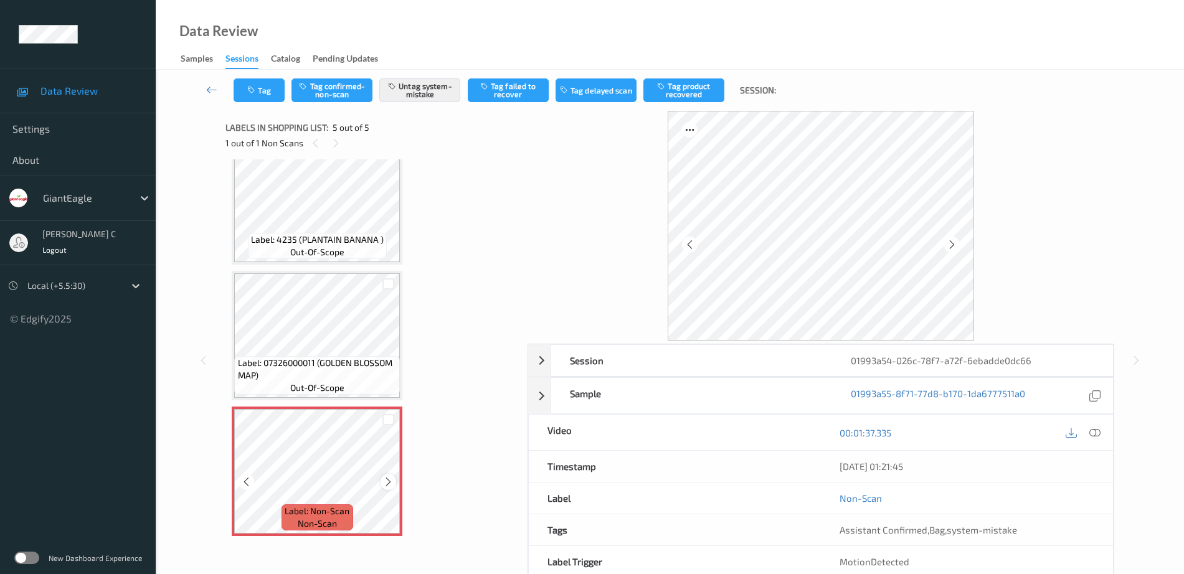
click at [384, 484] on icon at bounding box center [388, 481] width 11 height 11
click at [385, 482] on icon at bounding box center [388, 481] width 11 height 11
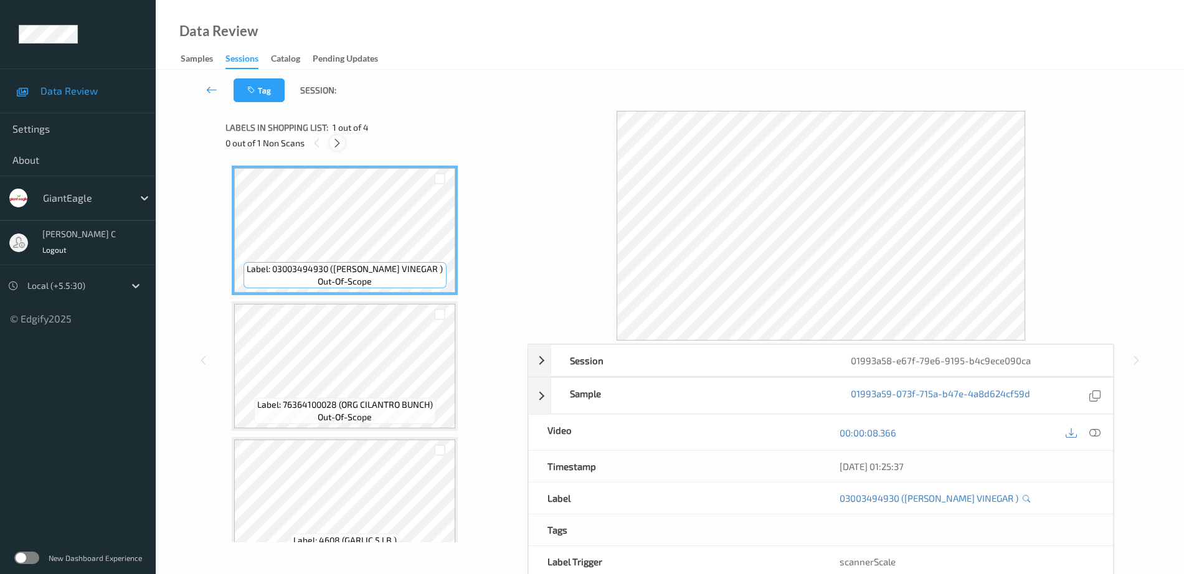
click at [333, 148] on icon at bounding box center [337, 143] width 11 height 11
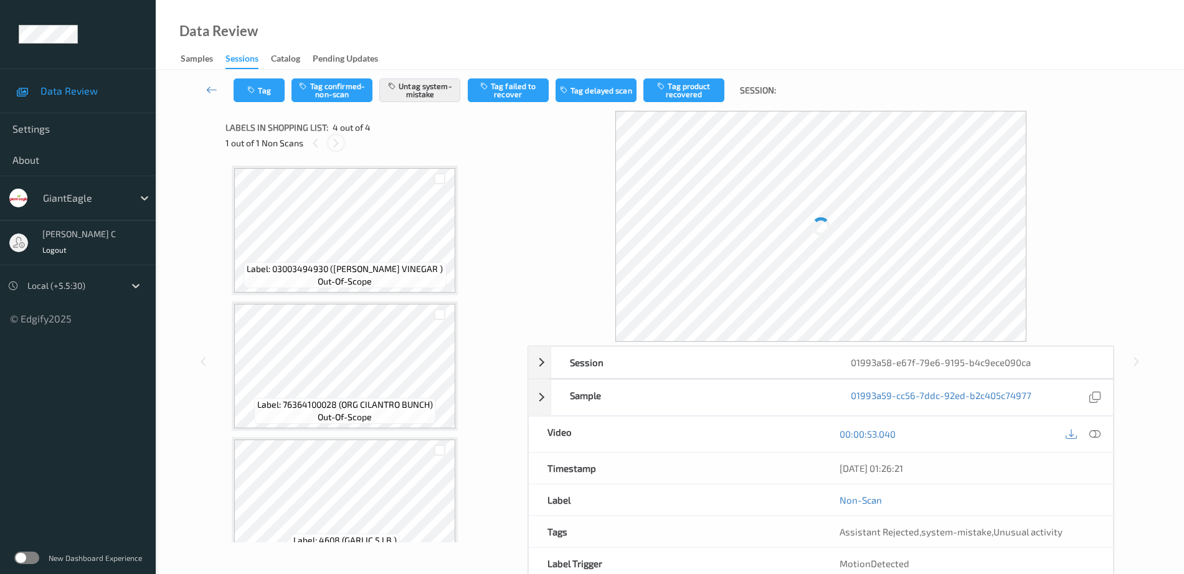
scroll to position [166, 0]
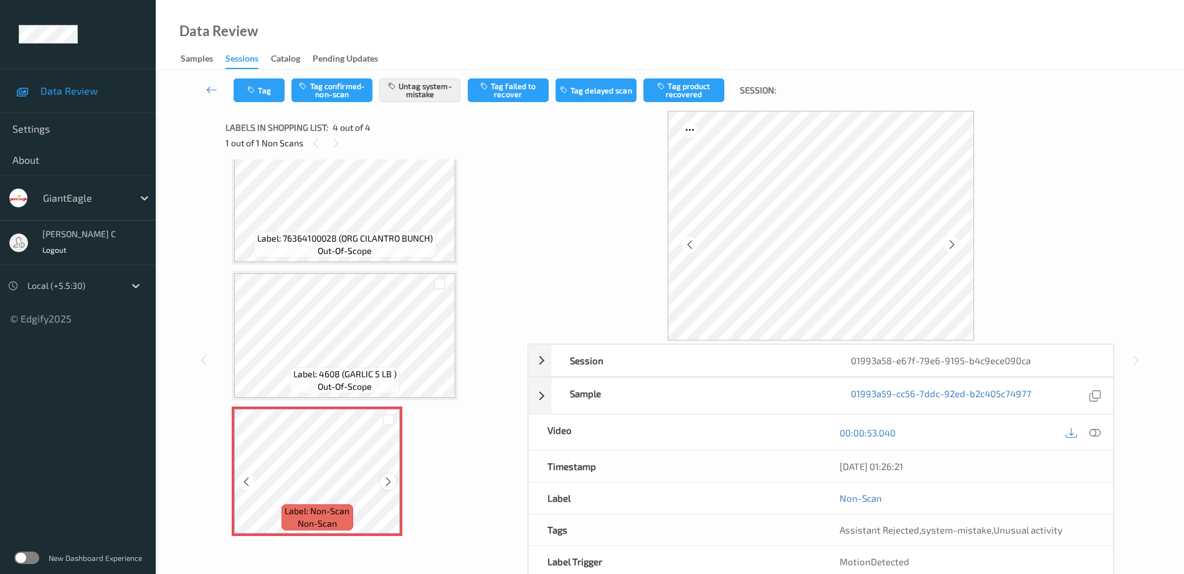
click at [385, 483] on icon at bounding box center [388, 481] width 11 height 11
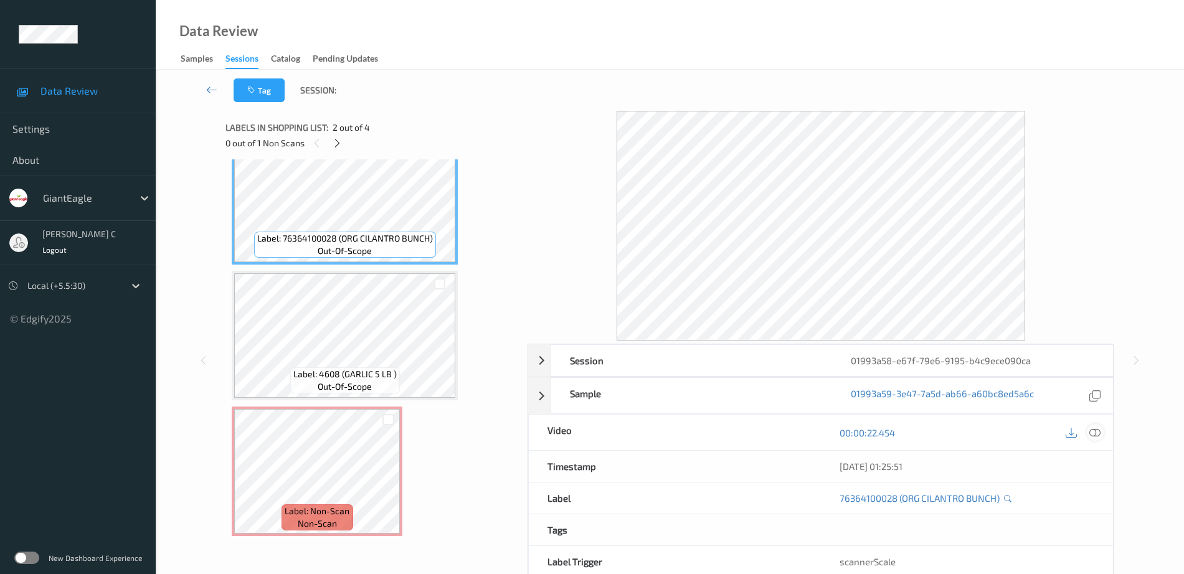
click at [1100, 433] on icon at bounding box center [1094, 432] width 11 height 11
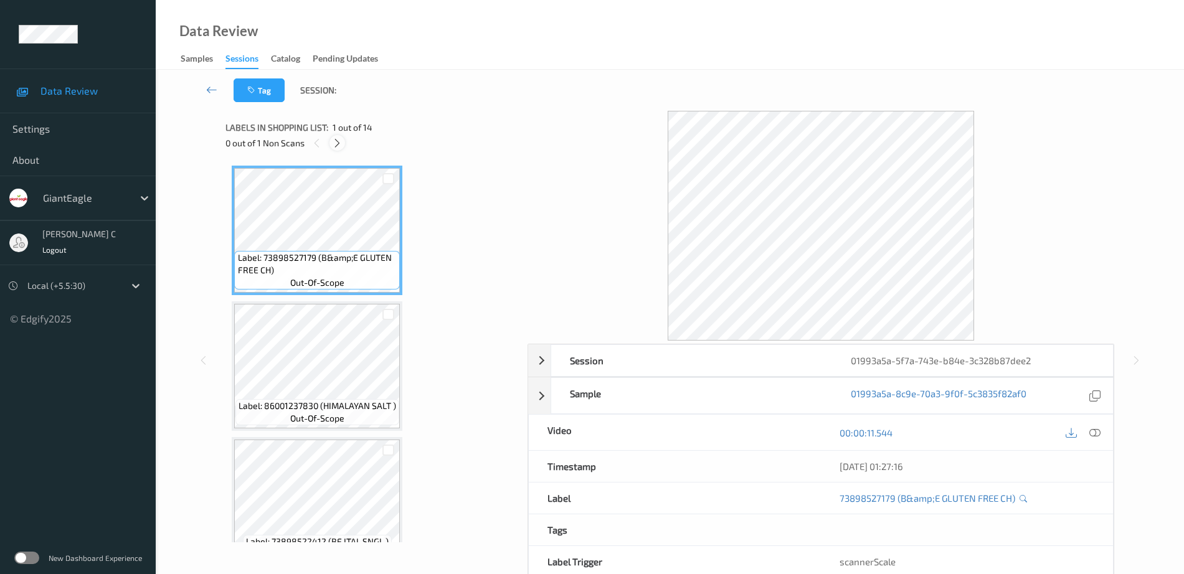
click at [337, 143] on icon at bounding box center [337, 143] width 11 height 11
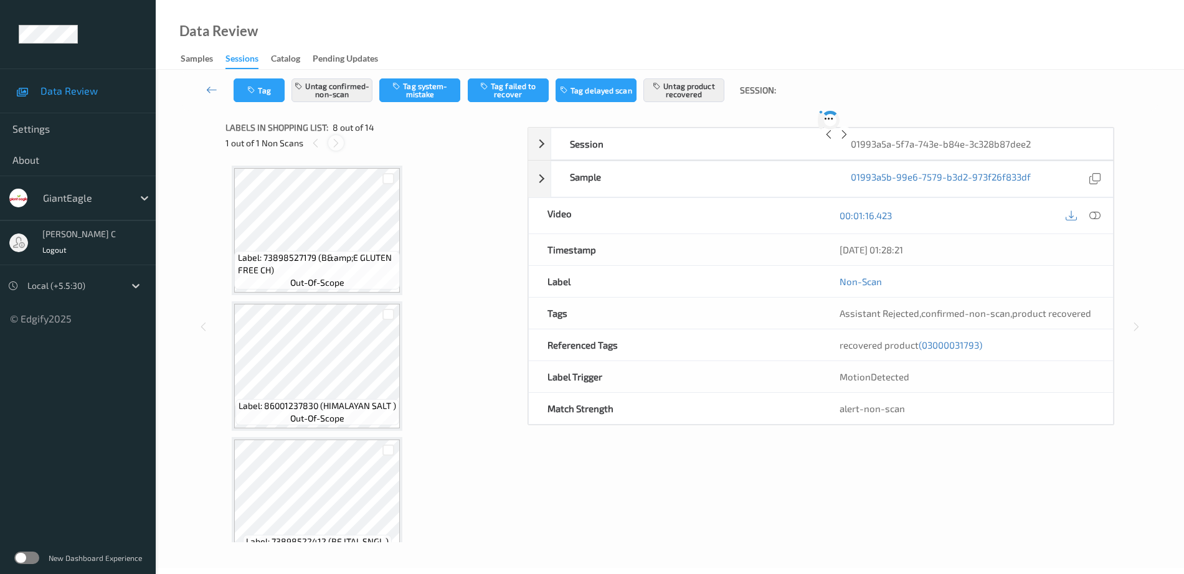
scroll to position [821, 0]
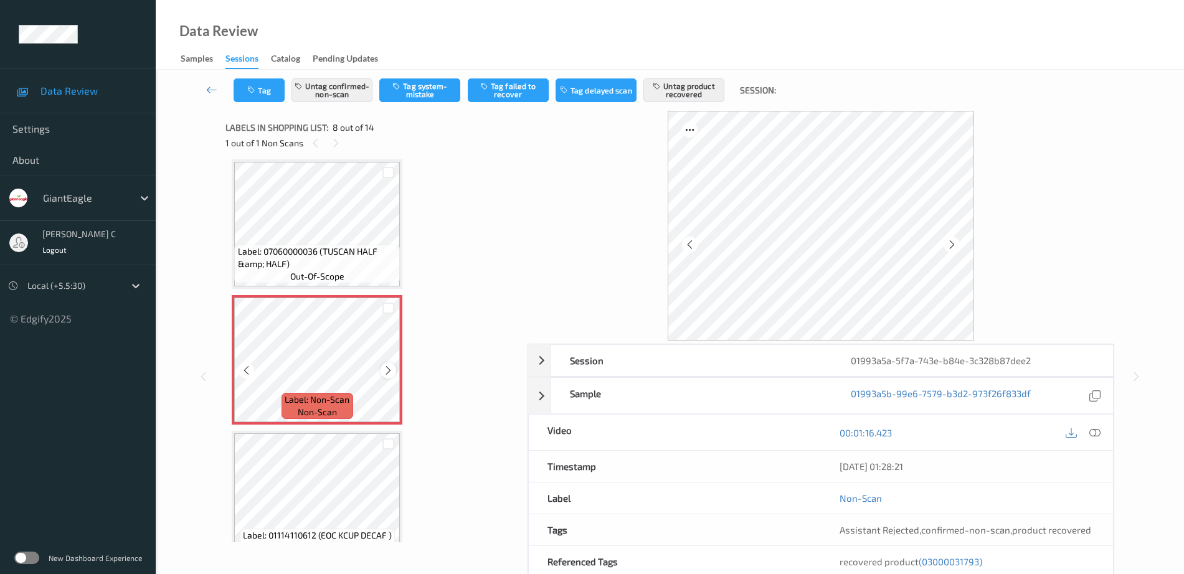
click at [384, 374] on icon at bounding box center [388, 370] width 11 height 11
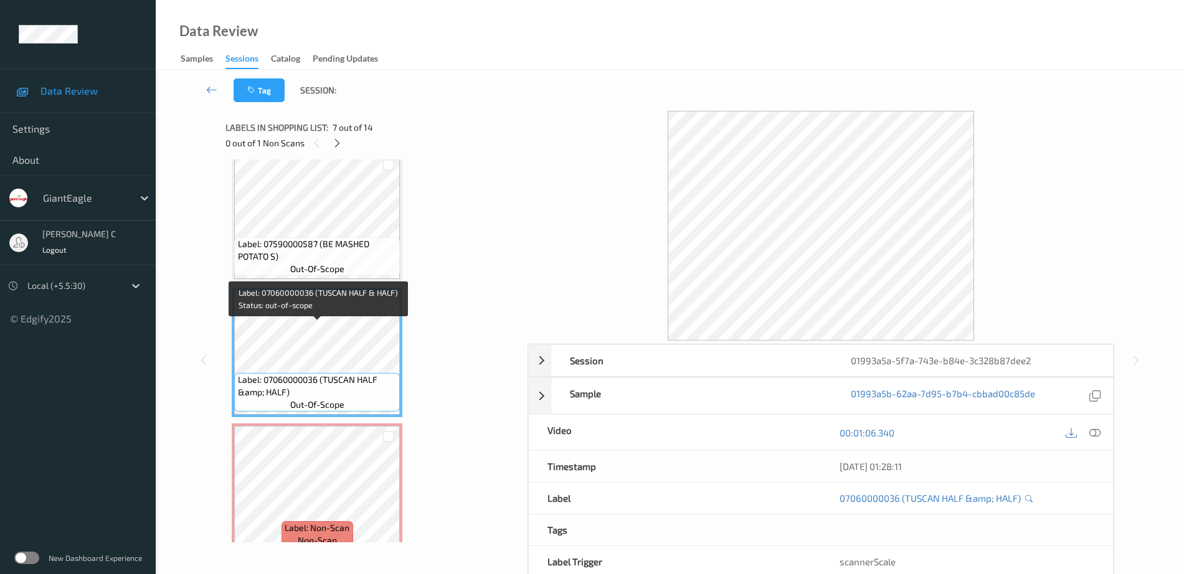
scroll to position [665, 0]
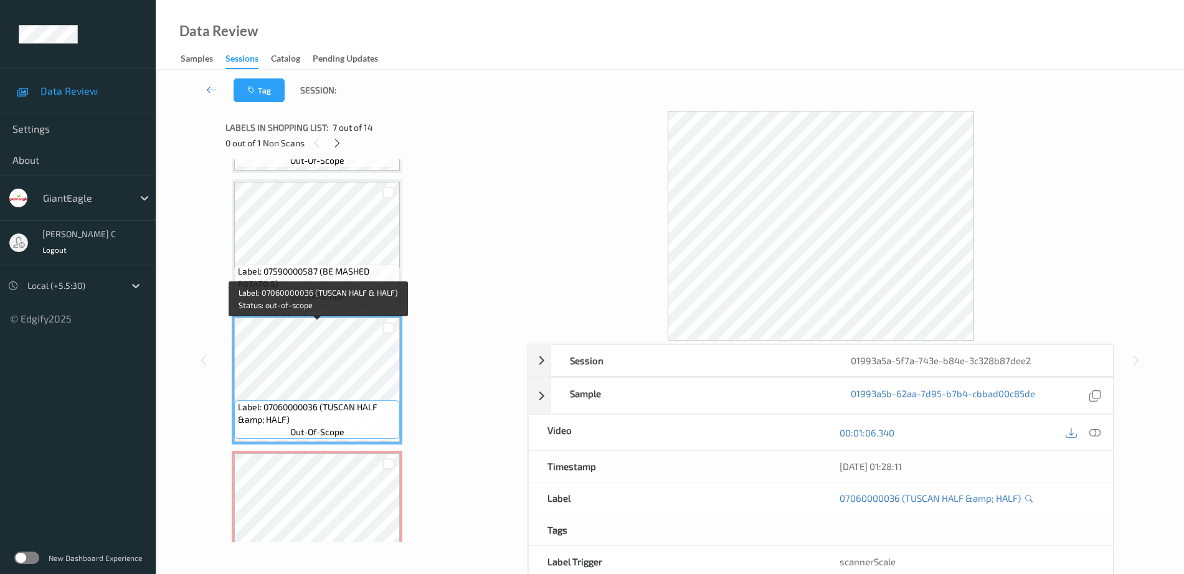
click at [314, 280] on span "Label: 07590000587 (BE MASHED POTATO S)" at bounding box center [317, 277] width 159 height 25
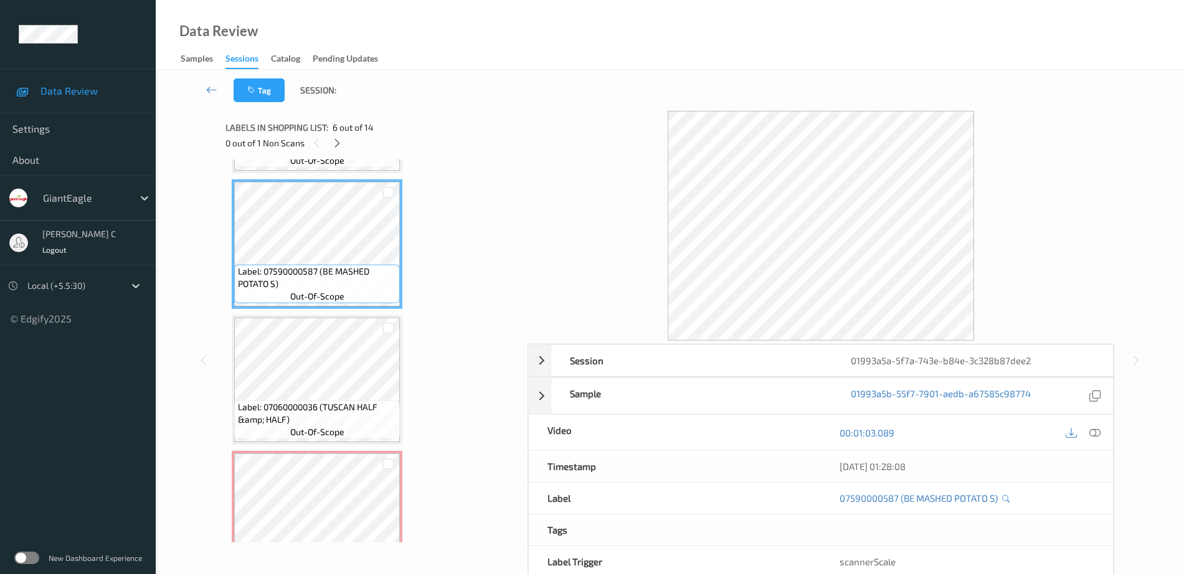
click at [1097, 435] on icon at bounding box center [1094, 432] width 11 height 11
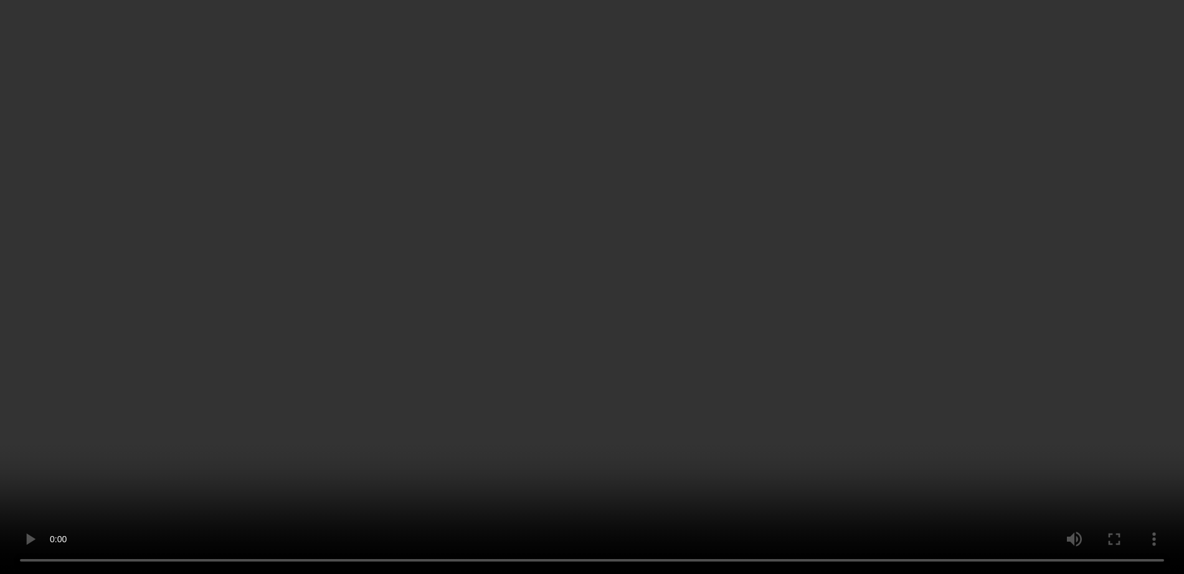
scroll to position [899, 0]
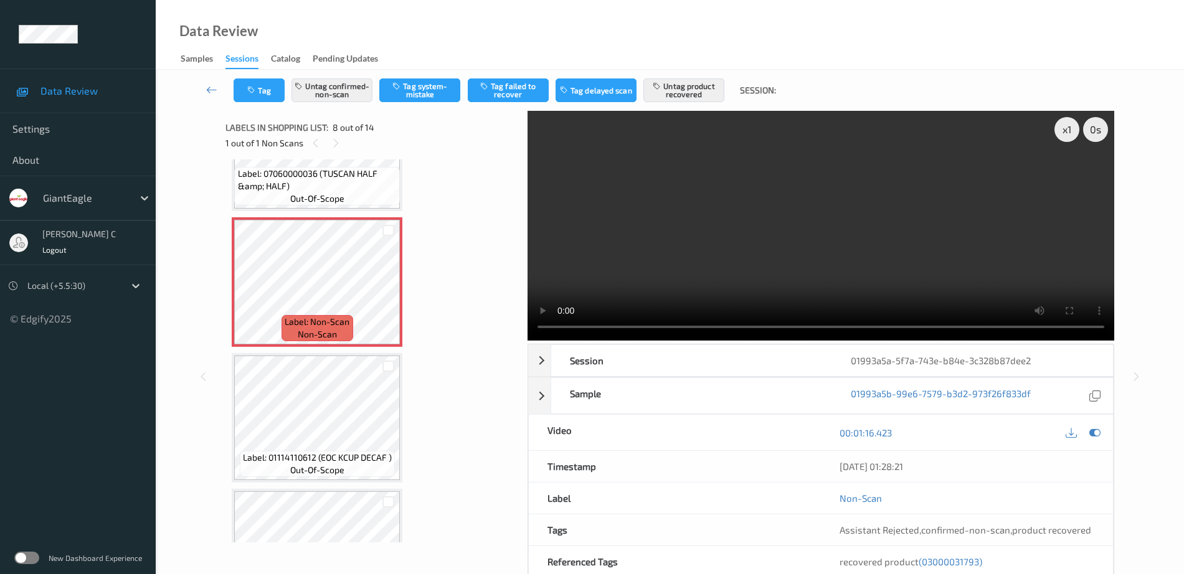
click at [330, 489] on div "Label: 03000031793 (IQ0 GLUTEN FREE MP) out-of-scope" at bounding box center [317, 554] width 171 height 130
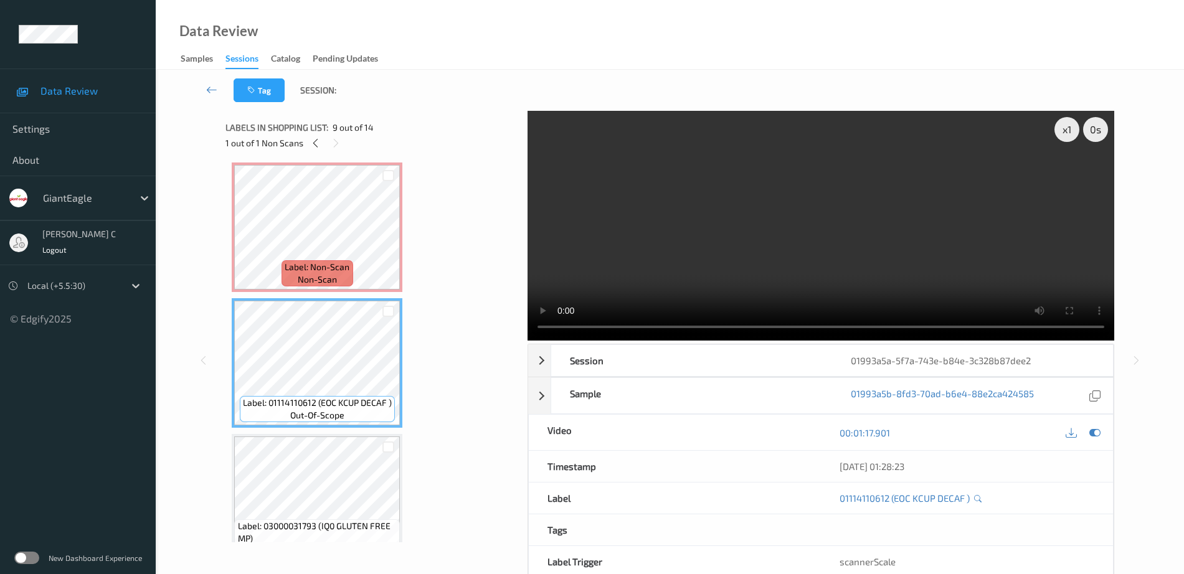
scroll to position [976, 0]
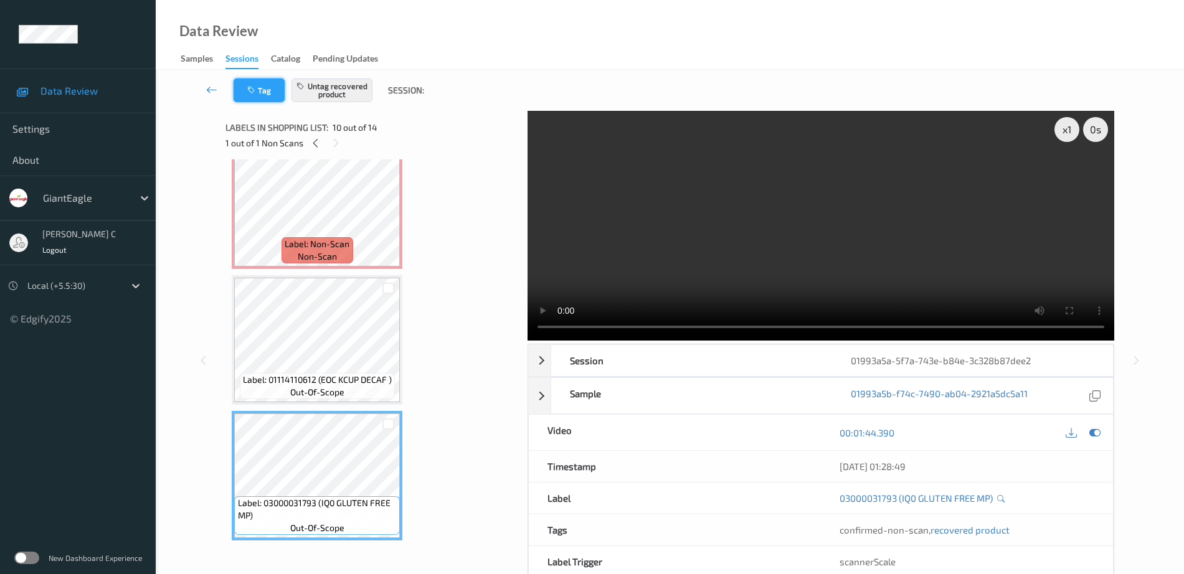
click at [260, 92] on button "Tag" at bounding box center [259, 90] width 51 height 24
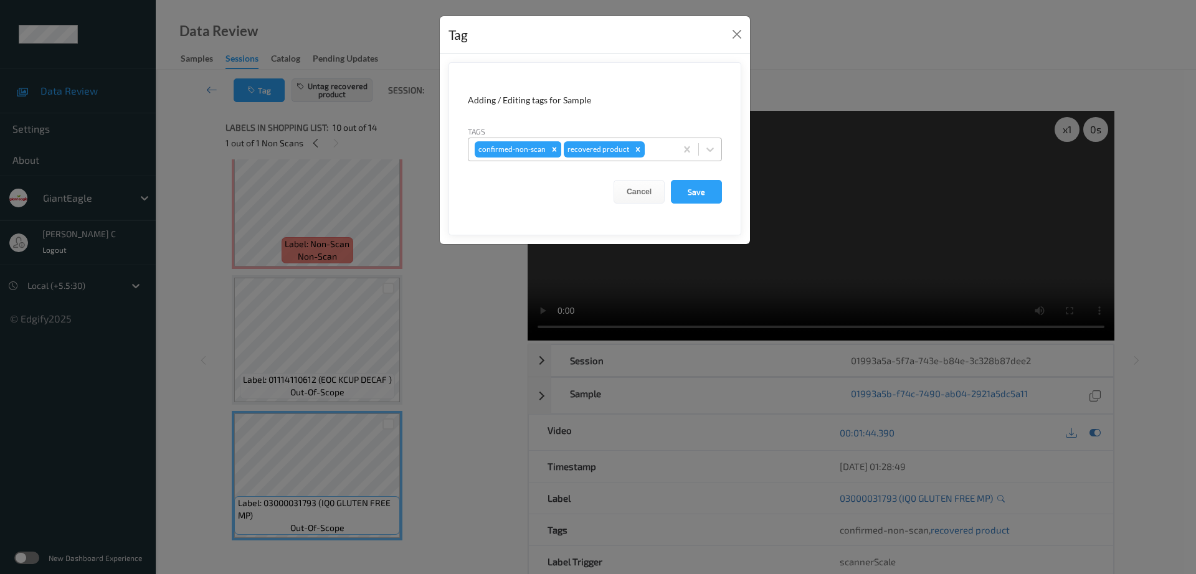
click at [553, 151] on icon "Remove confirmed-non-scan" at bounding box center [554, 149] width 4 height 4
click at [705, 191] on button "Save" at bounding box center [696, 192] width 51 height 24
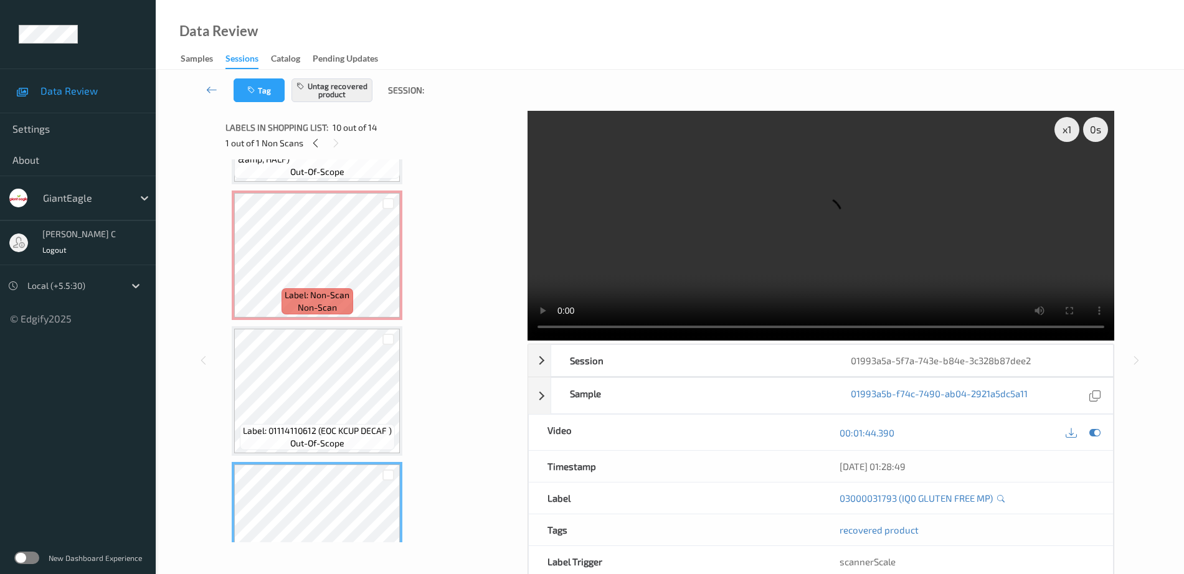
scroll to position [899, 0]
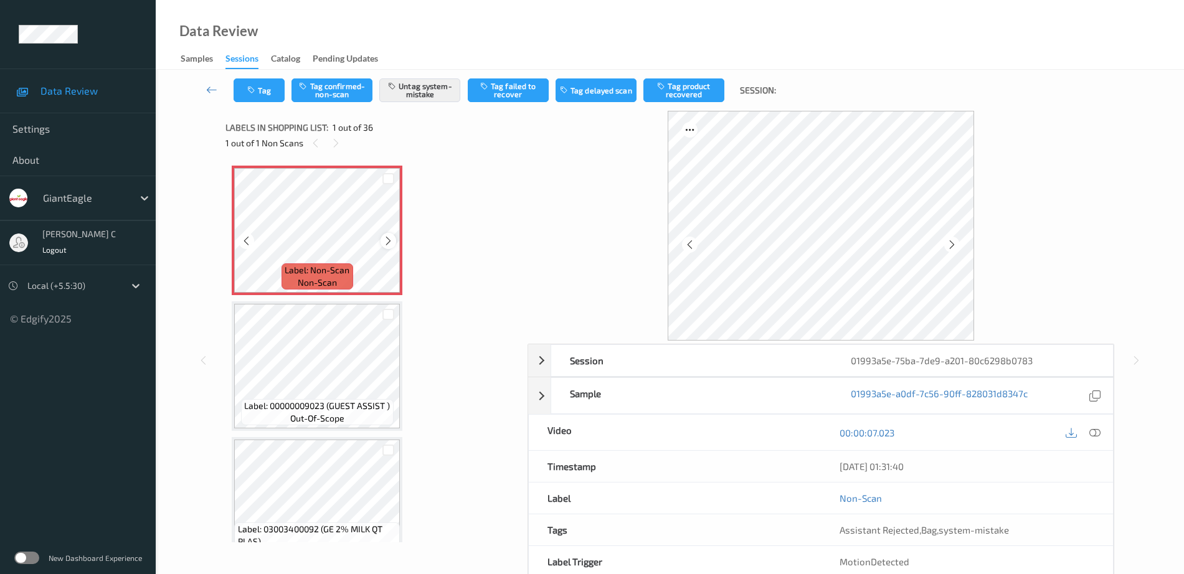
click at [385, 239] on icon at bounding box center [388, 240] width 11 height 11
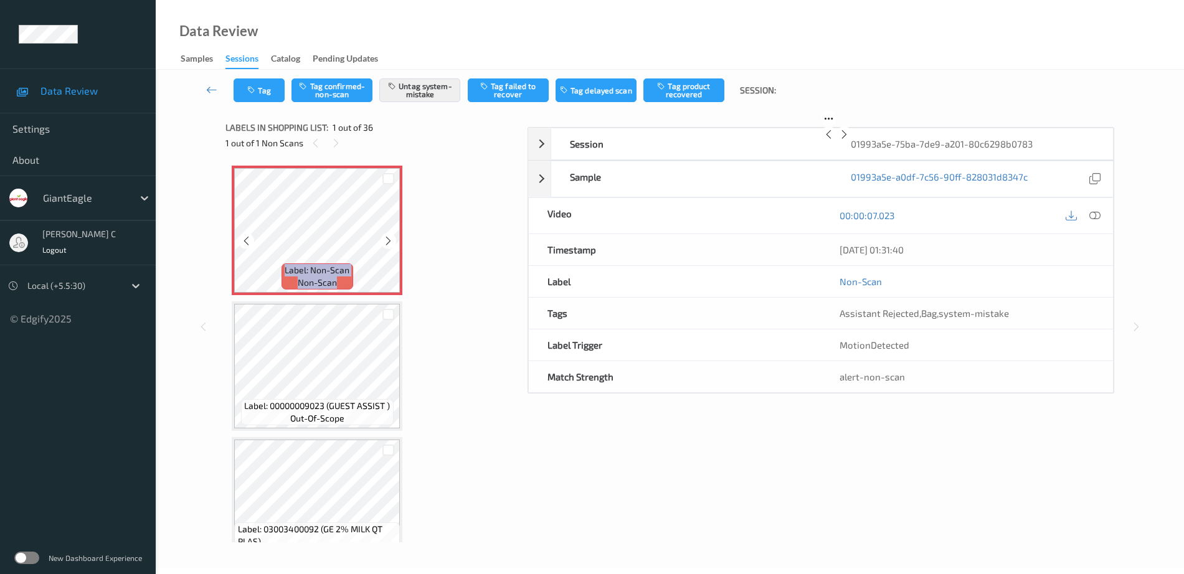
click at [385, 239] on icon at bounding box center [388, 240] width 11 height 11
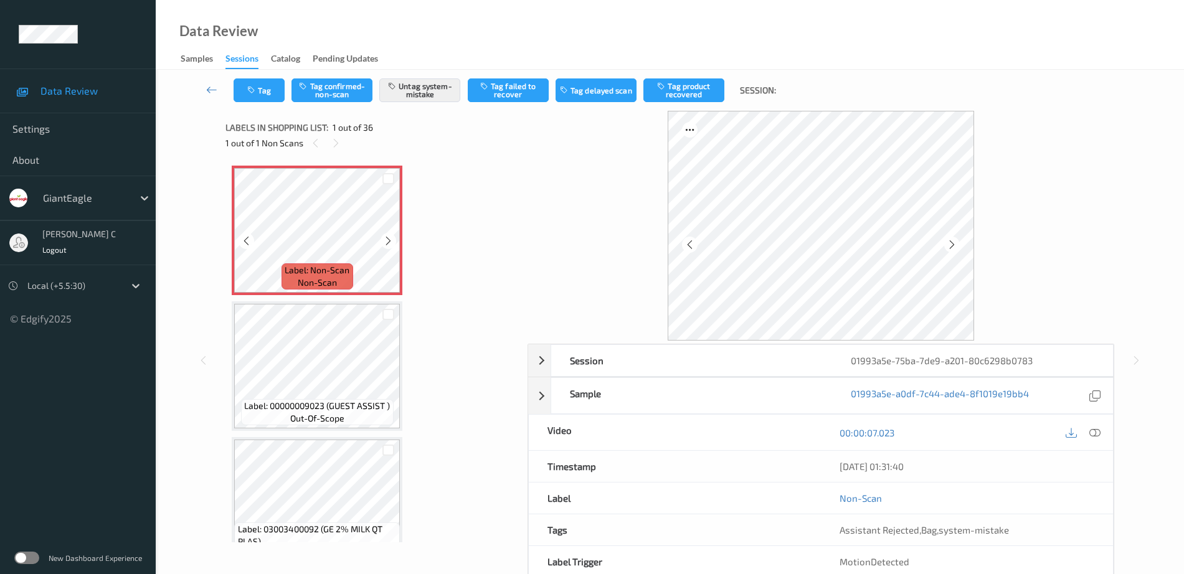
click at [385, 239] on icon at bounding box center [388, 240] width 11 height 11
